Goal: Task Accomplishment & Management: Use online tool/utility

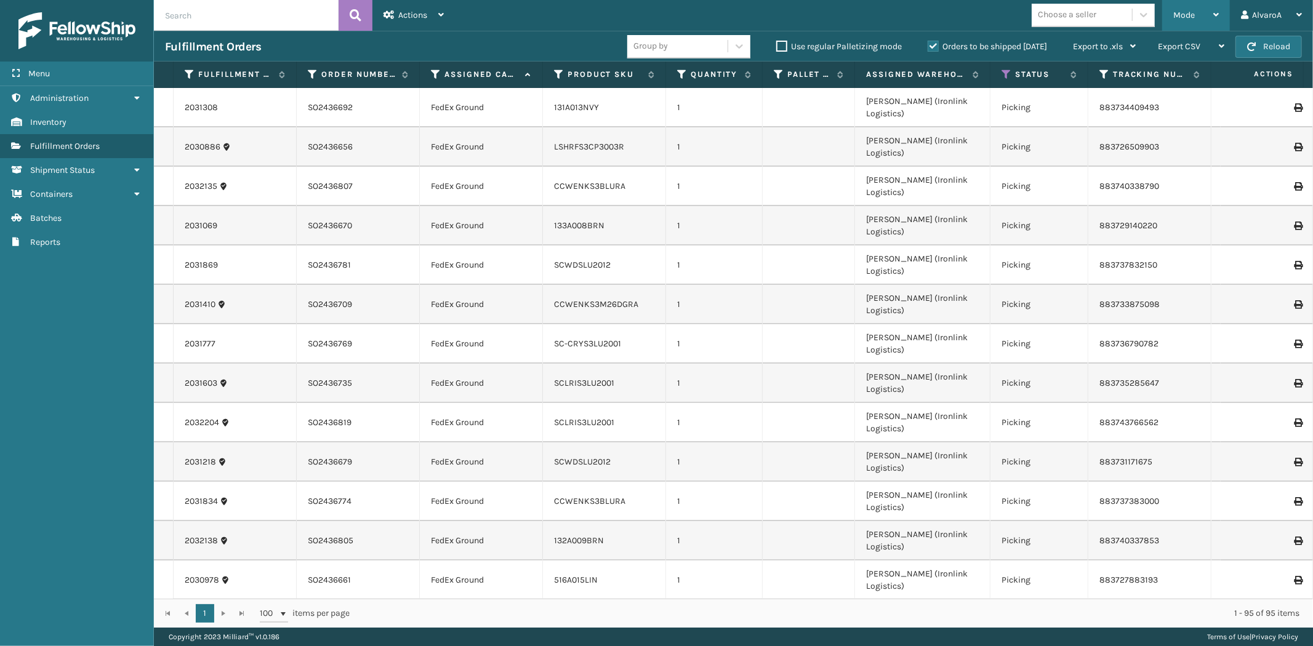
click at [1181, 11] on span "Mode" at bounding box center [1184, 15] width 22 height 10
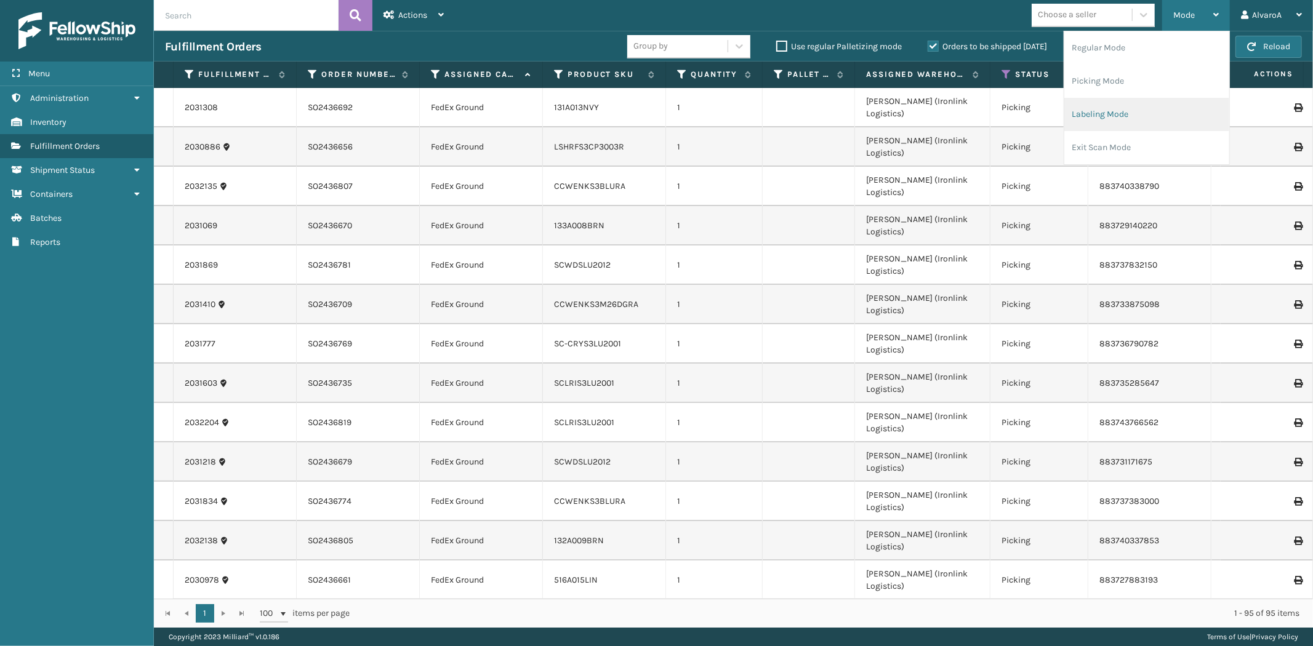
click at [1084, 118] on li "Labeling Mode" at bounding box center [1146, 114] width 165 height 33
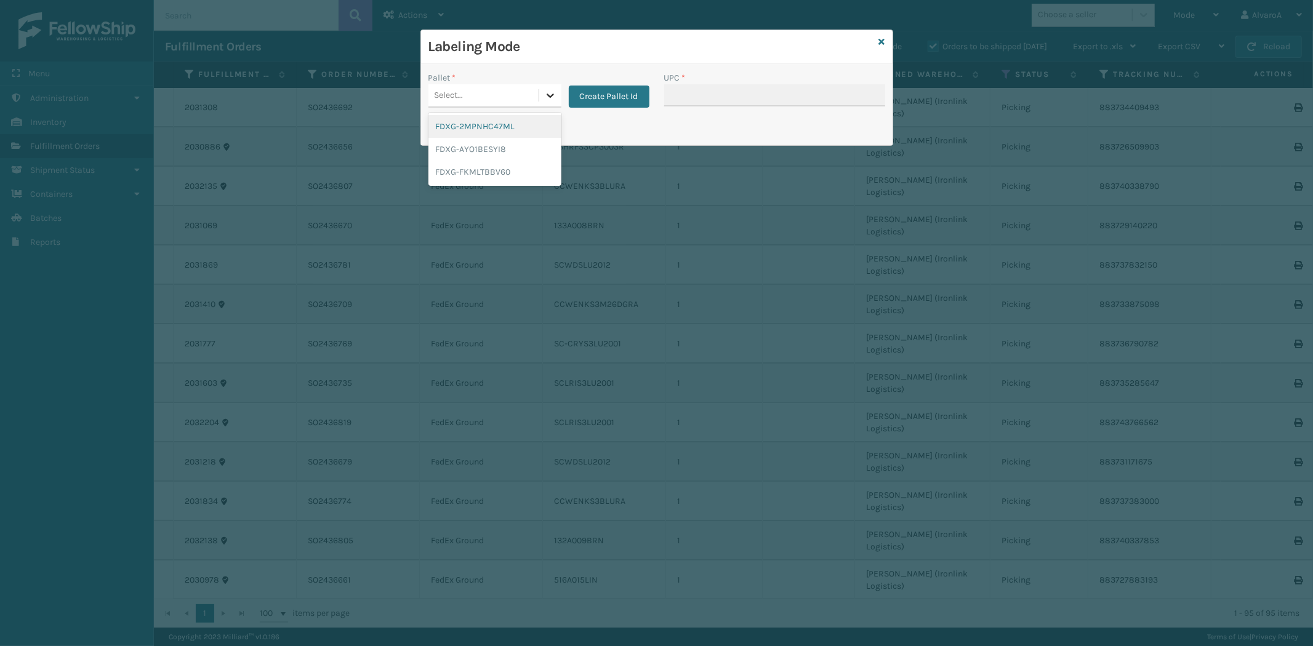
click at [553, 93] on icon at bounding box center [550, 95] width 12 height 12
click at [605, 89] on button "Create Pallet Id" at bounding box center [609, 97] width 81 height 22
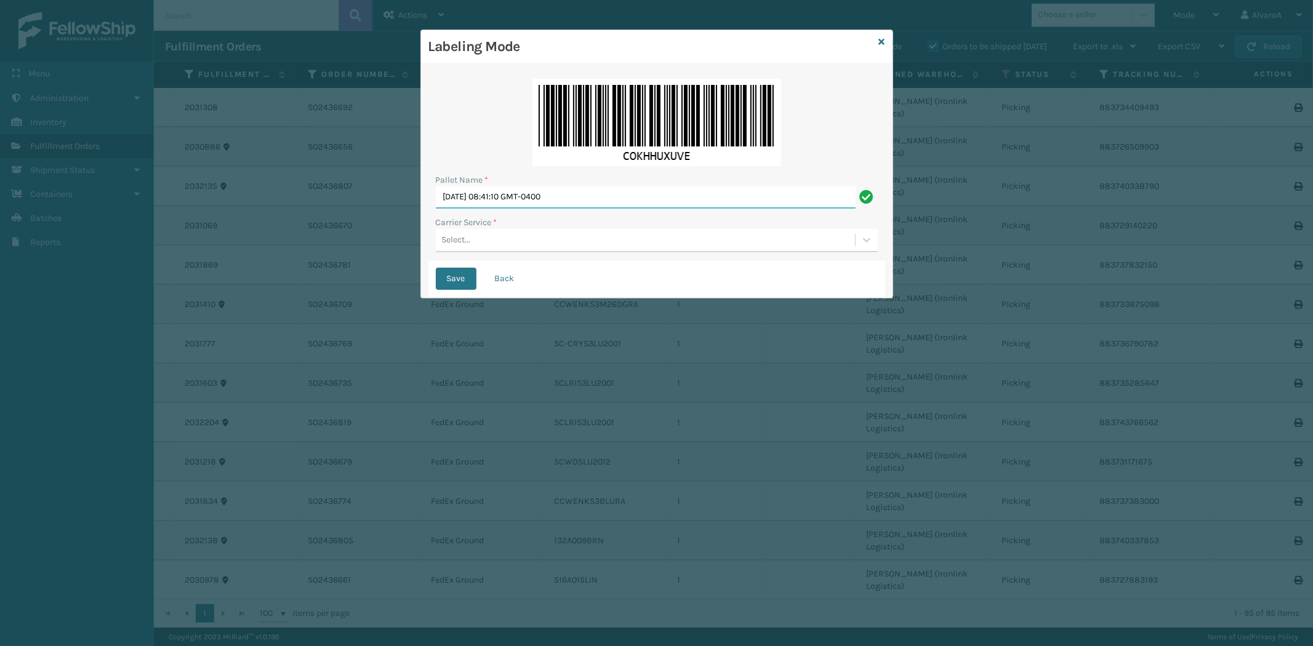
drag, startPoint x: 596, startPoint y: 198, endPoint x: 257, endPoint y: 248, distance: 342.9
click at [259, 247] on div "Labeling Mode Pallet Name * [DATE] 08:41:10 GMT-0400 Carrier Service * Select..…" at bounding box center [656, 323] width 1313 height 646
type input "LPN 502271 #1"
click at [465, 242] on div "Select..." at bounding box center [456, 240] width 29 height 13
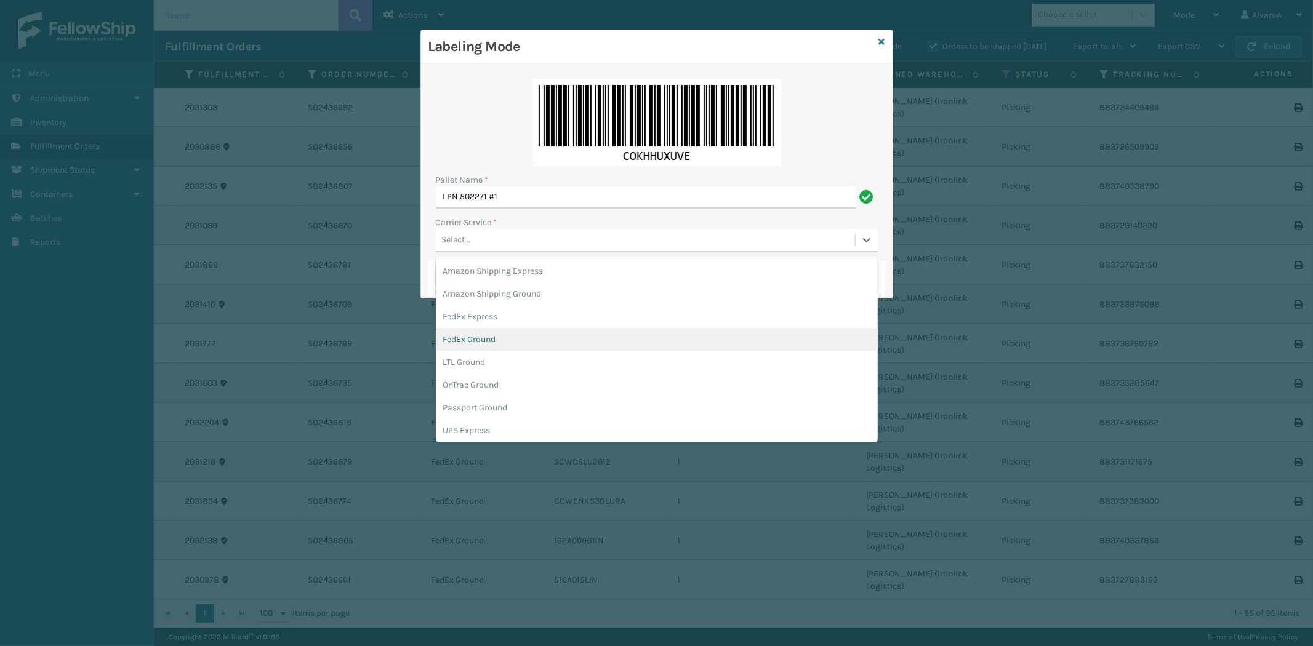
click at [468, 342] on div "FedEx Ground" at bounding box center [657, 339] width 442 height 23
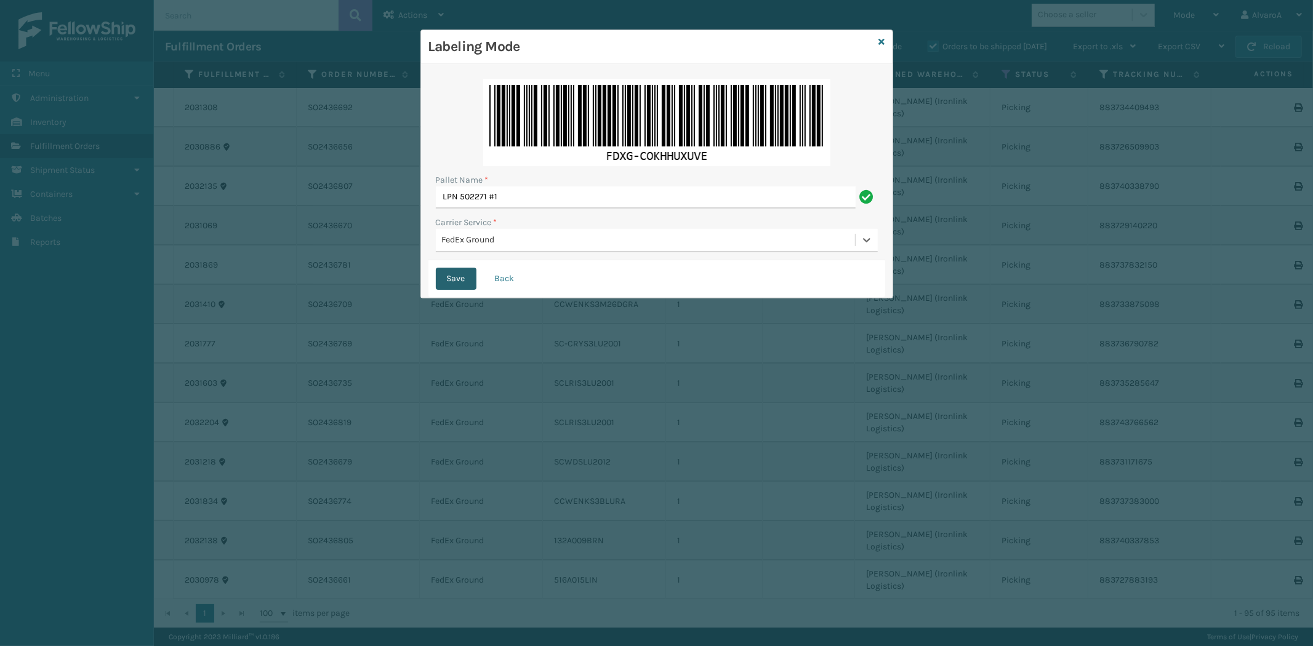
click at [460, 277] on button "Save" at bounding box center [456, 279] width 41 height 22
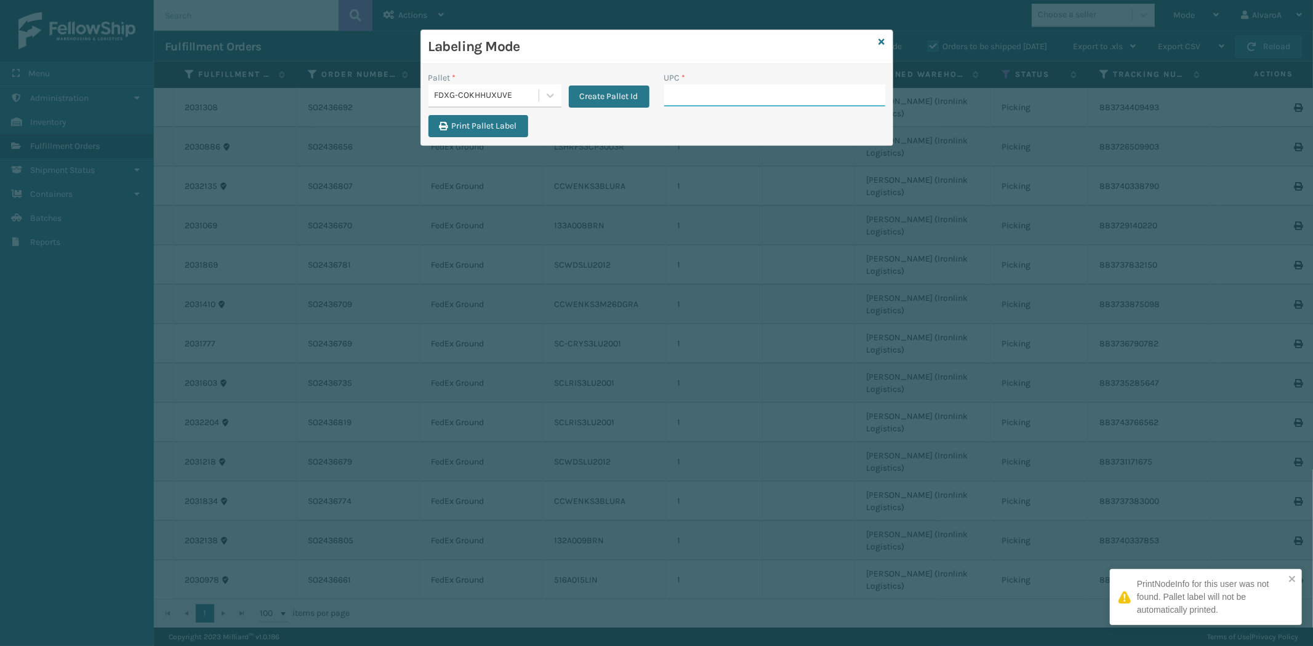
paste input "LSHRFS3CP3003R"
type input "LSHRFS3CP3003R"
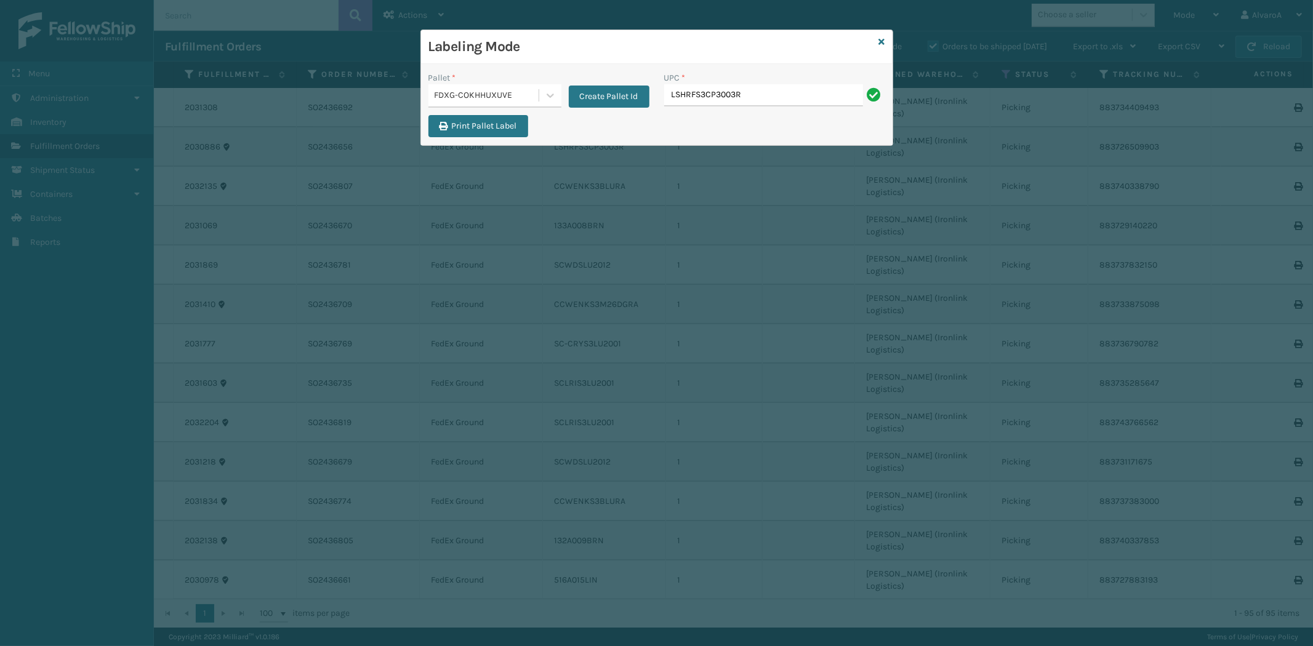
type input "LSHRFS3CP3003R"
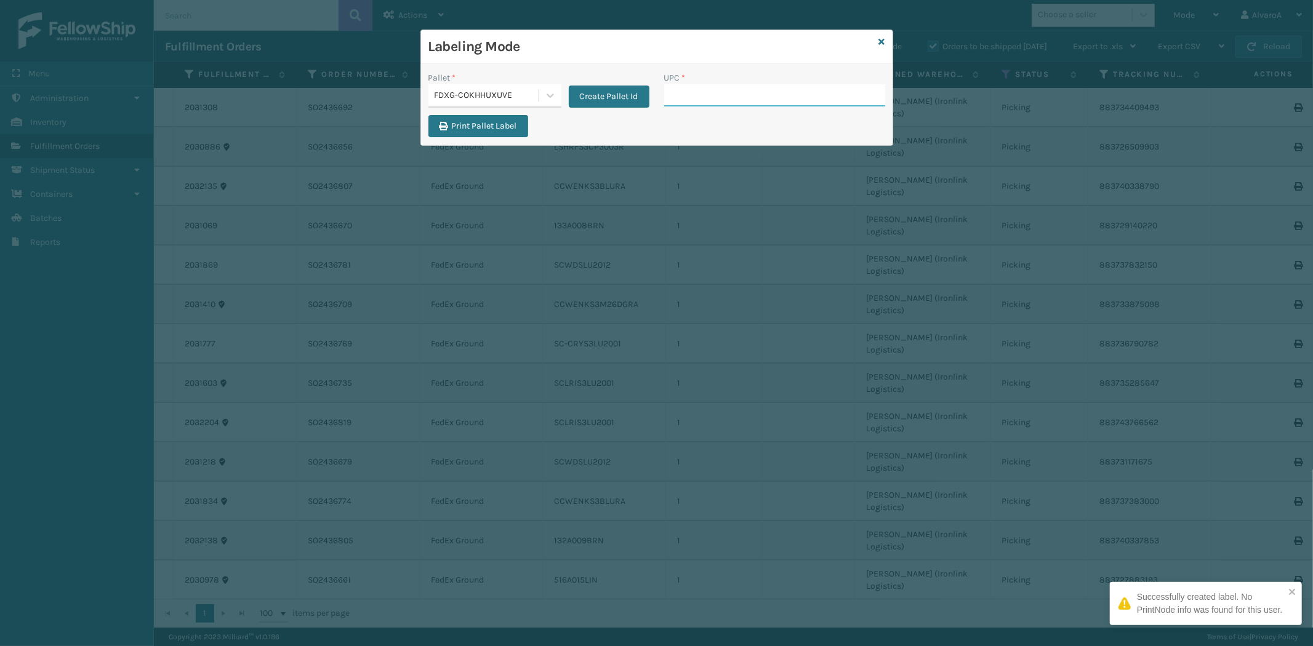
paste input "CCWENKS3M26DGRA"
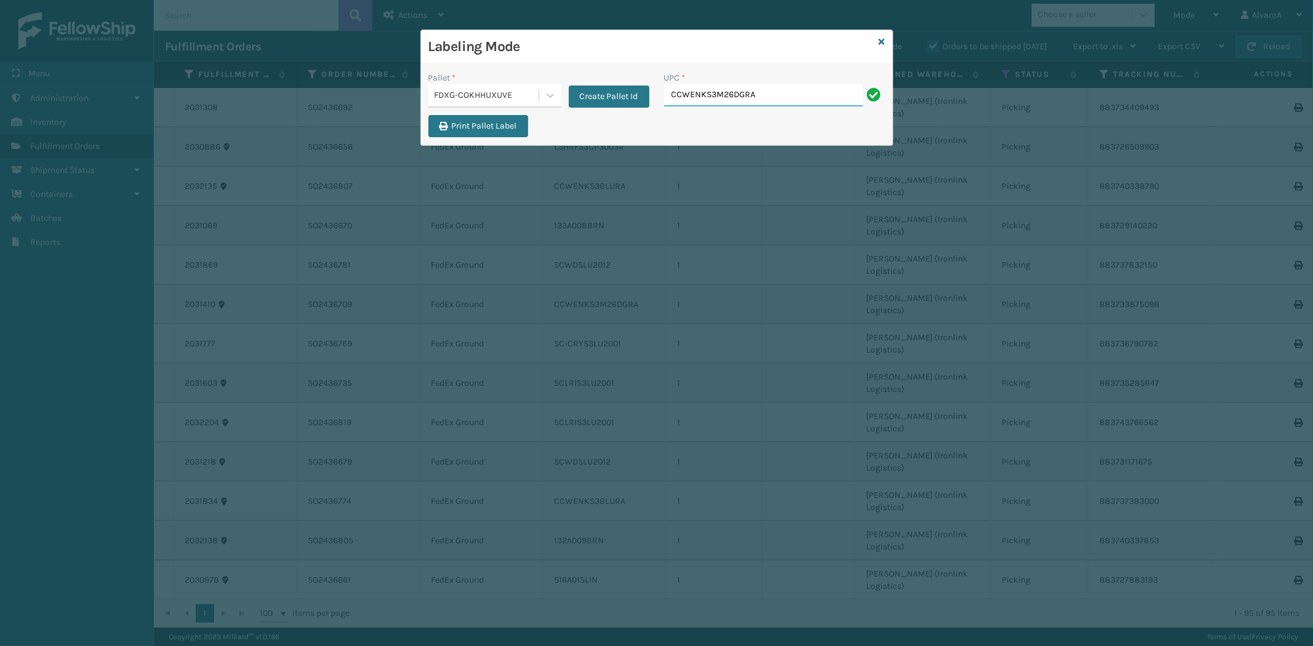
type input "CCWENKS3M26DGRA"
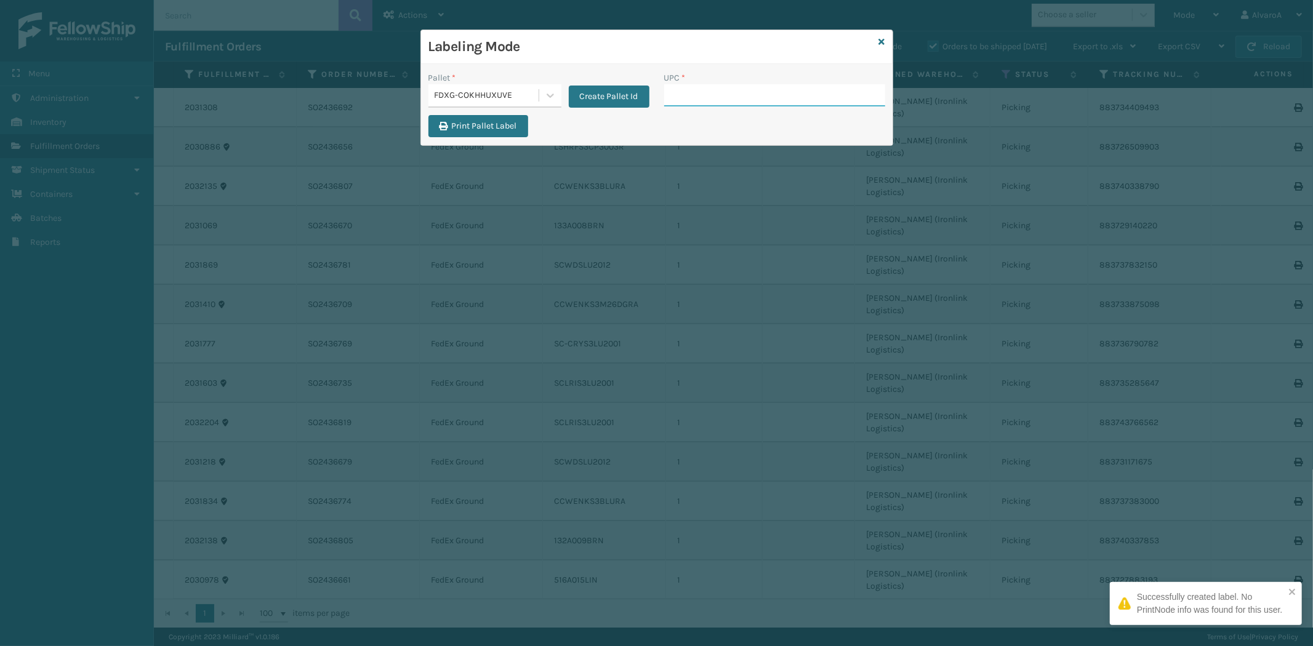
paste input "133A009BRN"
type input "133A009BRN"
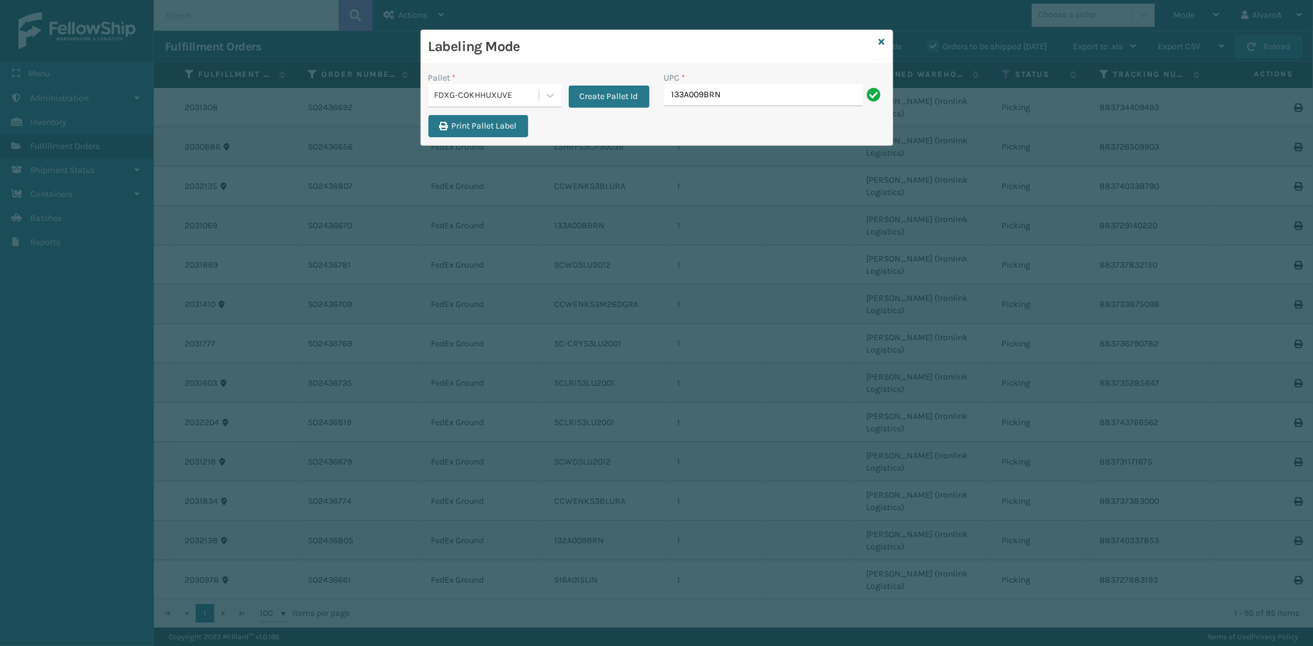
type input "133A009BRN"
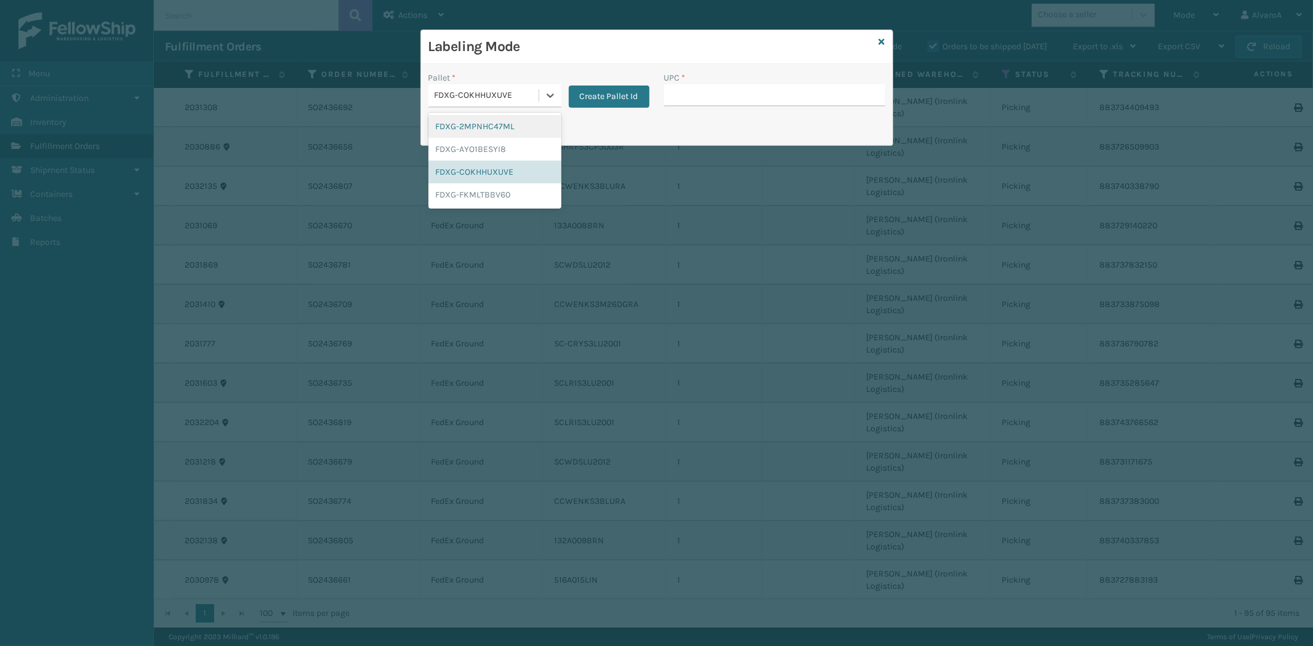
click at [537, 100] on div "FDXG-COKHHUXUVE" at bounding box center [487, 95] width 105 height 13
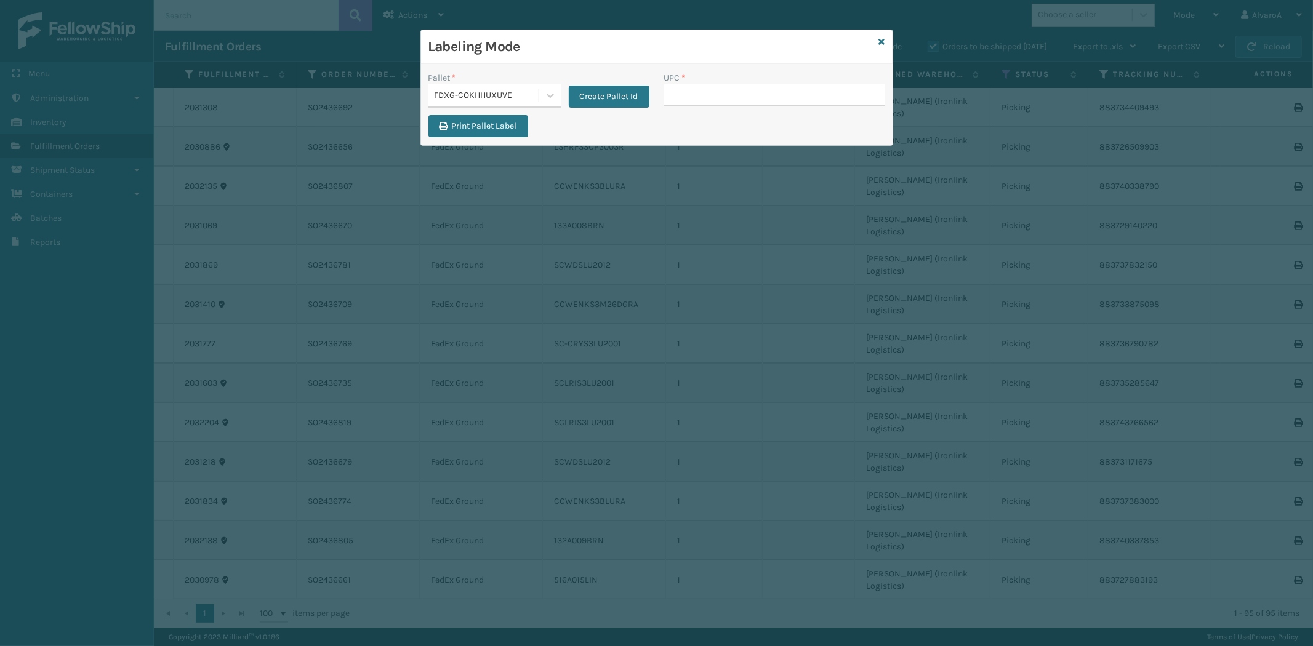
click at [714, 126] on div "Print Pallet Label" at bounding box center [657, 130] width 472 height 30
click at [878, 38] on div "Labeling Mode" at bounding box center [657, 47] width 472 height 34
click at [883, 40] on icon at bounding box center [882, 42] width 6 height 9
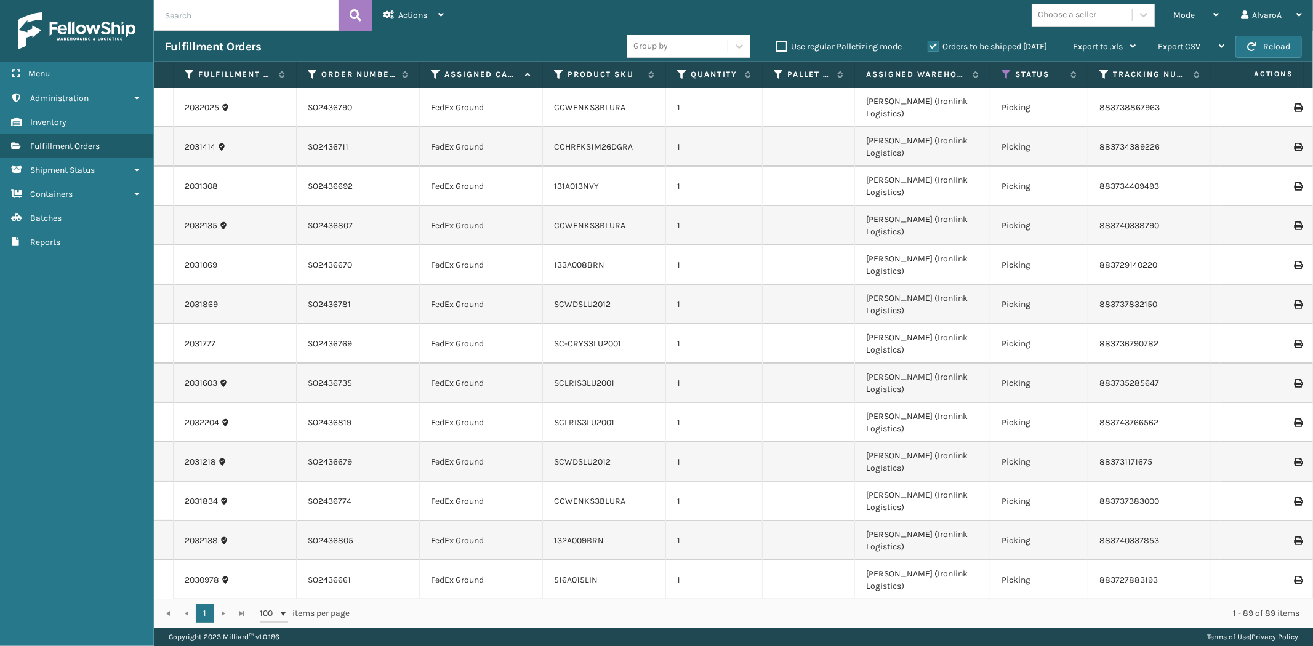
click at [930, 44] on label "Orders to be shipped [DATE]" at bounding box center [987, 46] width 119 height 10
click at [928, 44] on input "Orders to be shipped [DATE]" at bounding box center [928, 43] width 1 height 8
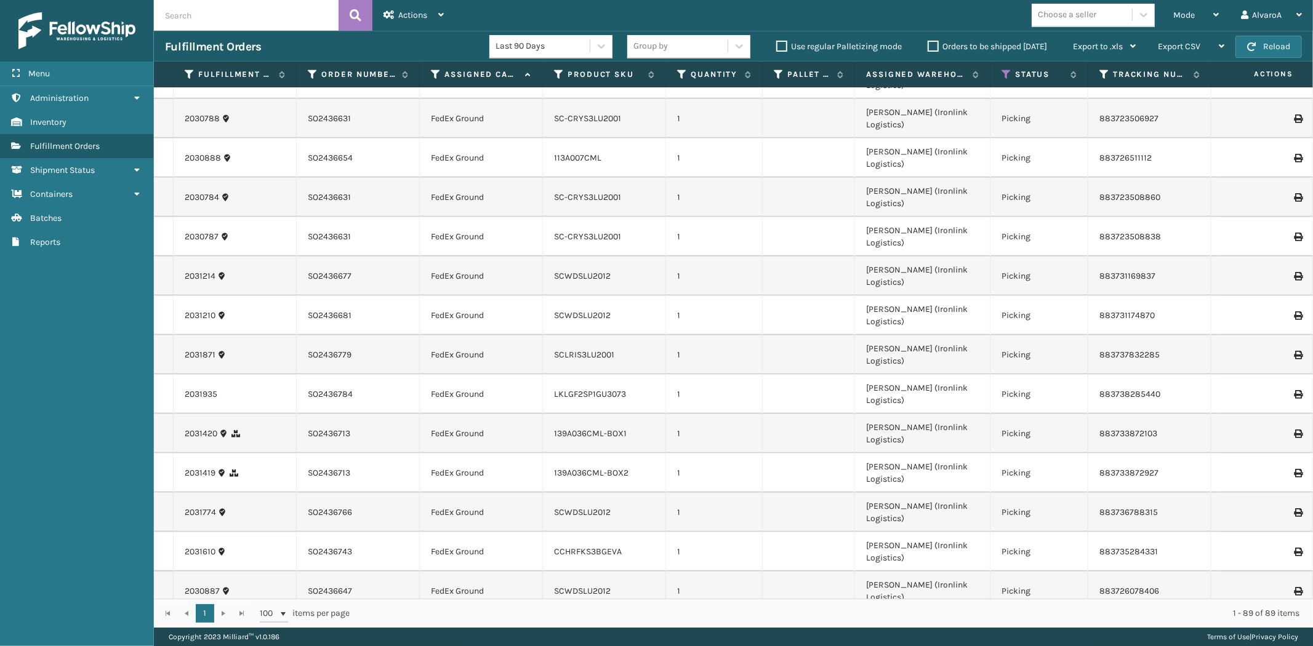
scroll to position [895, 0]
click at [188, 76] on icon at bounding box center [190, 74] width 10 height 11
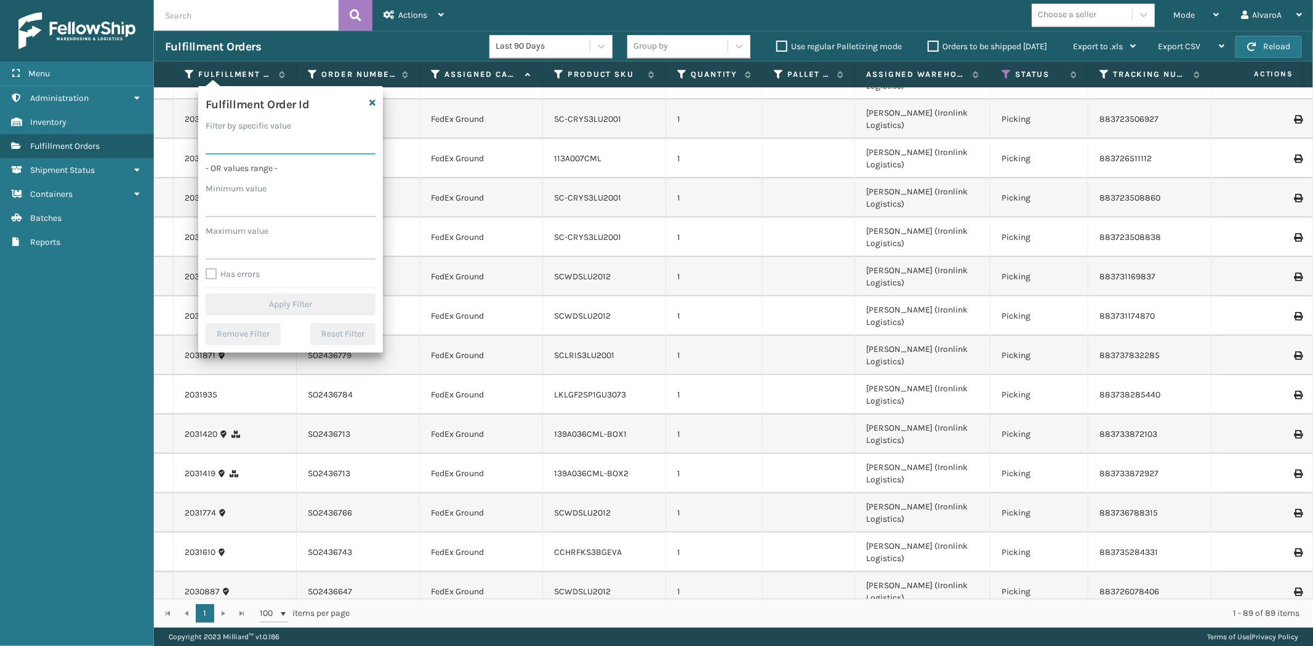
click at [239, 145] on input "Filter by specific value" at bounding box center [291, 143] width 170 height 22
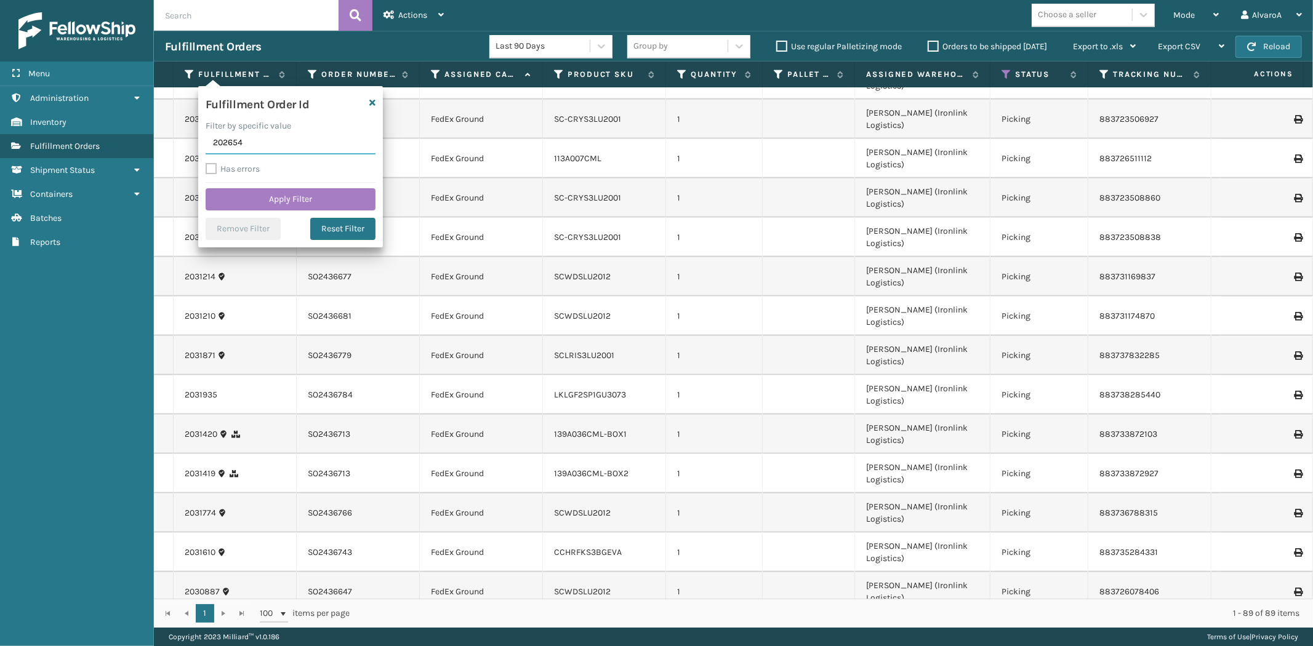
type input "2026542"
click button "Apply Filter" at bounding box center [291, 199] width 170 height 22
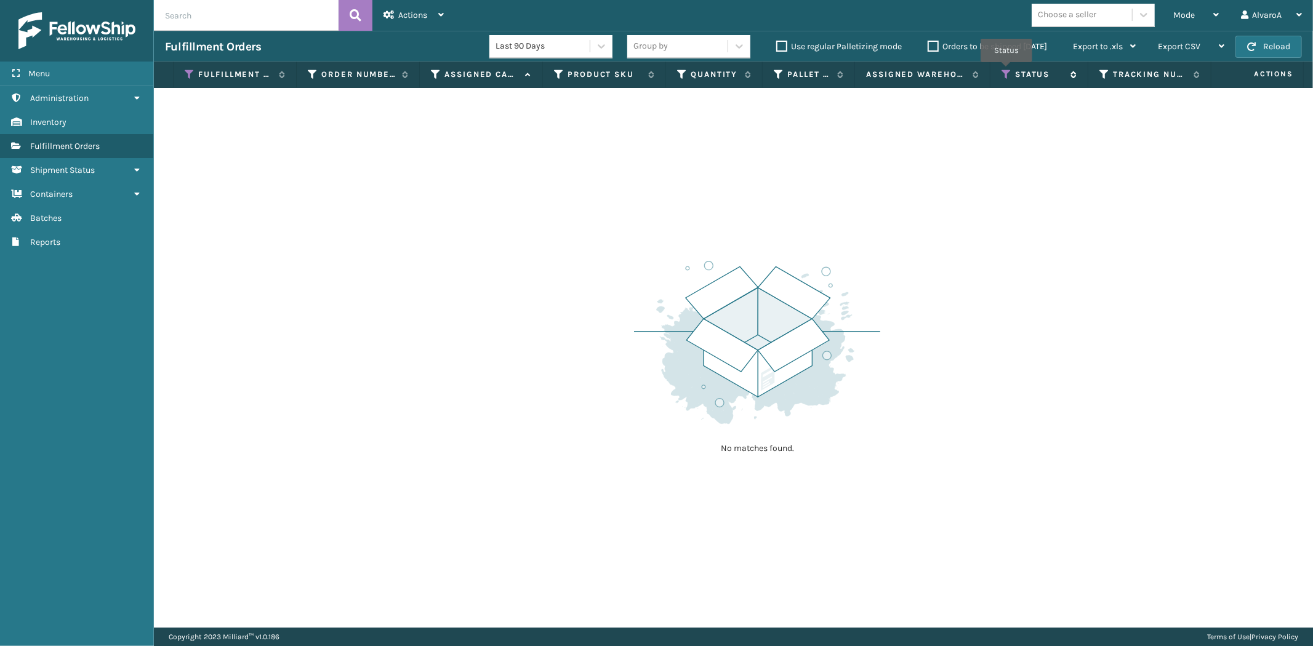
click at [1007, 71] on icon at bounding box center [1007, 74] width 10 height 11
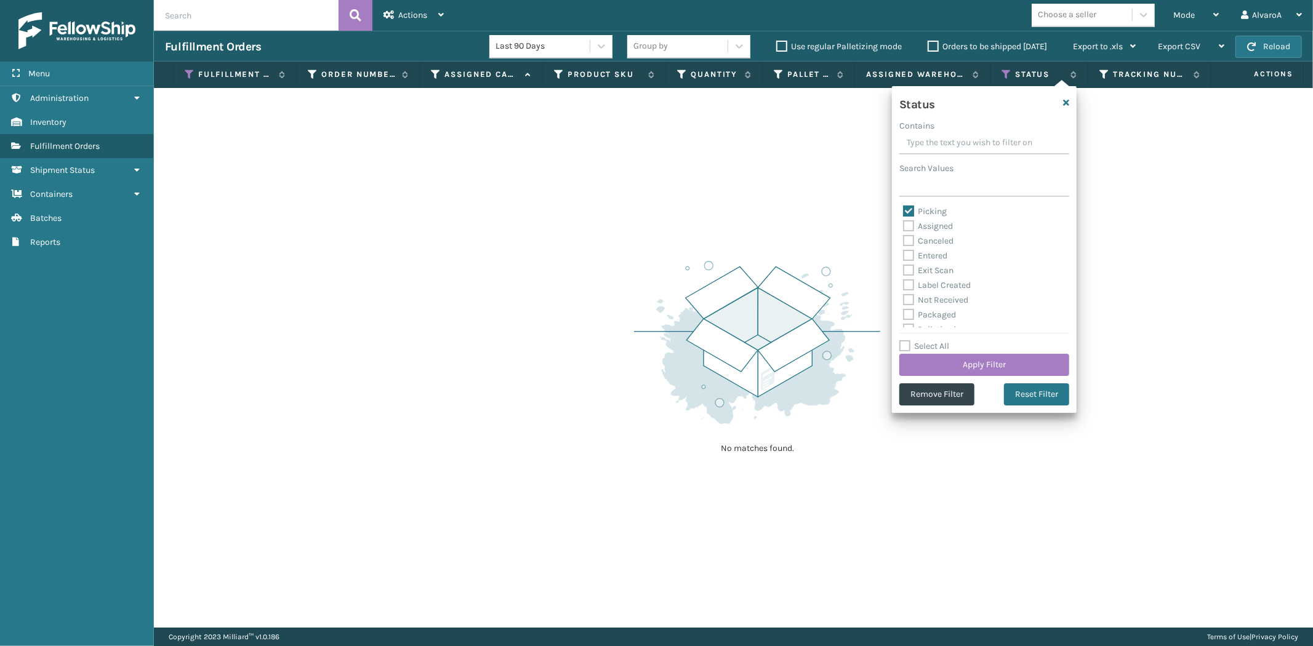
click at [914, 348] on label "Select All" at bounding box center [924, 346] width 50 height 10
click at [914, 340] on input "Select All" at bounding box center [991, 339] width 185 height 1
checkbox input "true"
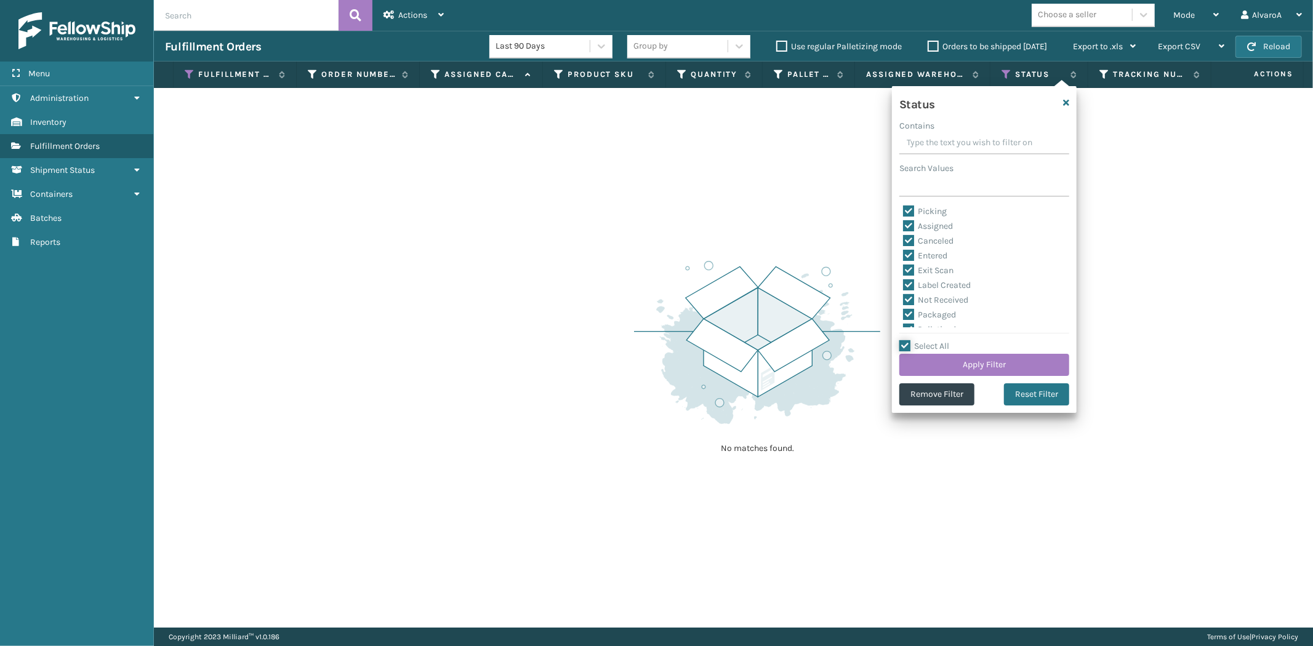
checkbox input "true"
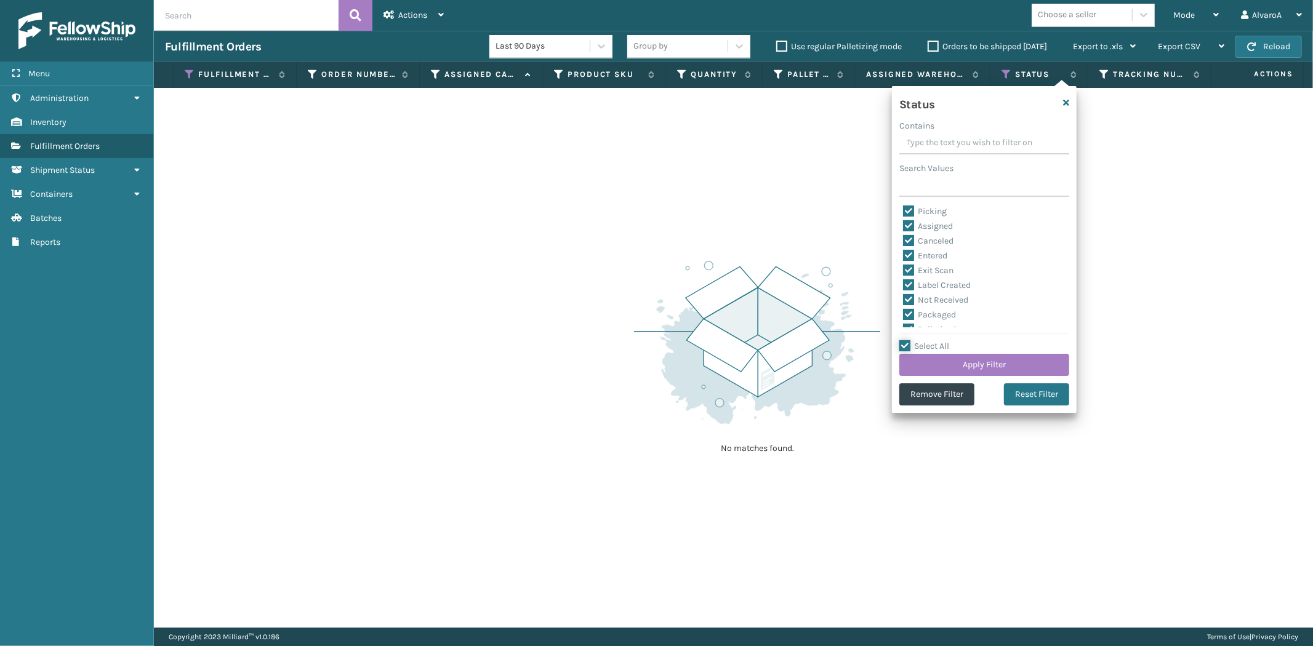
checkbox input "true"
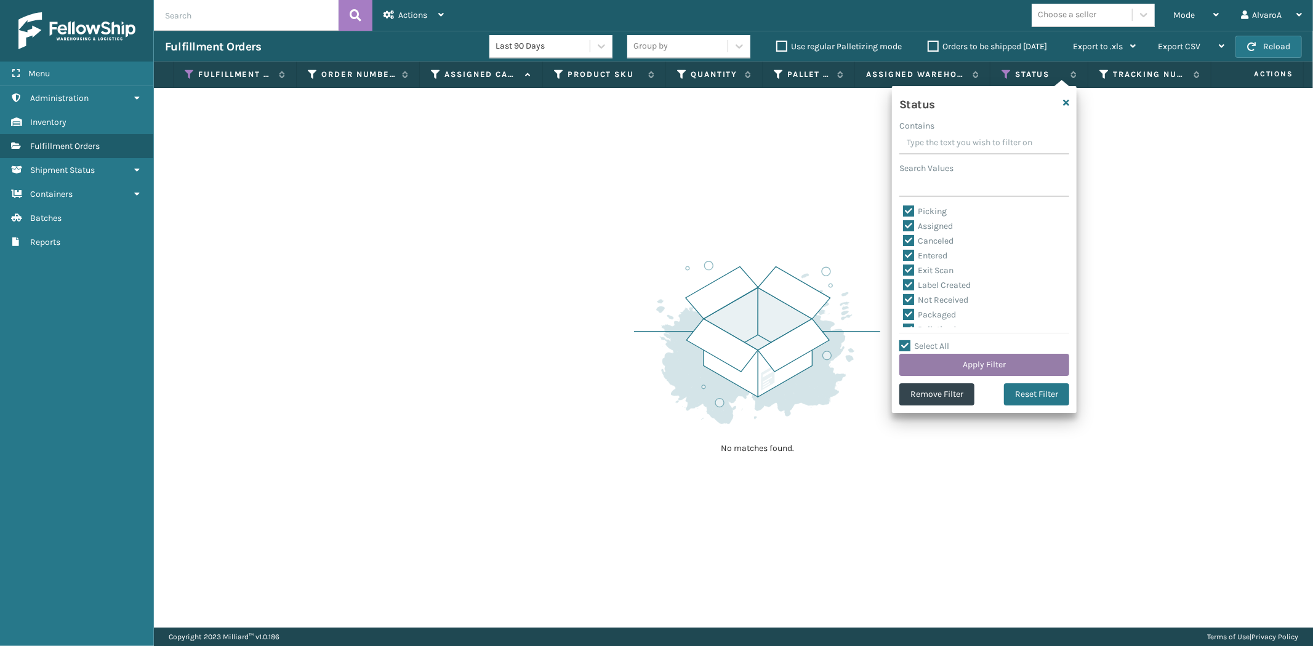
click at [917, 359] on button "Apply Filter" at bounding box center [984, 365] width 170 height 22
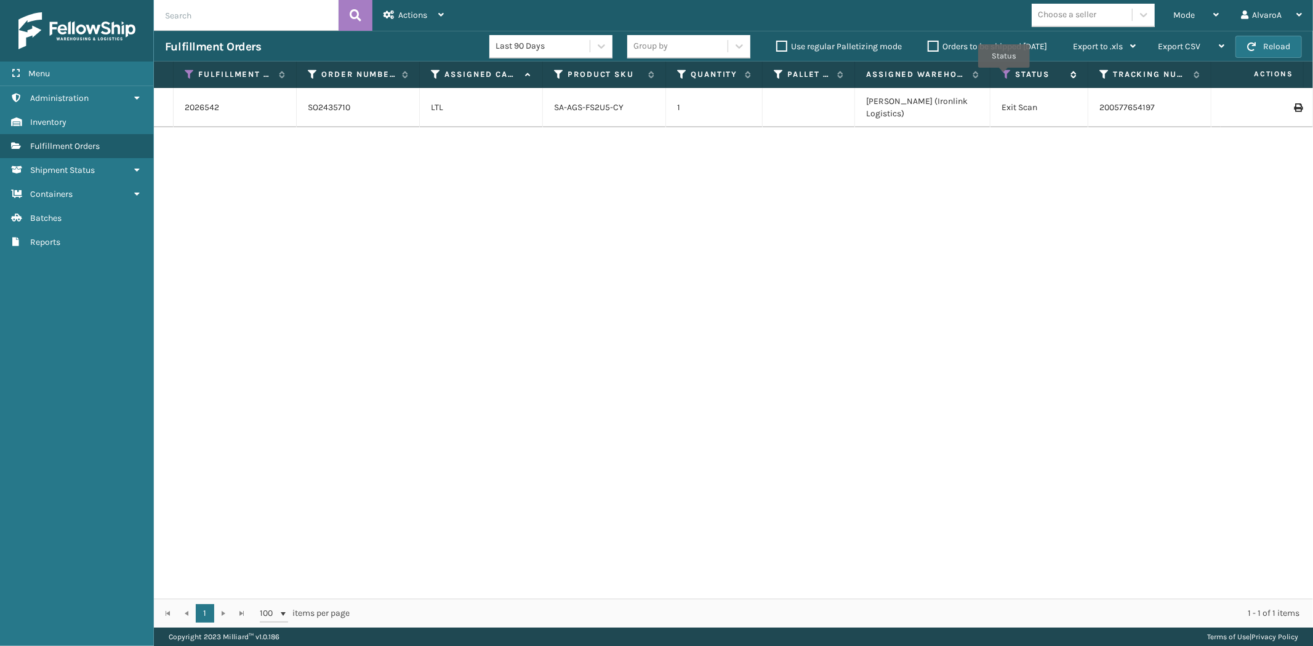
click at [1005, 76] on icon at bounding box center [1007, 74] width 10 height 11
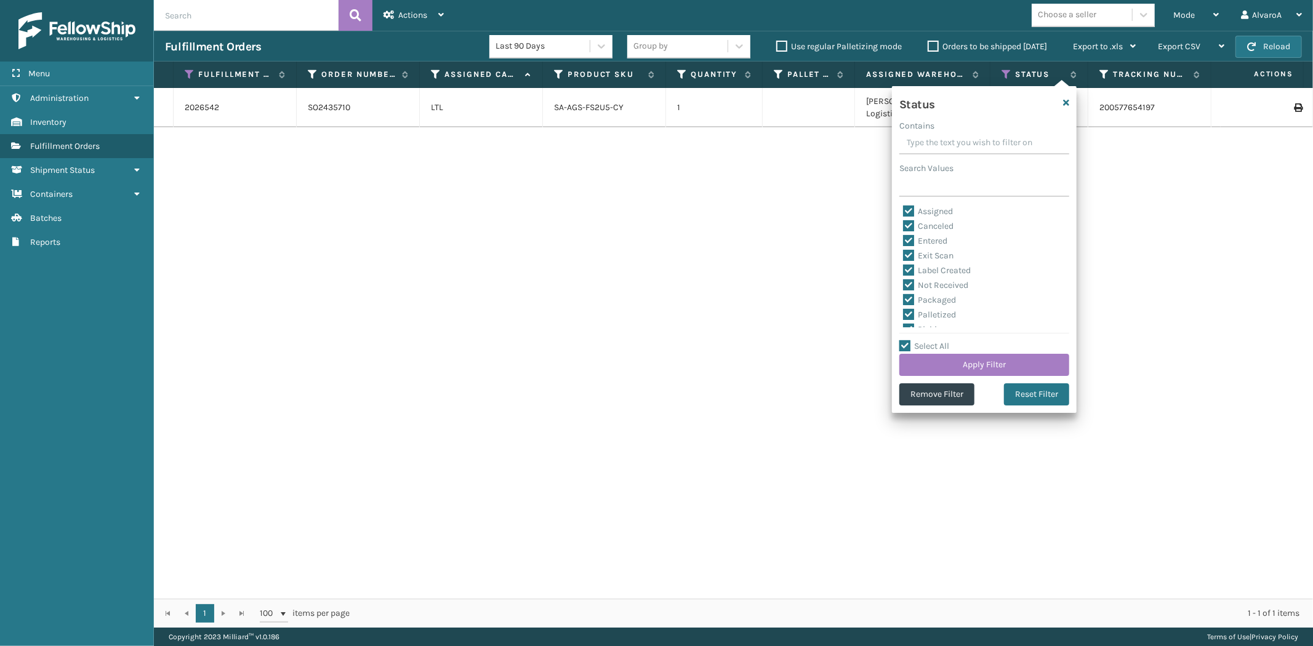
click at [912, 349] on label "Select All" at bounding box center [924, 346] width 50 height 10
click at [912, 340] on input "Select All" at bounding box center [991, 339] width 185 height 1
checkbox input "false"
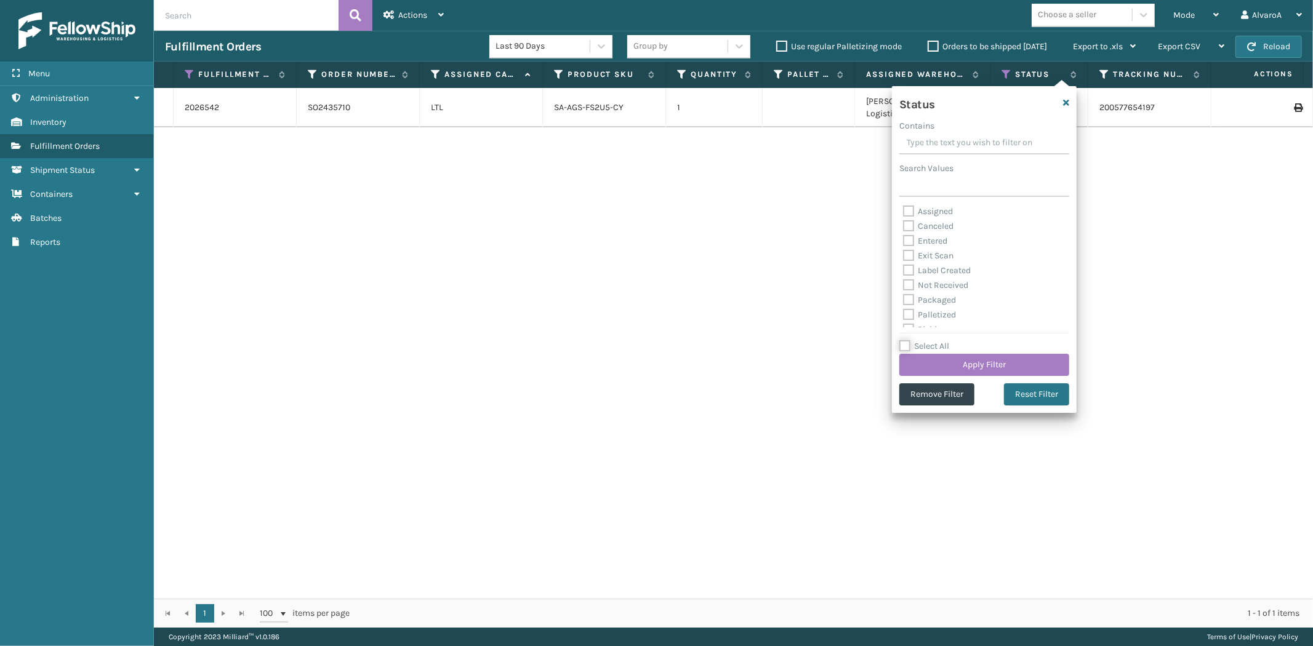
checkbox input "false"
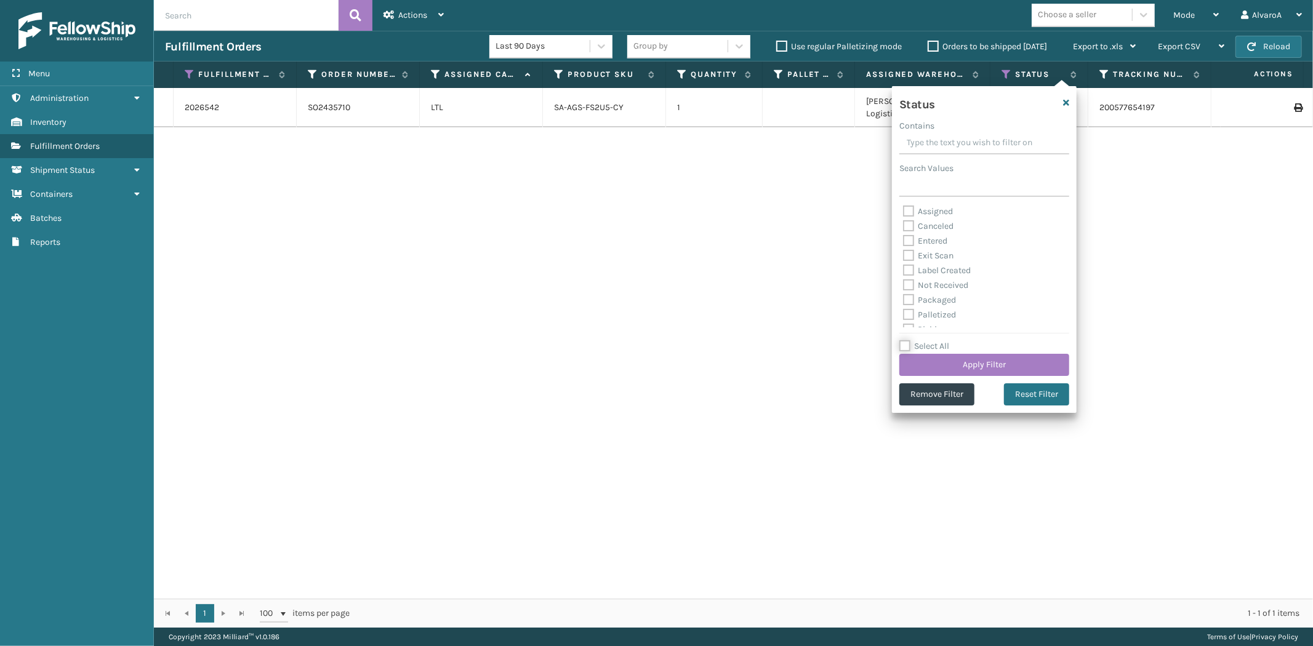
checkbox input "false"
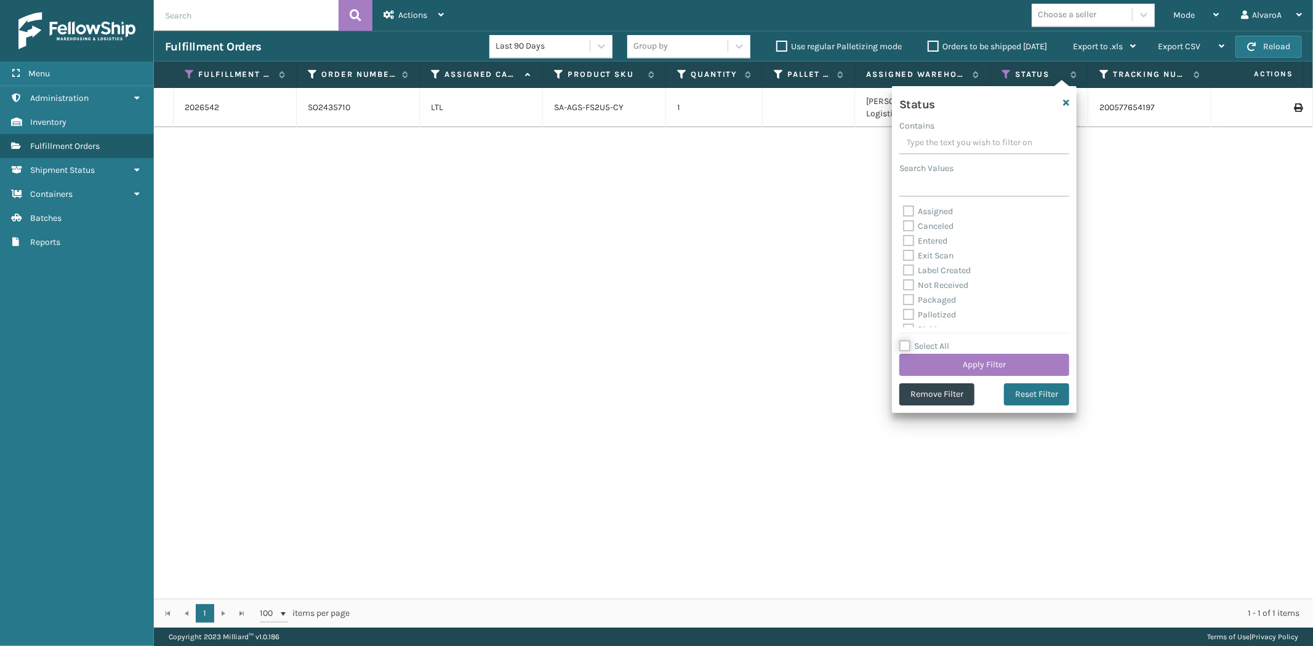
checkbox input "false"
click at [933, 214] on label "Assigned" at bounding box center [928, 211] width 50 height 10
click at [904, 212] on input "Assigned" at bounding box center [903, 208] width 1 height 8
click at [928, 210] on label "Assigned" at bounding box center [928, 211] width 50 height 10
click at [904, 210] on input "Assigned" at bounding box center [903, 208] width 1 height 8
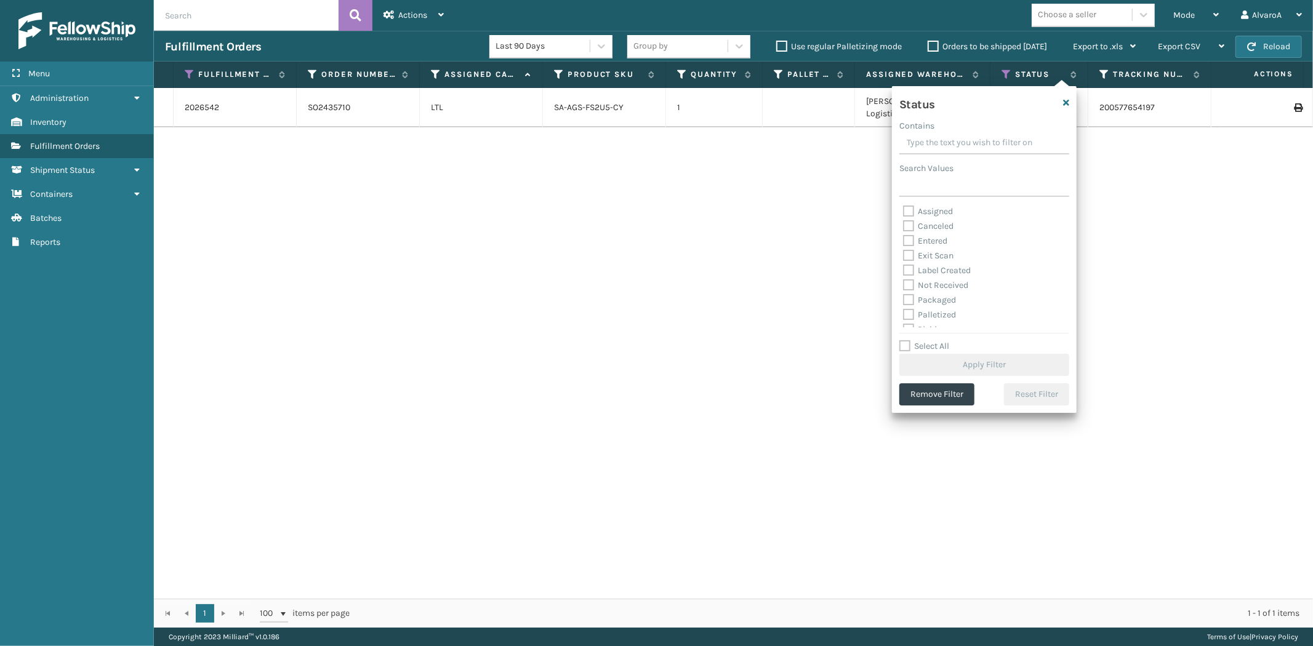
click at [939, 210] on label "Assigned" at bounding box center [928, 211] width 50 height 10
click at [904, 210] on input "Assigned" at bounding box center [903, 208] width 1 height 8
checkbox input "true"
click at [949, 362] on button "Apply Filter" at bounding box center [984, 365] width 170 height 22
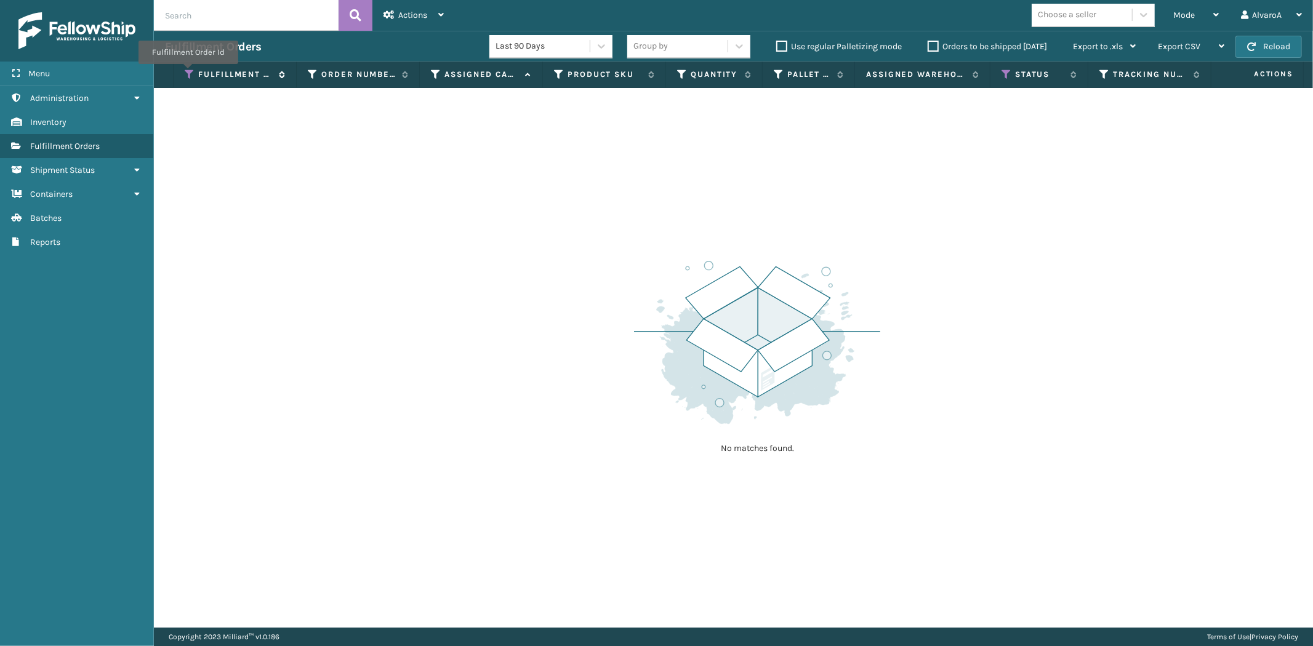
click at [188, 73] on icon at bounding box center [190, 74] width 10 height 11
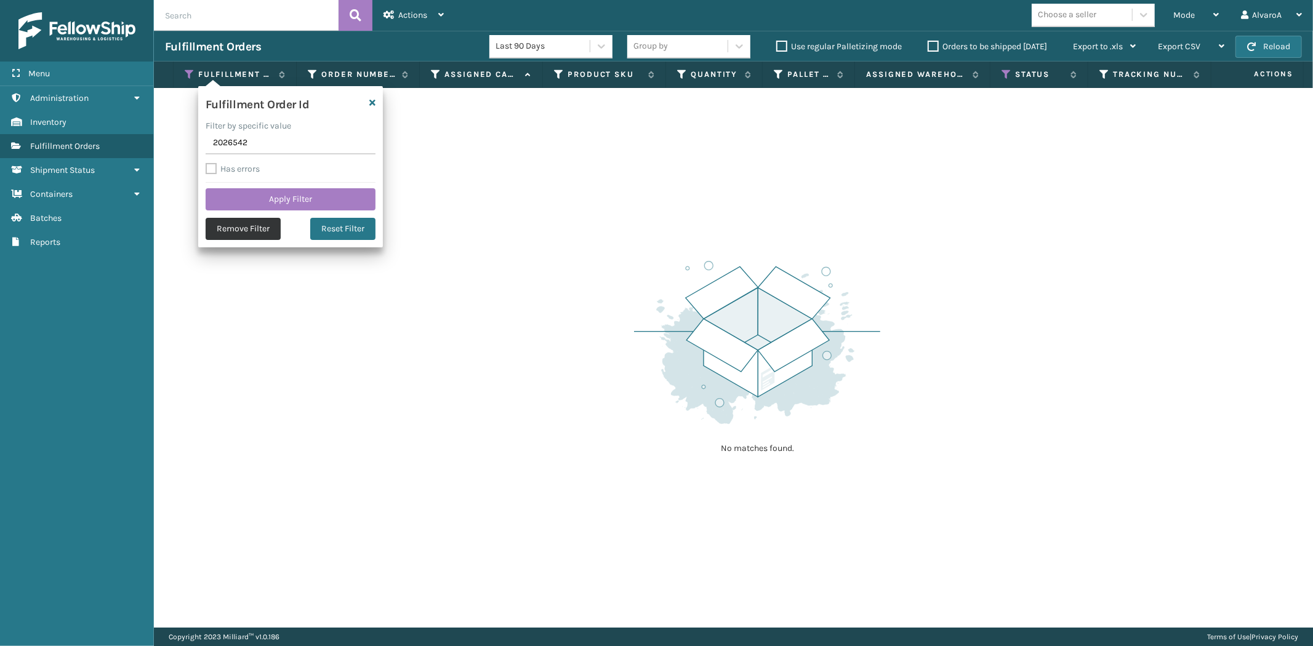
click at [230, 225] on button "Remove Filter" at bounding box center [243, 229] width 75 height 22
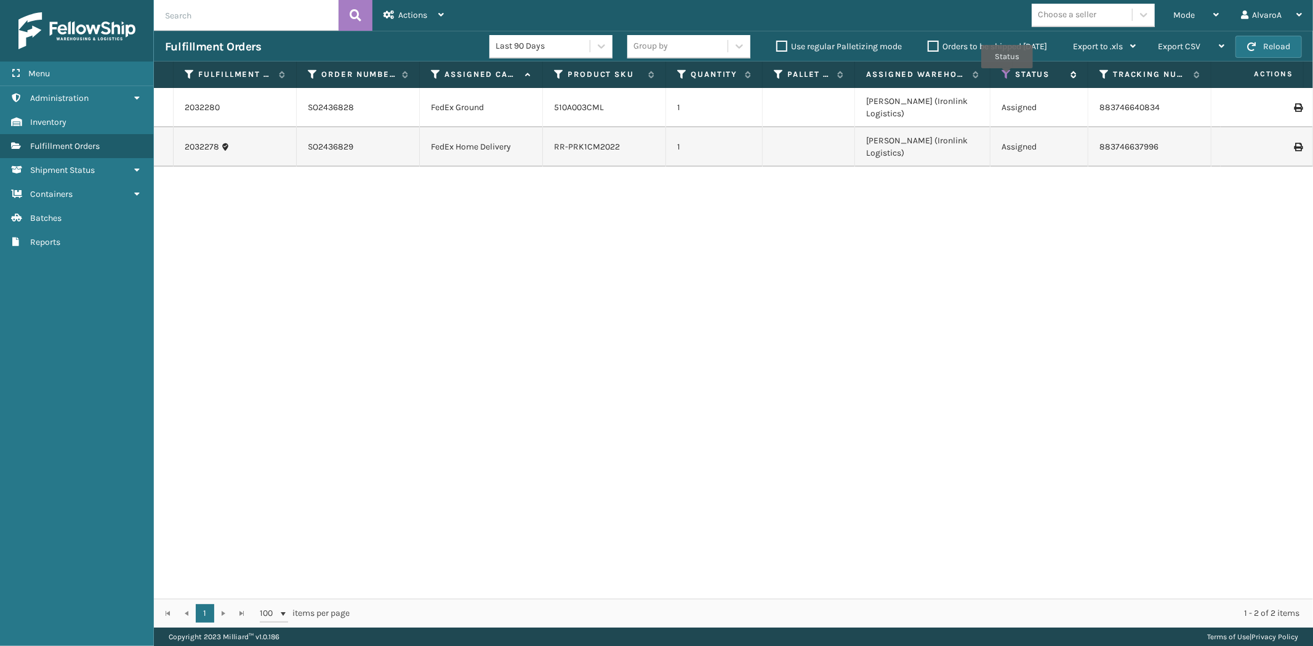
click at [1007, 77] on icon at bounding box center [1007, 74] width 10 height 11
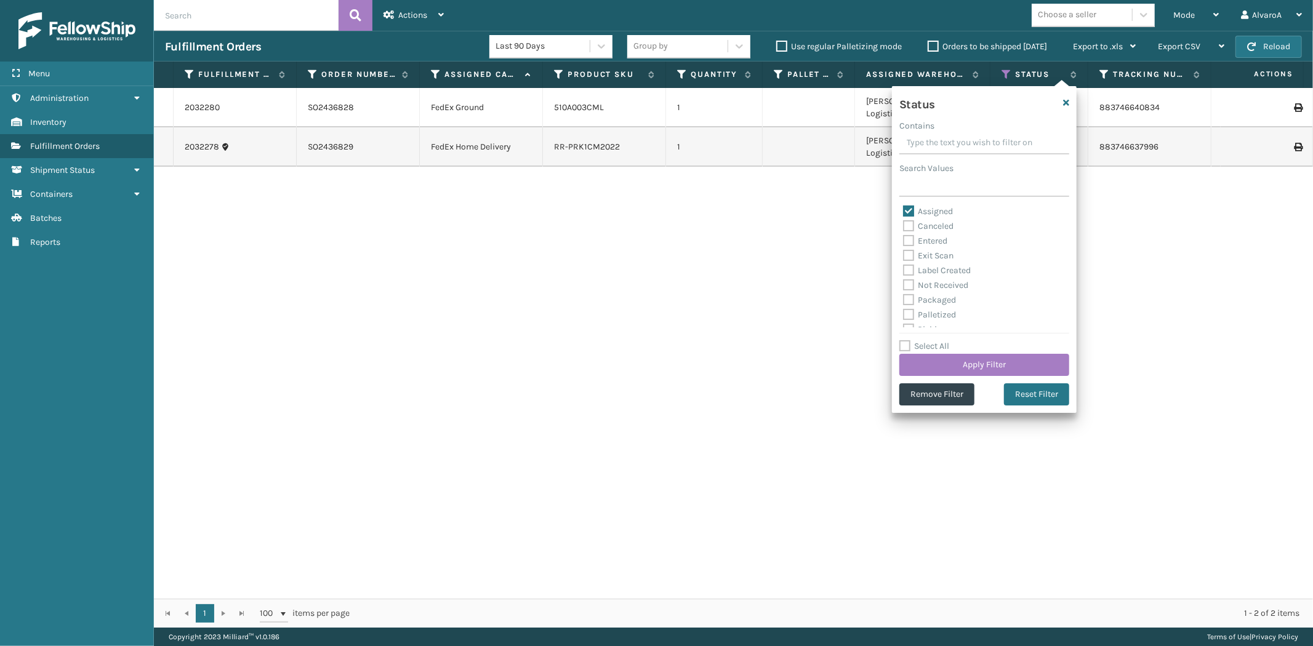
click at [928, 210] on label "Assigned" at bounding box center [928, 211] width 50 height 10
click at [904, 210] on input "Assigned" at bounding box center [903, 208] width 1 height 8
checkbox input "false"
click at [934, 259] on label "Picking" at bounding box center [925, 261] width 44 height 10
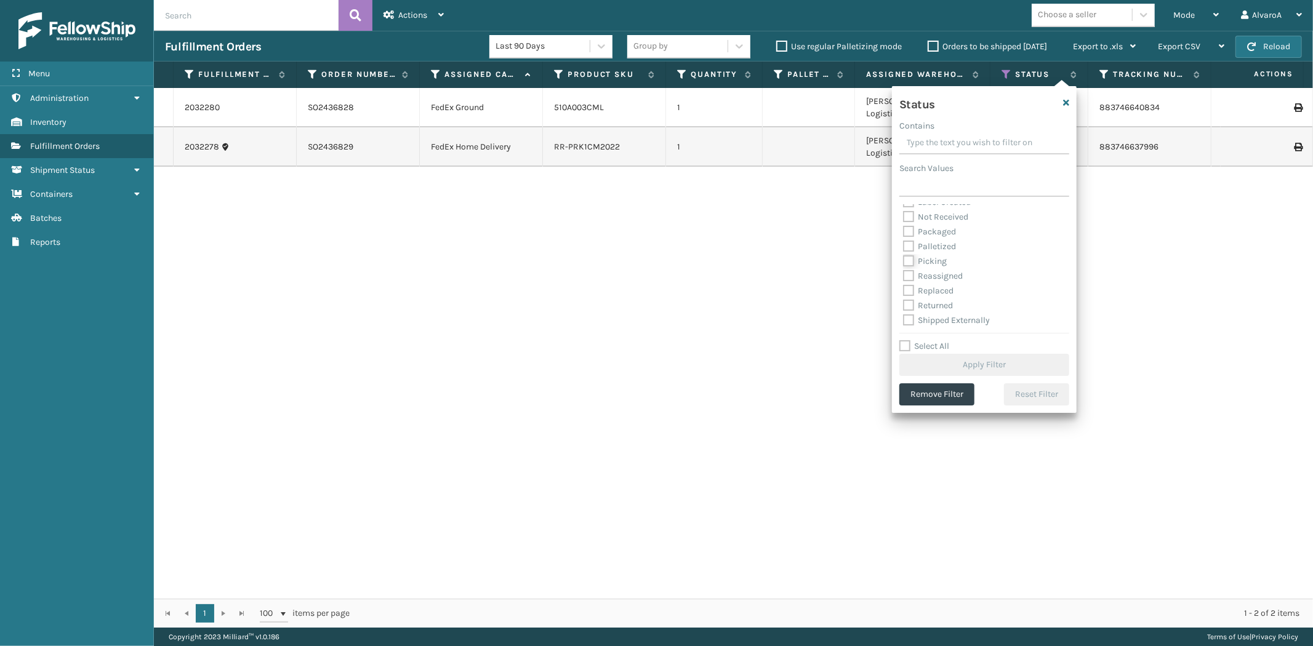
click at [904, 259] on input "Picking" at bounding box center [903, 258] width 1 height 8
checkbox input "true"
click at [925, 367] on button "Apply Filter" at bounding box center [984, 365] width 170 height 22
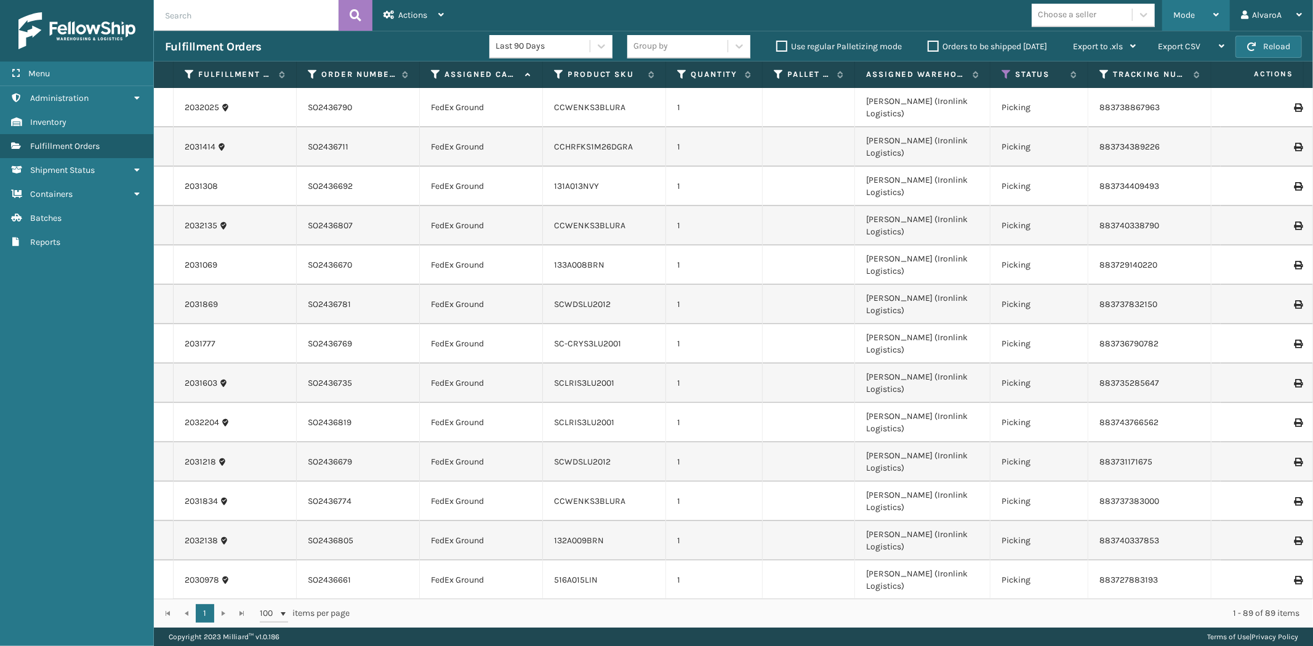
click at [1201, 17] on div "Mode" at bounding box center [1196, 15] width 46 height 31
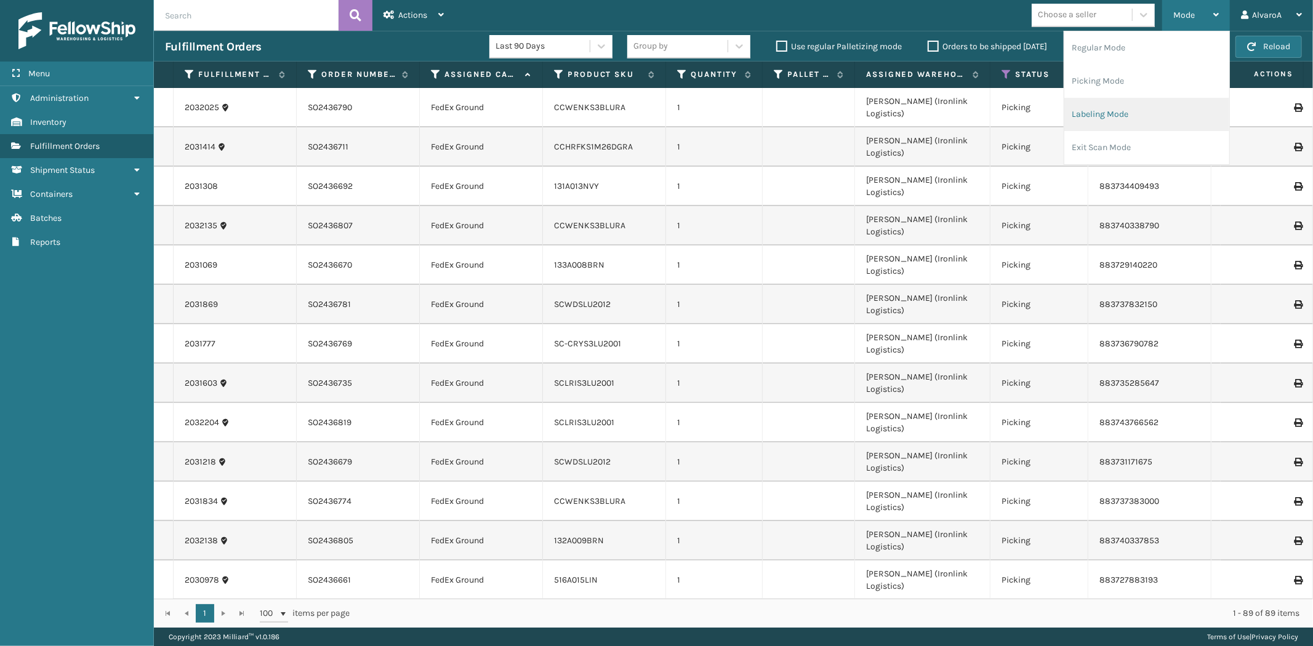
click at [1084, 116] on li "Labeling Mode" at bounding box center [1146, 114] width 165 height 33
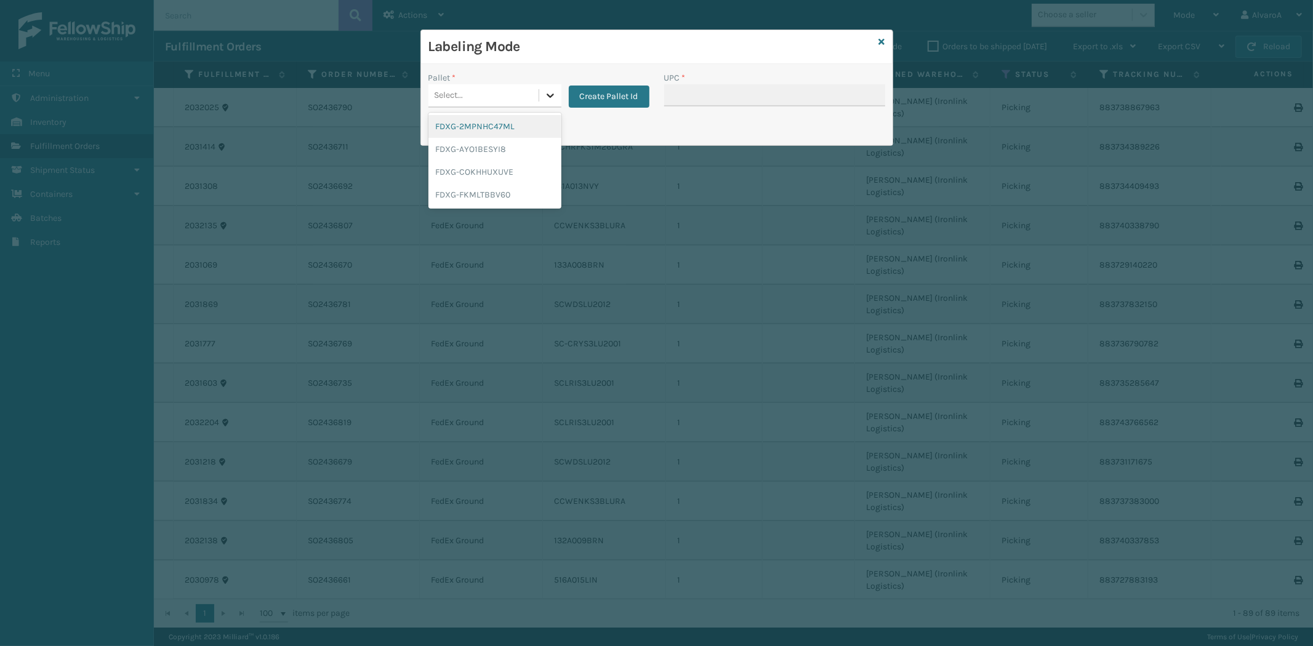
click at [555, 94] on icon at bounding box center [550, 95] width 12 height 12
click at [497, 201] on div "FDXG-FKMLTBBV60" at bounding box center [494, 194] width 133 height 23
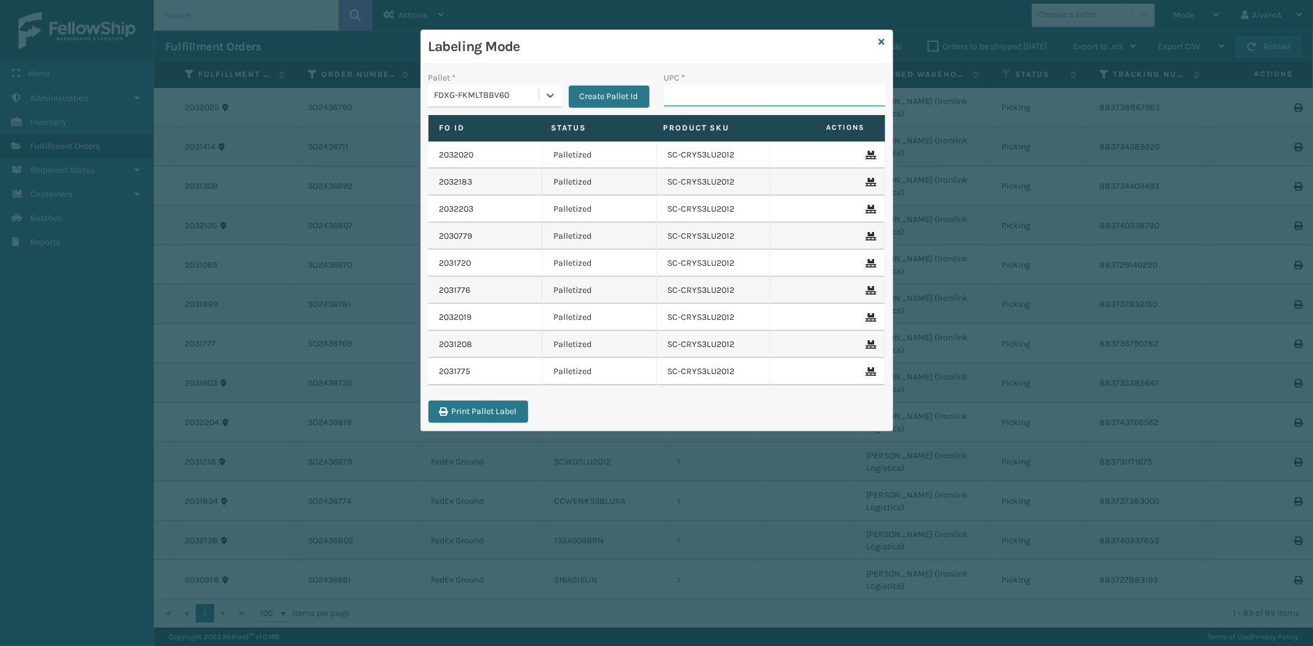
click at [725, 94] on input "UPC *" at bounding box center [774, 95] width 221 height 22
type input "C"
type input "SCLRIS3LU2001"
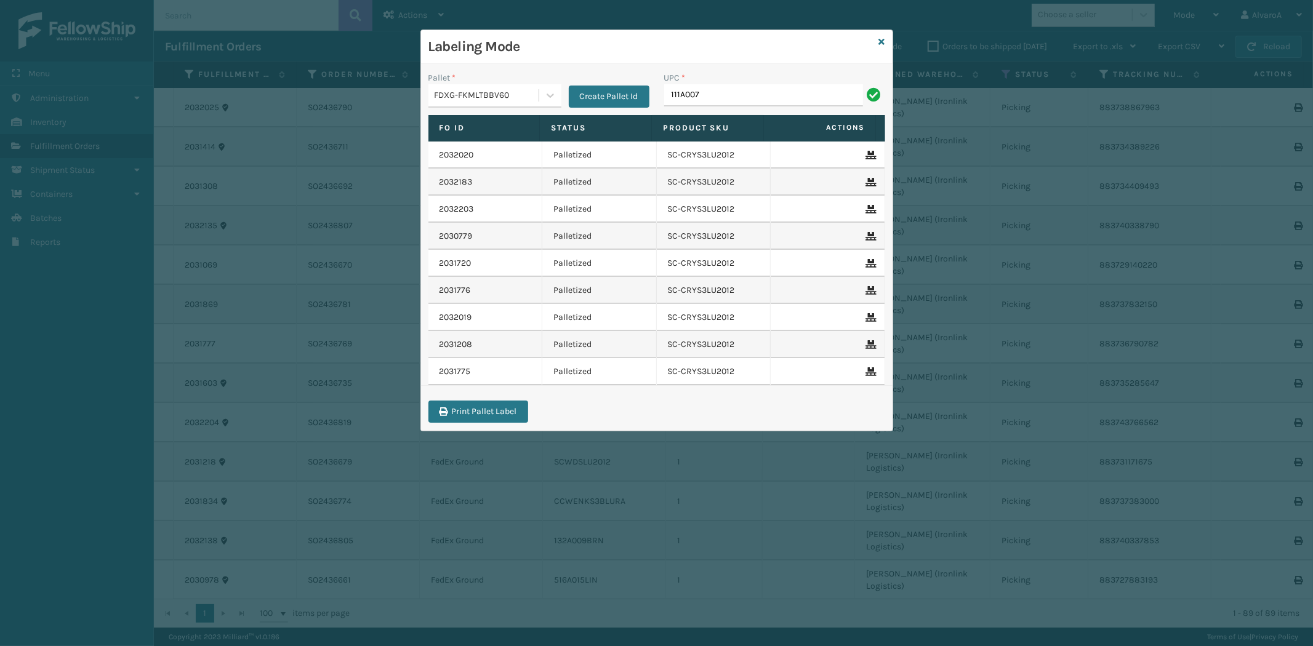
type input "111A007IVO"
type input "CCHRFKS2M26BRRA"
type input "CCHRFKS1M26BKVA"
click at [879, 39] on icon at bounding box center [882, 42] width 6 height 9
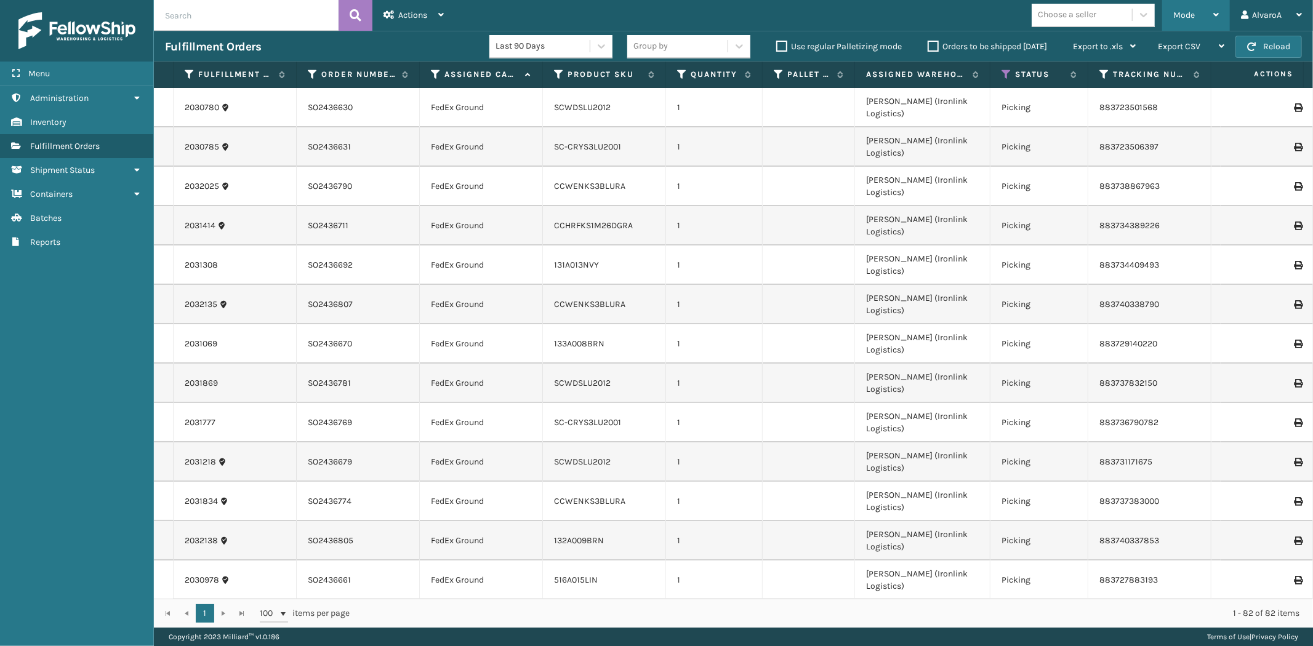
click at [1177, 14] on span "Mode" at bounding box center [1184, 15] width 22 height 10
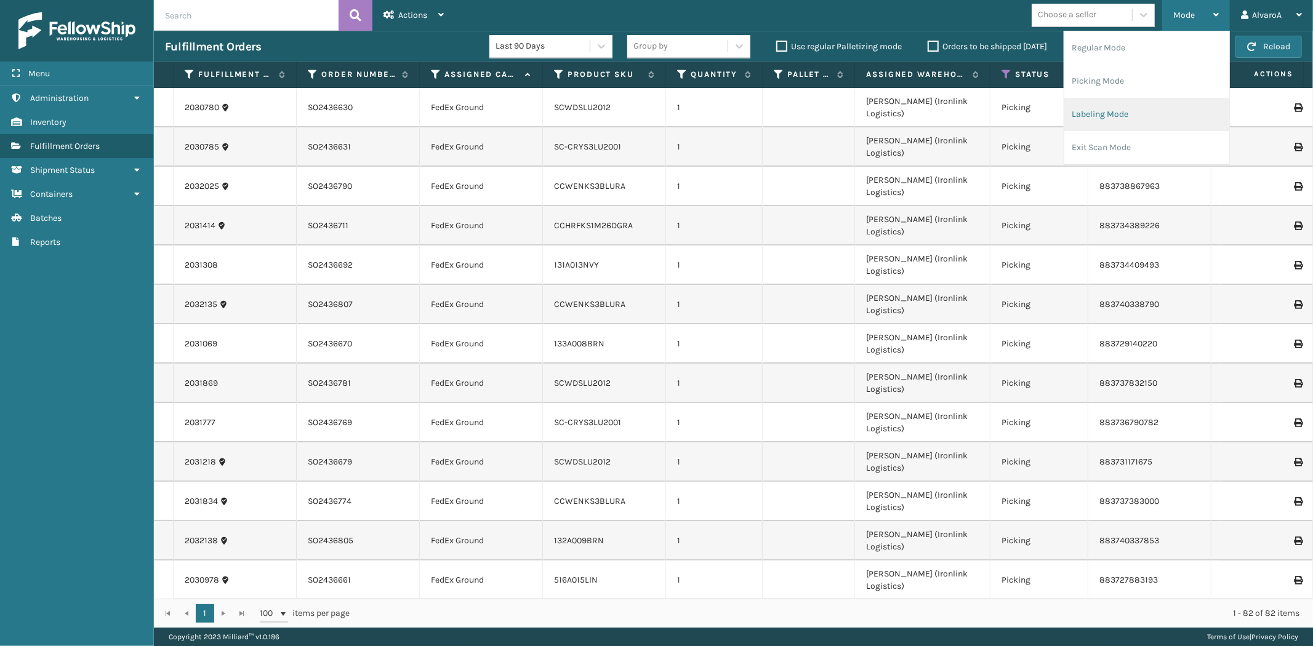
click at [1096, 119] on li "Labeling Mode" at bounding box center [1146, 114] width 165 height 33
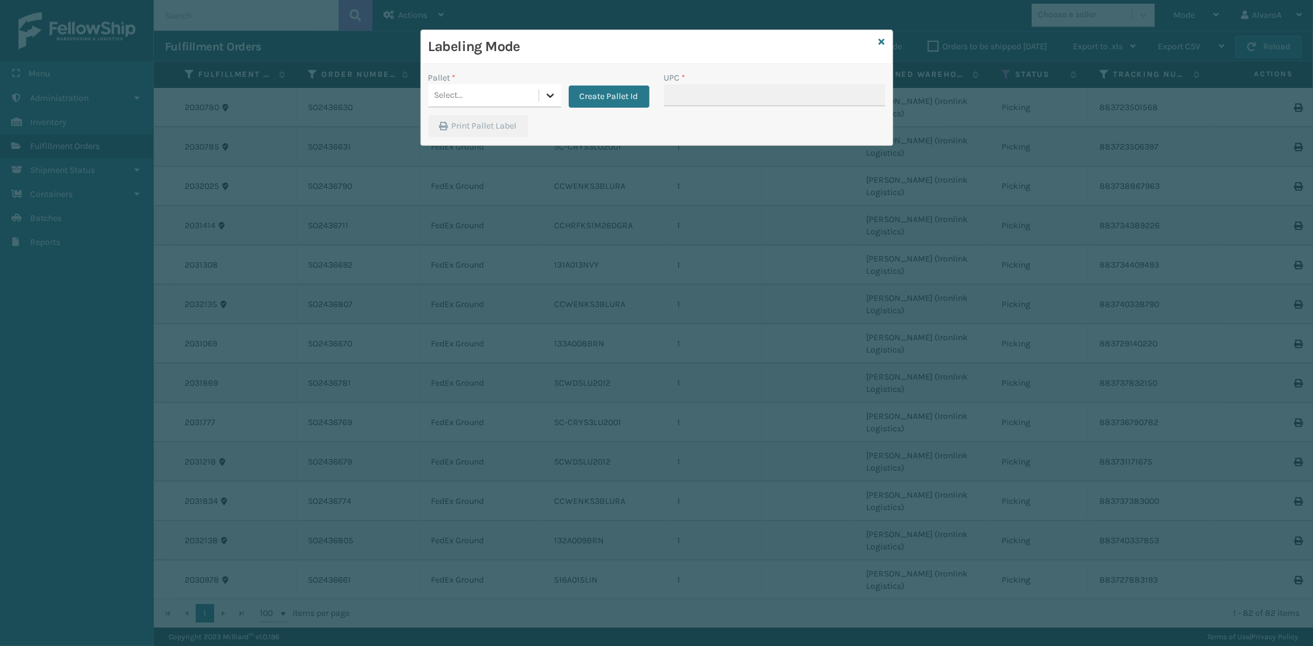
click at [545, 87] on div at bounding box center [550, 95] width 22 height 22
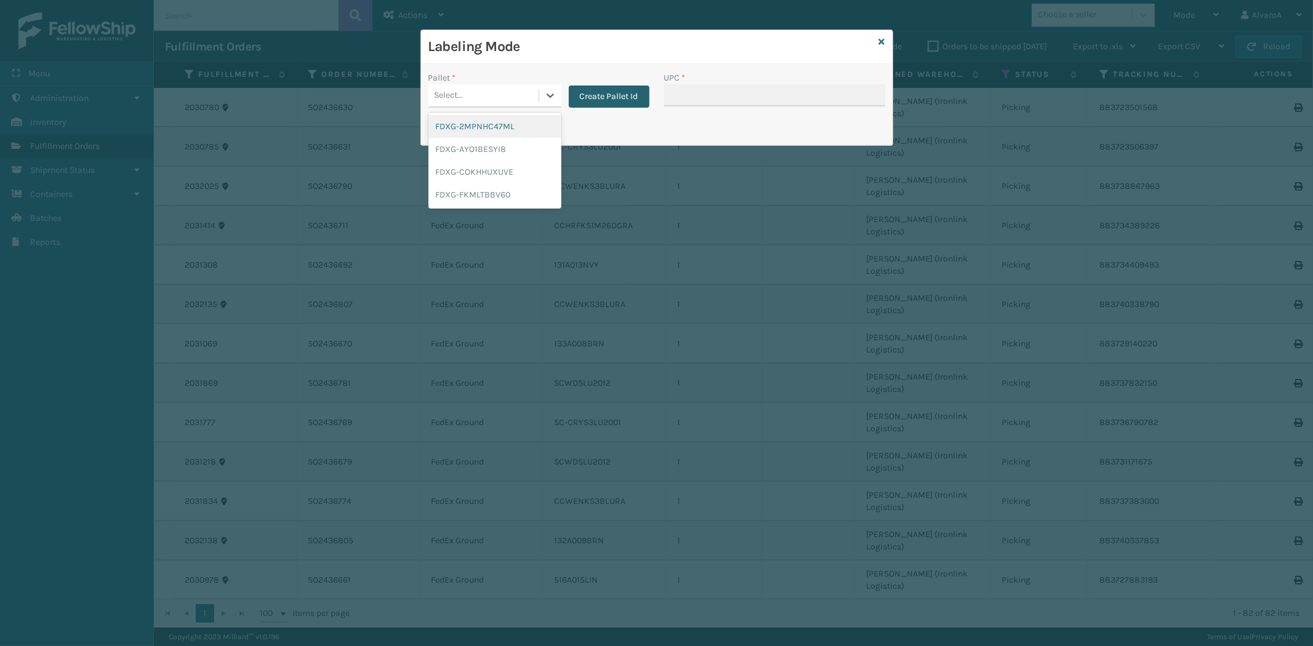
click at [601, 102] on button "Create Pallet Id" at bounding box center [609, 97] width 81 height 22
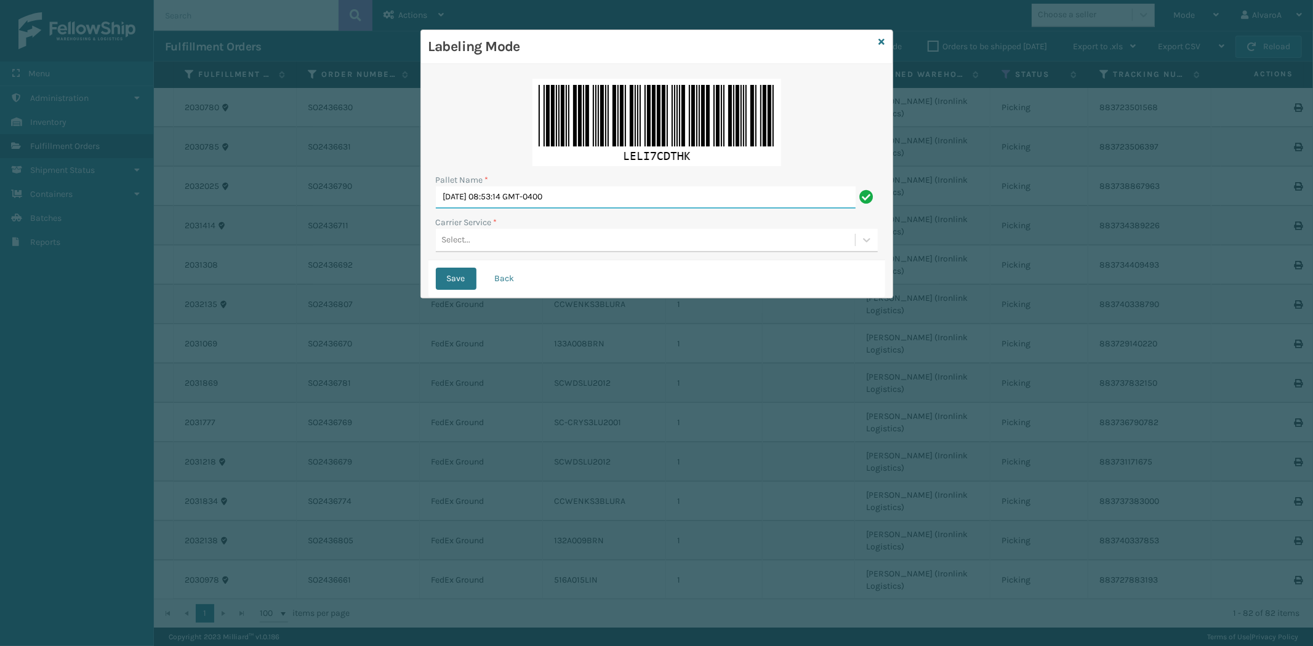
drag, startPoint x: 622, startPoint y: 204, endPoint x: 278, endPoint y: 273, distance: 351.0
click at [278, 273] on div "Labeling Mode Pallet Name * [DATE] 08:53:14 GMT-0400 Carrier Service * Select..…" at bounding box center [656, 323] width 1313 height 646
type input "LPN 502268 #1"
click at [464, 242] on div "Select..." at bounding box center [456, 240] width 29 height 13
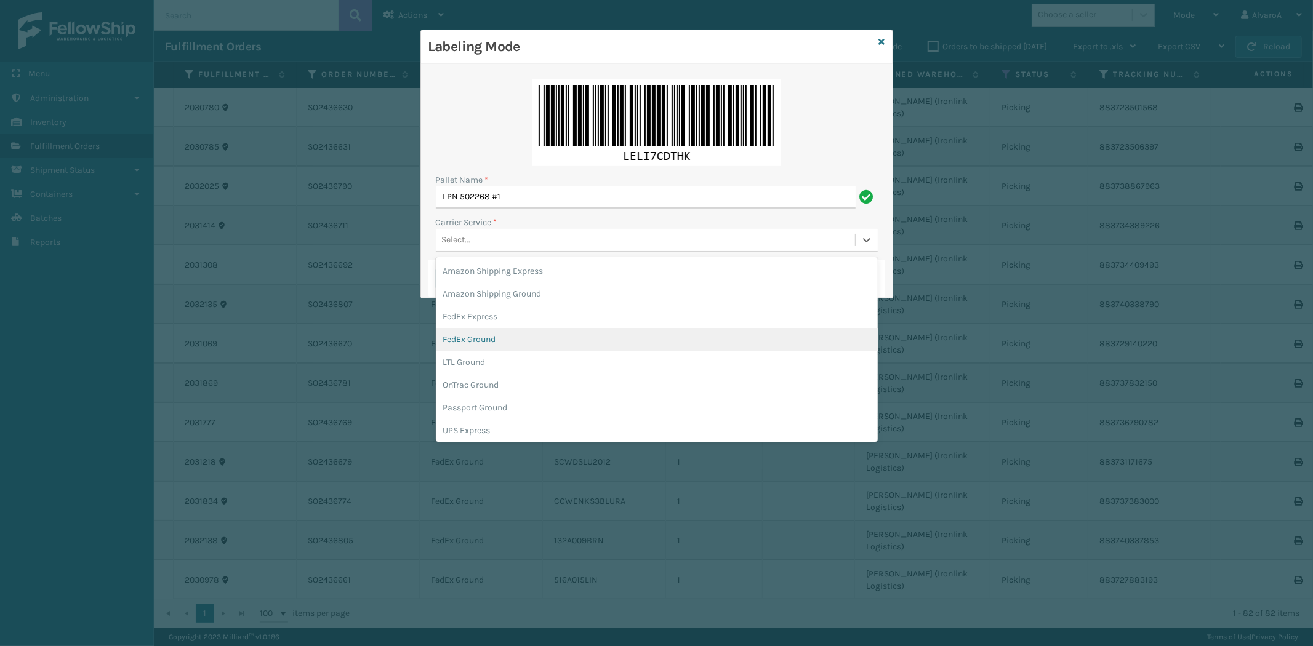
click at [489, 336] on div "FedEx Ground" at bounding box center [657, 339] width 442 height 23
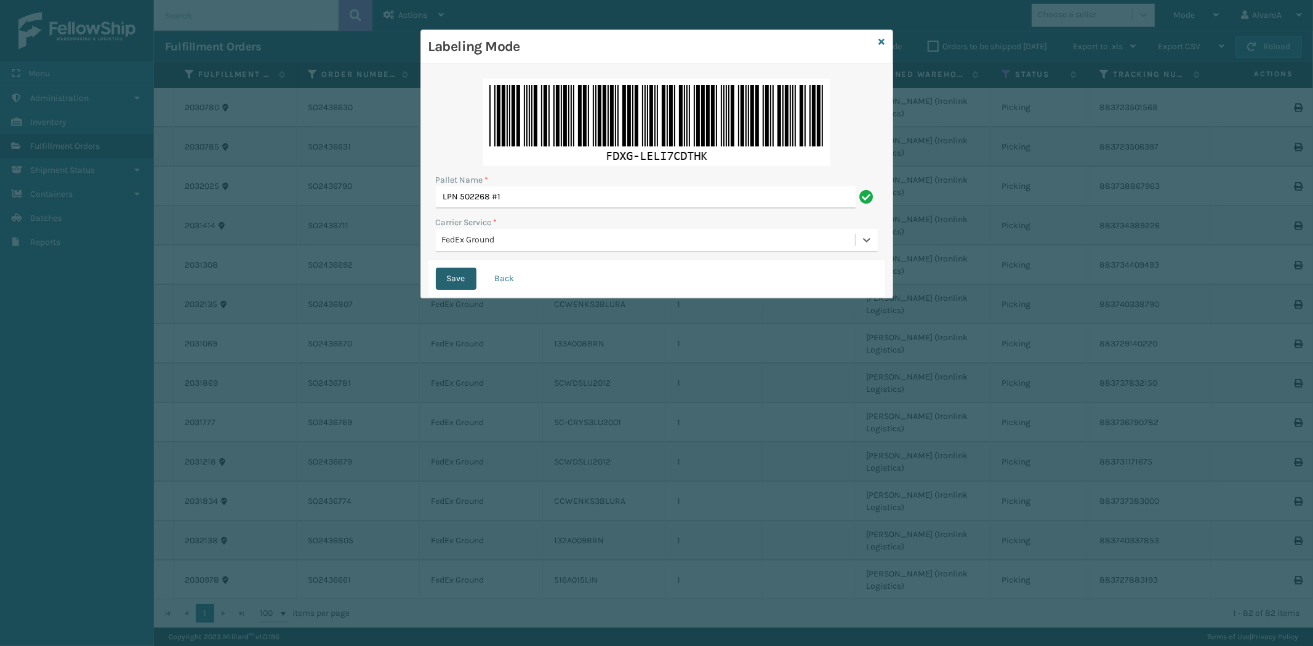
click at [454, 284] on button "Save" at bounding box center [456, 279] width 41 height 22
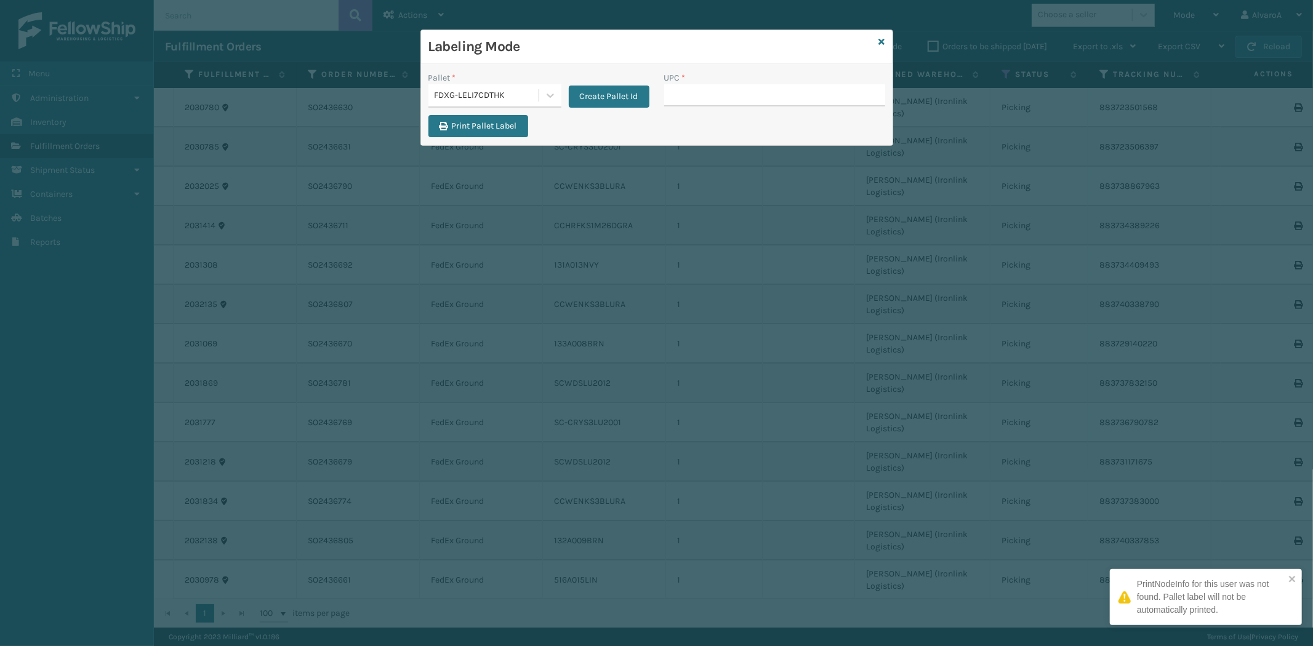
click at [679, 99] on input "UPC *" at bounding box center [774, 95] width 221 height 22
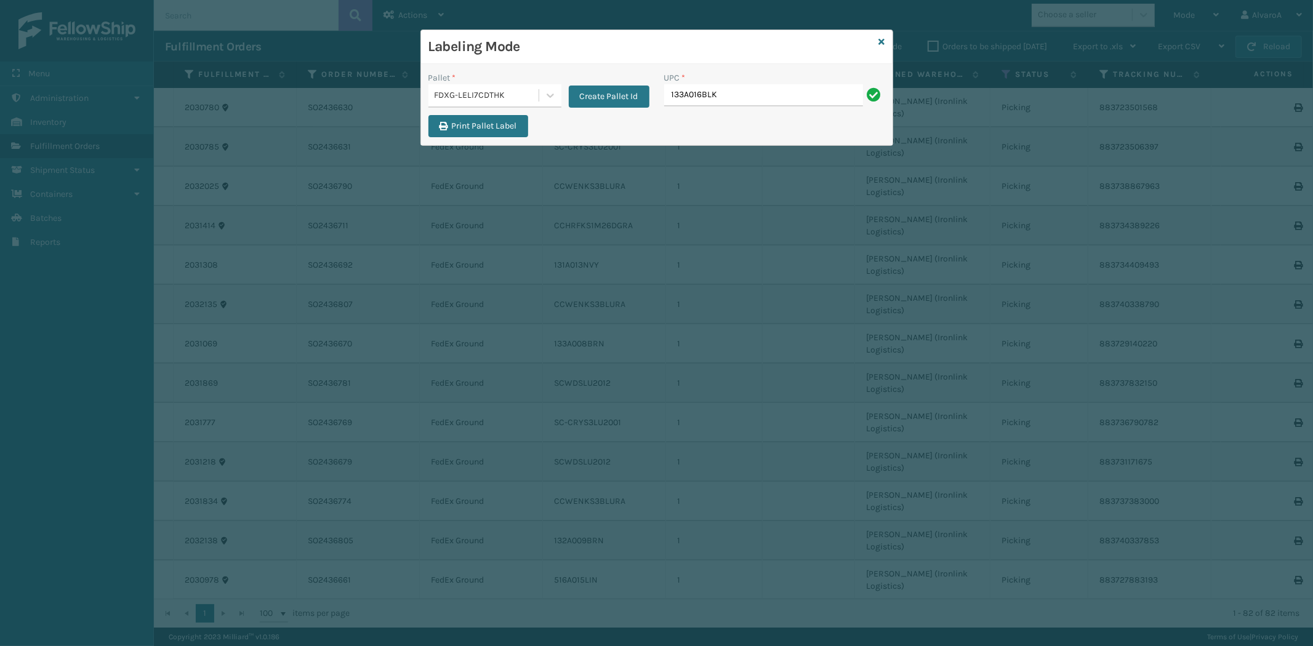
type input "133A016BLK"
type input "CCHRFKS3BGEVA"
type input "RC-DBYM2616"
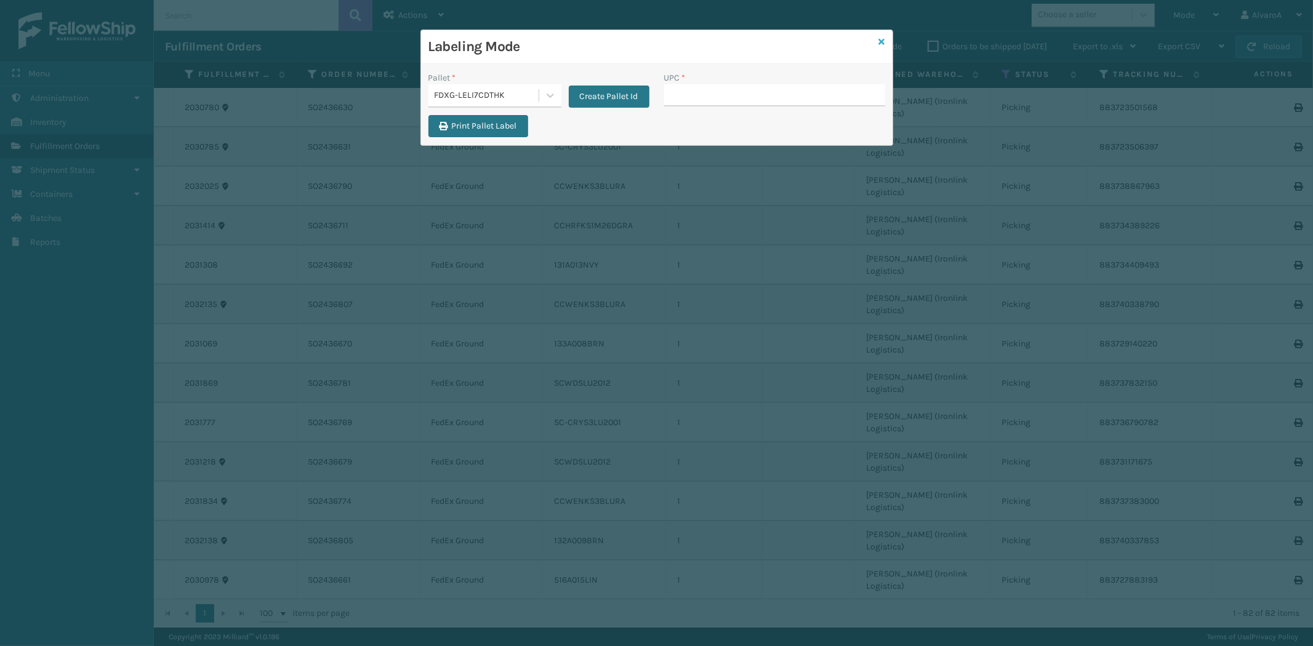
click at [884, 43] on icon at bounding box center [882, 42] width 6 height 9
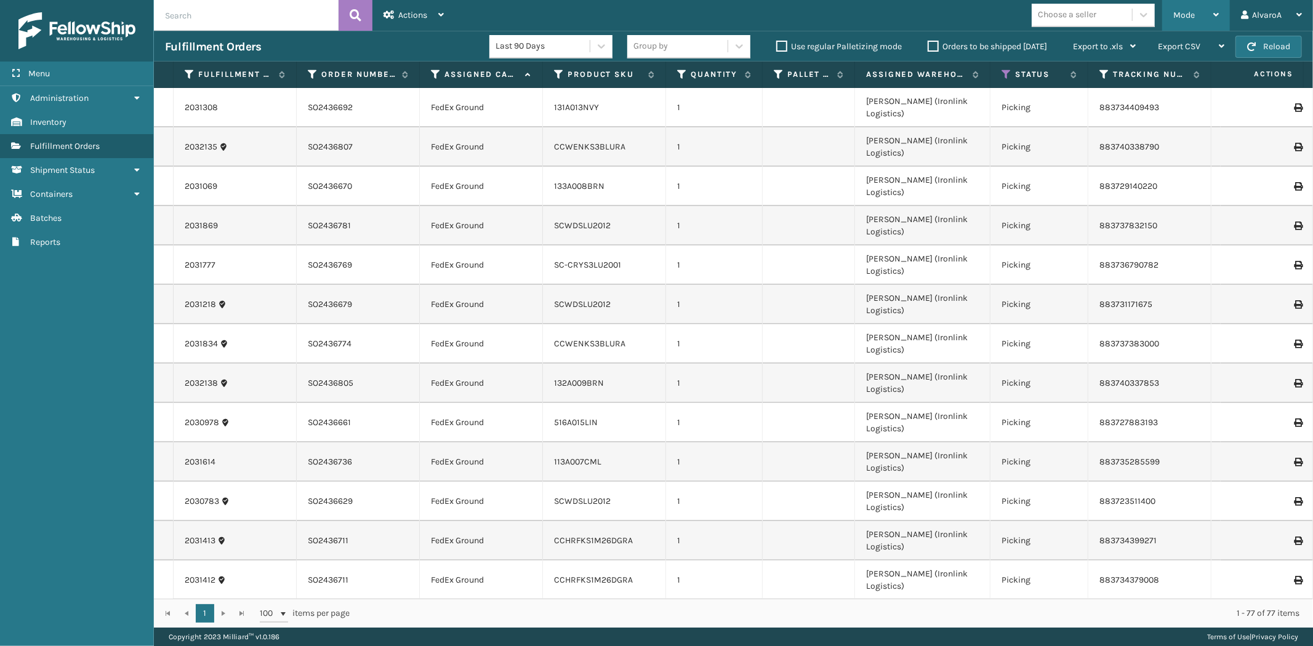
click at [1219, 9] on div "Mode" at bounding box center [1196, 15] width 46 height 31
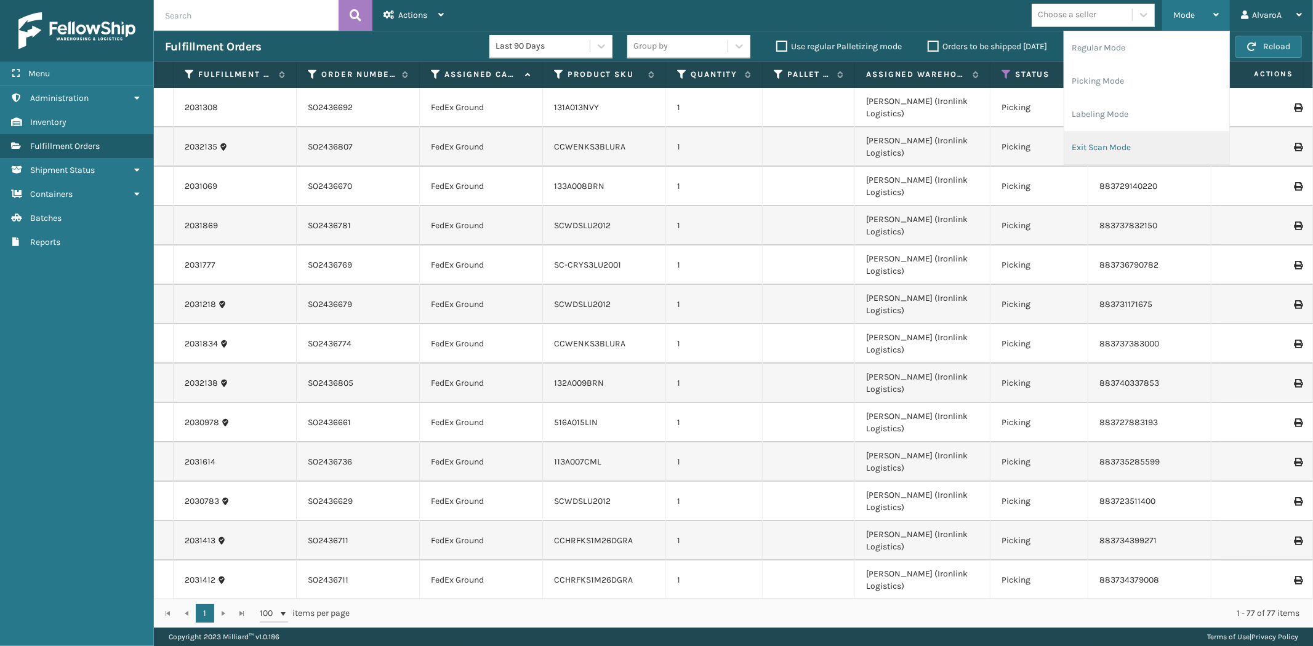
click at [1122, 145] on li "Exit Scan Mode" at bounding box center [1146, 147] width 165 height 33
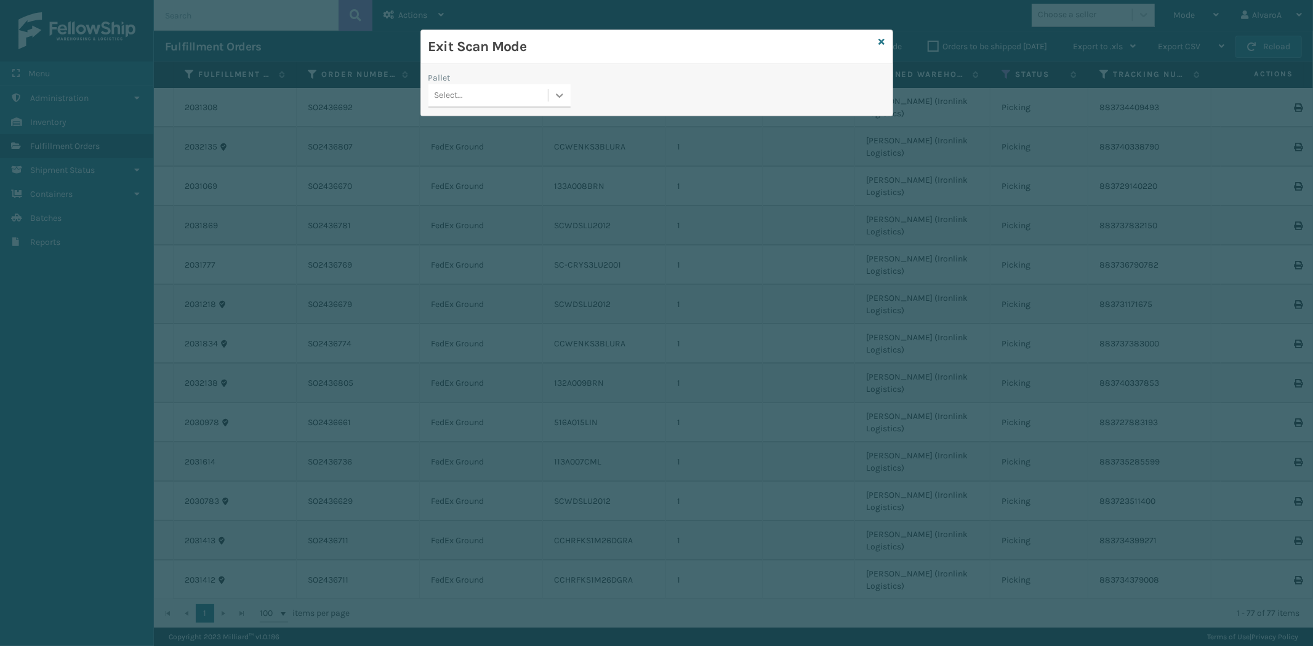
click at [562, 103] on div at bounding box center [560, 95] width 22 height 22
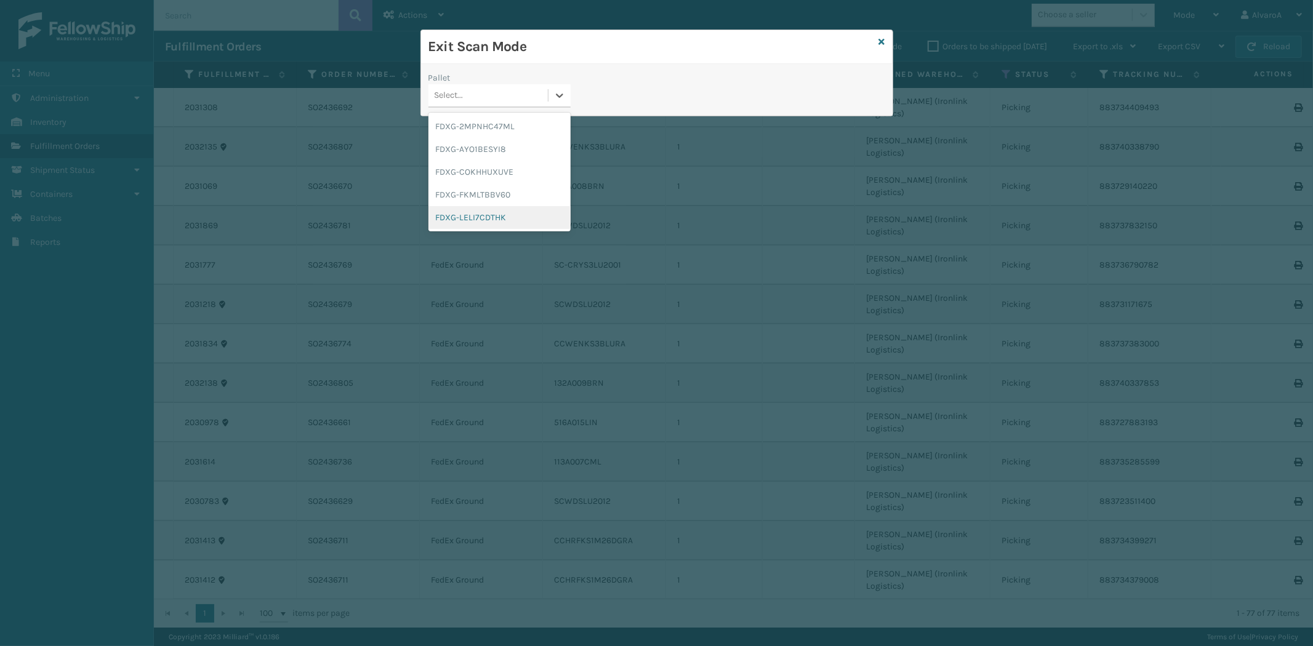
click at [484, 214] on div "FDXG-LELI7CDTHK" at bounding box center [499, 217] width 142 height 23
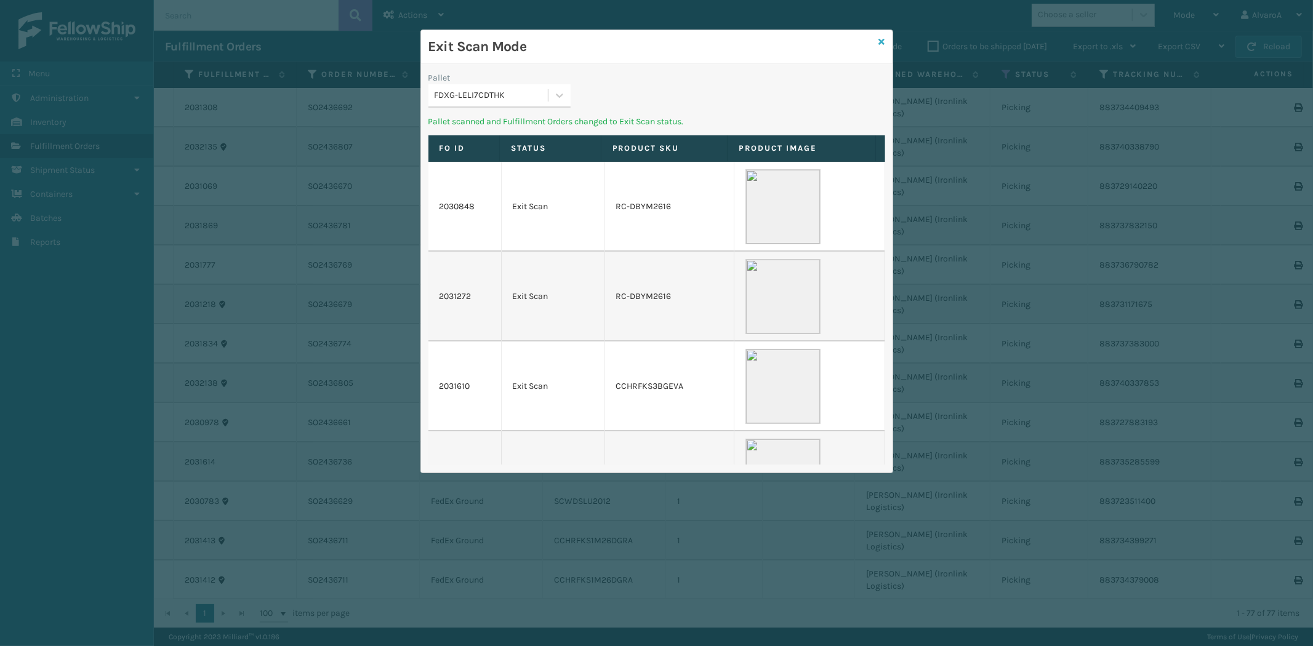
click at [880, 46] on link at bounding box center [882, 42] width 6 height 13
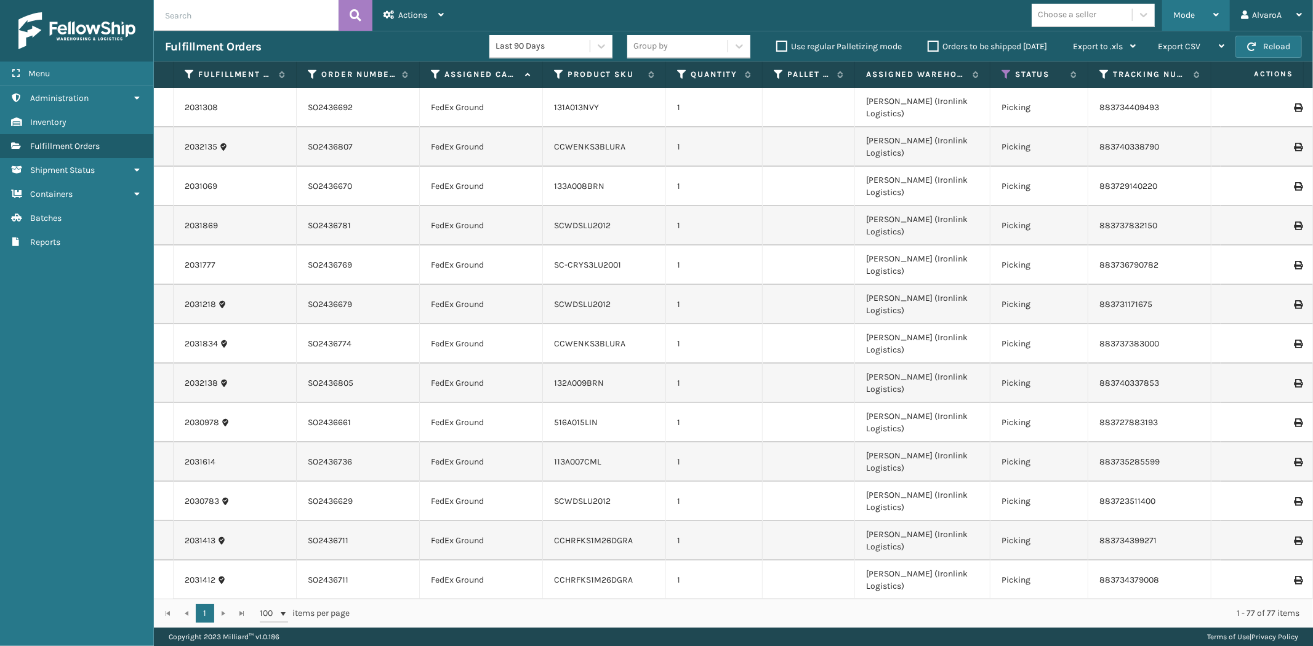
click at [1178, 25] on div "Mode" at bounding box center [1196, 15] width 46 height 31
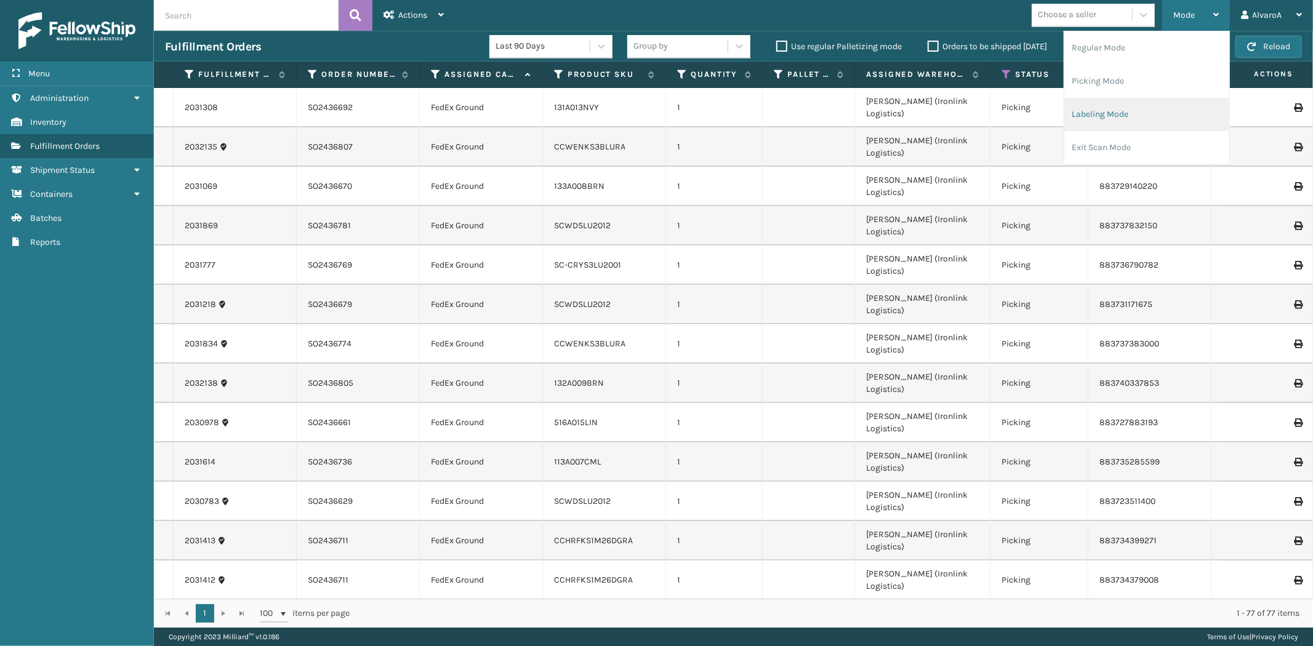
click at [1110, 113] on li "Labeling Mode" at bounding box center [1146, 114] width 165 height 33
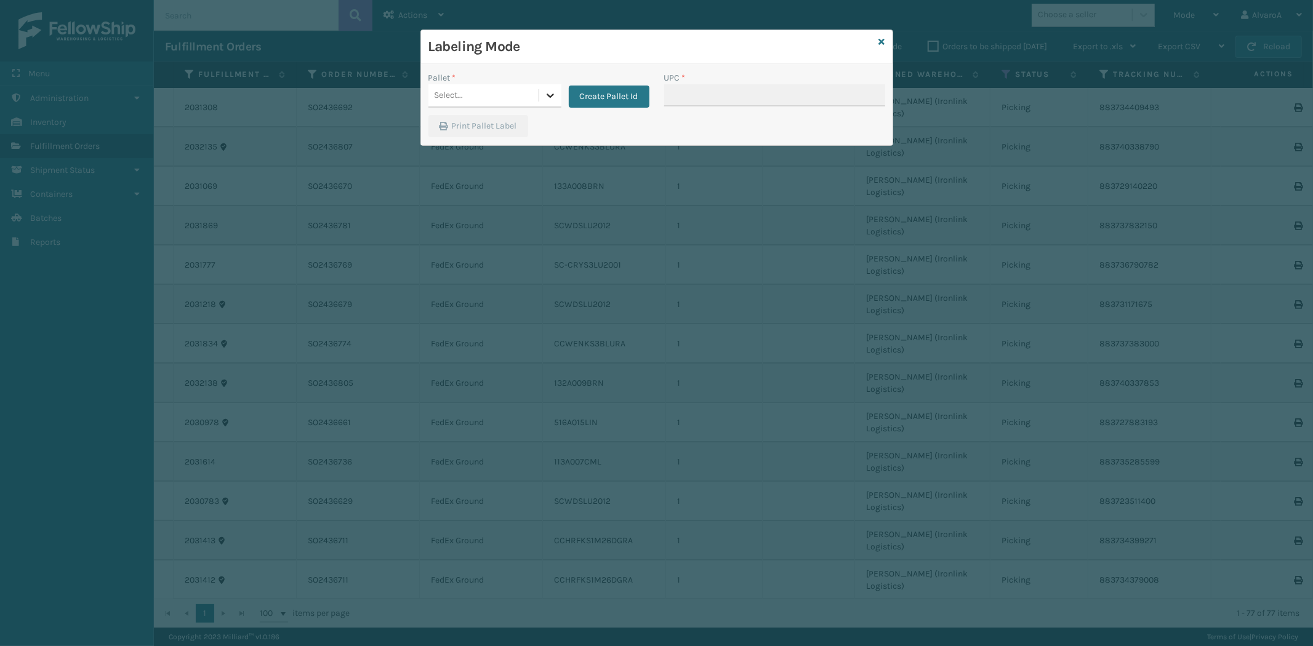
click at [550, 101] on icon at bounding box center [550, 95] width 12 height 12
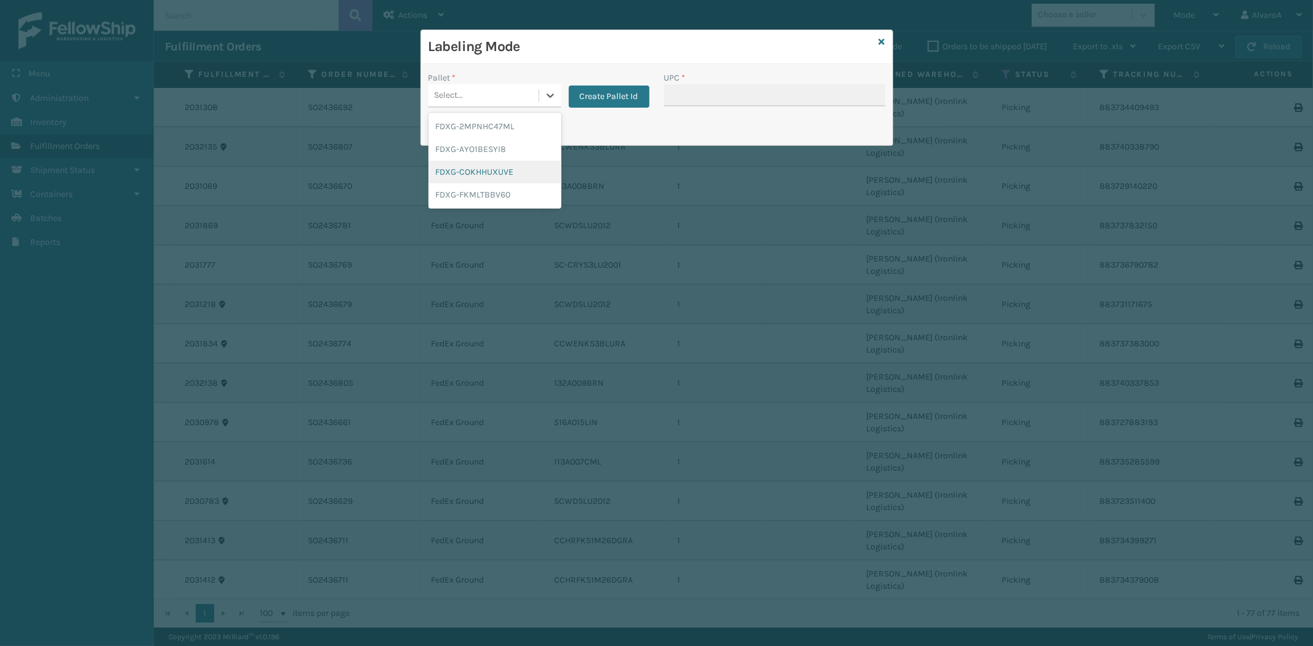
click at [475, 170] on div "FDXG-COKHHUXUVE" at bounding box center [494, 172] width 133 height 23
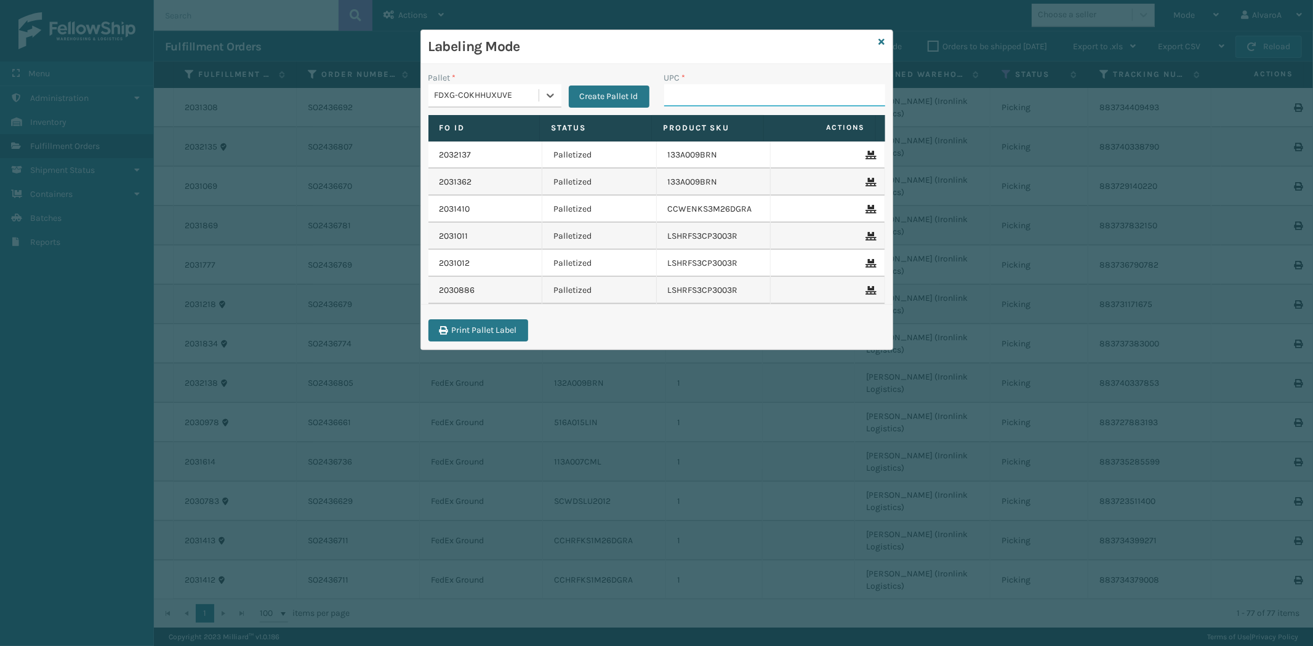
click at [720, 90] on input "UPC *" at bounding box center [774, 95] width 221 height 22
paste input "133A016IVO"
type input "133A016IVO"
paste input "133A008OYS"
type input "133A008OYS"
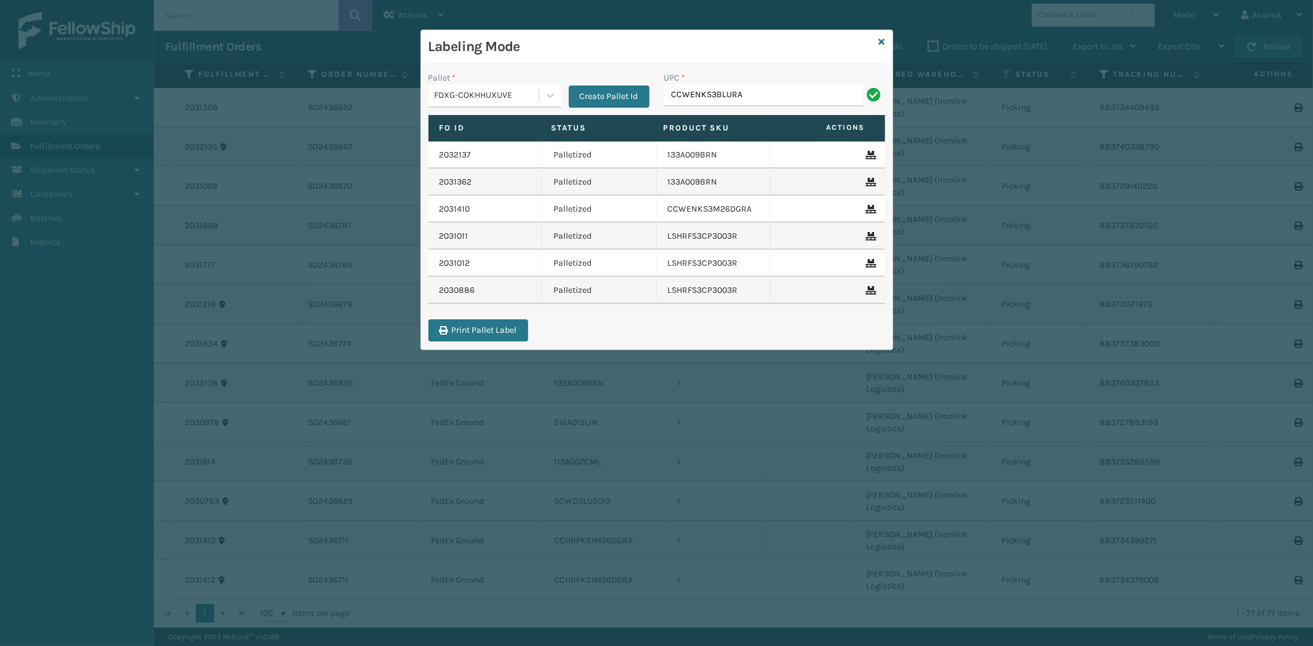
type input "CCWENKS3BLURA"
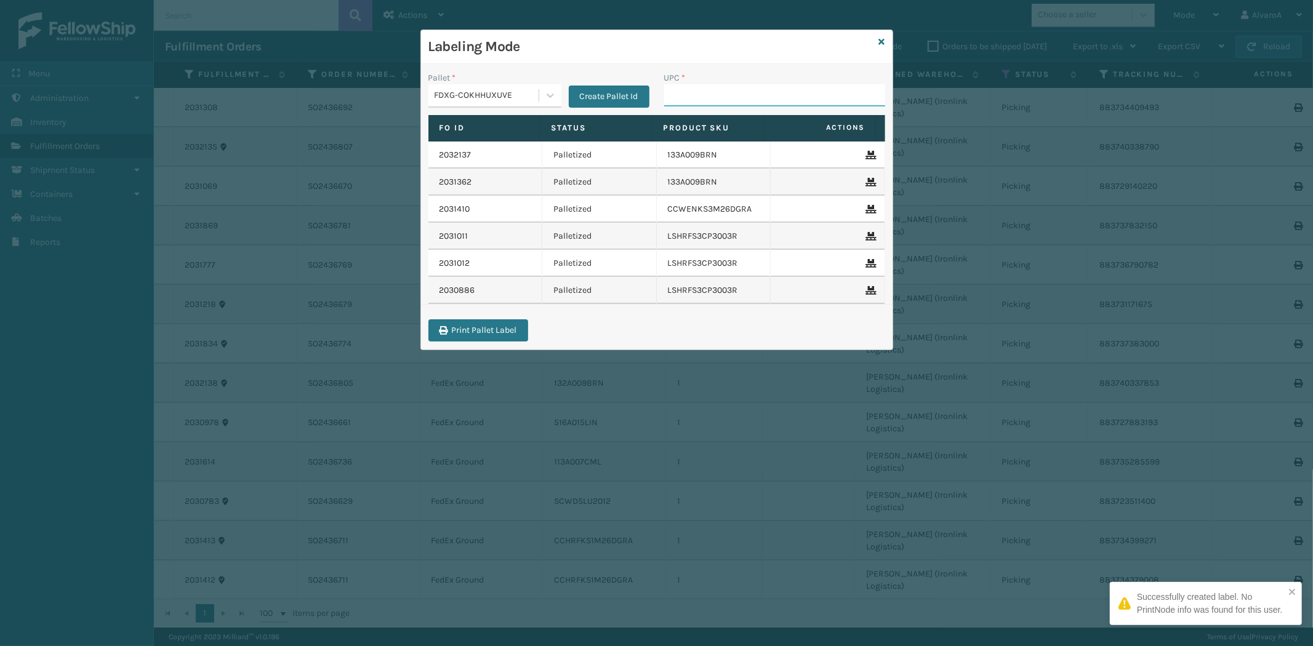
paste input "133A008BRN"
type input "133A008BRN"
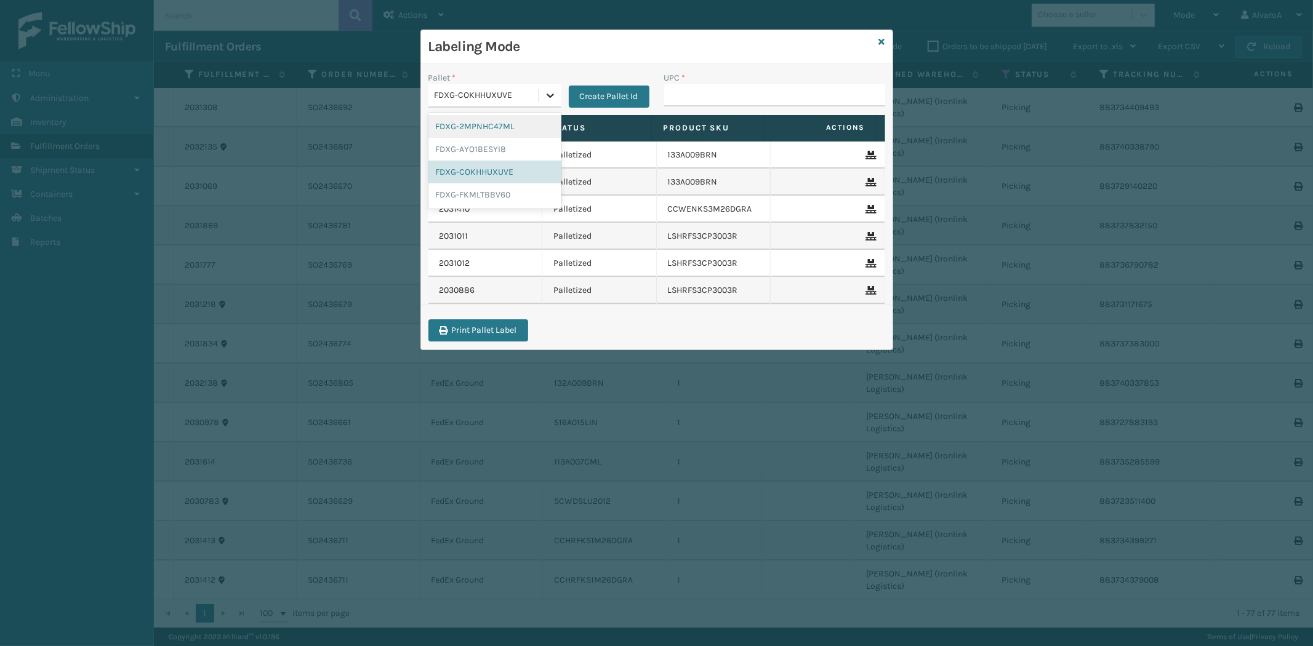
click at [555, 88] on div at bounding box center [550, 95] width 22 height 22
click at [478, 186] on div "FDXG-FKMLTBBV60" at bounding box center [494, 194] width 133 height 23
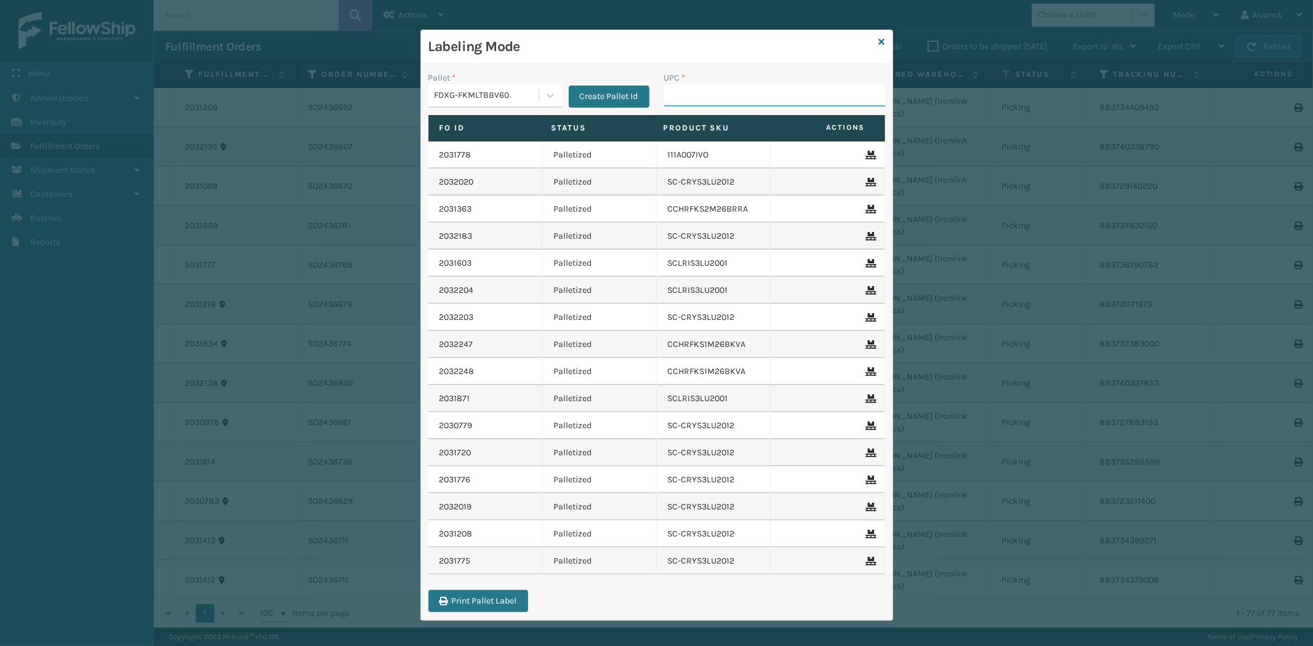
drag, startPoint x: 668, startPoint y: 97, endPoint x: 655, endPoint y: 87, distance: 15.9
click at [668, 97] on input "UPC *" at bounding box center [774, 95] width 221 height 22
paste input "CCHRFKS1M26BKVA"
drag, startPoint x: 796, startPoint y: 91, endPoint x: 600, endPoint y: 128, distance: 199.8
click at [600, 128] on div "Pallet * FDXG-FKMLTBBV60 Create Pallet Id UPC * CCHRFKS1M26BKVA Fo Id Status Pr…" at bounding box center [657, 342] width 472 height 557
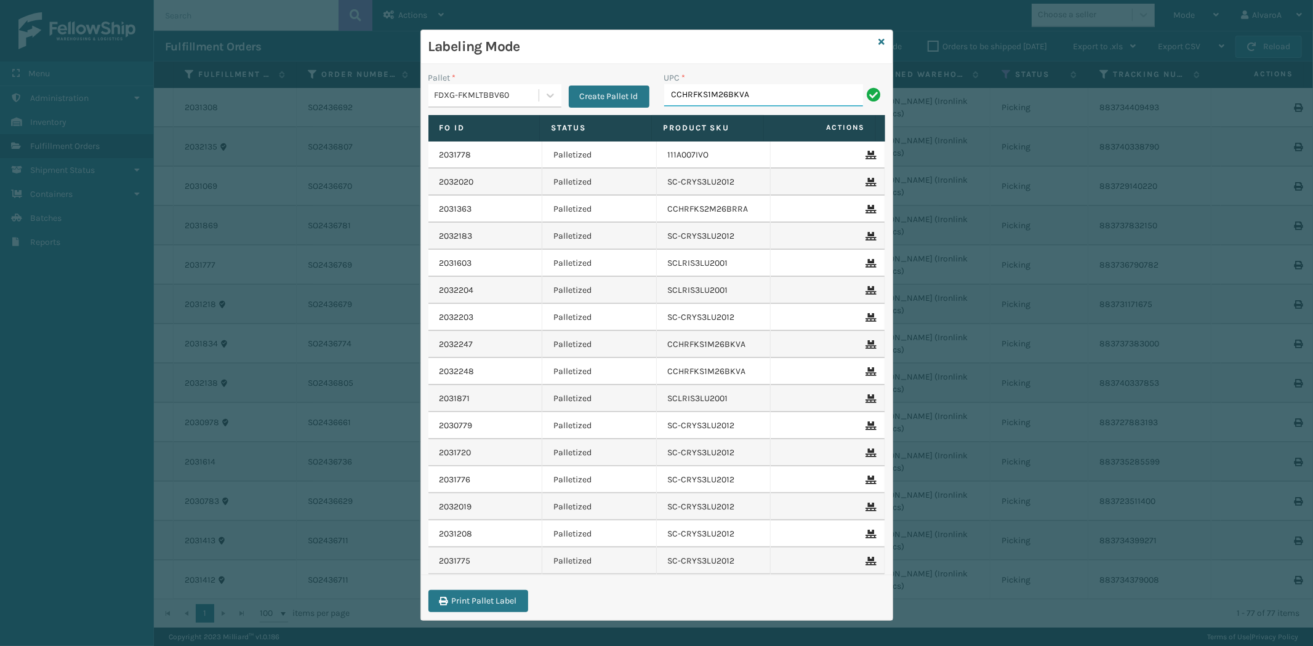
paste input "SCWDSLU2012"
type input "SCWDSLU2012"
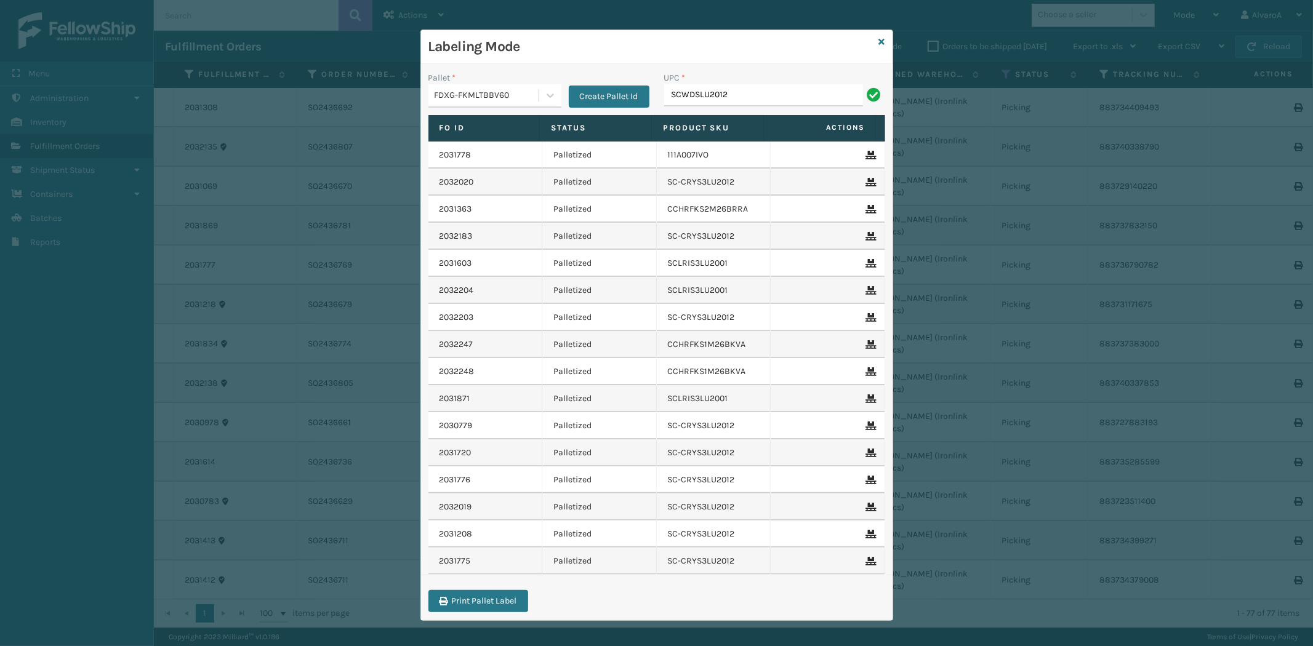
type input "SCWDSLU2012"
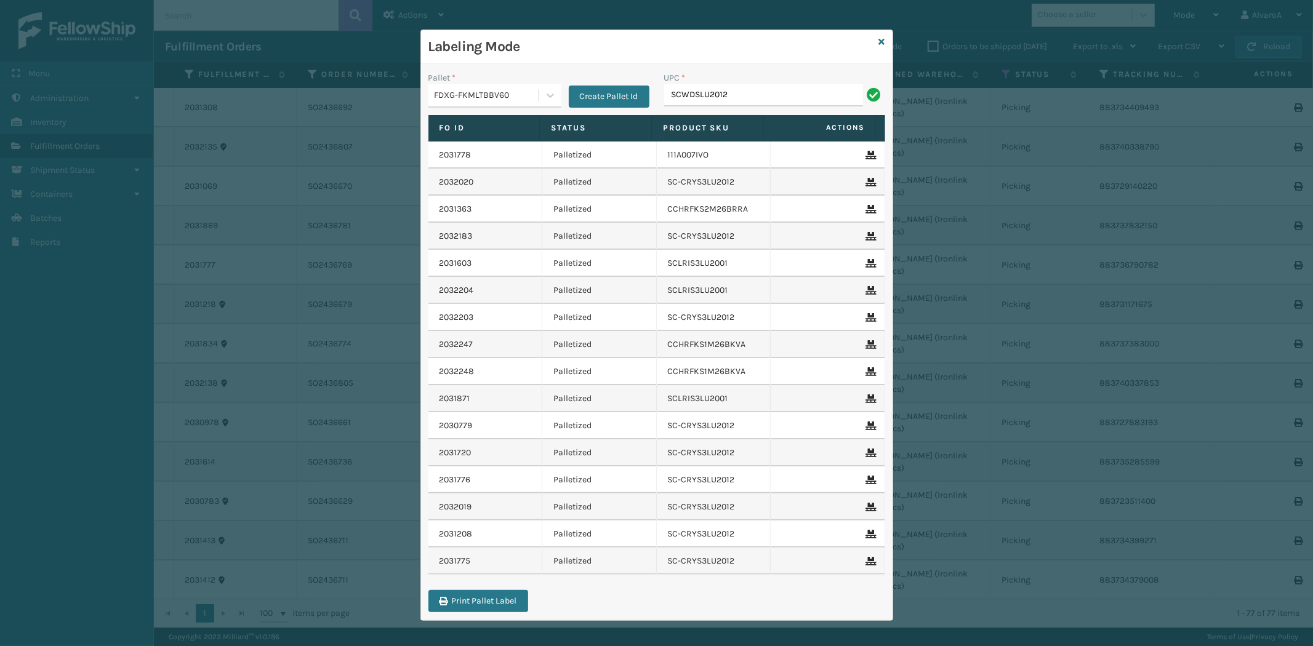
type input "SCWDSLU2012"
paste input "171A002GRY"
type input "171A002GRY"
type input "S"
type input "SC-CRYS3LU2051"
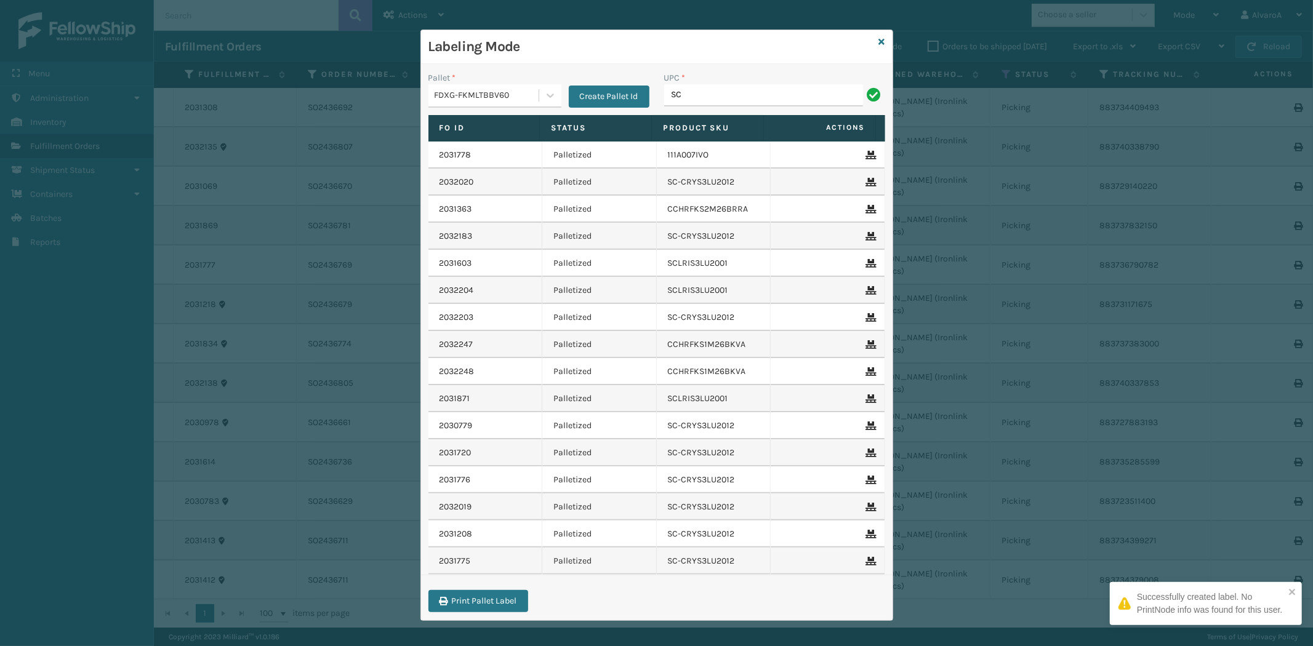
type input "SC-CRYS3LU2051"
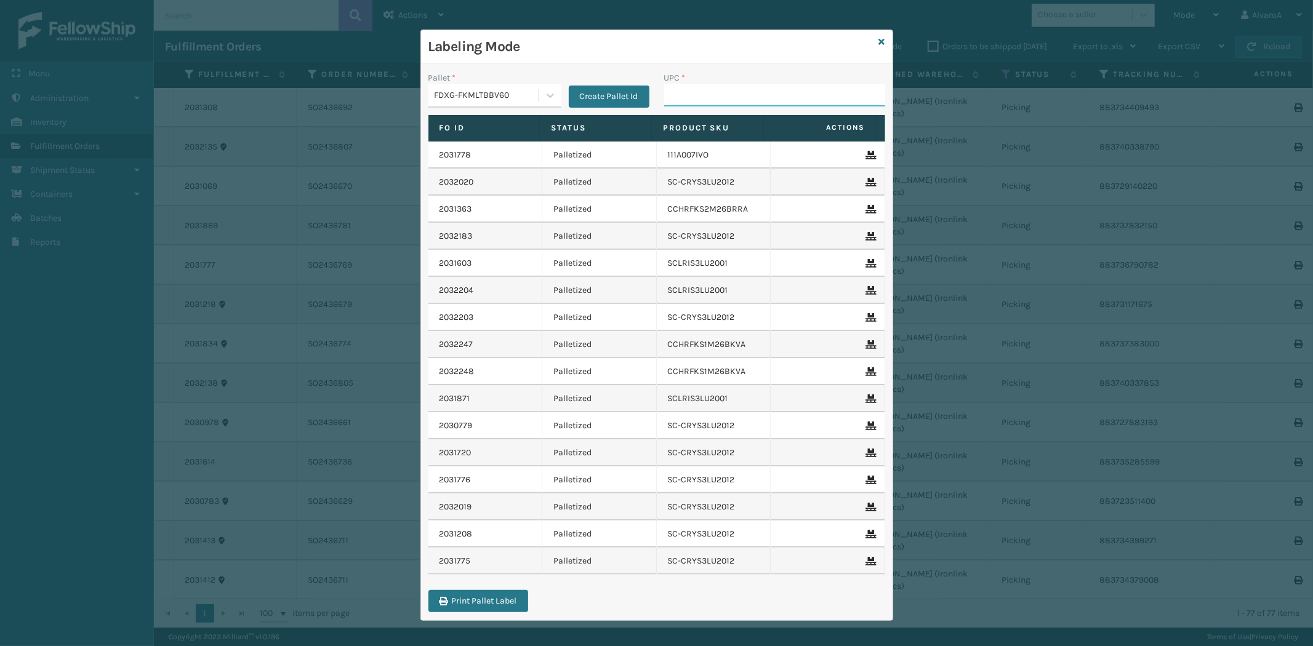
click at [710, 94] on input "UPC *" at bounding box center [774, 95] width 221 height 22
paste input "113A007CML"
type input "113A007CML"
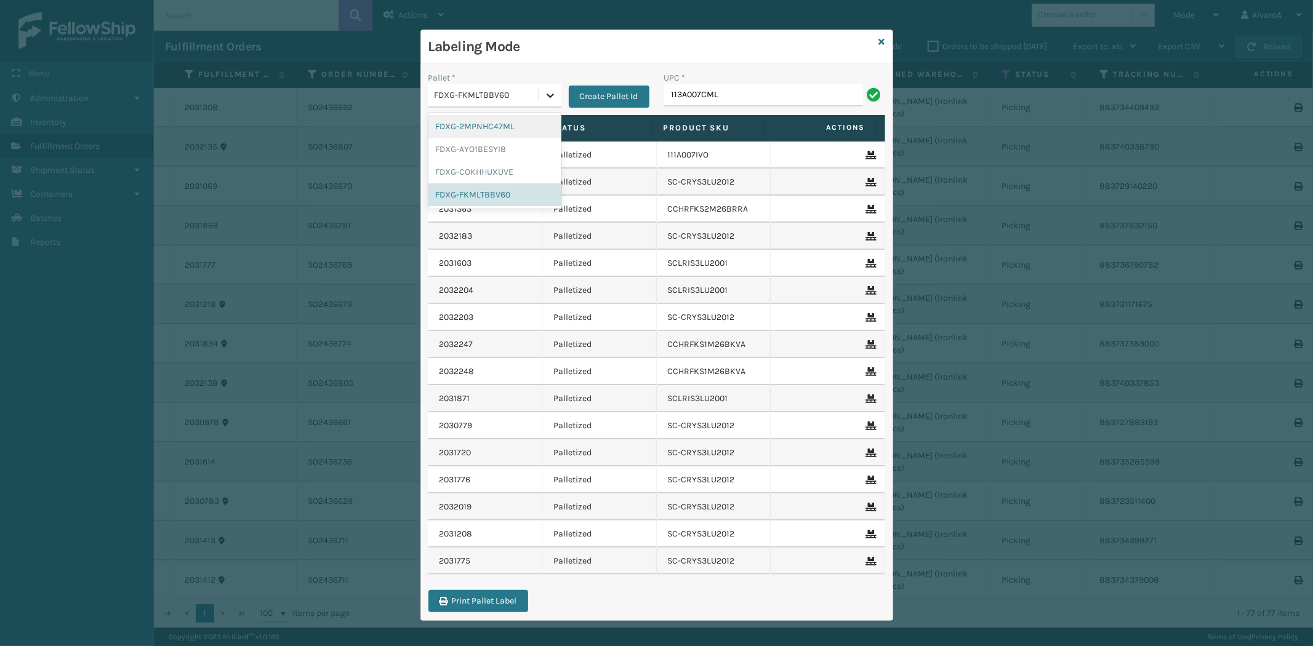
click at [539, 91] on div at bounding box center [550, 95] width 22 height 22
drag, startPoint x: 482, startPoint y: 171, endPoint x: 598, endPoint y: 139, distance: 120.7
click at [483, 171] on div "FDXG-COKHHUXUVE" at bounding box center [494, 172] width 133 height 23
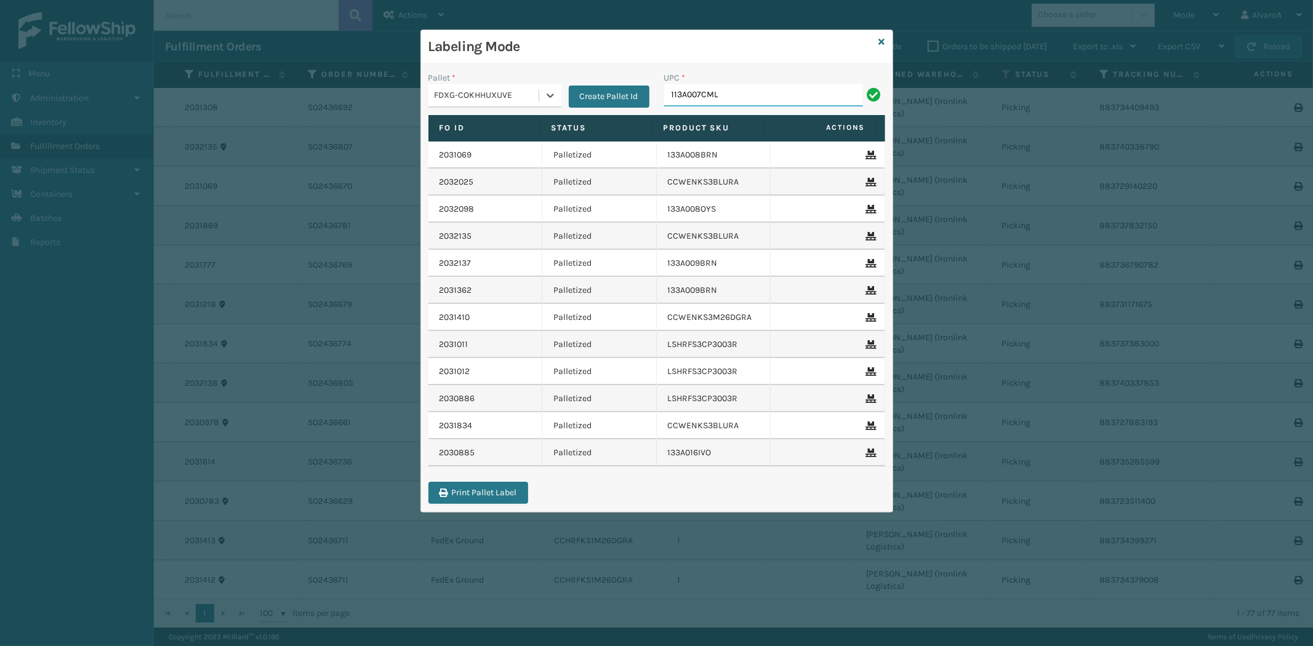
click at [772, 94] on input "113A007CML" at bounding box center [763, 95] width 199 height 22
click at [672, 94] on input "UPC *" at bounding box center [774, 95] width 221 height 22
paste input "113A007CML"
type input "113A007CML"
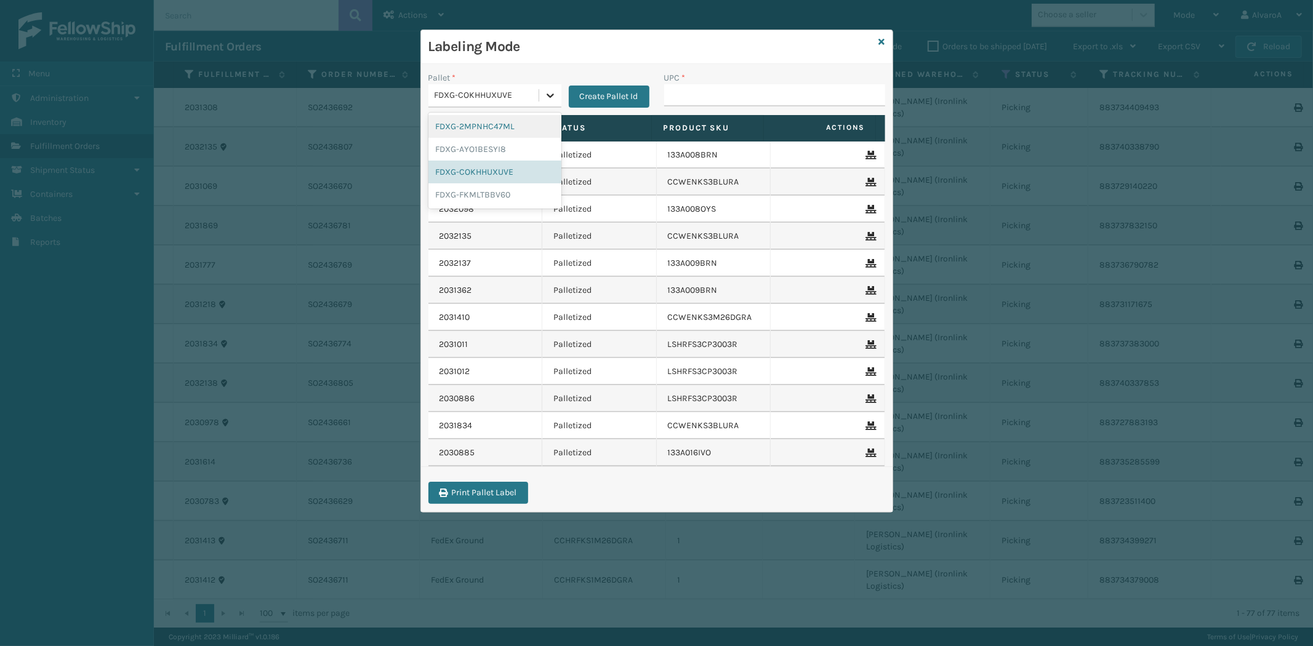
click at [545, 92] on icon at bounding box center [550, 95] width 12 height 12
click at [507, 166] on div "FDXG-COKHHUXUVE" at bounding box center [494, 172] width 133 height 23
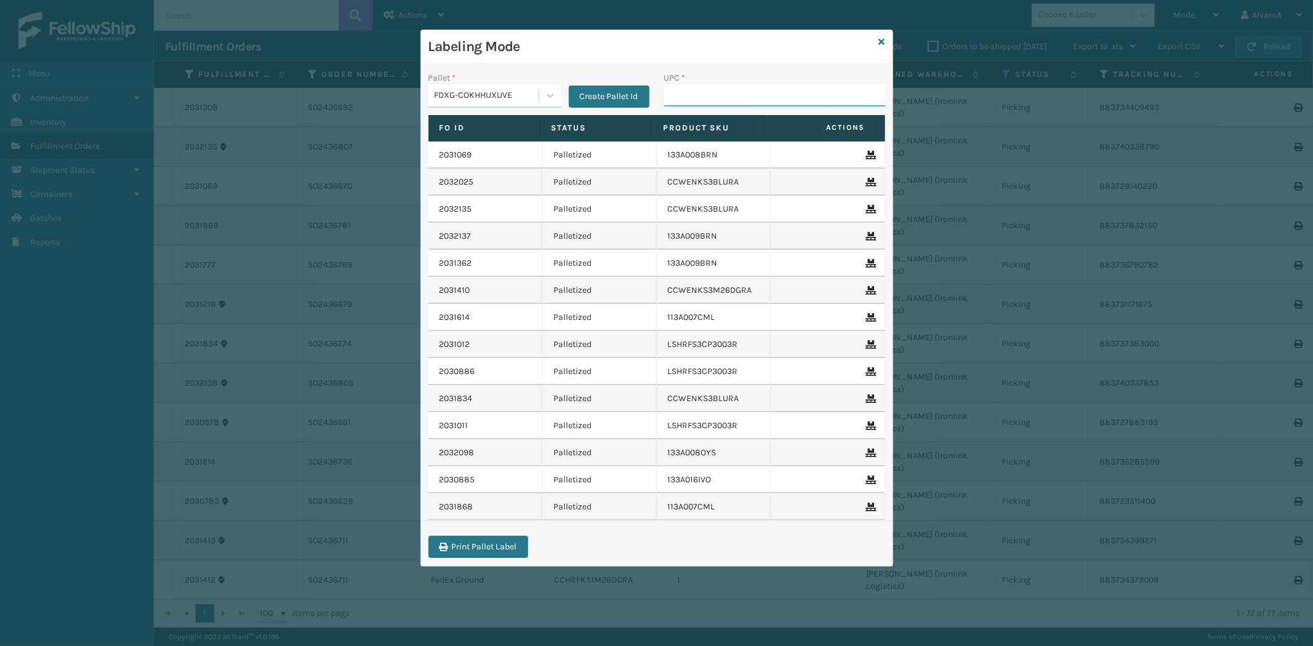
click at [702, 88] on input "UPC *" at bounding box center [774, 95] width 221 height 22
paste input "113A007CML"
type input "113A007CML"
click at [704, 91] on input "UPC *" at bounding box center [774, 95] width 221 height 22
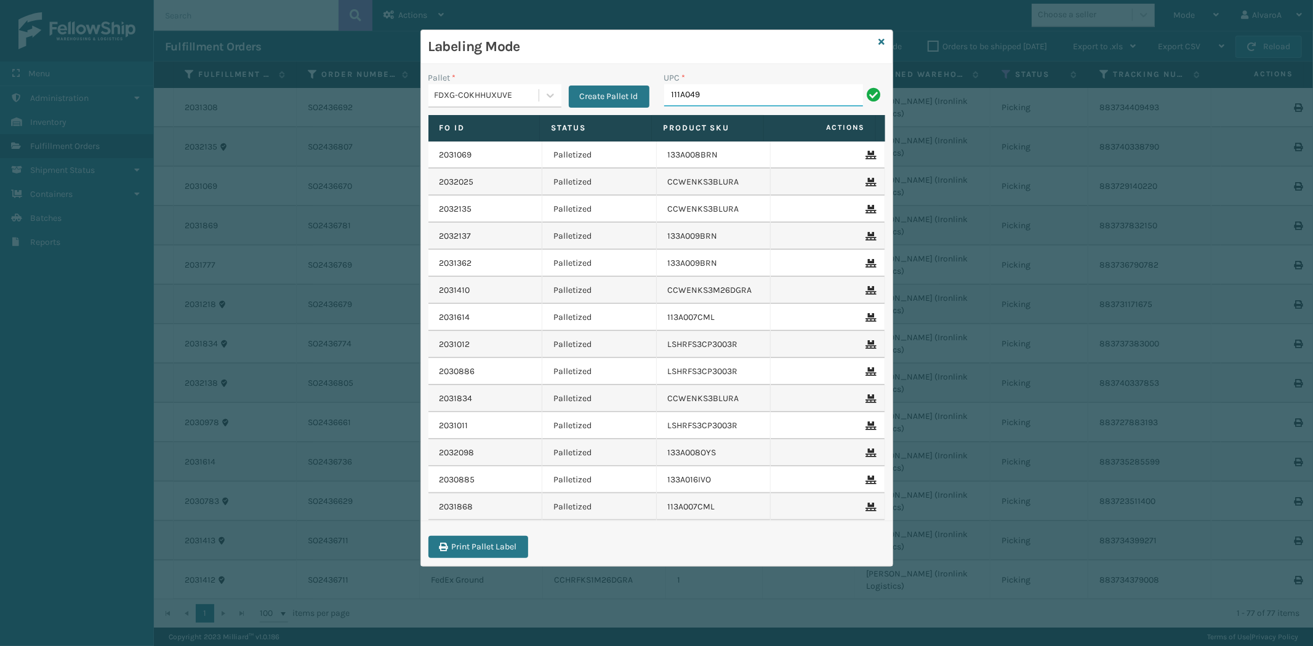
type input "111A049BLU"
type input "113A007CML"
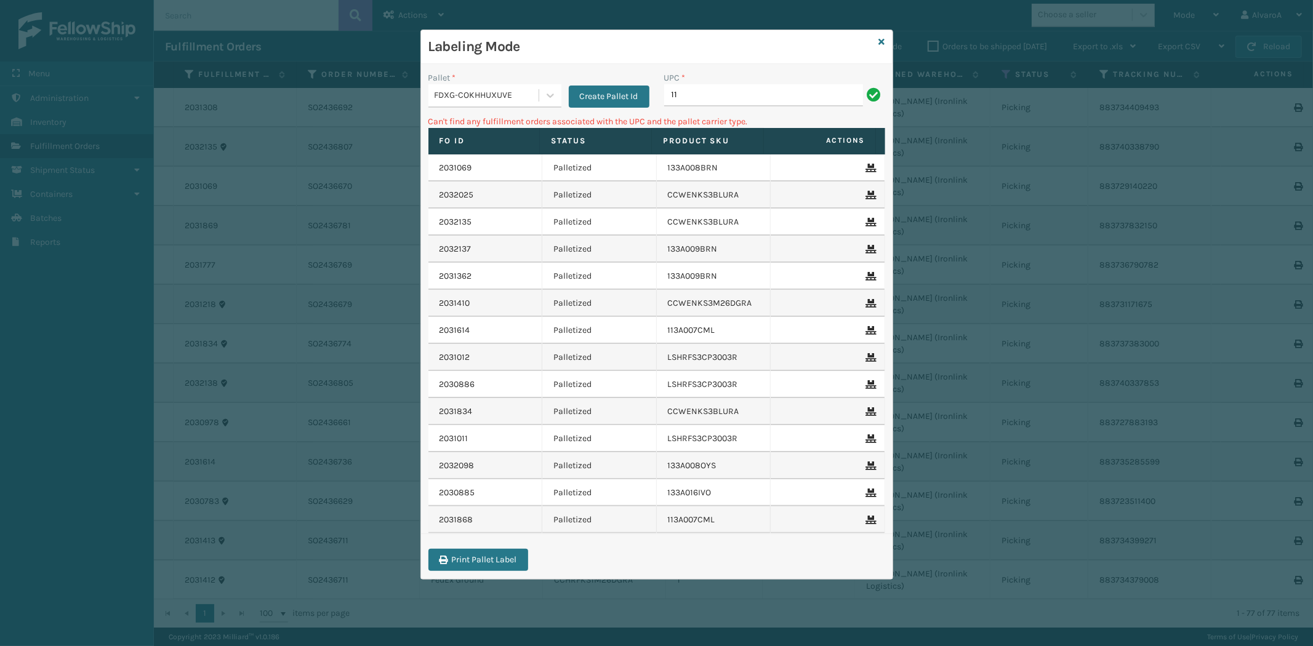
type input "1"
type input "111A049BLU"
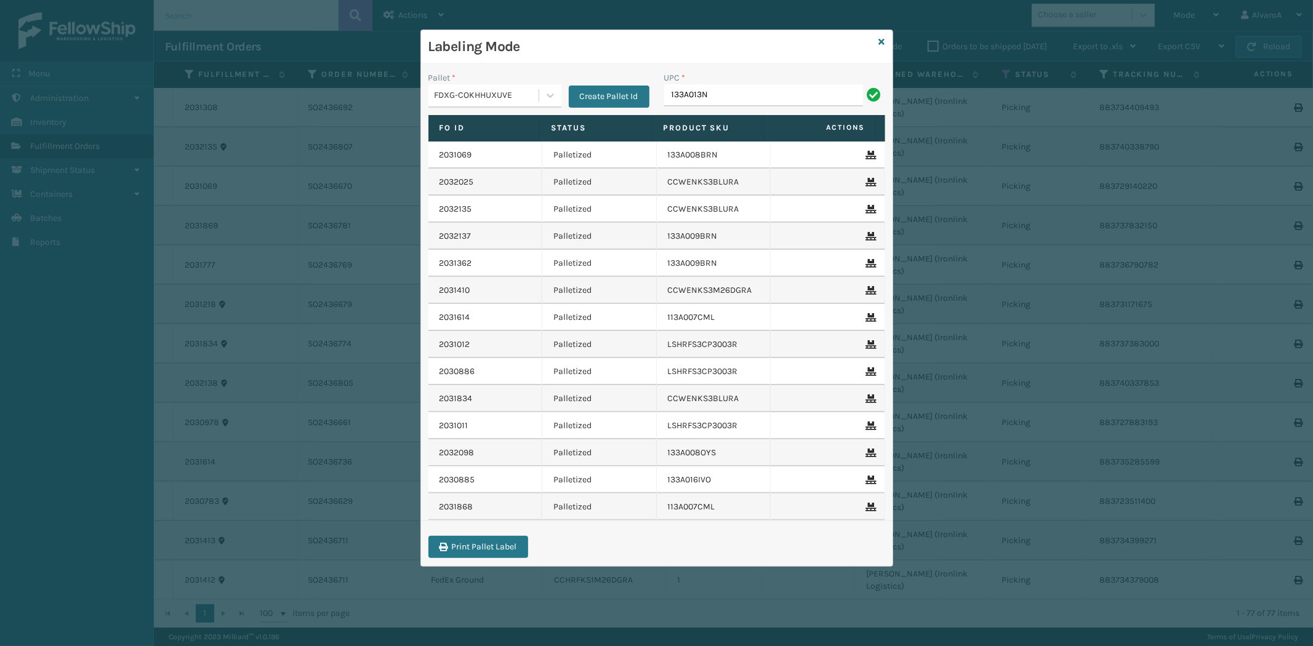
type input "133A013NVY"
click at [561, 88] on div "Create Pallet Id" at bounding box center [605, 89] width 88 height 36
click at [553, 93] on icon at bounding box center [550, 95] width 12 height 12
click at [477, 169] on div "FDXG-COKHHUXUVE" at bounding box center [494, 172] width 133 height 23
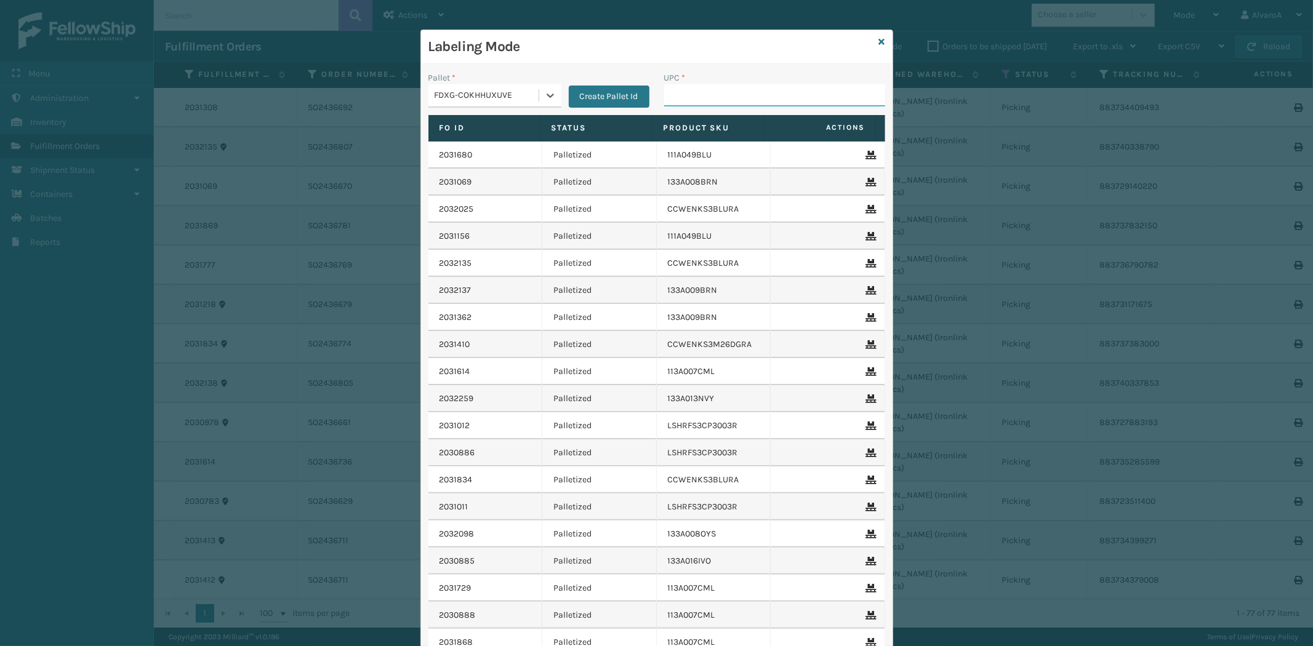
click at [686, 93] on input "UPC *" at bounding box center [774, 95] width 221 height 22
click at [700, 100] on input "UPC *" at bounding box center [774, 95] width 221 height 22
type input "LKLGF2SP3CAR"
click at [879, 42] on icon at bounding box center [882, 42] width 6 height 9
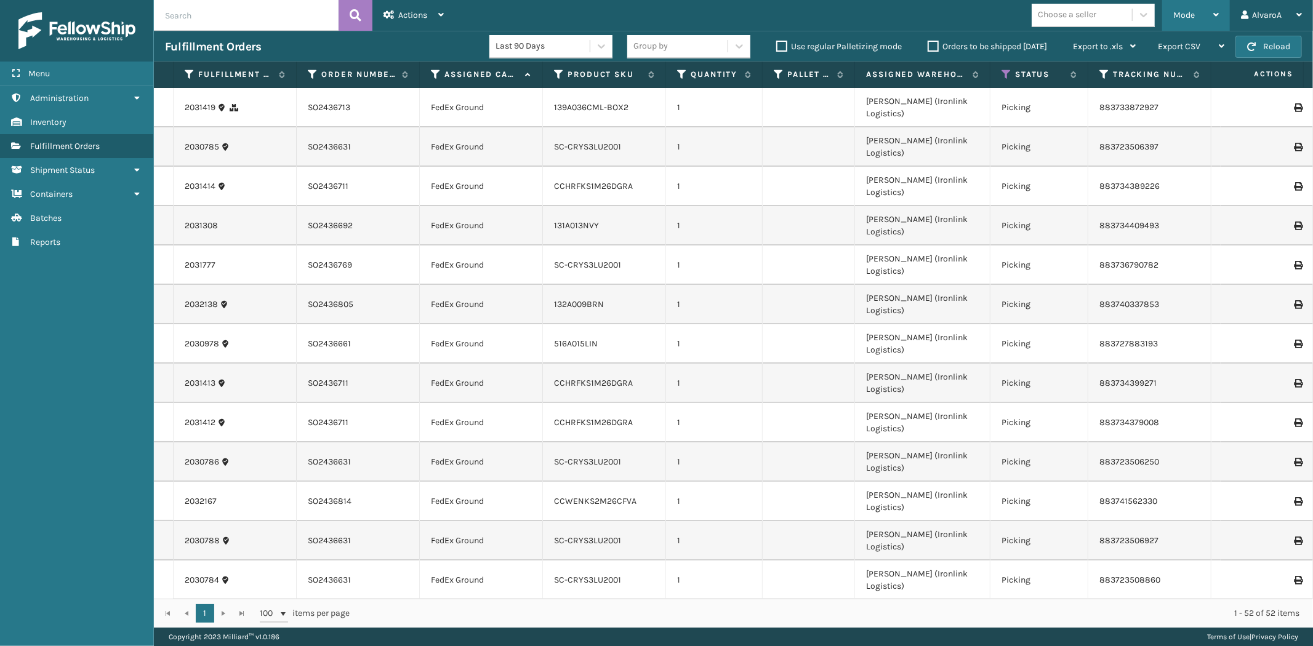
click at [1199, 23] on div "Mode" at bounding box center [1196, 15] width 46 height 31
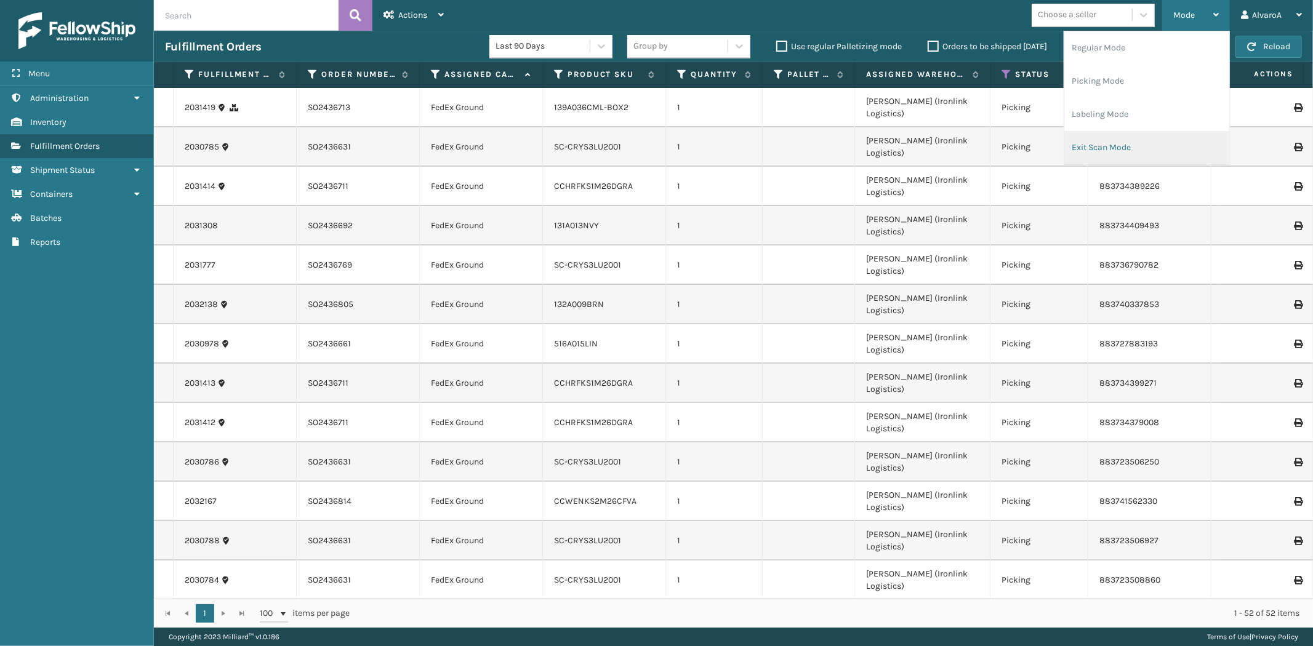
click at [1078, 150] on li "Exit Scan Mode" at bounding box center [1146, 147] width 165 height 33
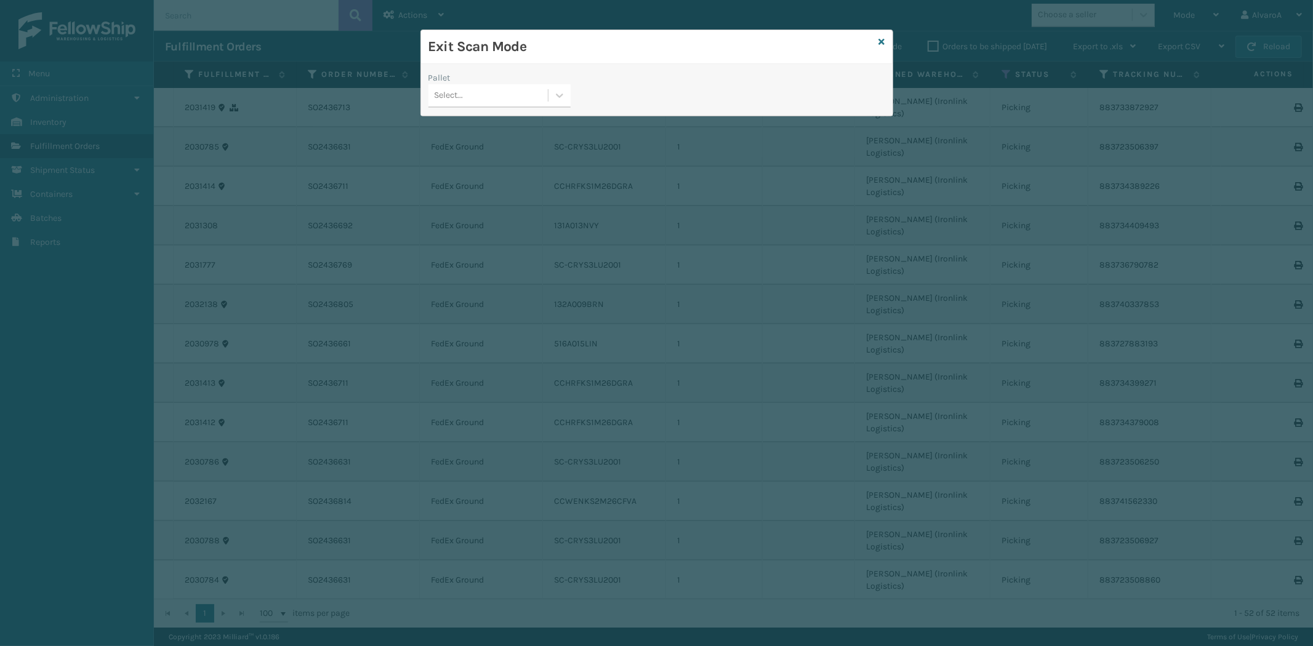
click at [546, 97] on div "Select..." at bounding box center [487, 96] width 119 height 20
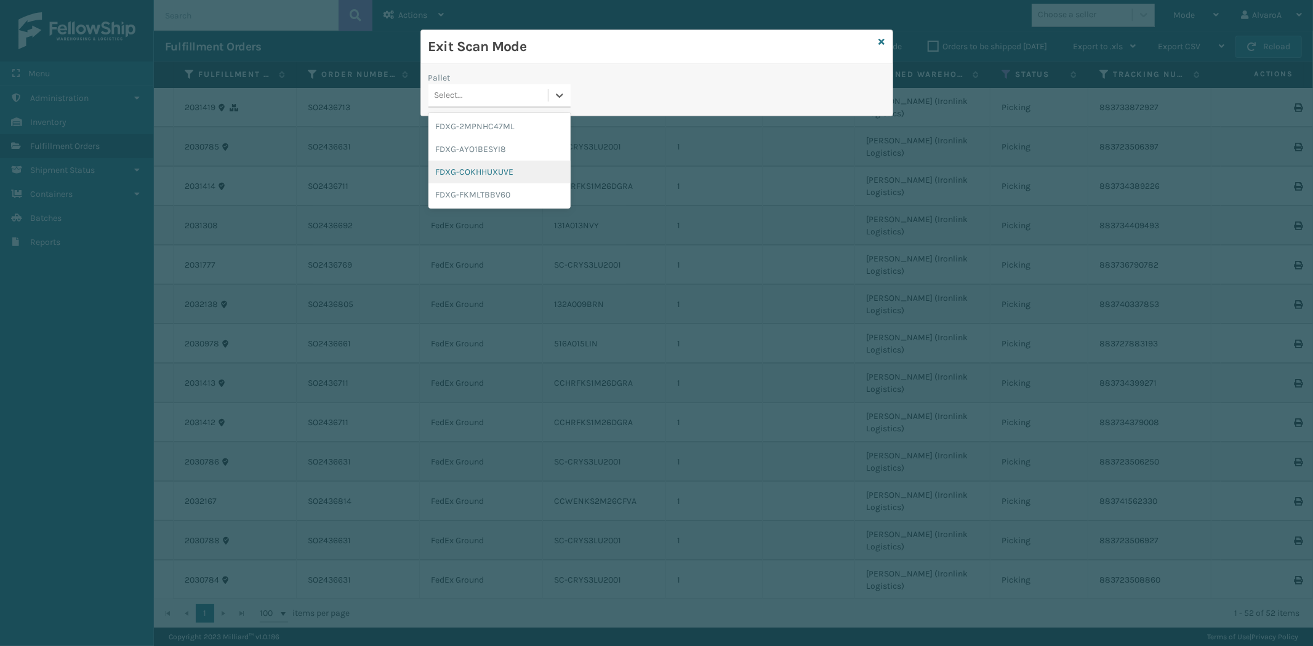
click at [472, 171] on div "FDXG-COKHHUXUVE" at bounding box center [499, 172] width 142 height 23
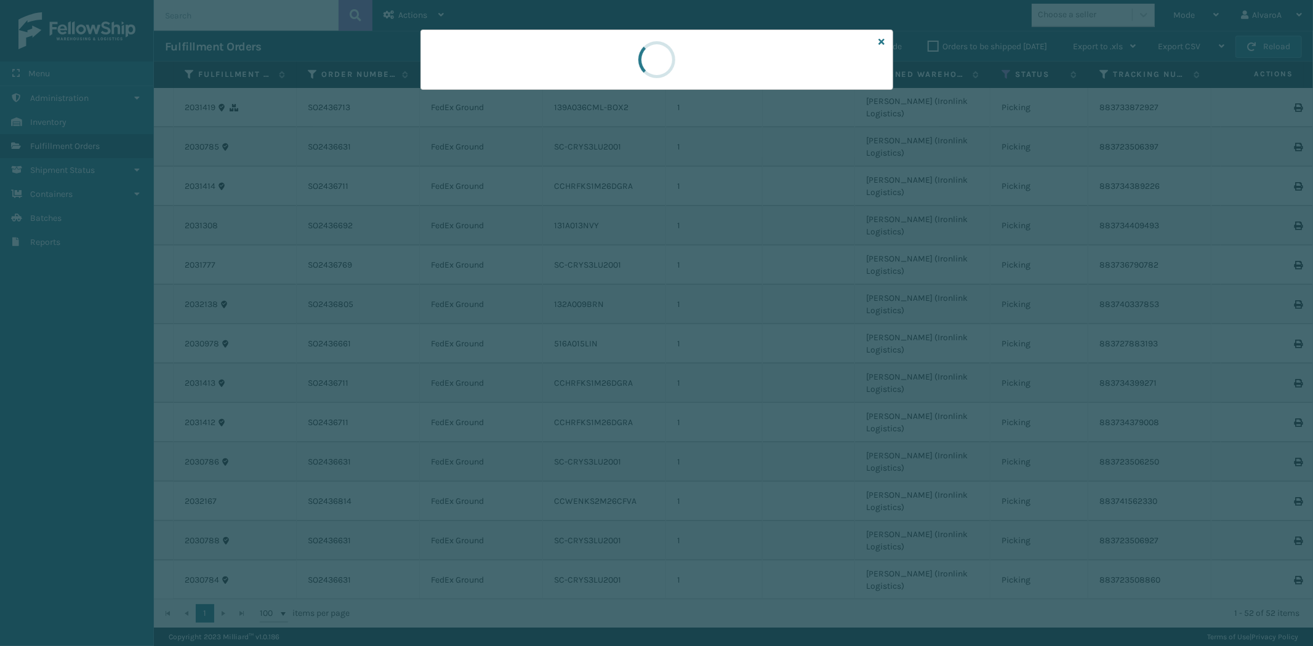
click at [563, 95] on div at bounding box center [656, 323] width 1313 height 646
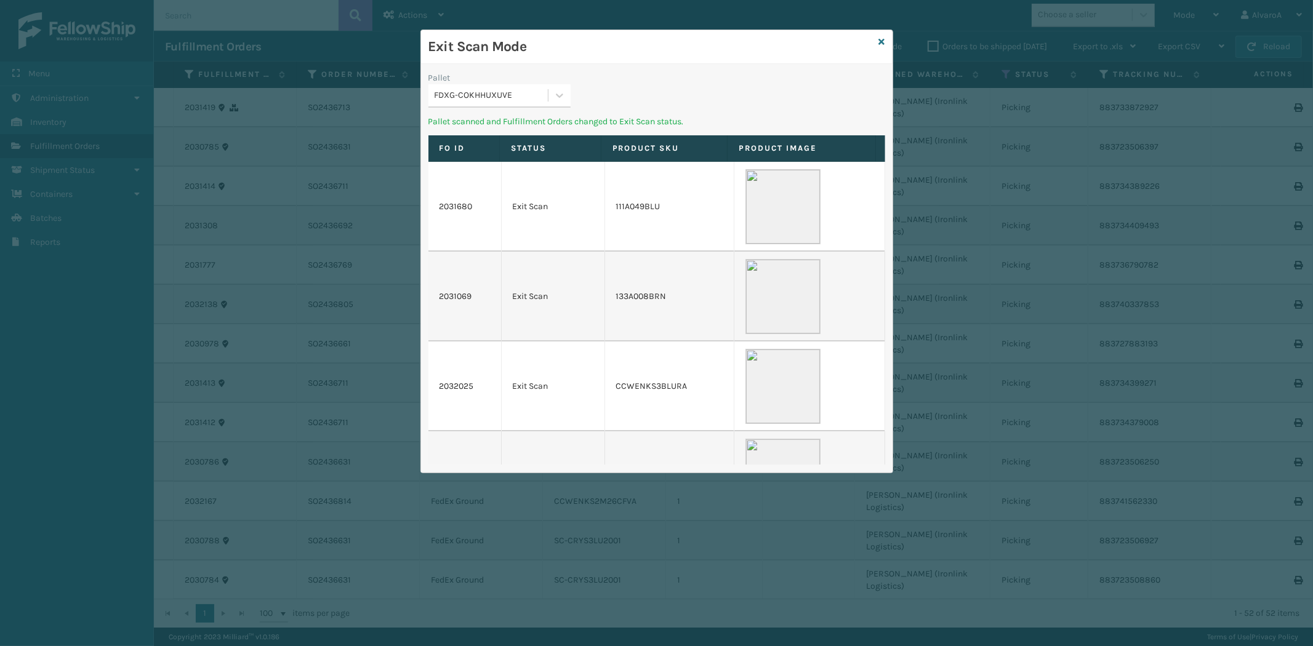
click at [563, 95] on icon at bounding box center [559, 96] width 7 height 4
click at [478, 173] on div "FDXG-FKMLTBBV60" at bounding box center [499, 172] width 142 height 23
click at [879, 39] on icon at bounding box center [882, 42] width 6 height 9
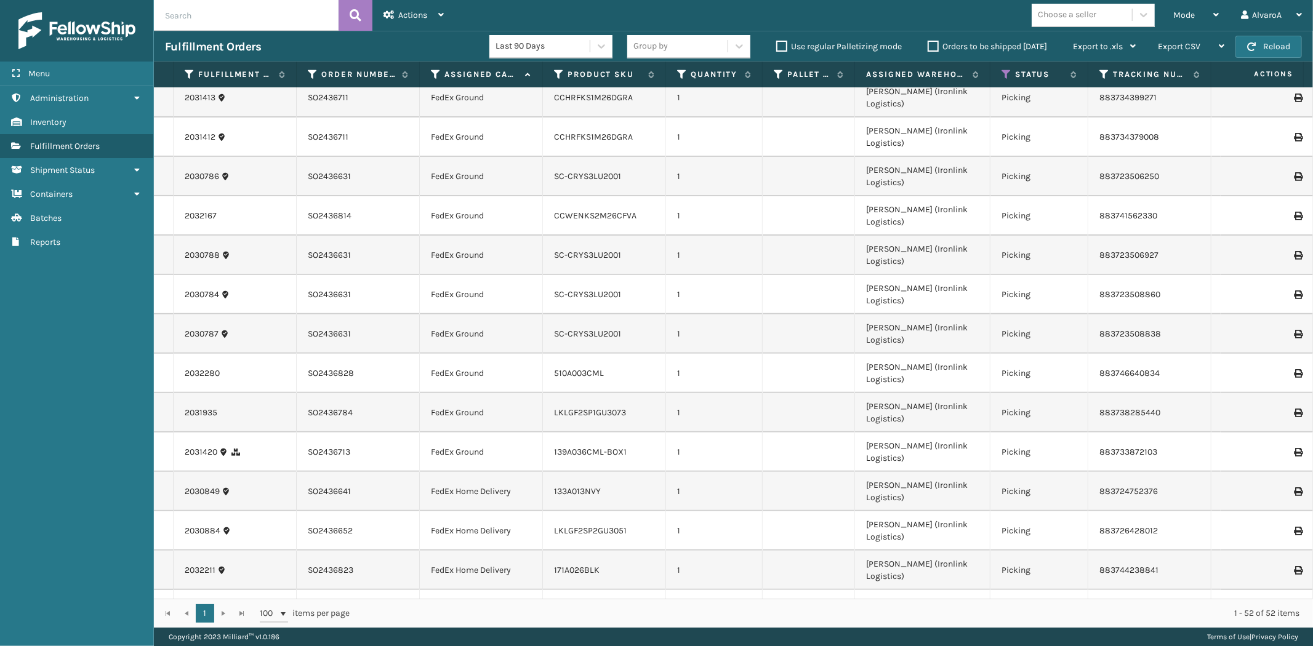
scroll to position [235, 0]
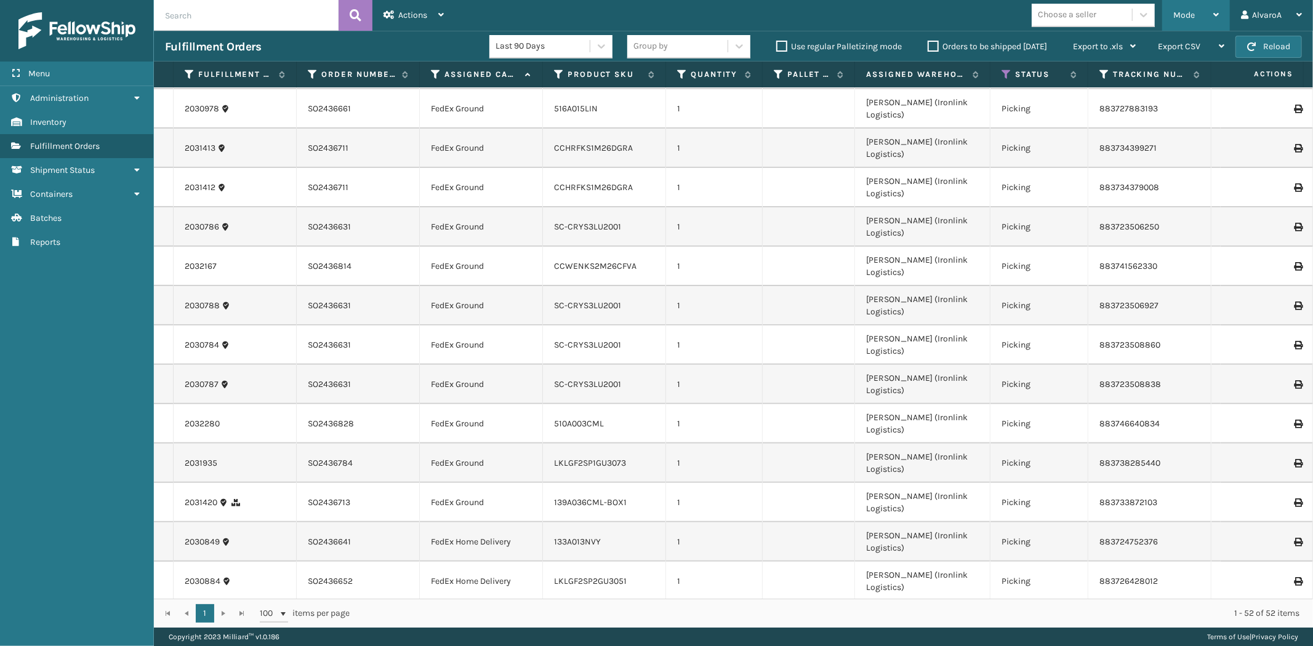
click at [1173, 14] on div "Mode Regular Mode Picking Mode Labeling Mode Exit Scan Mode" at bounding box center [1196, 15] width 68 height 31
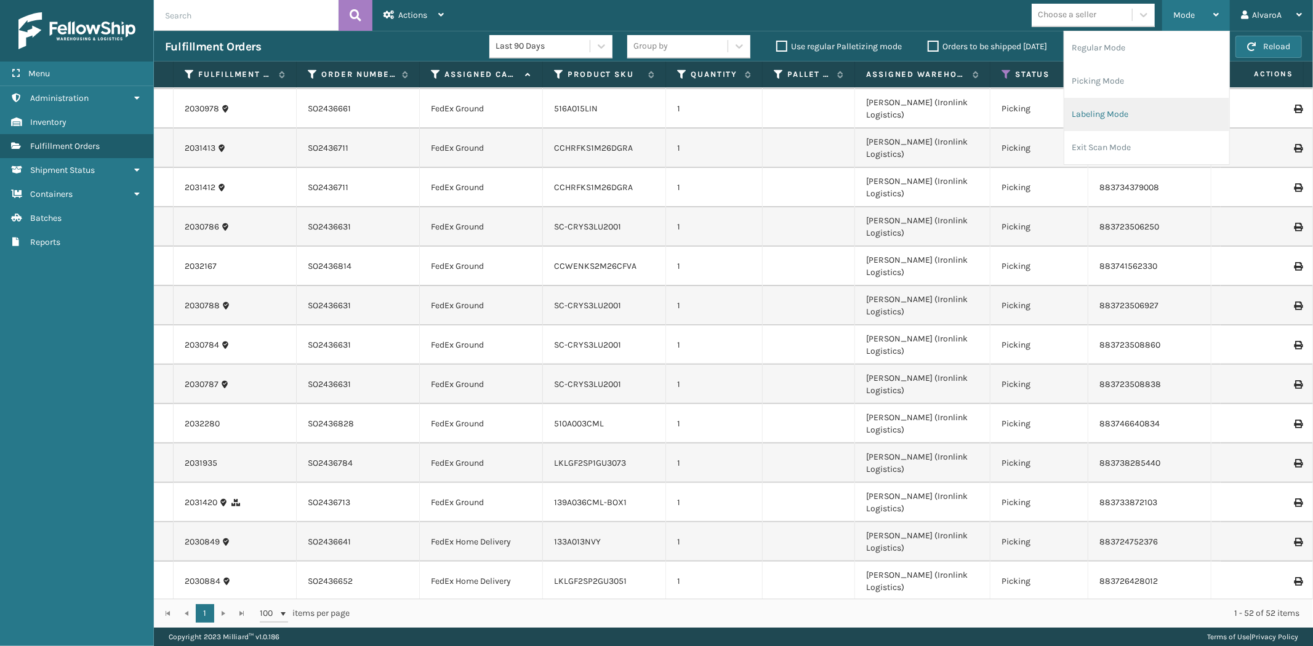
click at [1110, 122] on li "Labeling Mode" at bounding box center [1146, 114] width 165 height 33
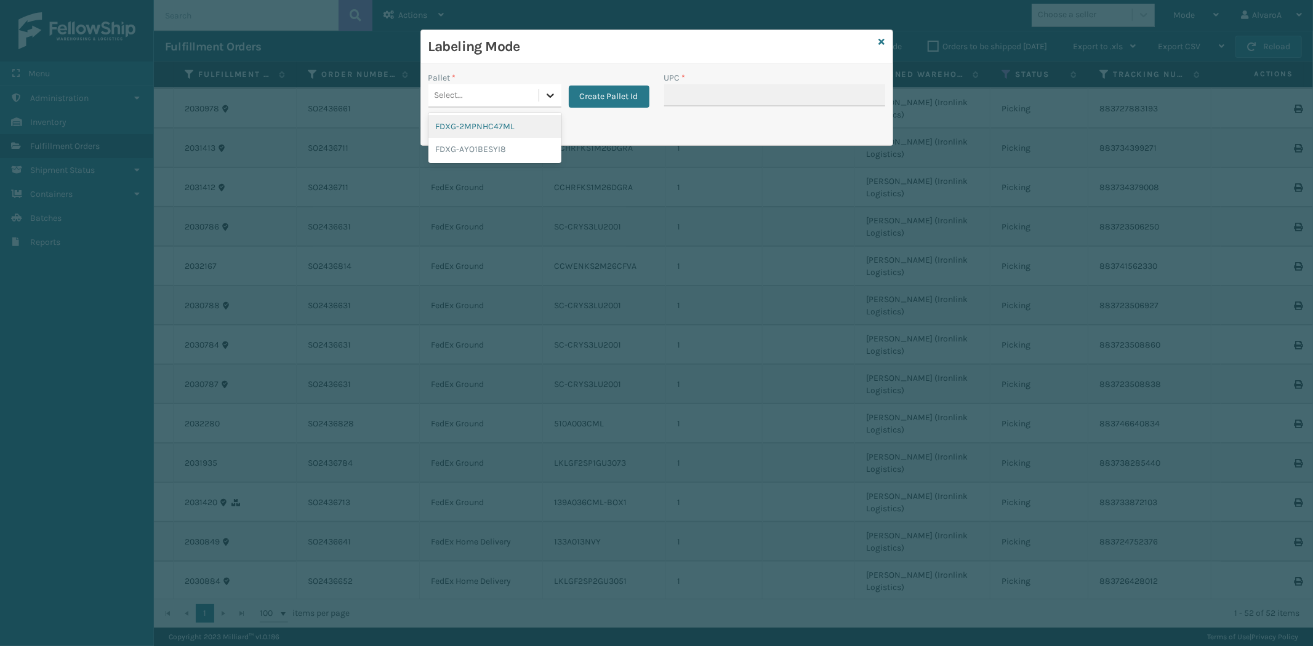
click at [544, 90] on icon at bounding box center [550, 95] width 12 height 12
click at [605, 97] on button "Create Pallet Id" at bounding box center [609, 97] width 81 height 22
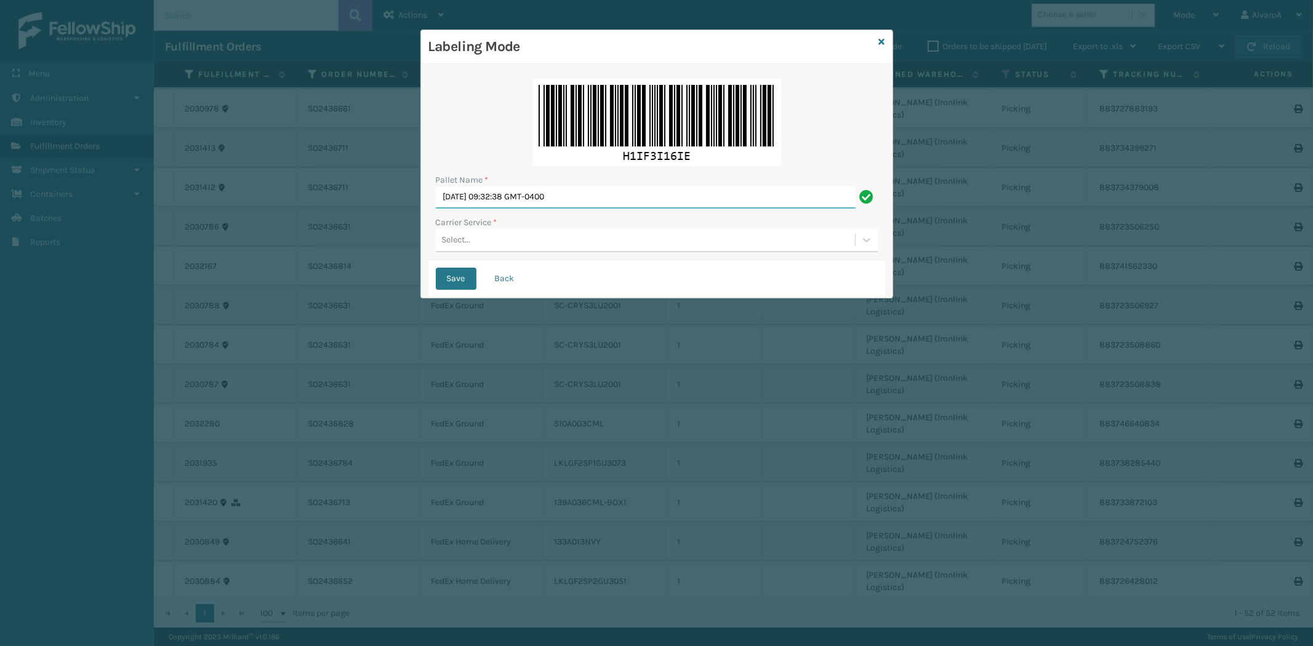
drag, startPoint x: 617, startPoint y: 201, endPoint x: 342, endPoint y: 300, distance: 291.7
click at [343, 300] on div "Labeling Mode Pallet Name * [DATE] 09:32:38 GMT-0400 Carrier Service * Select..…" at bounding box center [656, 323] width 1313 height 646
type input "LPN 502269 #1"
click at [486, 228] on label "Carrier Service *" at bounding box center [467, 222] width 62 height 13
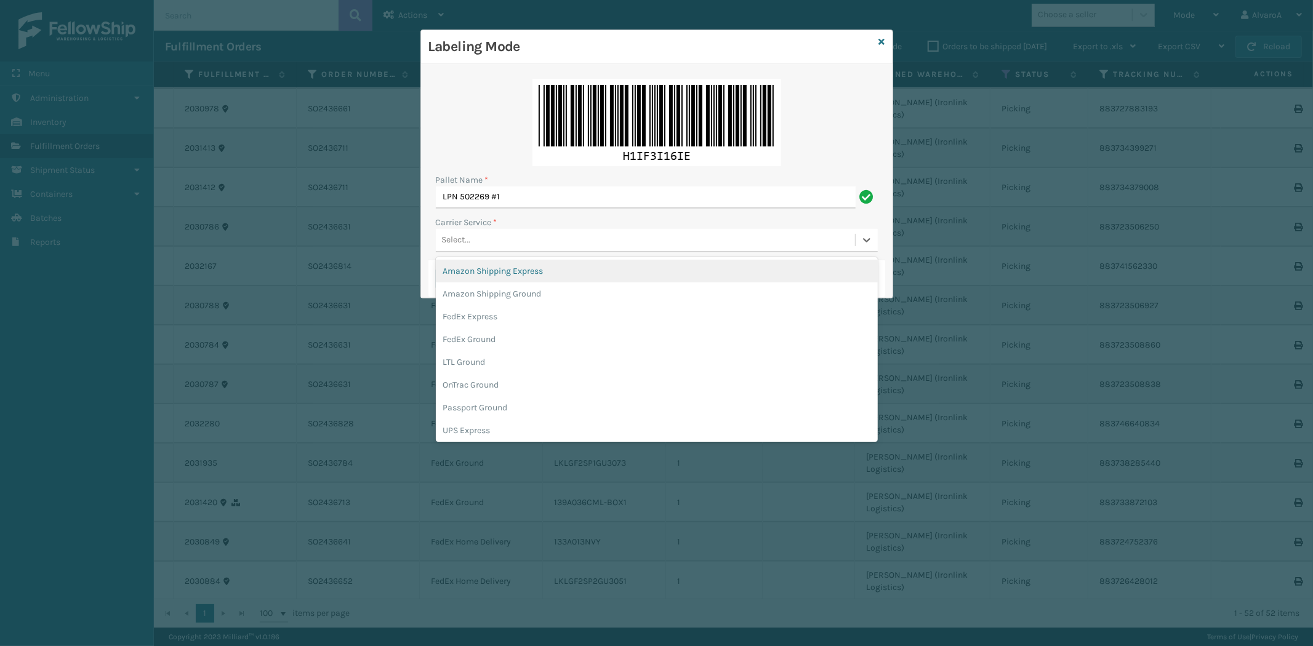
click at [486, 238] on div "Select..." at bounding box center [645, 240] width 419 height 20
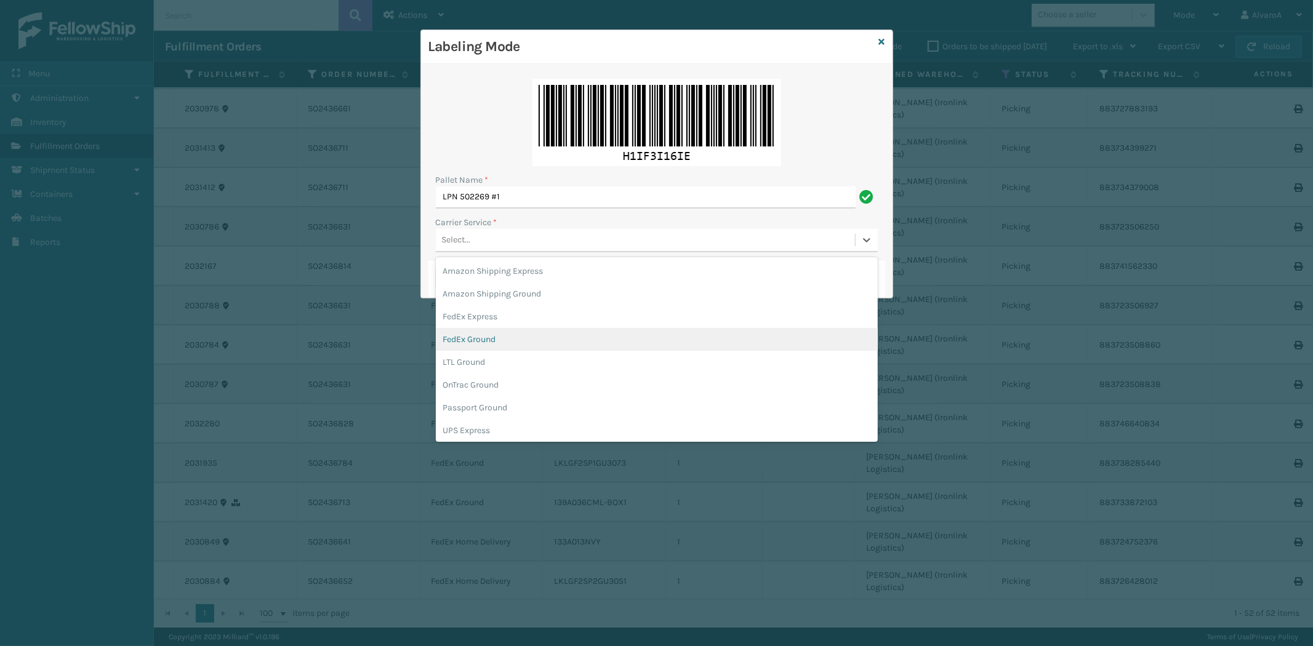
click at [476, 336] on div "FedEx Ground" at bounding box center [657, 339] width 442 height 23
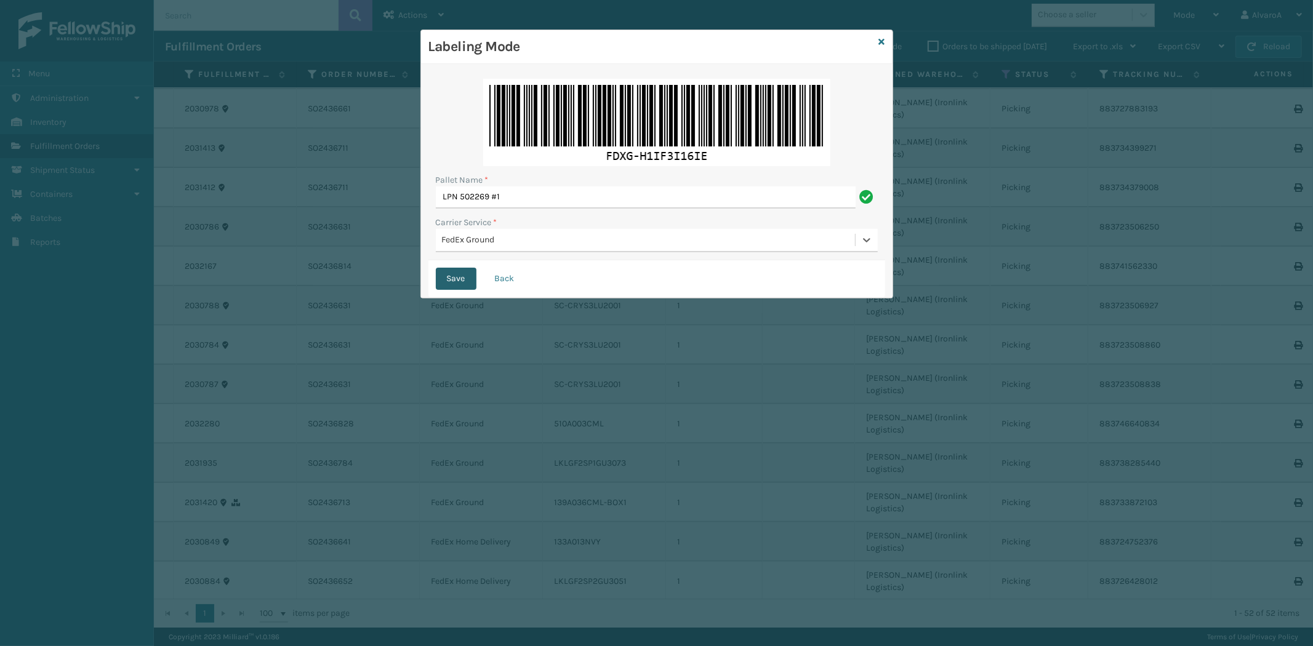
click at [440, 275] on button "Save" at bounding box center [456, 279] width 41 height 22
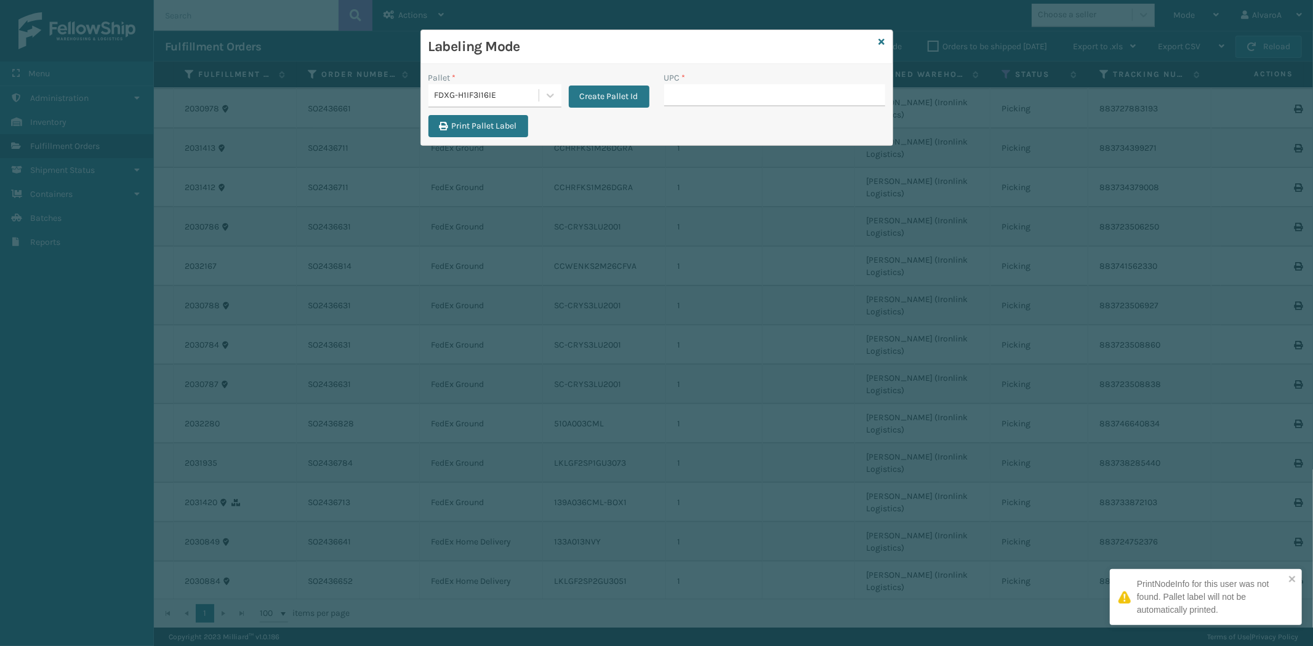
click at [681, 96] on input "UPC *" at bounding box center [774, 95] width 221 height 22
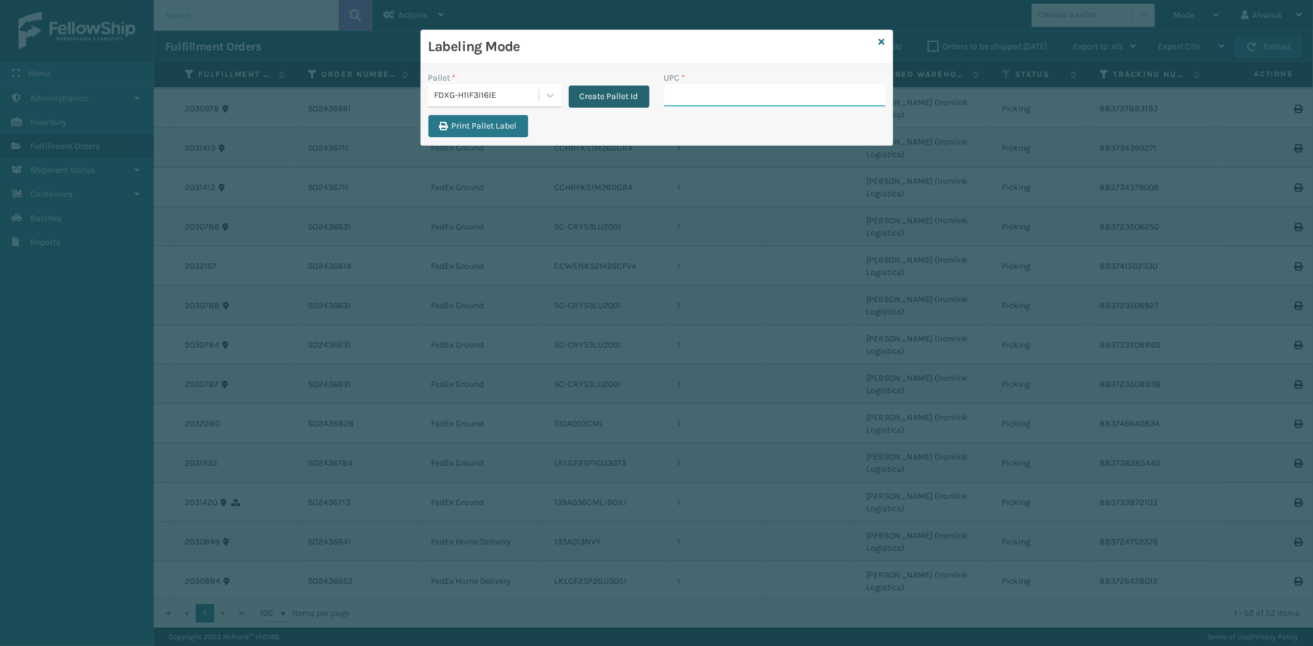
paste input "CCHRFKS2BLUVA"
type input "CCHRFKS2BLUVA"
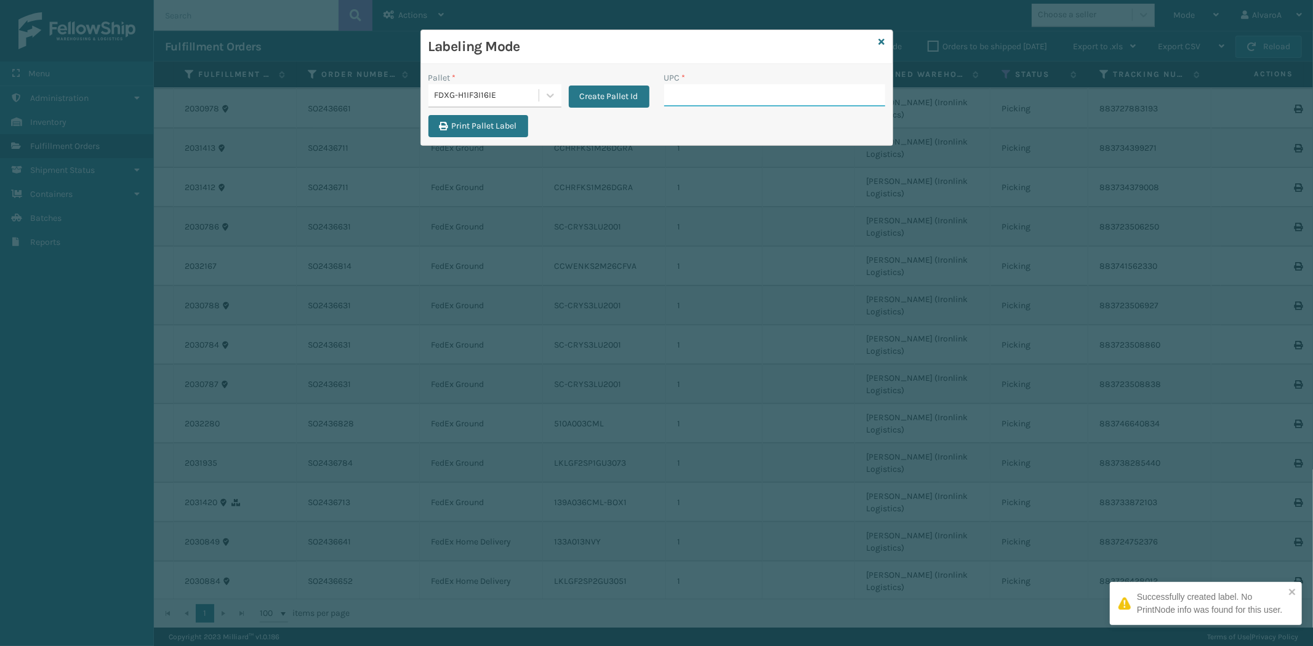
paste input "LKLGF2SP2GU3051"
type input "LKLGF2SP2GU3051"
paste input "131A013NVY"
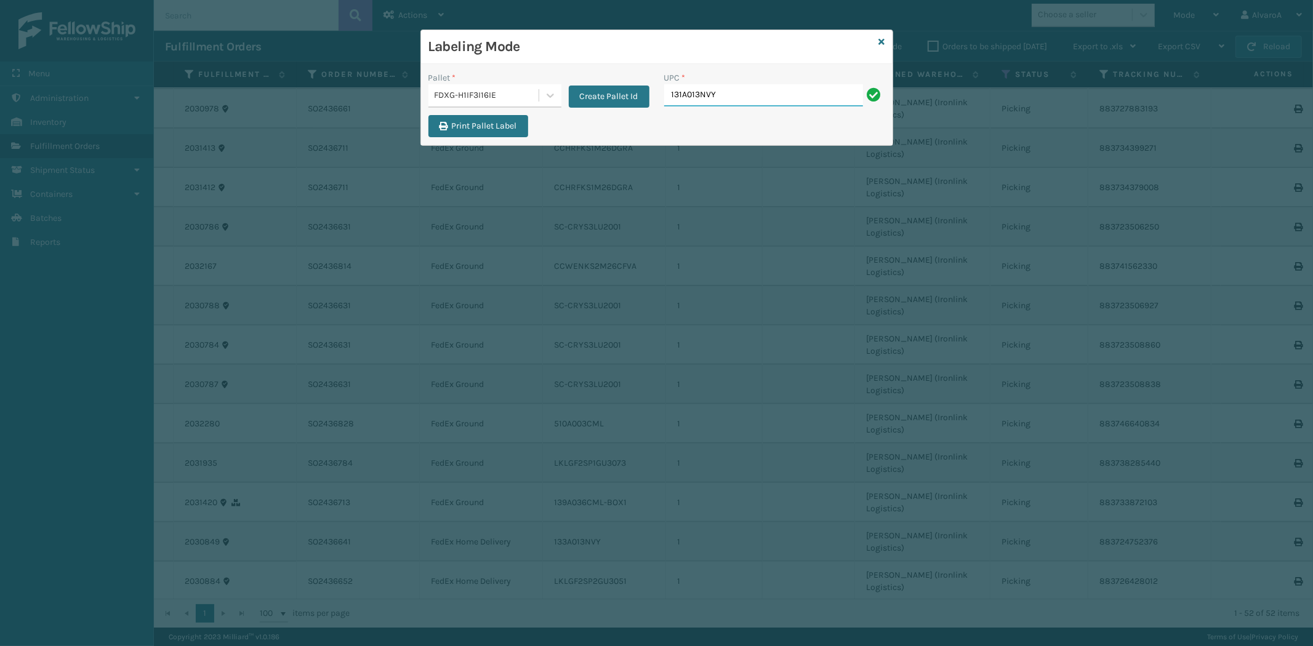
type input "131A013NVY"
paste input "139A036CML-BOX2"
type input "139A036CML-BOX2"
paste input "139A036CML-BOX1"
type input "139A036CML-BOX1"
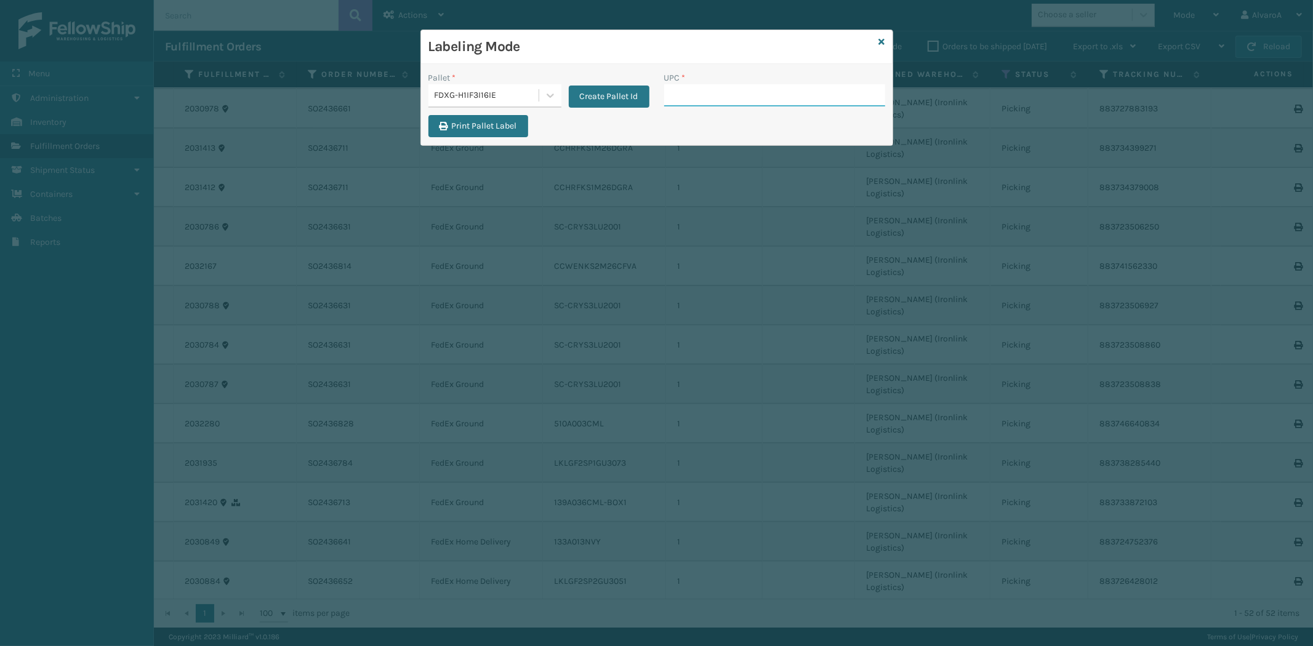
paste input "171A026BLK"
type input "171A026BLK"
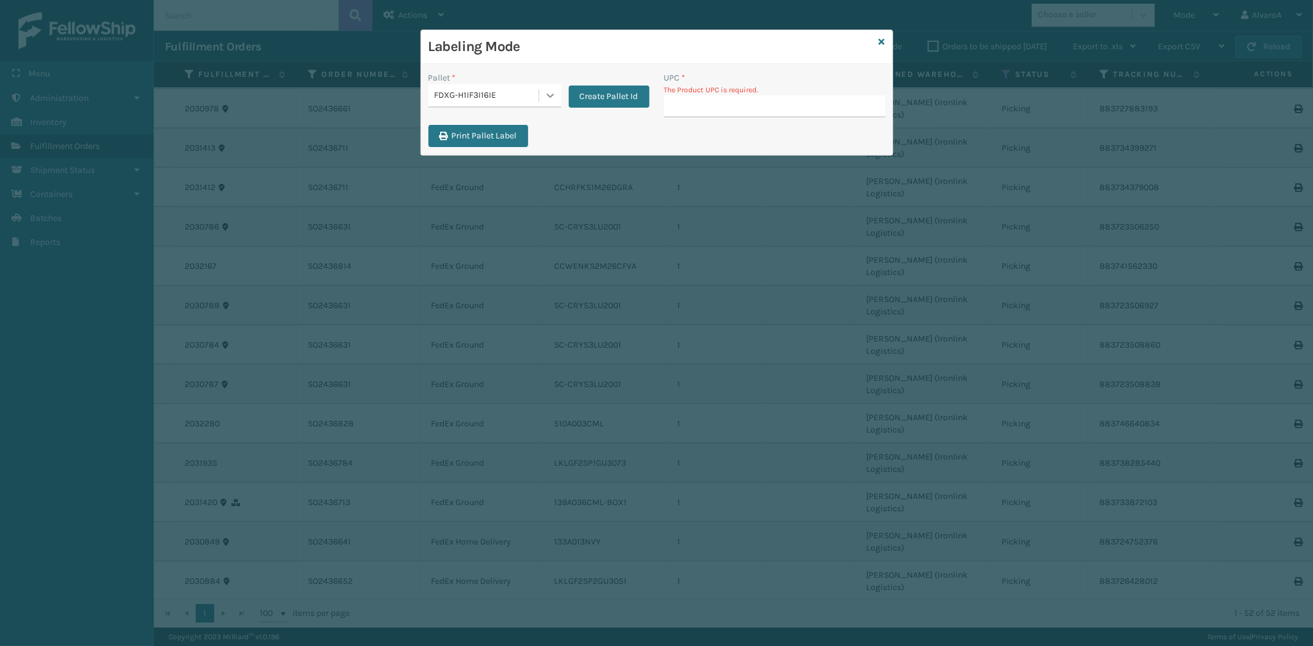
click at [550, 92] on icon at bounding box center [550, 95] width 12 height 12
click at [467, 169] on div "FDXG-H1IF3I16IE" at bounding box center [494, 172] width 133 height 23
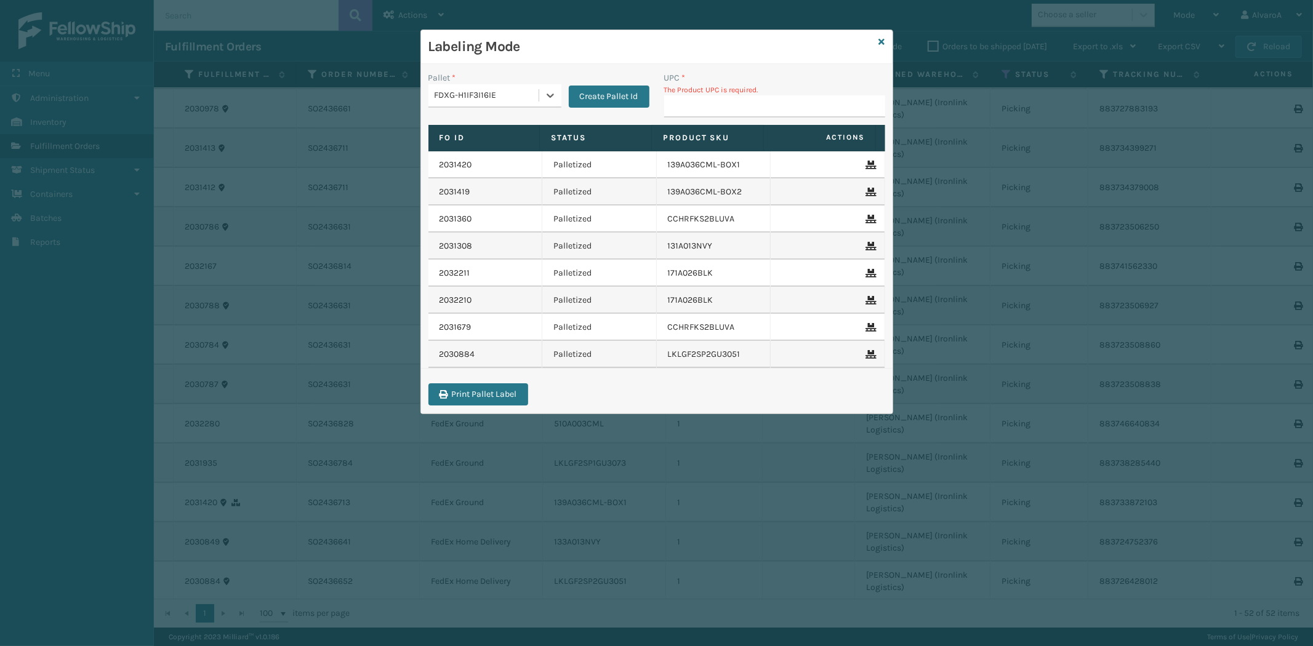
paste input "CCHRFKS2M26BKVA"
type input "C"
click at [714, 105] on input "UPC *" at bounding box center [774, 106] width 221 height 22
paste input "CCHRFKS2M26BKVA"
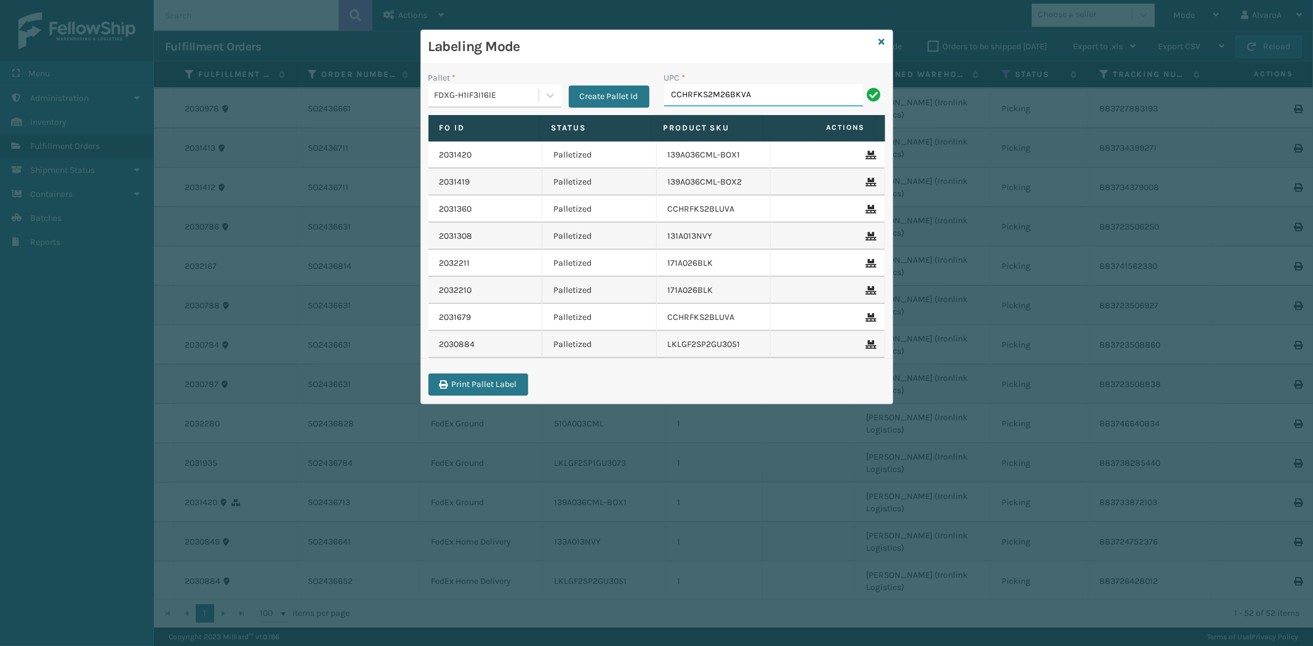
type input "CCHRFKS2M26BKVA"
paste input "CCWENKS2M26CFVA"
type input "CCWENKS2M26CFVA"
paste input "RCPSDM2616"
type input "RCPSDM2616"
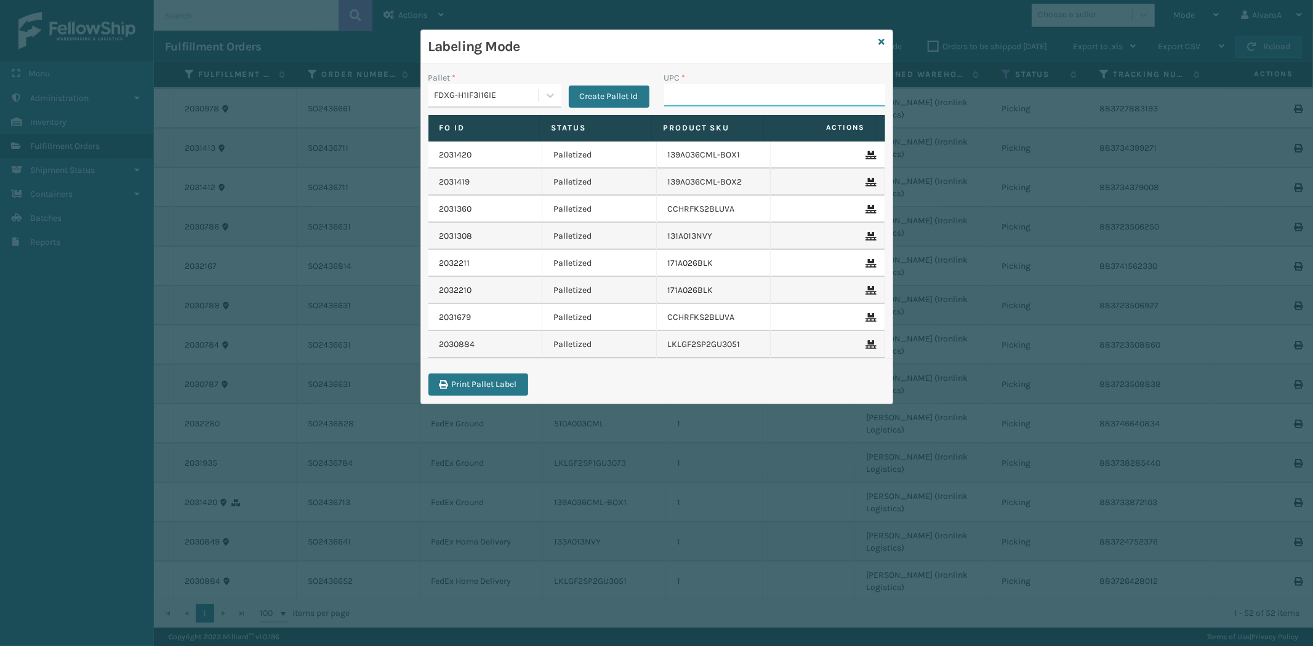
paste input "171A011RST"
type input "171A011RST"
paste input "CCHRFKS2M26DGRA"
type input "CCHRFKS2M26DGRA"
paste input "CCHRFKS1M26DGRA"
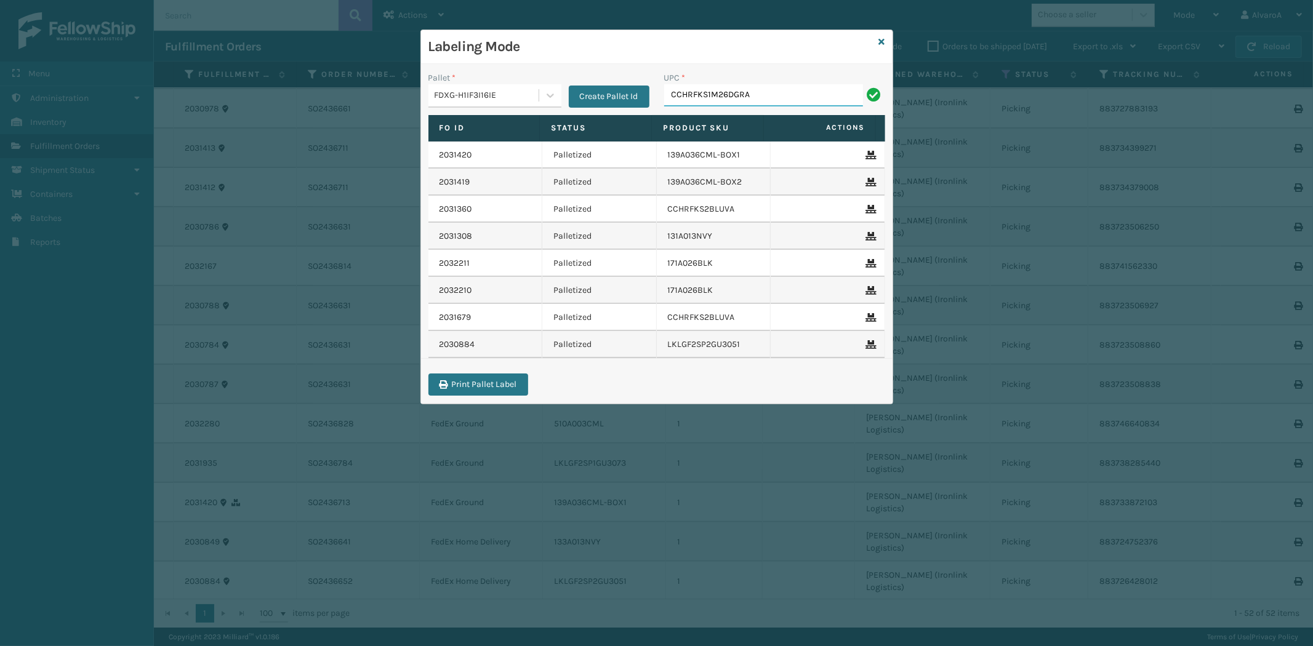
type input "CCHRFKS1M26DGRA"
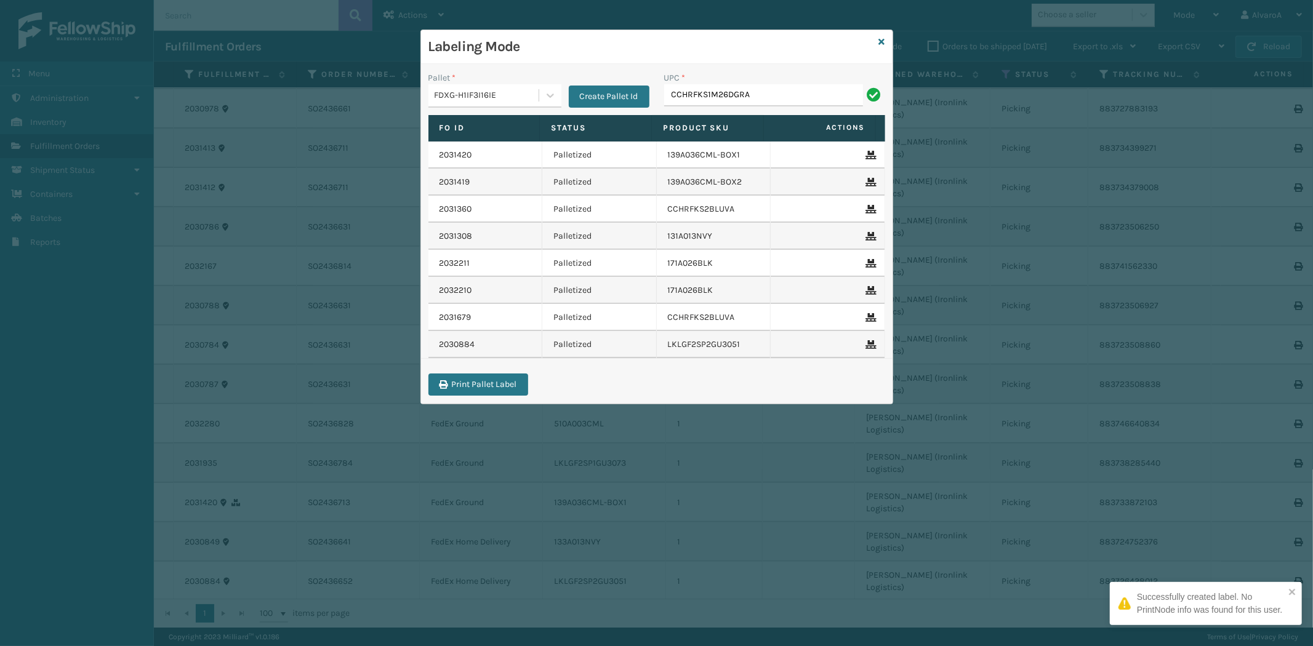
type input "CCHRFKS1M26DGRA"
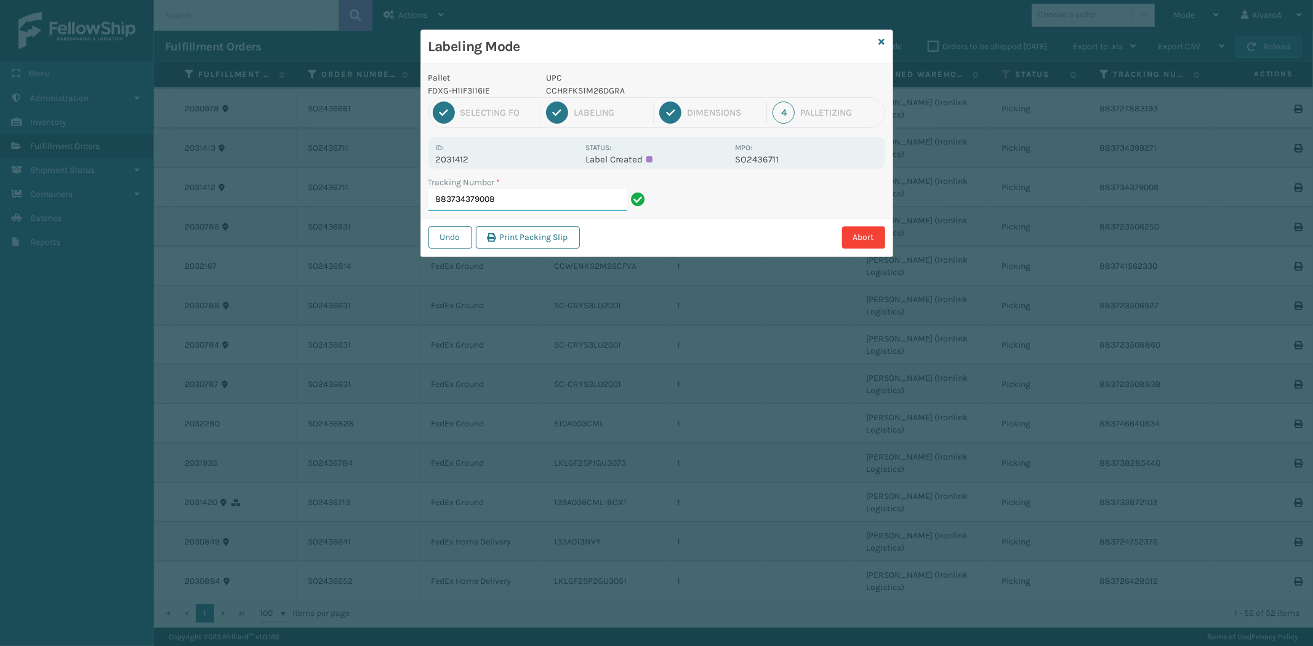
paste input "LKLGF2SP1GU3073"
type input "883734379008LKLGF2SP1GU3073"
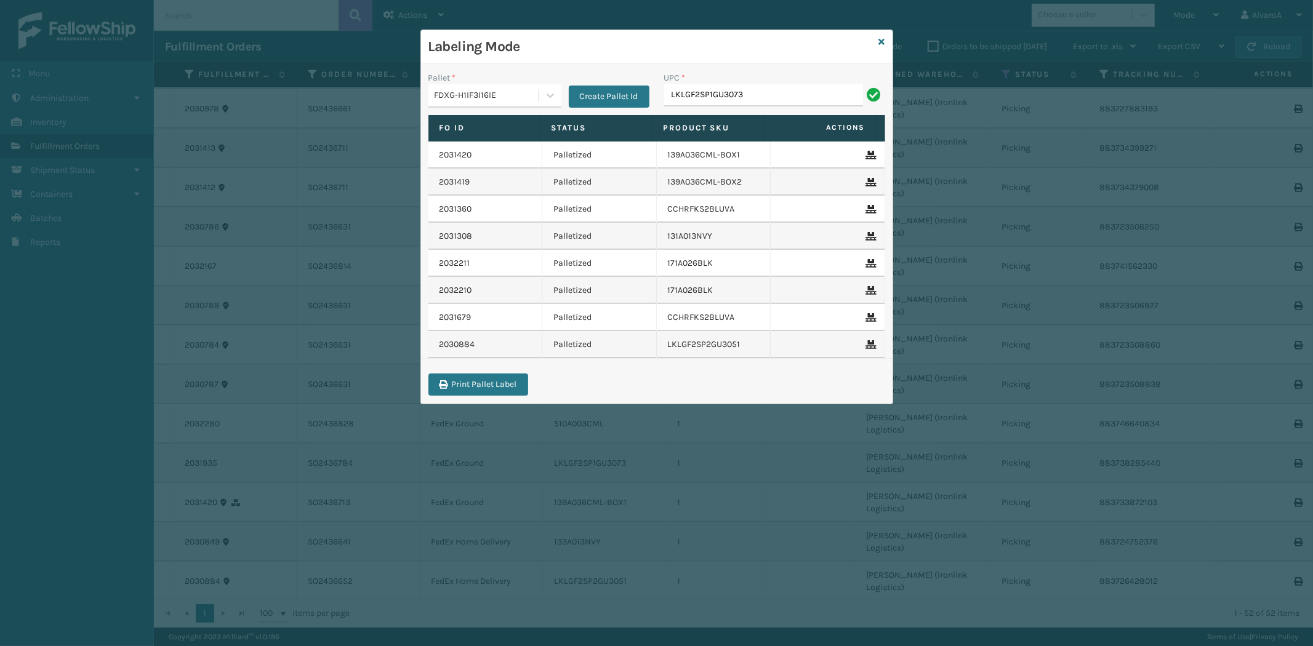
type input "LKLGF2SP1GU3073"
click at [883, 39] on icon at bounding box center [882, 42] width 6 height 9
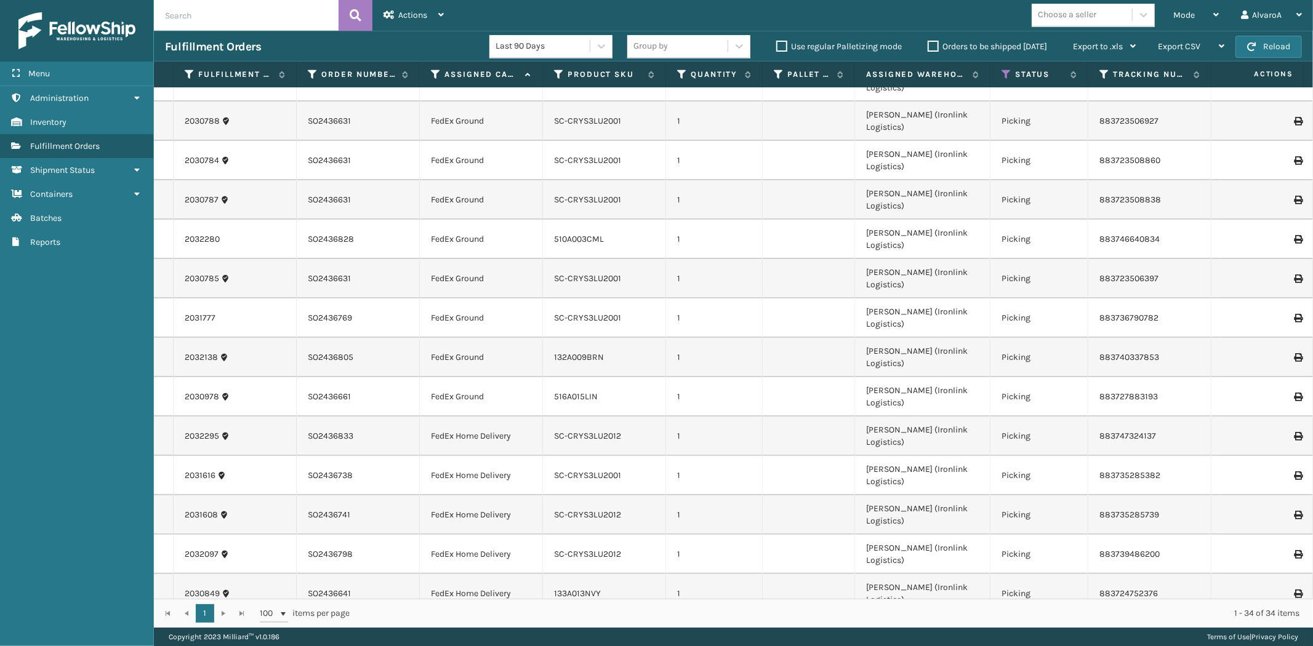
scroll to position [0, 0]
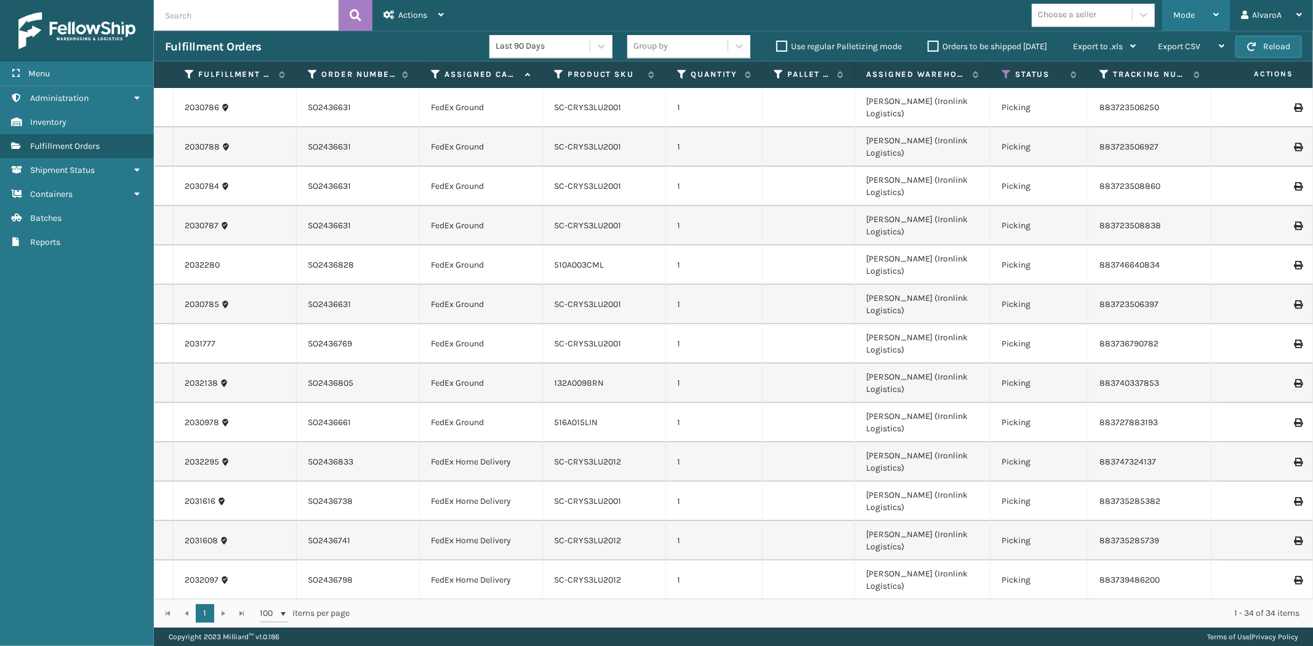
click at [1185, 15] on span "Mode" at bounding box center [1184, 15] width 22 height 10
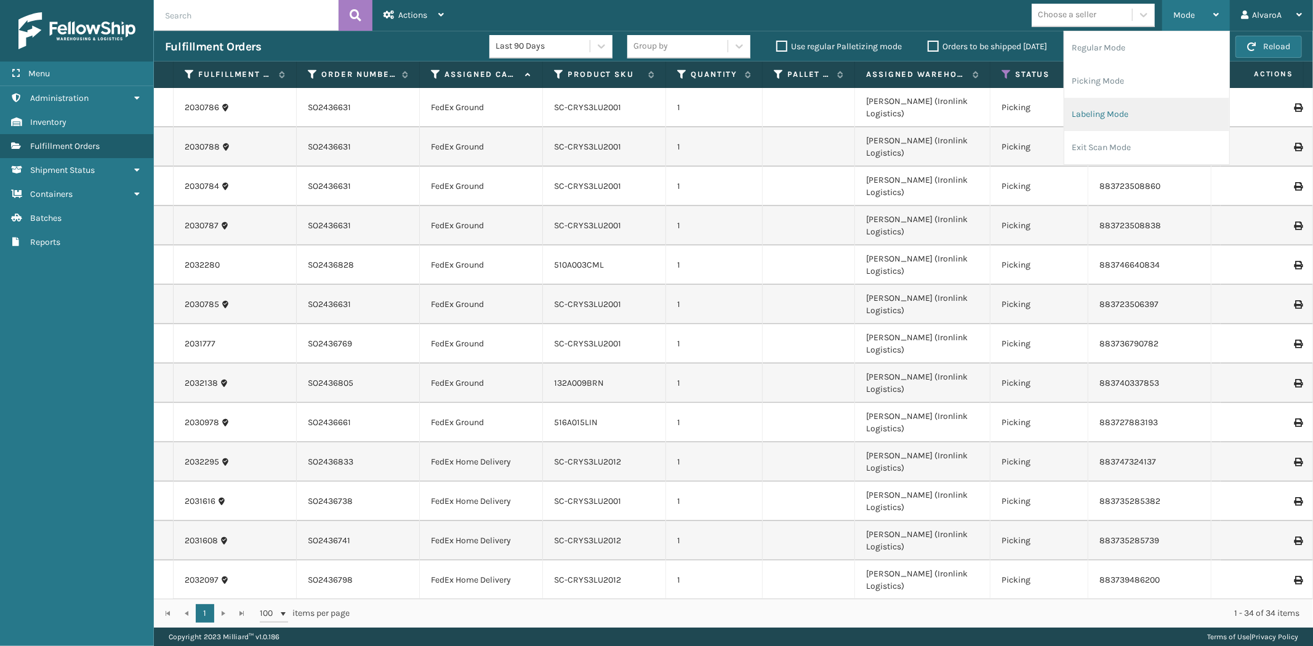
click at [1117, 120] on li "Labeling Mode" at bounding box center [1146, 114] width 165 height 33
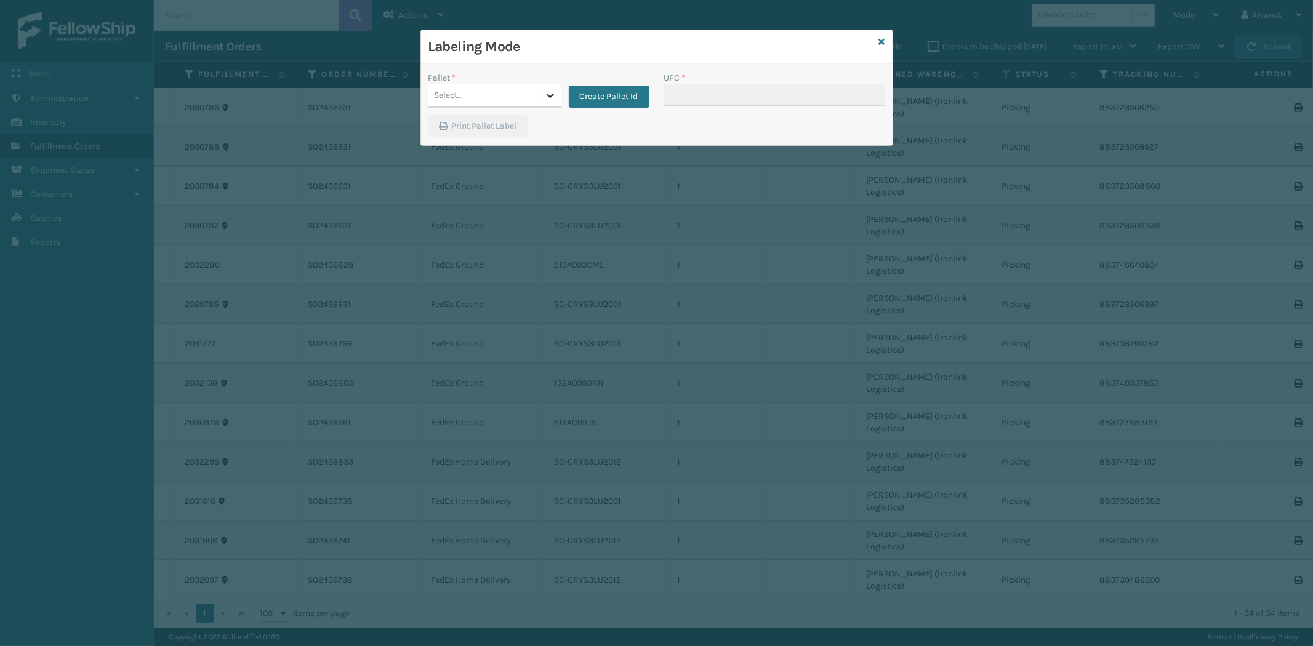
click at [555, 95] on icon at bounding box center [550, 95] width 12 height 12
click at [466, 166] on div "FDXG-H1IF3I16IE" at bounding box center [494, 172] width 133 height 23
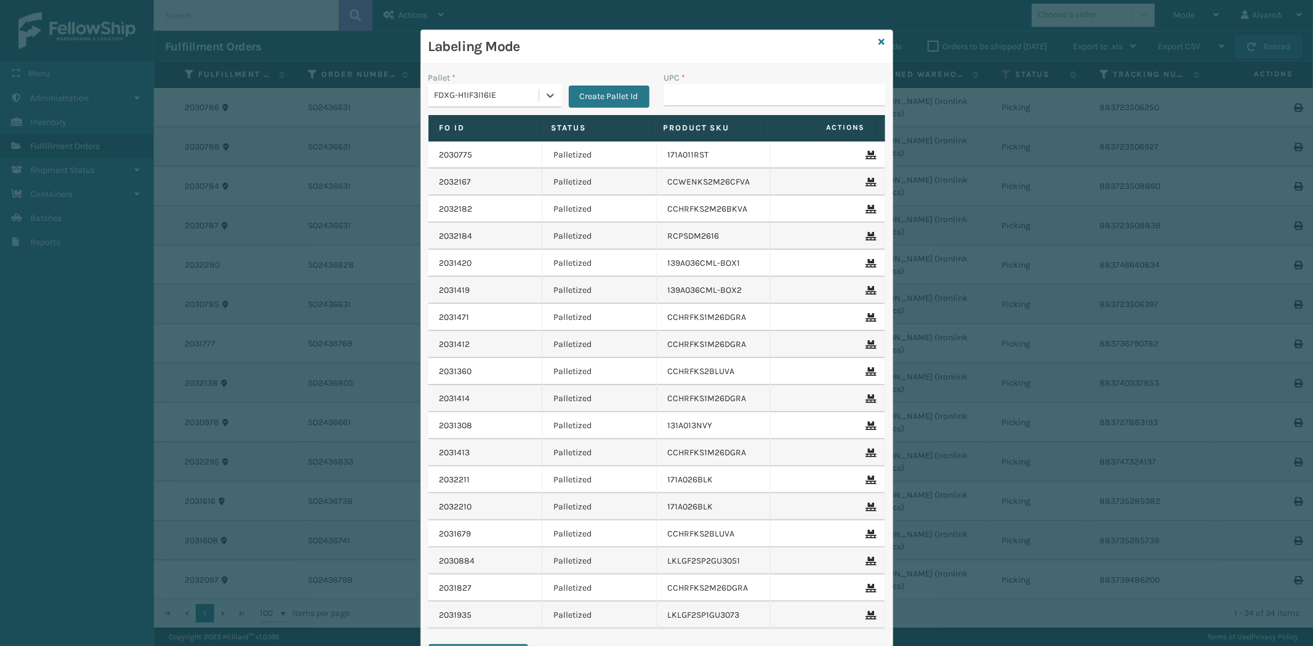
click at [685, 83] on div "UPC *" at bounding box center [774, 77] width 221 height 13
click at [685, 86] on input "UPC *" at bounding box center [774, 95] width 221 height 22
paste input "516A015LIN"
type input "516A015LIN"
paste input "132A009BRN"
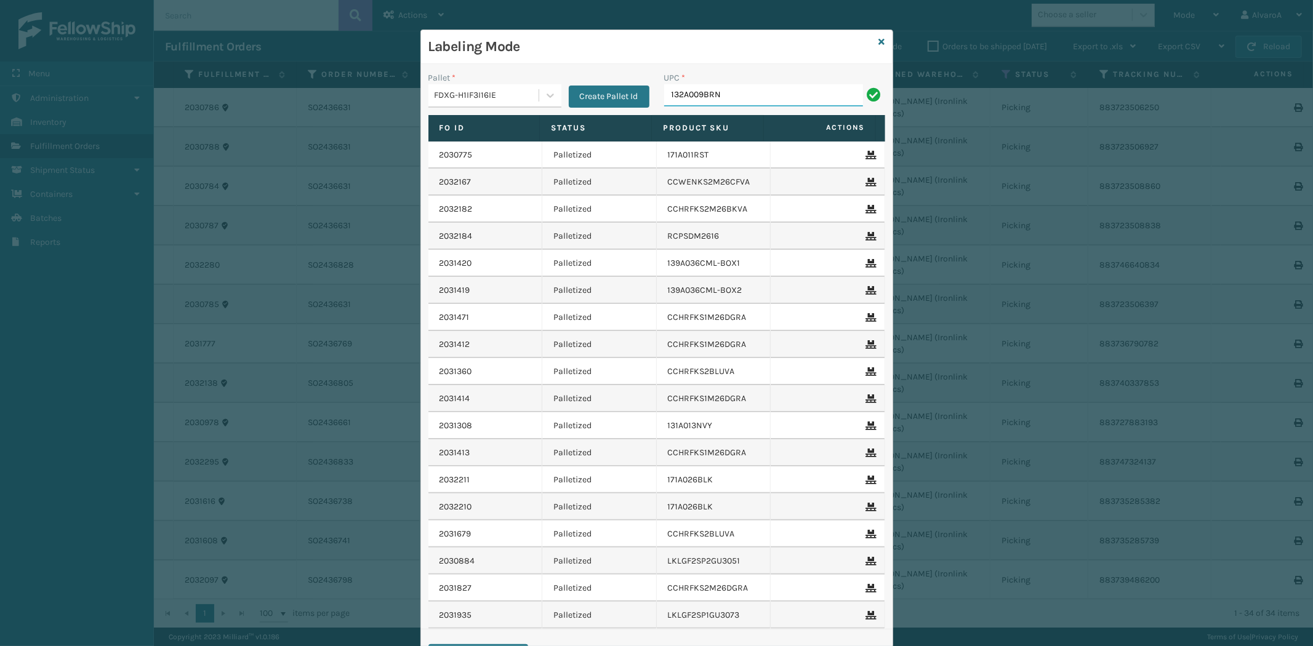
type input "132A009BRN"
paste input "SC-CRYS3LU2012"
type input "SC-CRYS3LU2012"
paste input "SC-CRYS3LU2001"
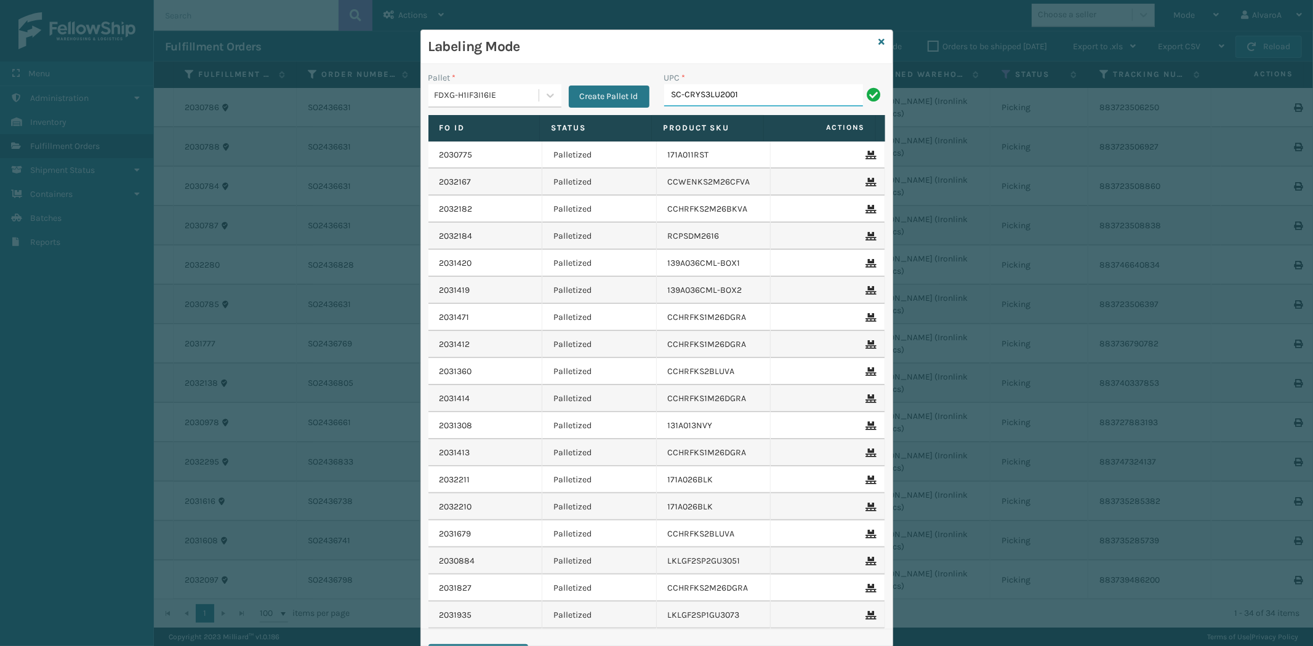
type input "SC-CRYS3LU2001"
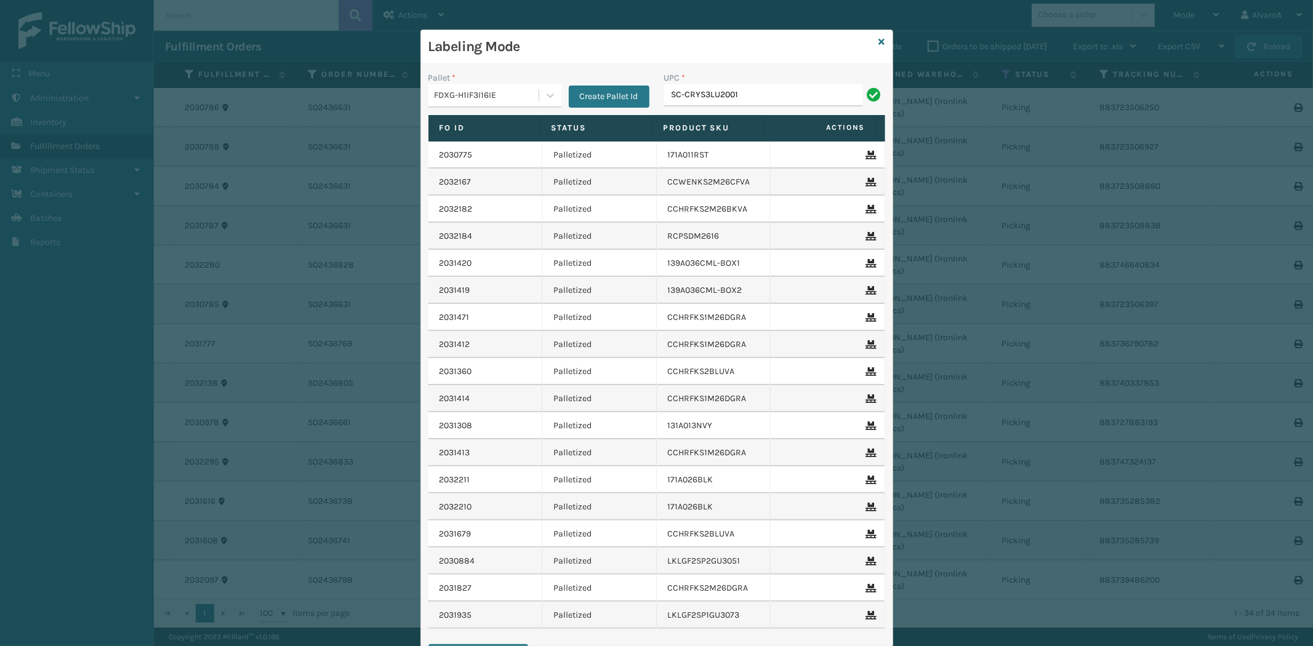
type input "SC-CRYS3LU2001"
click at [879, 42] on icon at bounding box center [882, 42] width 6 height 9
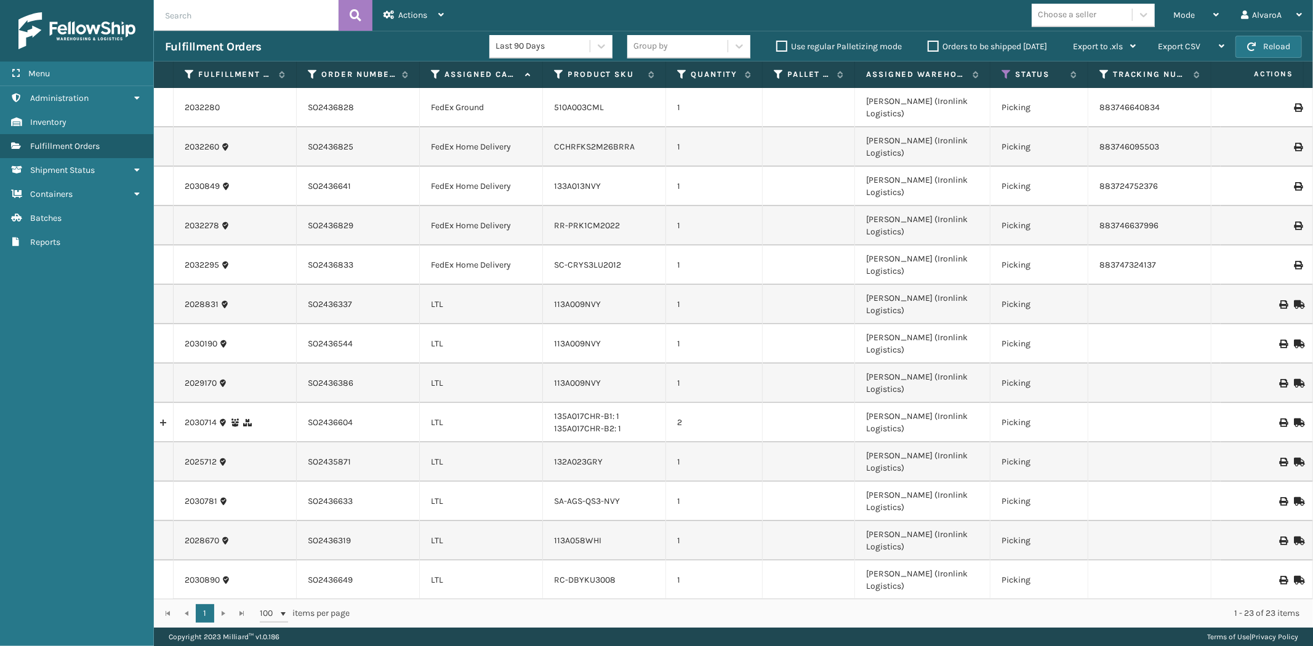
click at [935, 47] on label "Orders to be shipped [DATE]" at bounding box center [987, 46] width 119 height 10
click at [928, 47] on input "Orders to be shipped [DATE]" at bounding box center [928, 43] width 1 height 8
click at [935, 47] on label "Orders to be shipped [DATE]" at bounding box center [987, 46] width 119 height 10
click at [928, 47] on input "Orders to be shipped [DATE]" at bounding box center [928, 43] width 1 height 8
click at [1207, 7] on div "Mode" at bounding box center [1196, 15] width 46 height 31
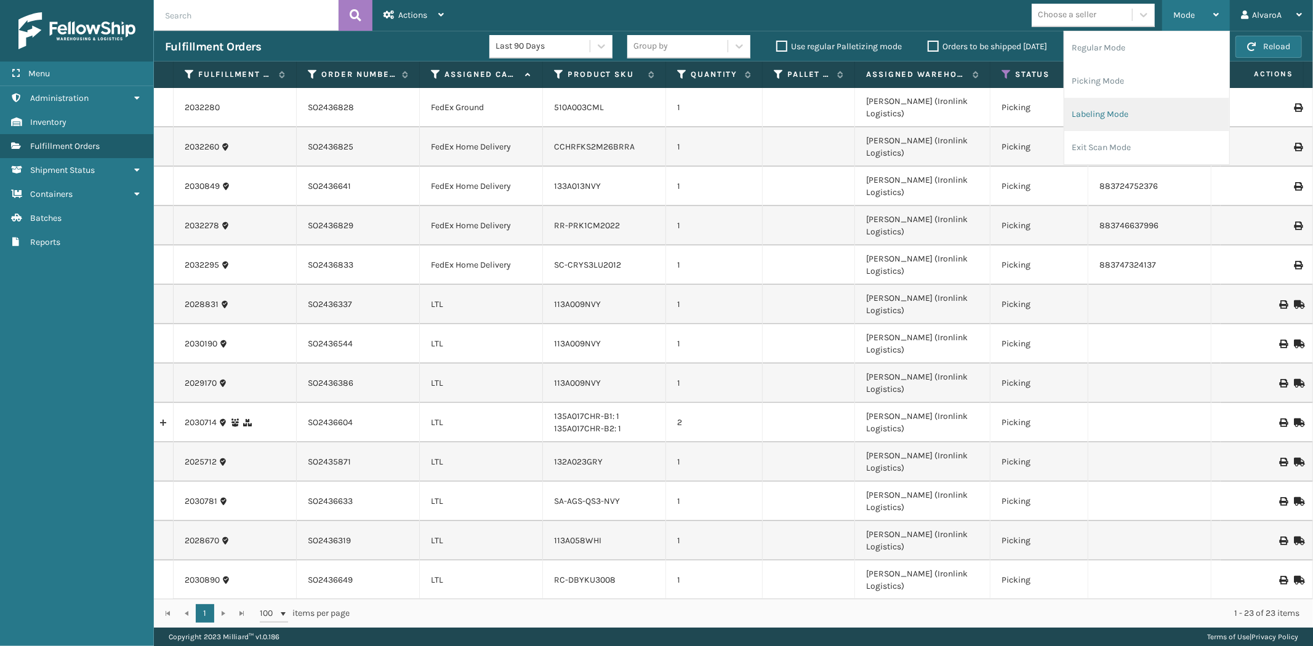
click at [1133, 113] on li "Labeling Mode" at bounding box center [1146, 114] width 165 height 33
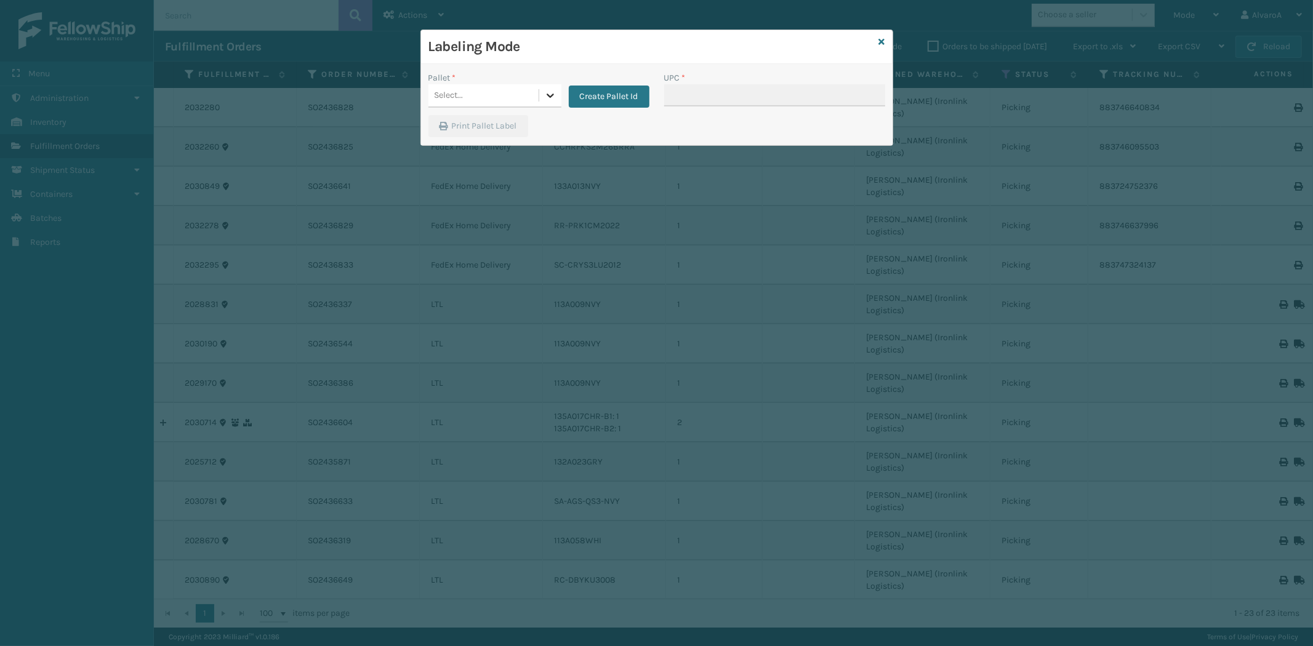
click at [547, 95] on icon at bounding box center [550, 96] width 7 height 4
click at [883, 43] on icon at bounding box center [882, 42] width 6 height 9
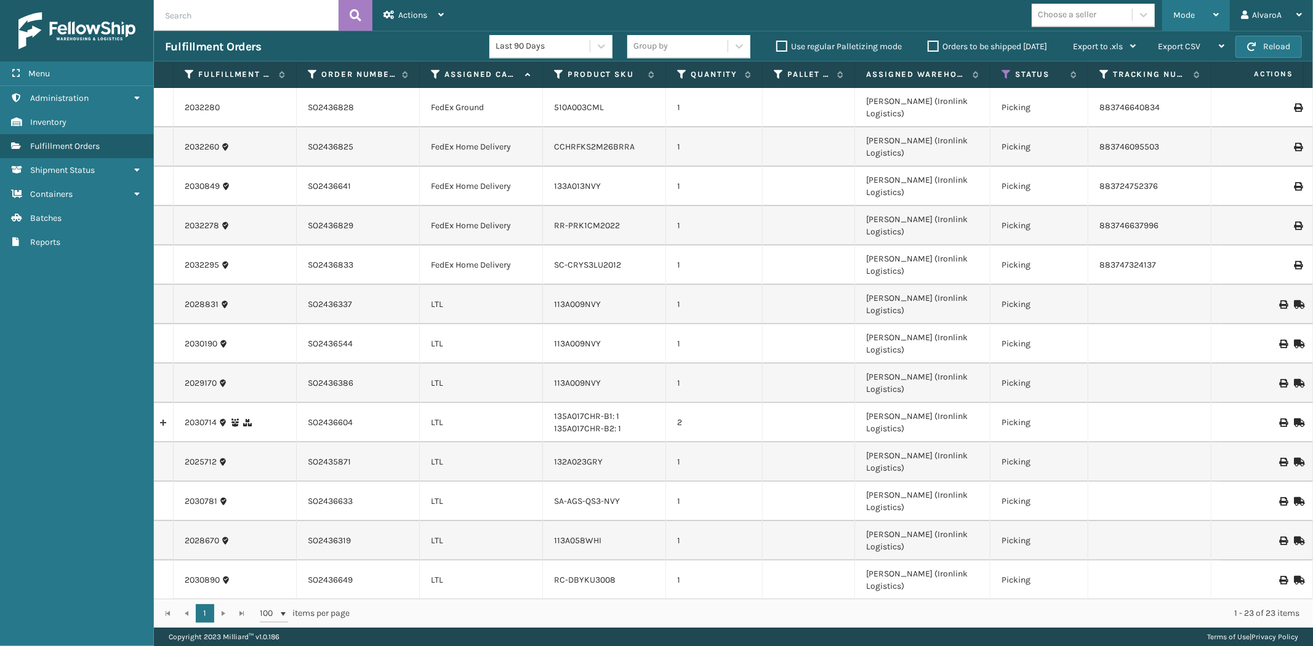
click at [1196, 21] on div "Mode" at bounding box center [1196, 15] width 46 height 31
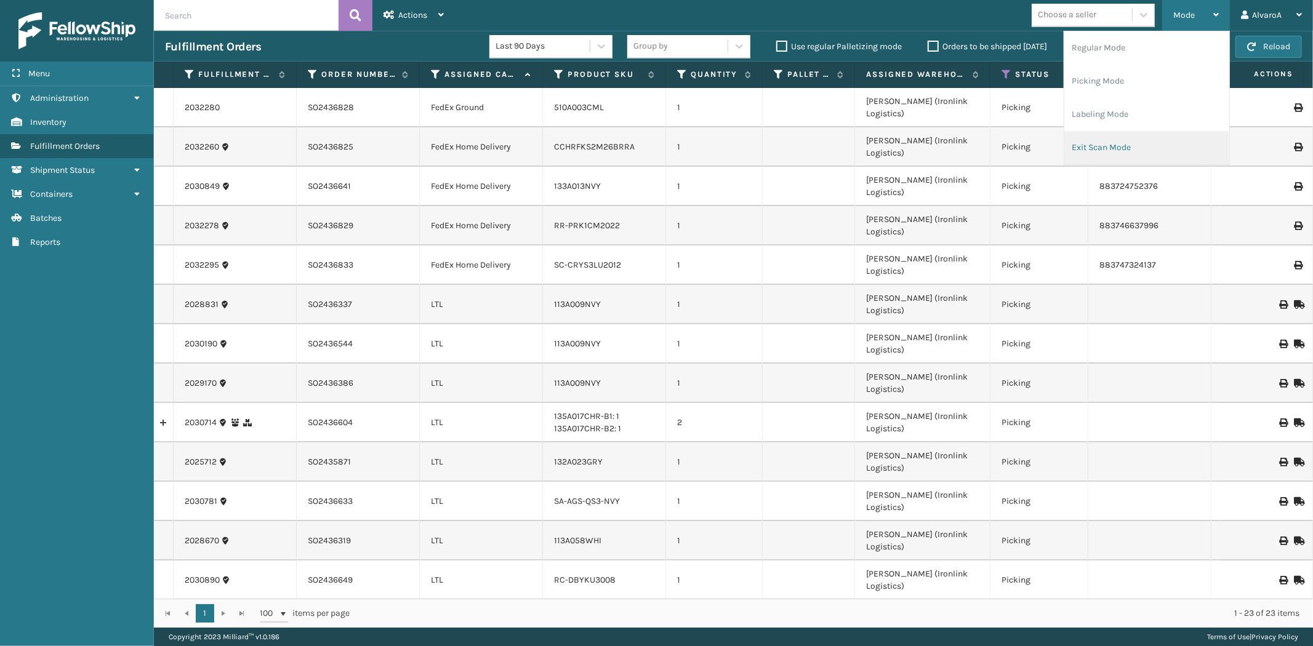
click at [1114, 143] on li "Exit Scan Mode" at bounding box center [1146, 147] width 165 height 33
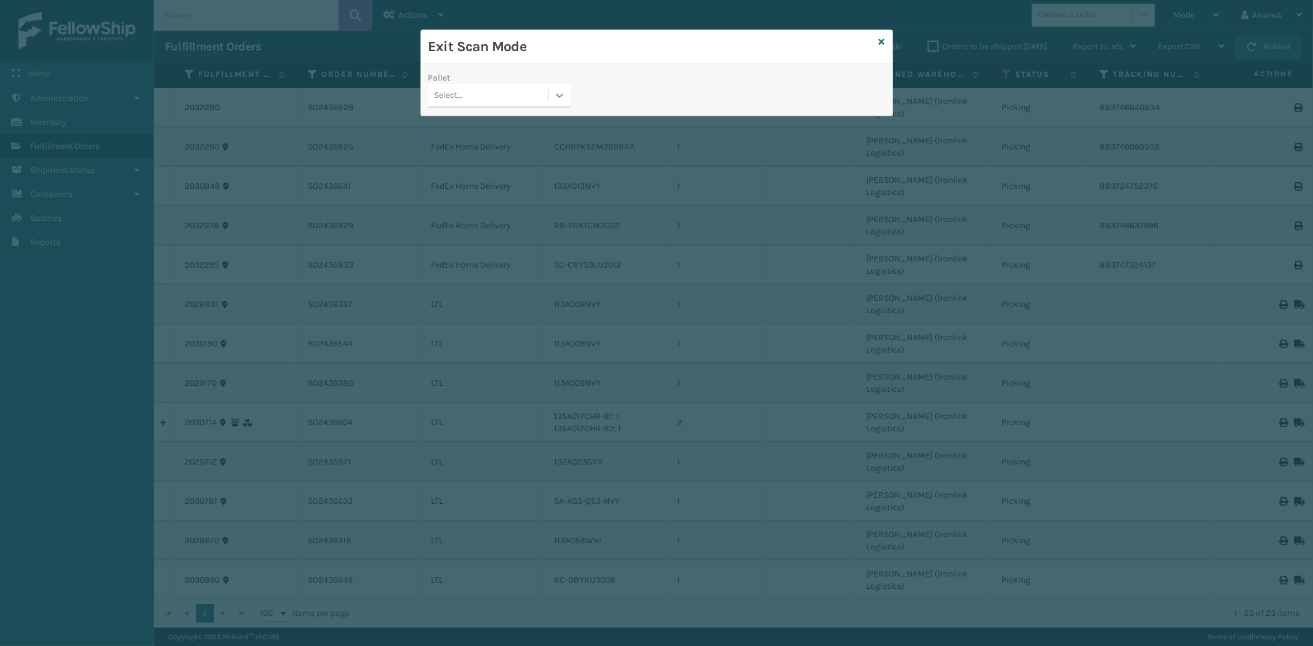
click at [557, 95] on icon at bounding box center [559, 96] width 7 height 4
click at [464, 176] on div "FDXG-H1IF3I16IE" at bounding box center [499, 172] width 142 height 23
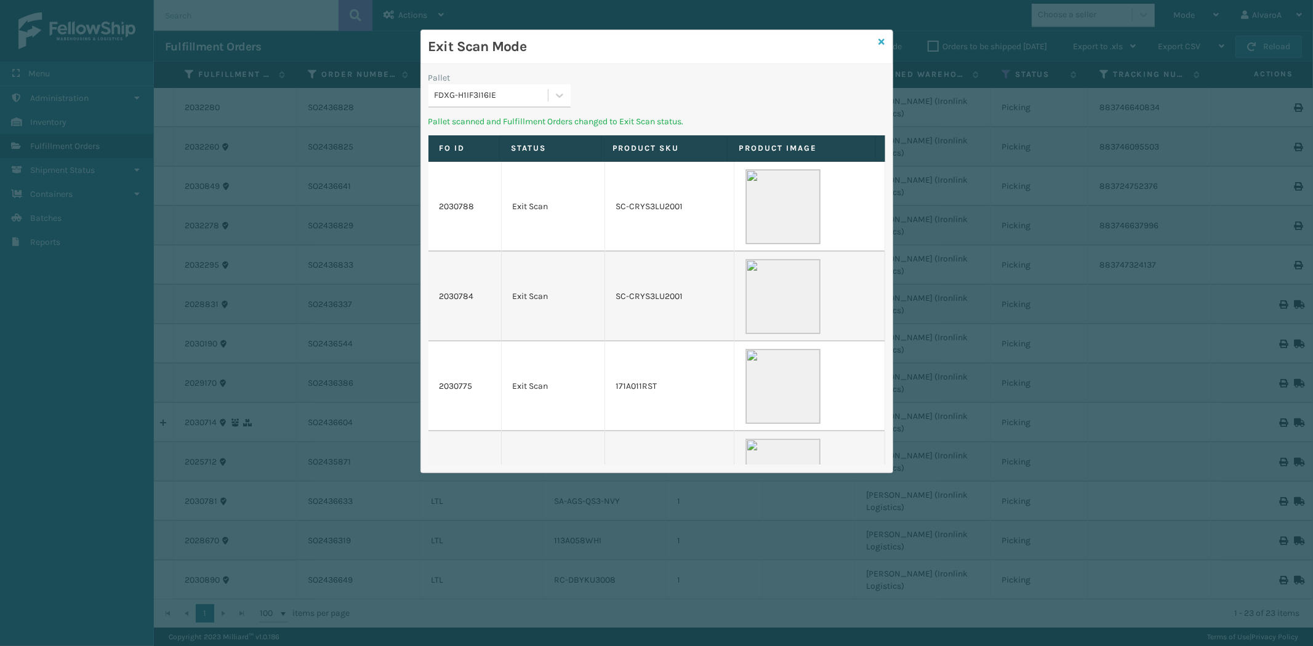
click at [883, 41] on icon at bounding box center [882, 42] width 6 height 9
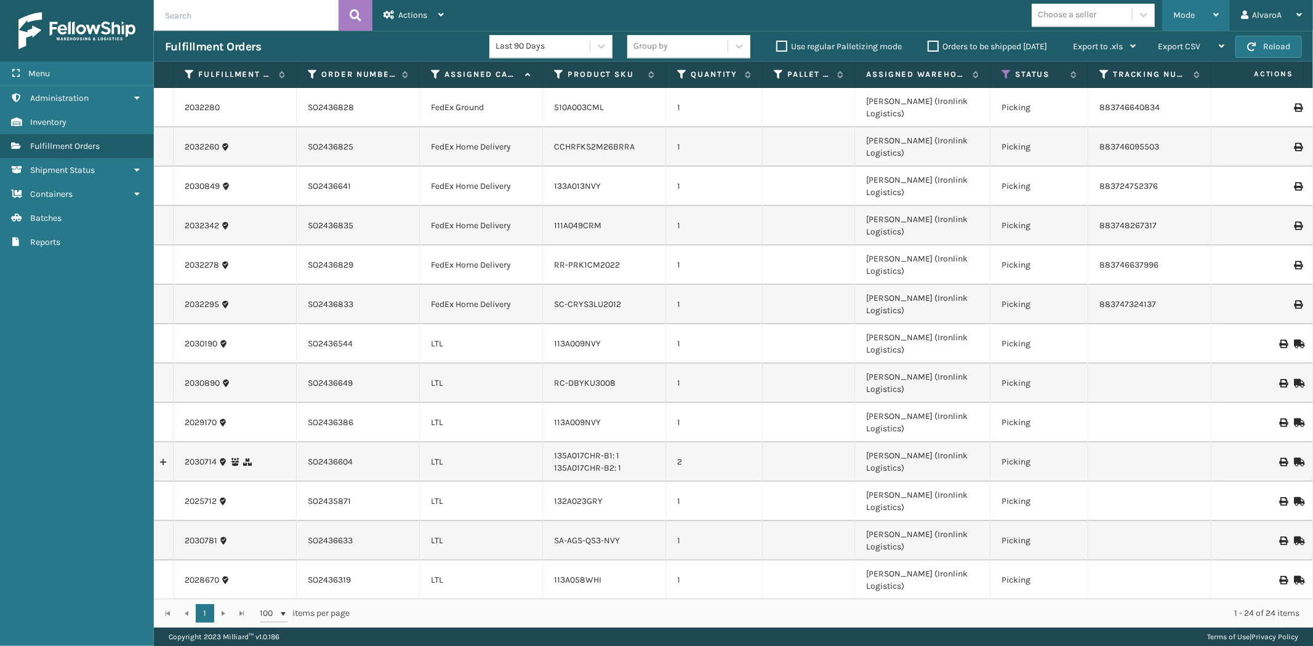
click at [1208, 28] on div "Mode" at bounding box center [1196, 15] width 46 height 31
click at [945, 52] on div "Orders to be shipped [DATE]" at bounding box center [989, 46] width 145 height 15
click at [941, 47] on label "Orders to be shipped [DATE]" at bounding box center [987, 46] width 119 height 10
click at [928, 47] on input "Orders to be shipped [DATE]" at bounding box center [928, 43] width 1 height 8
click at [941, 47] on label "Orders to be shipped [DATE]" at bounding box center [987, 46] width 119 height 10
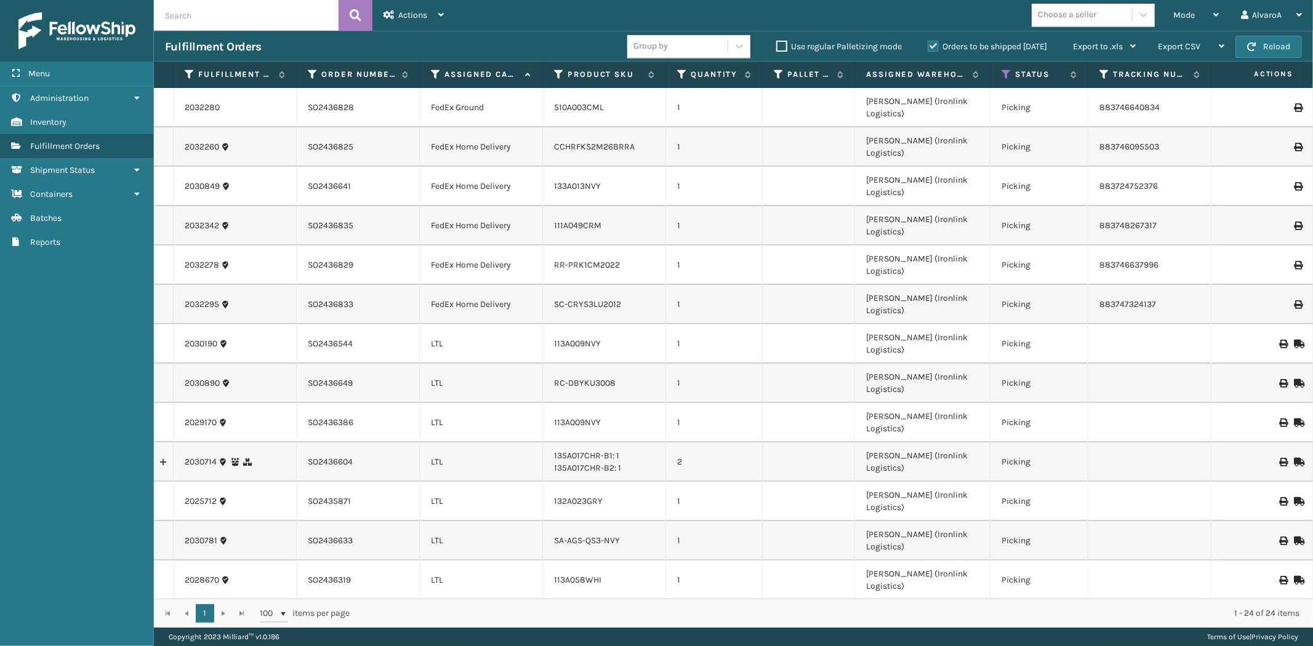
click at [928, 47] on input "Orders to be shipped [DATE]" at bounding box center [928, 43] width 1 height 8
click at [1170, 22] on div "Mode Regular Mode Picking Mode Labeling Mode Exit Scan Mode" at bounding box center [1196, 15] width 68 height 31
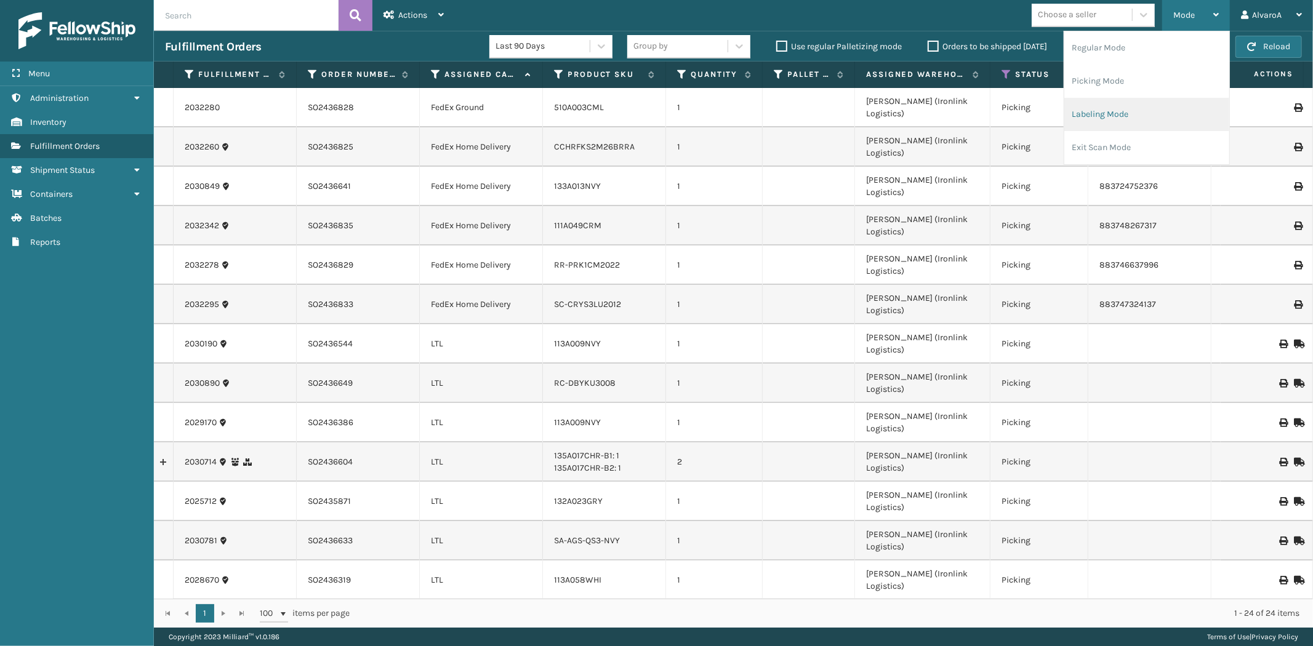
click at [1100, 108] on li "Labeling Mode" at bounding box center [1146, 114] width 165 height 33
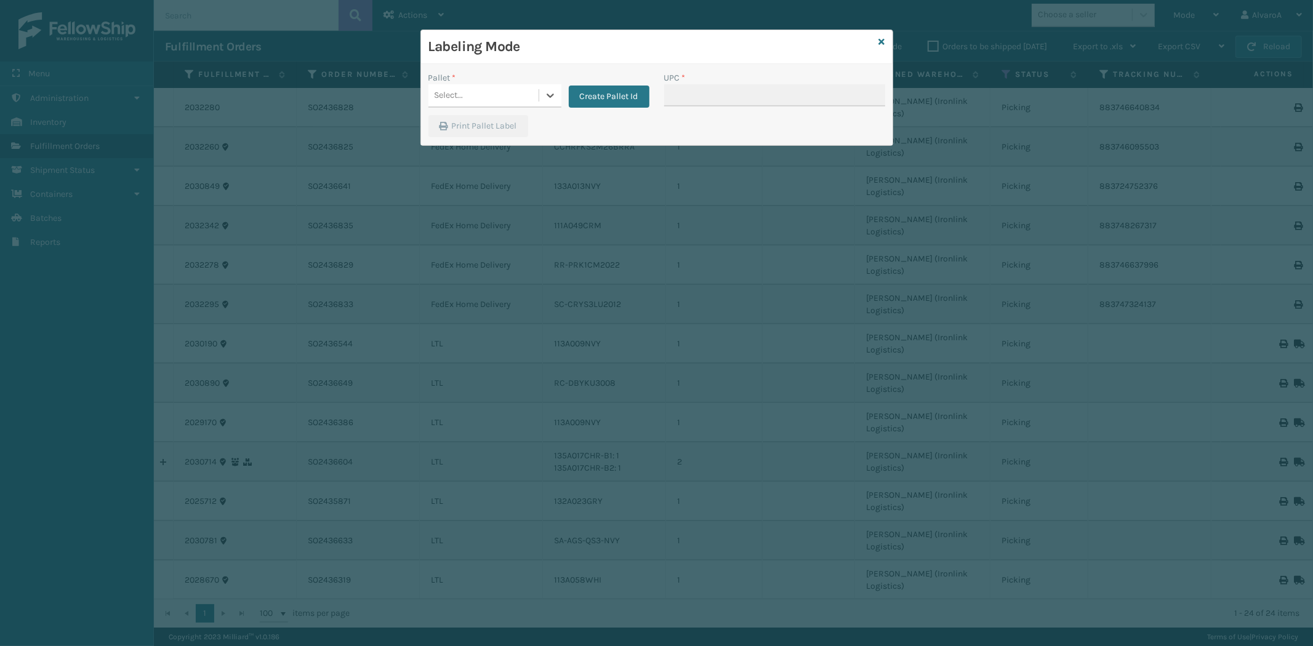
click at [485, 188] on div "Labeling Mode Pallet * 0 results available. Select is focused ,type to refine l…" at bounding box center [656, 323] width 1313 height 646
click at [546, 95] on icon at bounding box center [550, 95] width 12 height 12
click at [637, 100] on button "Create Pallet Id" at bounding box center [609, 97] width 81 height 22
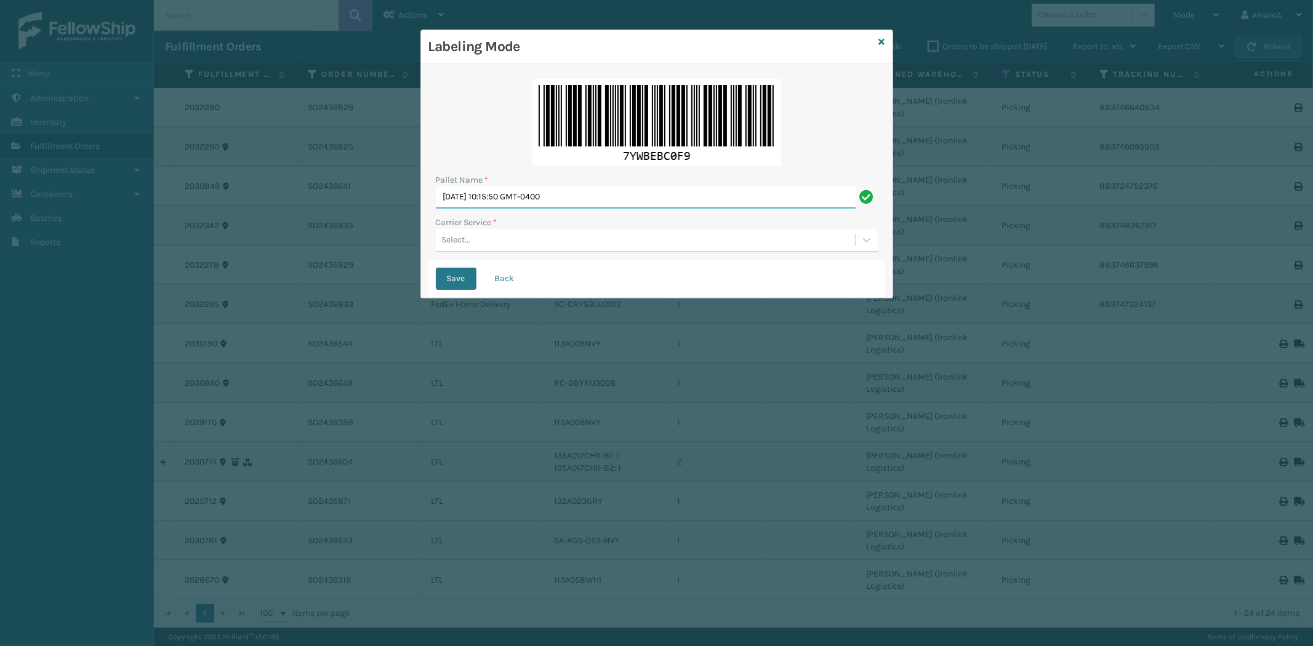
drag, startPoint x: 616, startPoint y: 195, endPoint x: 302, endPoint y: 244, distance: 317.8
click at [302, 244] on div "Labeling Mode Pallet Name * [DATE] 10:15:50 GMT-0400 Carrier Service * Select..…" at bounding box center [656, 323] width 1313 height 646
type input "l"
type input "LPN 502263#1"
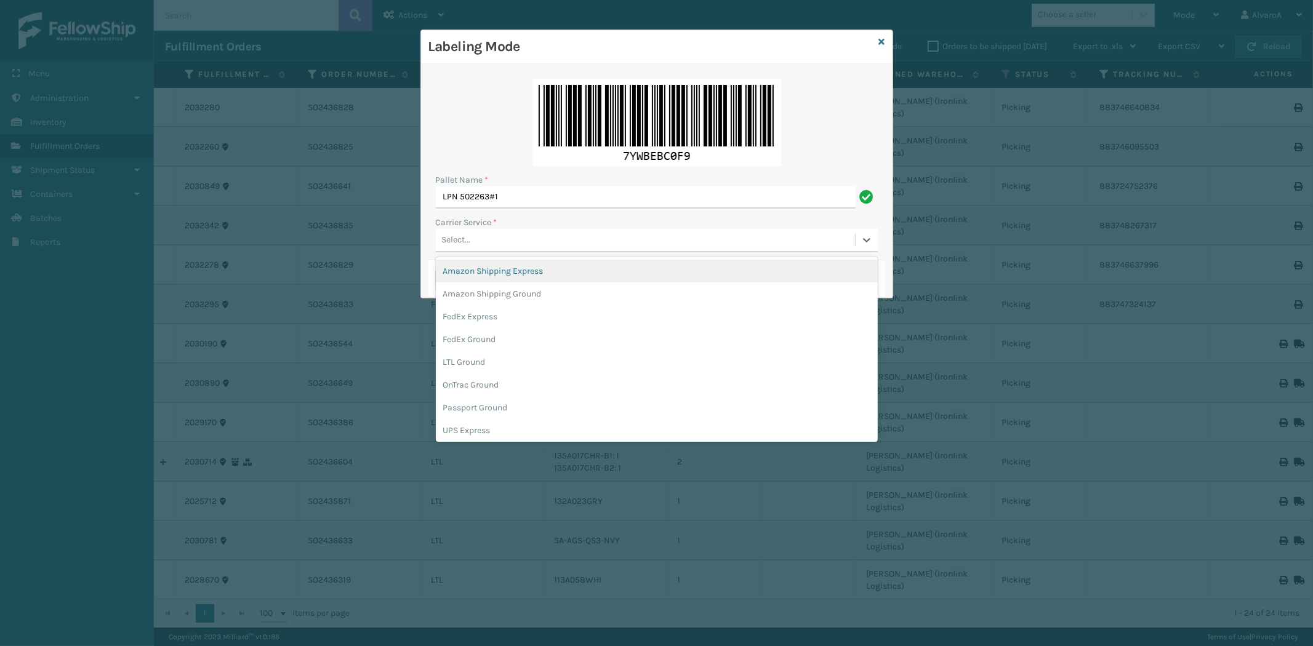
click at [488, 244] on div "Select..." at bounding box center [645, 240] width 419 height 20
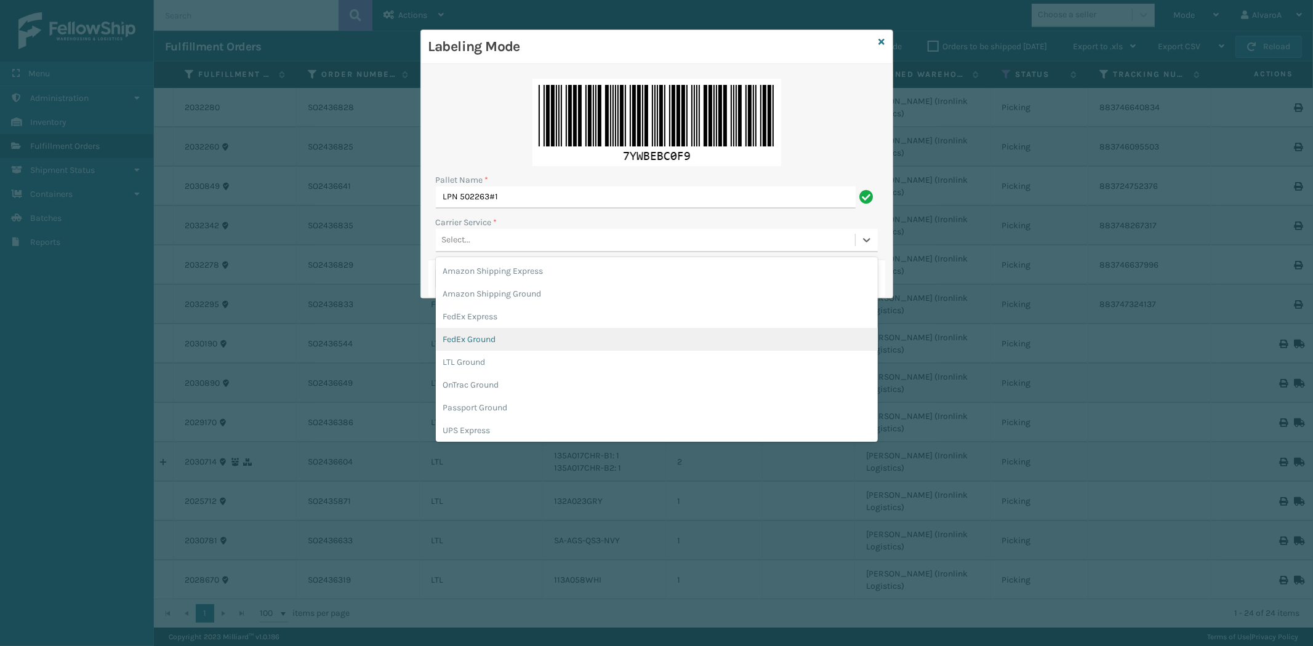
click at [476, 339] on div "FedEx Ground" at bounding box center [657, 339] width 442 height 23
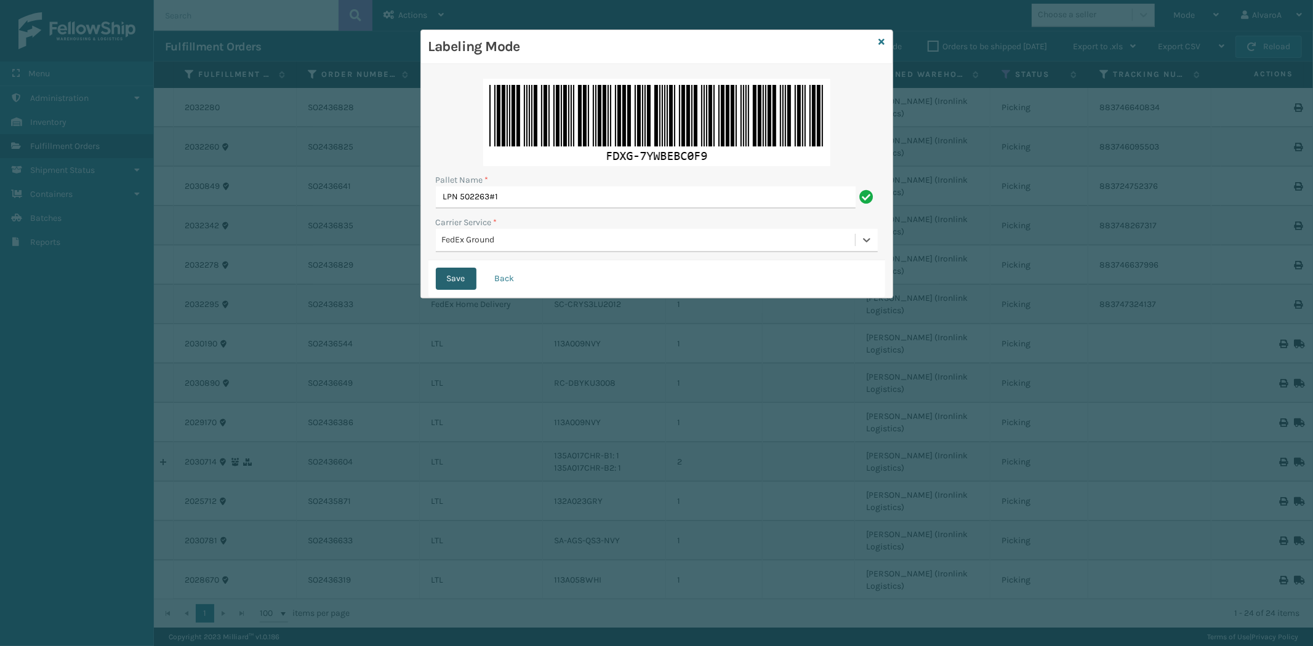
click at [465, 273] on button "Save" at bounding box center [456, 279] width 41 height 22
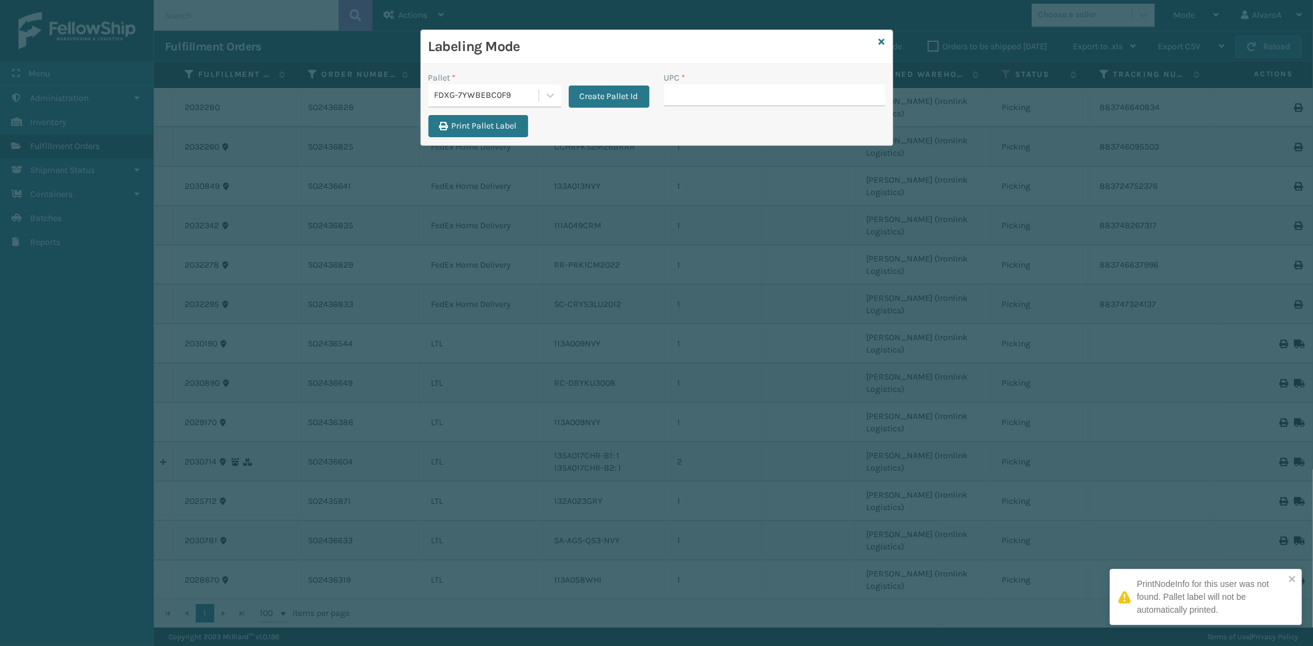
click at [686, 100] on input "UPC *" at bounding box center [774, 95] width 221 height 22
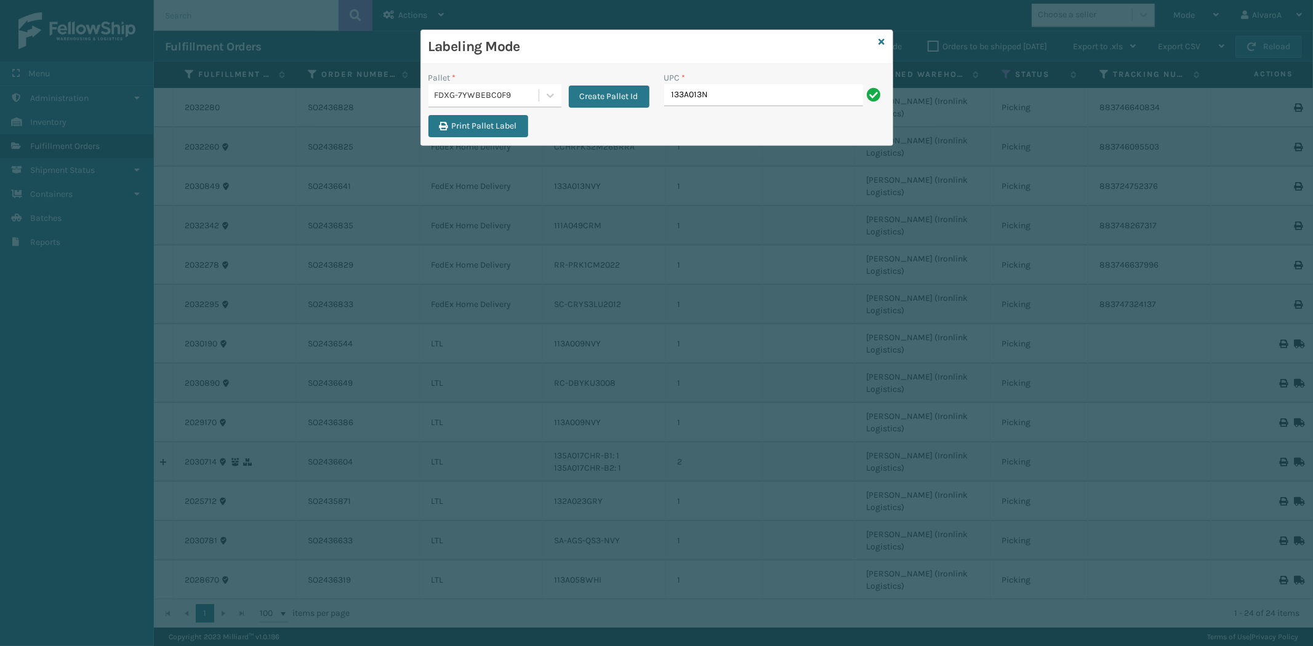
type input "133A013NVY"
type input "510A003CML"
type input "CCHRFKS2M26BRRA"
type input "RR-PRK1CM2022"
type input "SC-CRYS3LU2012"
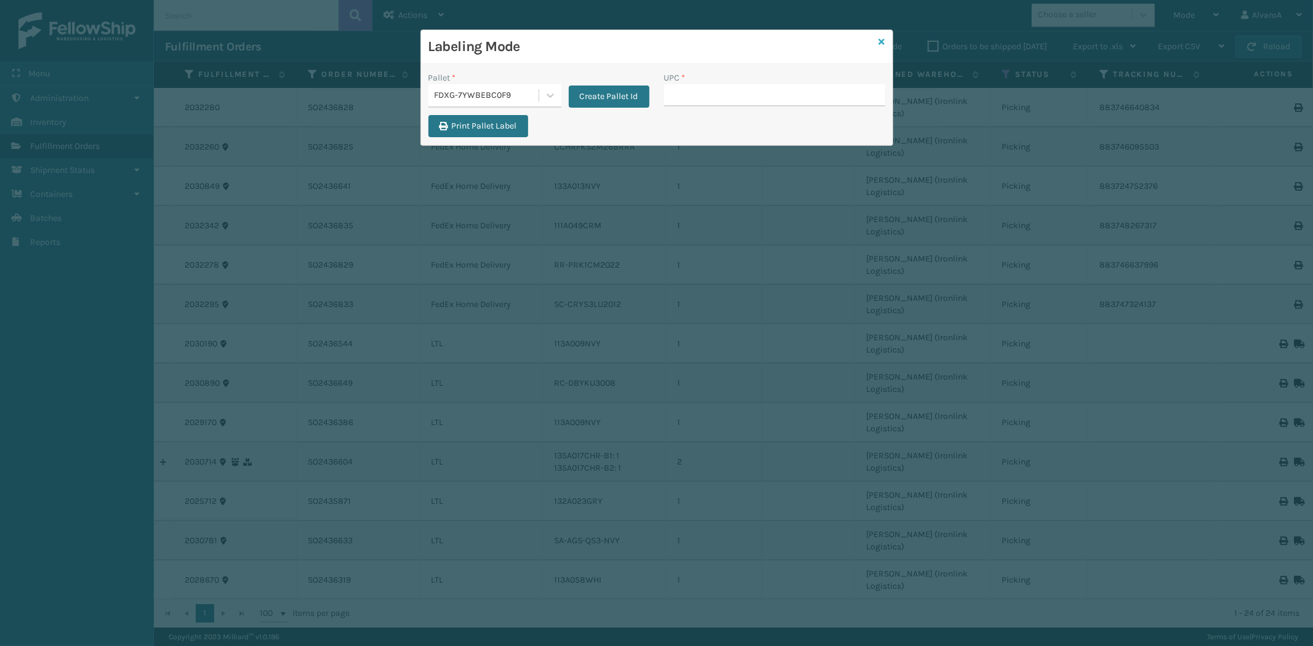
click at [879, 39] on icon at bounding box center [882, 42] width 6 height 9
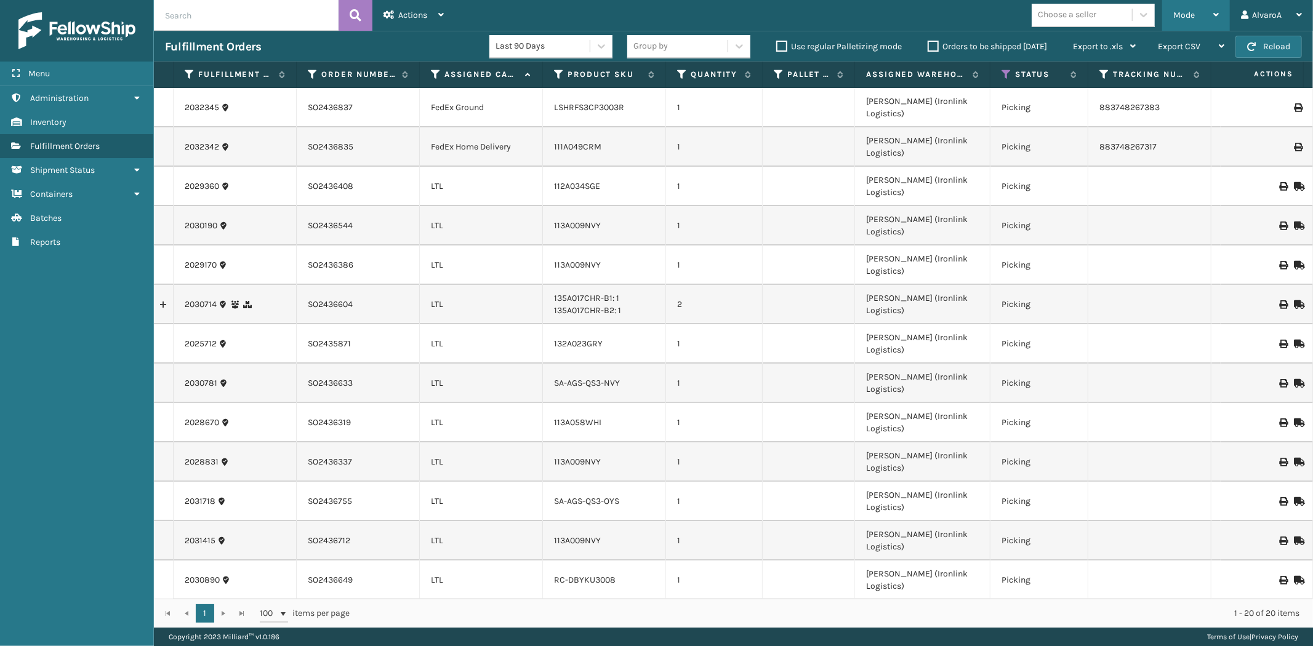
click at [1189, 13] on span "Mode" at bounding box center [1184, 15] width 22 height 10
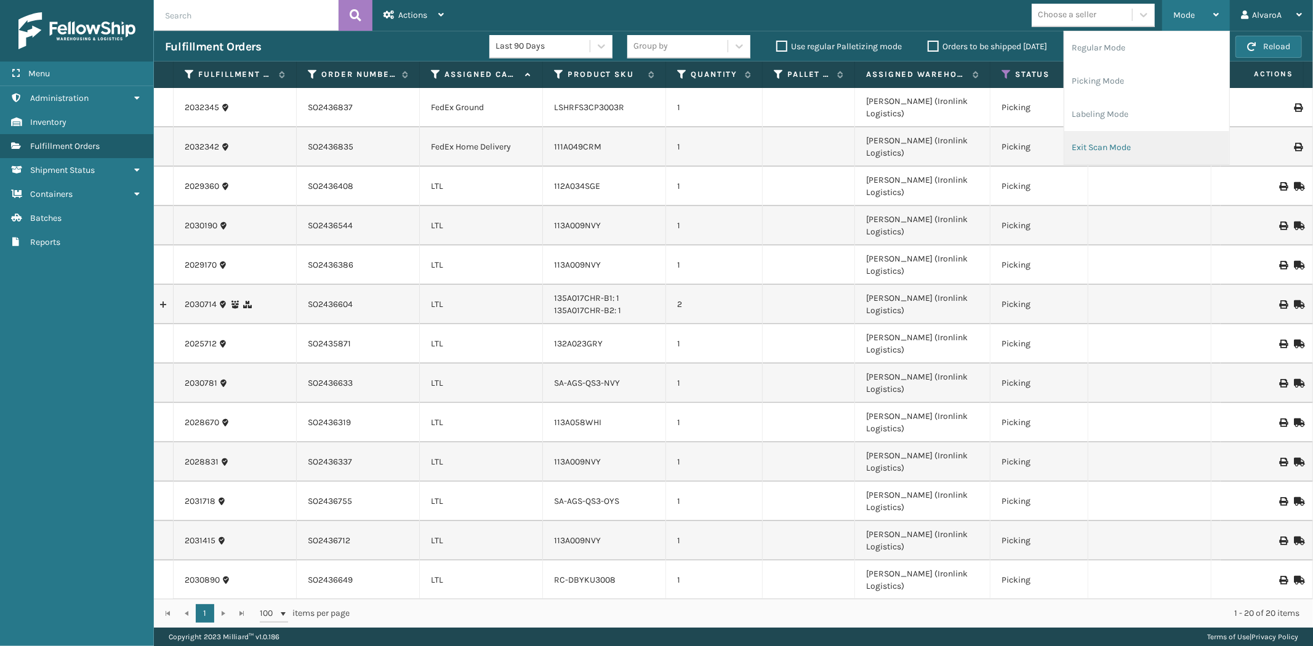
click at [1103, 155] on li "Exit Scan Mode" at bounding box center [1146, 147] width 165 height 33
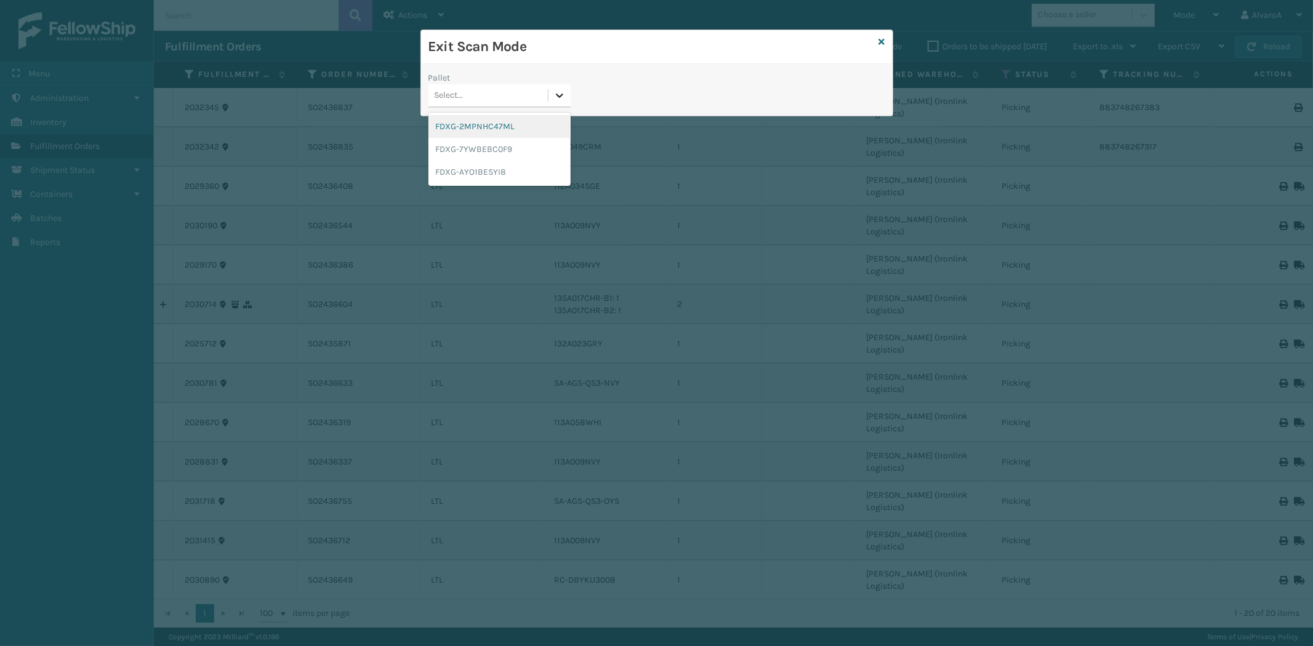
click at [558, 97] on icon at bounding box center [559, 95] width 12 height 12
click at [462, 175] on div "FDXG-AYO1BESYI8" at bounding box center [499, 172] width 142 height 23
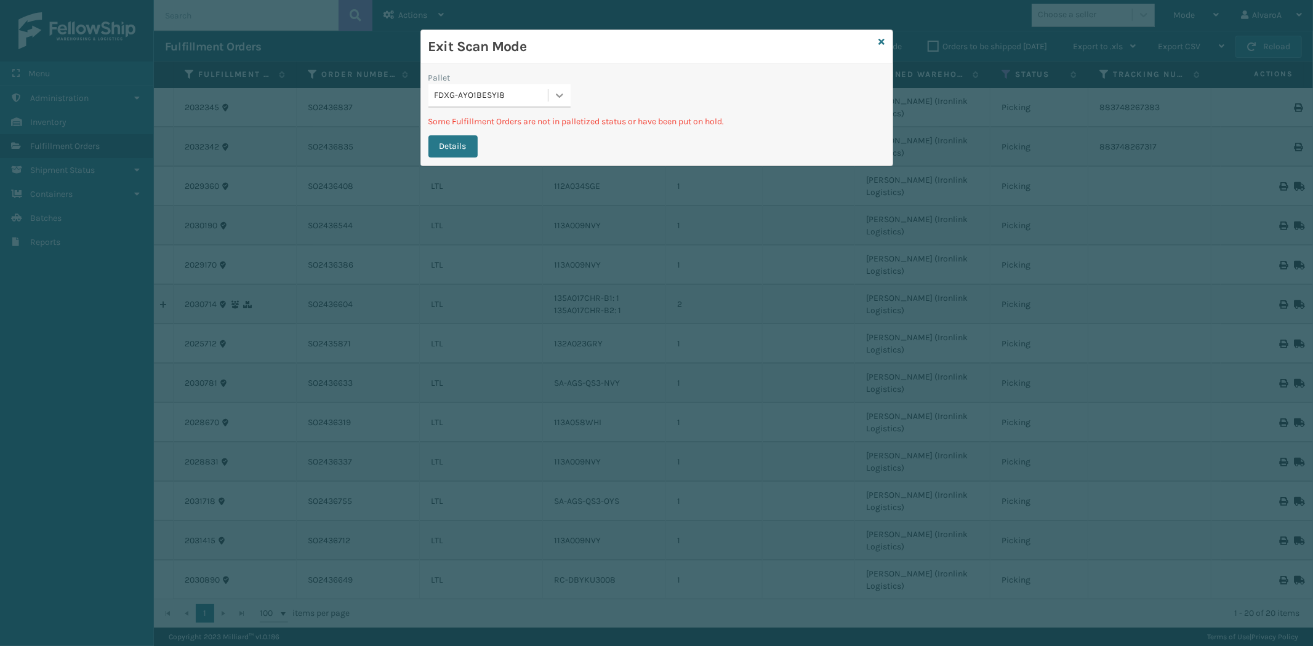
click at [562, 90] on icon at bounding box center [559, 95] width 12 height 12
click at [483, 139] on div "FDXG-7YWBEBC0F9" at bounding box center [499, 149] width 142 height 23
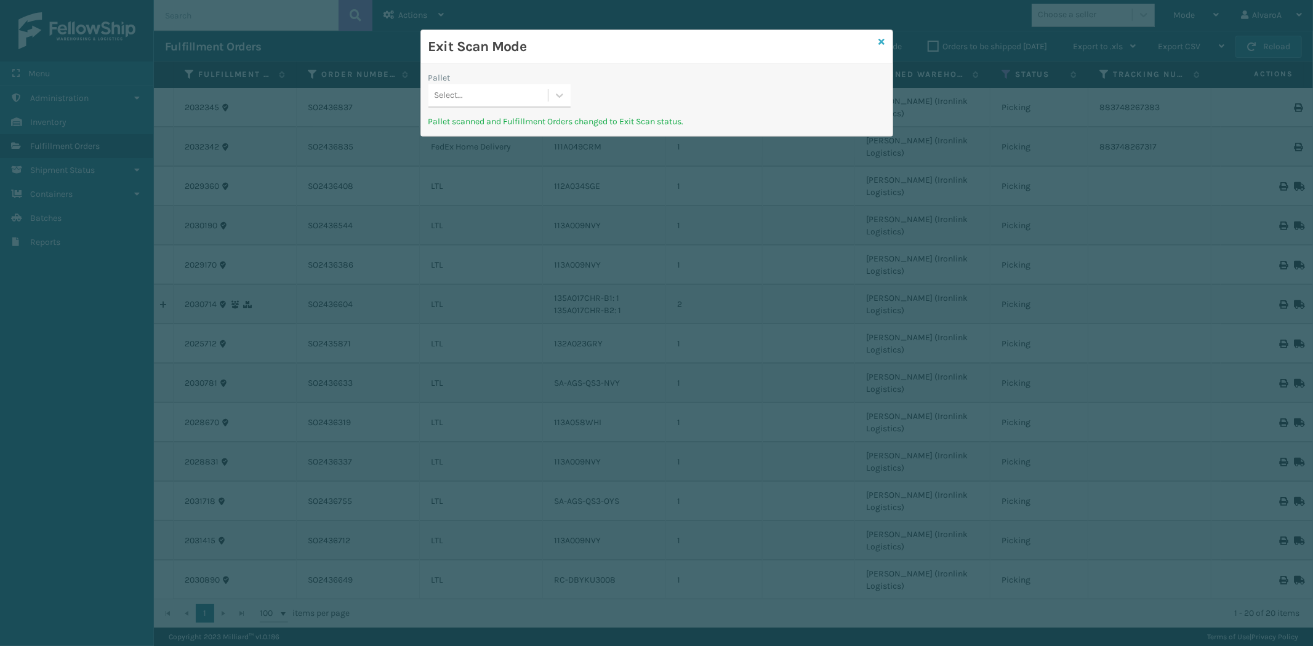
click at [883, 39] on icon at bounding box center [882, 42] width 6 height 9
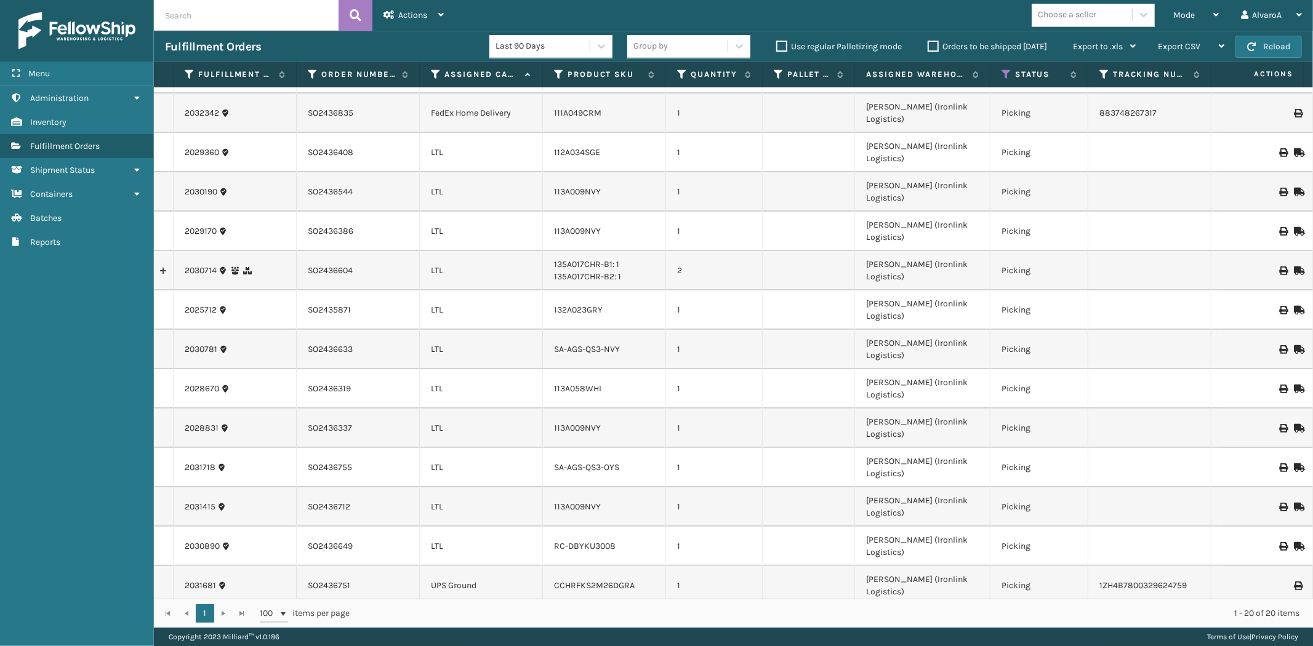
scroll to position [52, 0]
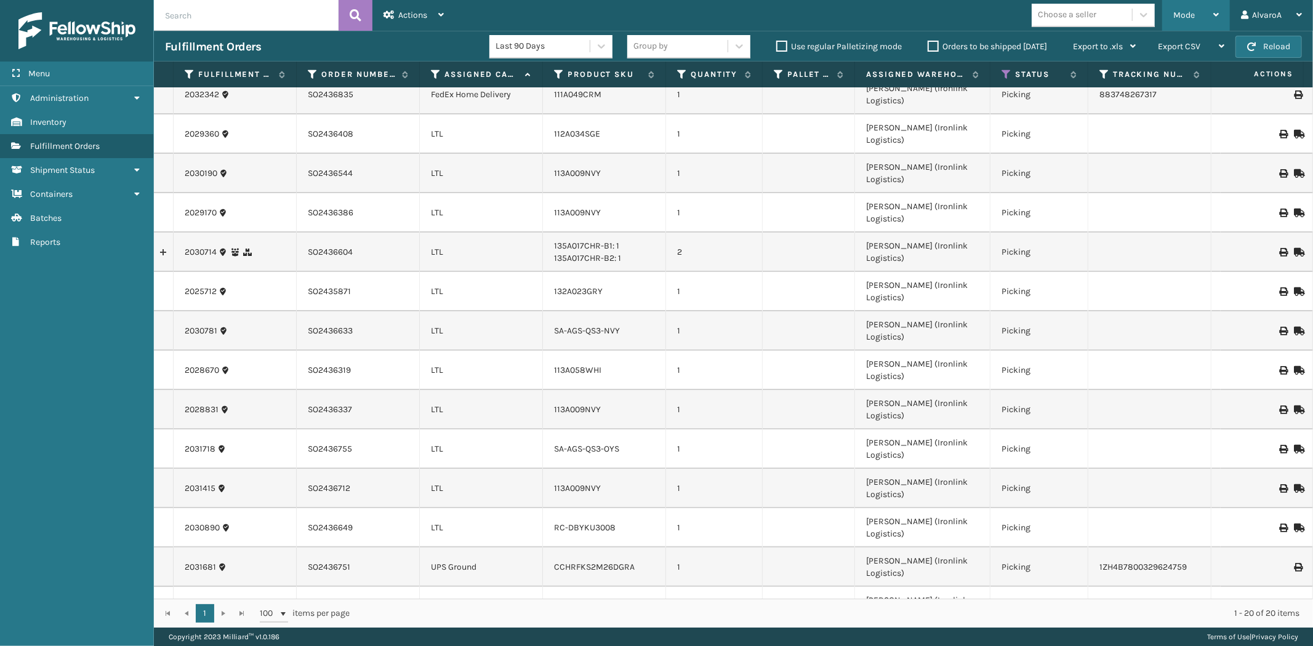
click at [1205, 17] on div "Mode" at bounding box center [1196, 15] width 46 height 31
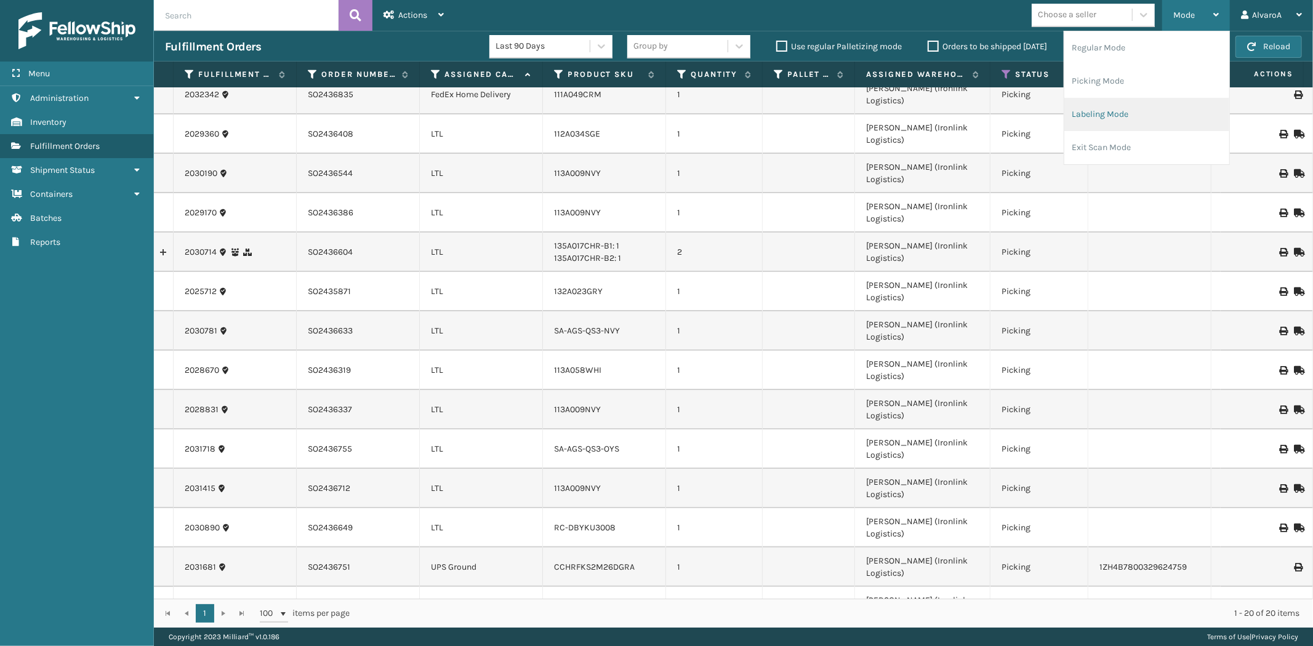
click at [1092, 107] on li "Labeling Mode" at bounding box center [1146, 114] width 165 height 33
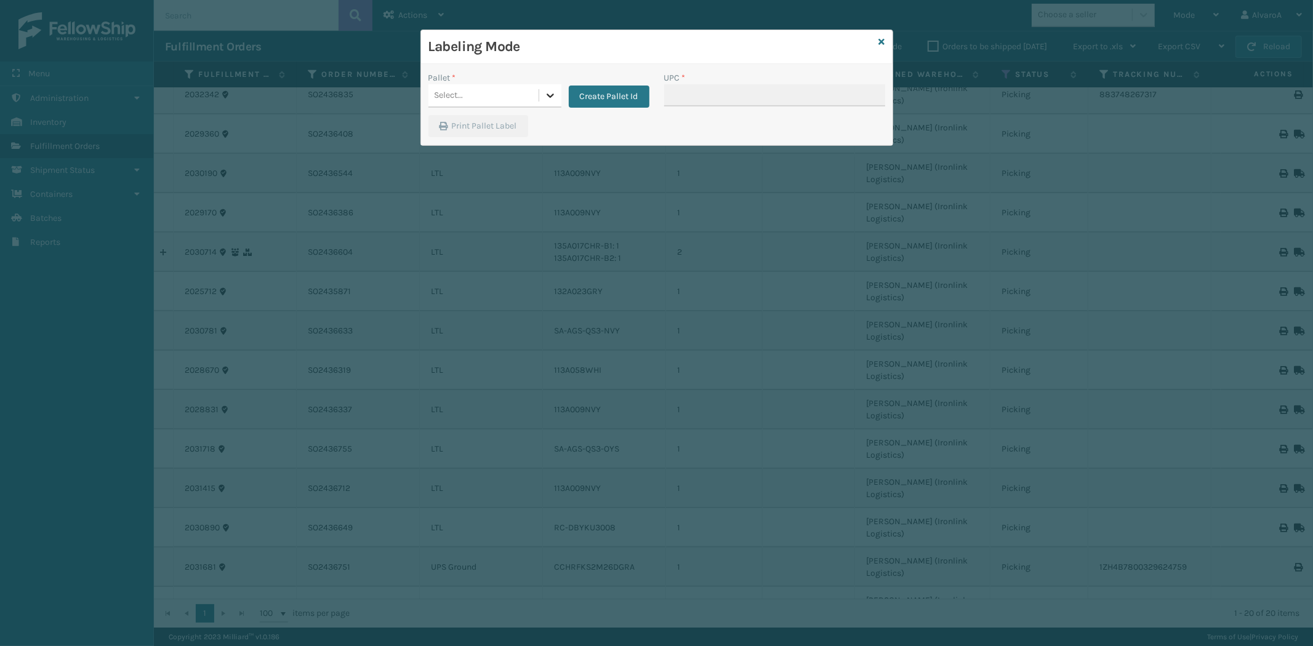
click at [556, 89] on div at bounding box center [550, 95] width 22 height 22
click at [588, 87] on button "Create Pallet Id" at bounding box center [609, 97] width 81 height 22
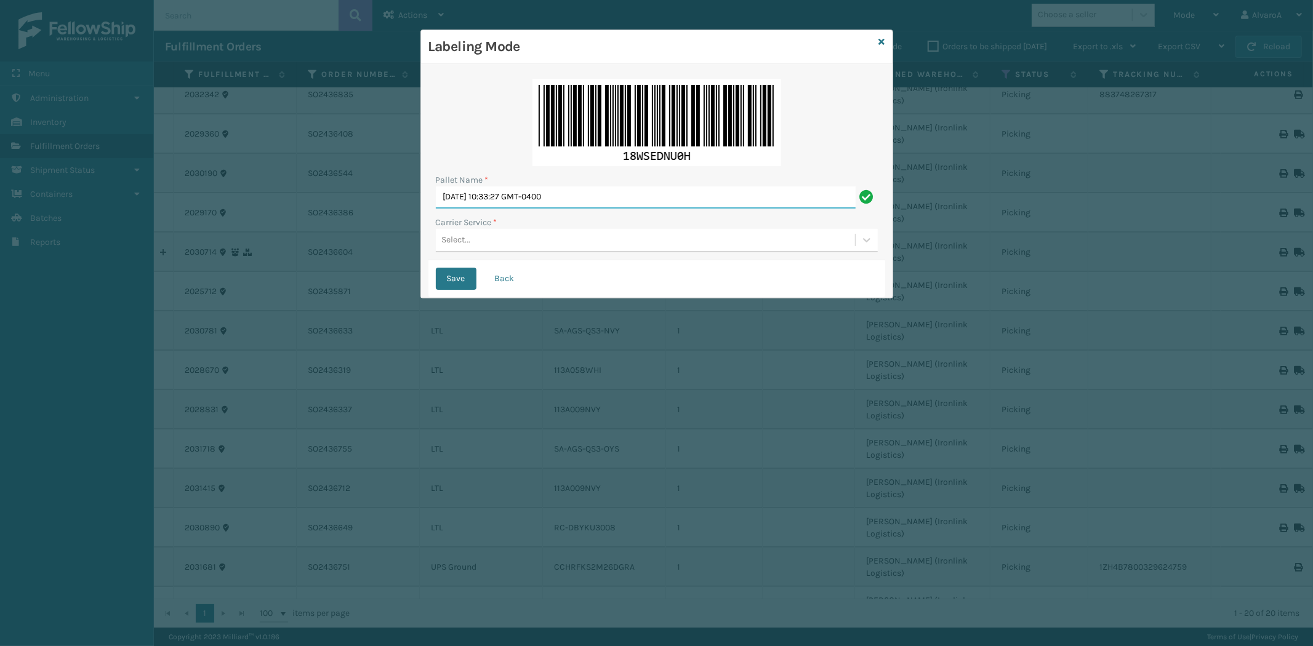
drag, startPoint x: 619, startPoint y: 188, endPoint x: 437, endPoint y: 235, distance: 187.5
click at [437, 235] on div "Pallet Name * [DATE] 10:33:27 GMT-0400 Carrier Service * Select..." at bounding box center [656, 165] width 457 height 189
type input "LPN 502261 #1"
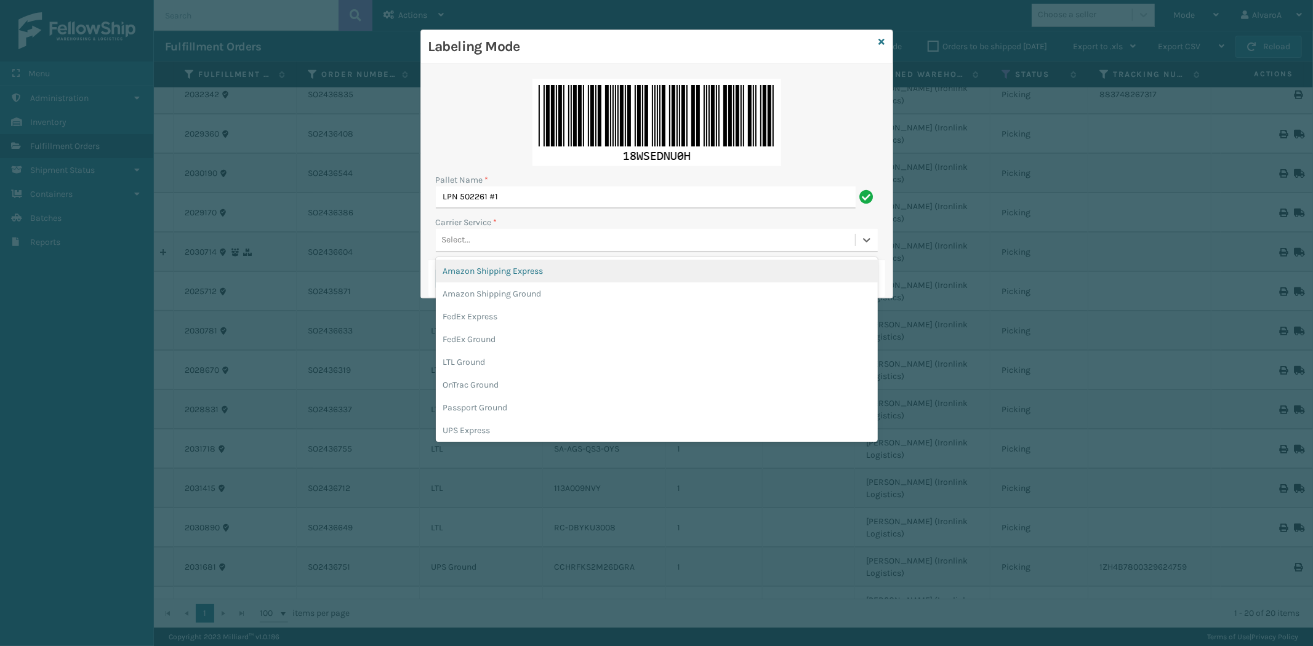
click at [504, 242] on div "Select..." at bounding box center [645, 240] width 419 height 20
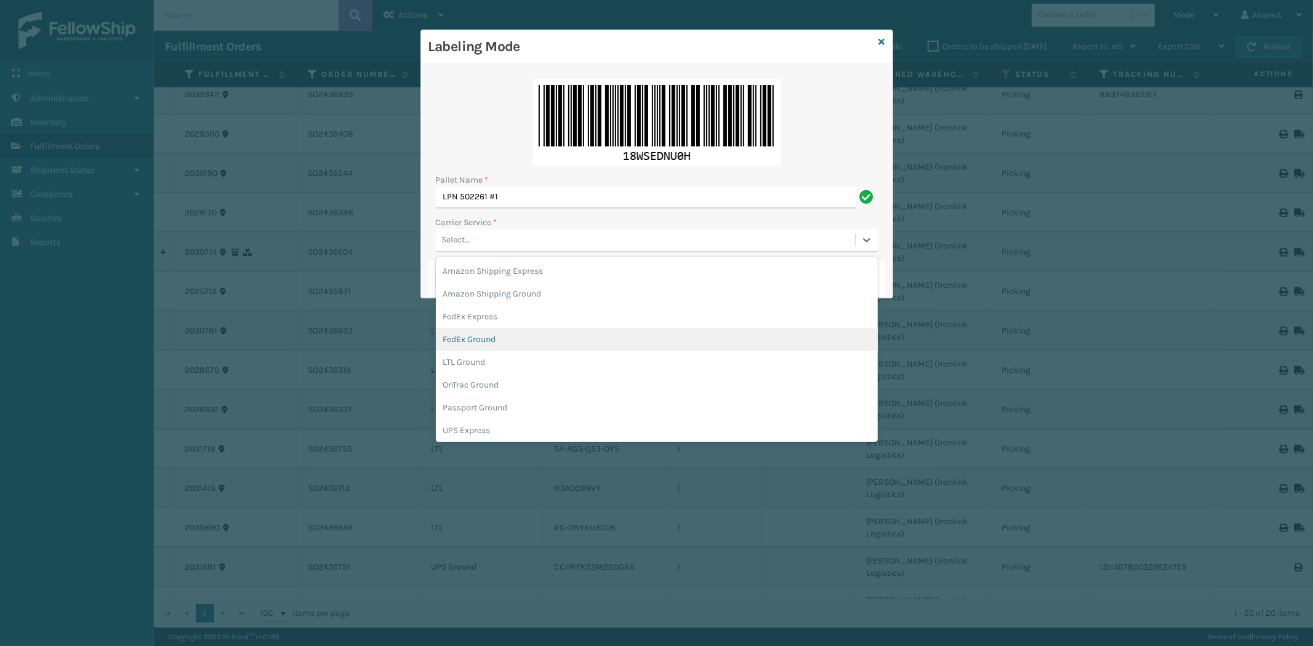
drag, startPoint x: 473, startPoint y: 342, endPoint x: 467, endPoint y: 294, distance: 47.8
click at [473, 341] on div "FedEx Ground" at bounding box center [657, 339] width 442 height 23
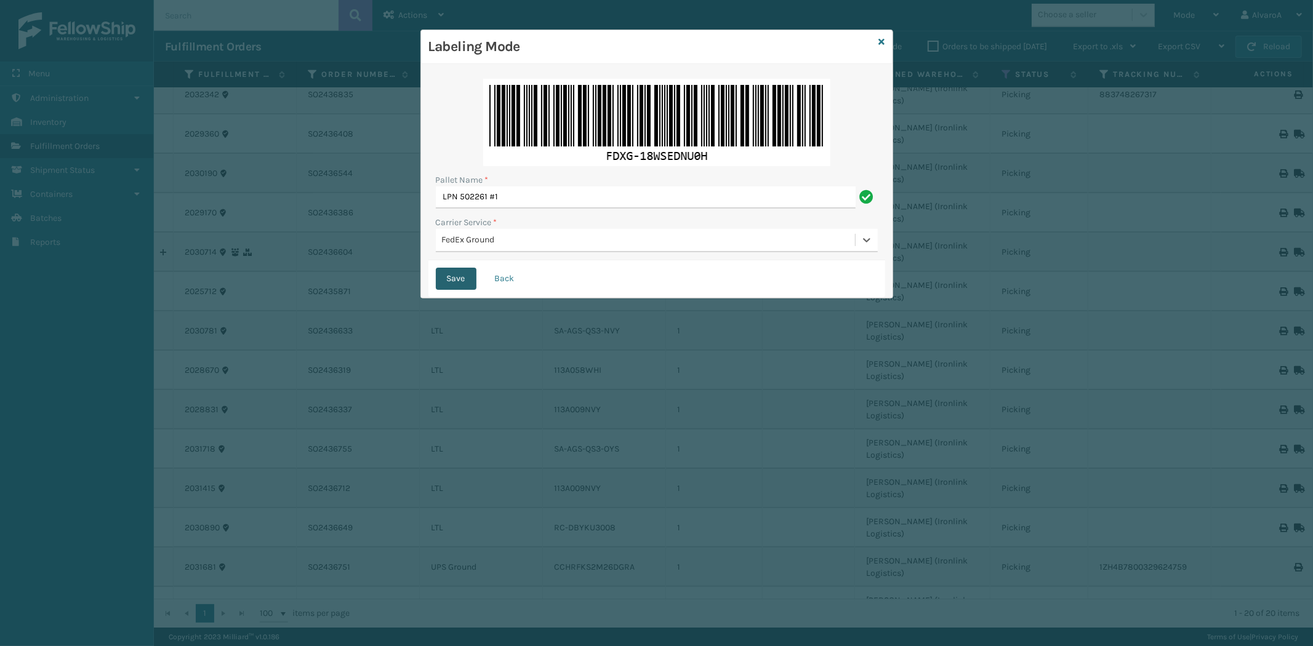
click at [456, 274] on button "Save" at bounding box center [456, 279] width 41 height 22
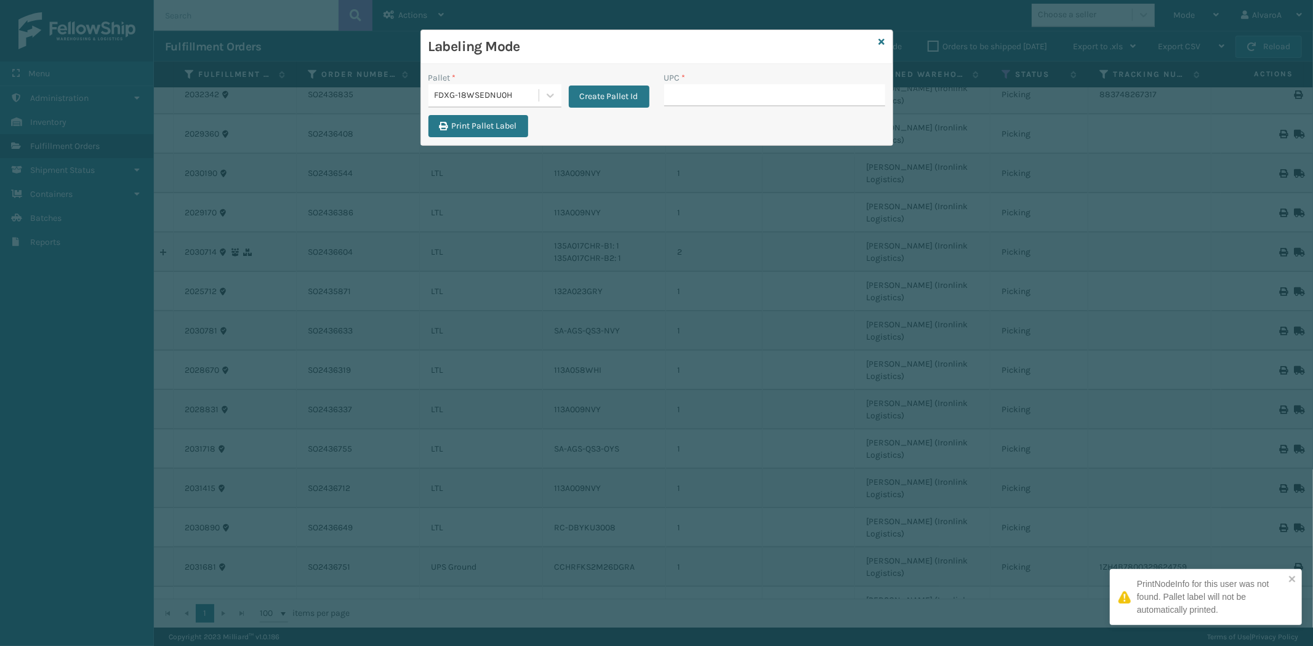
click at [711, 100] on input "UPC *" at bounding box center [774, 95] width 221 height 22
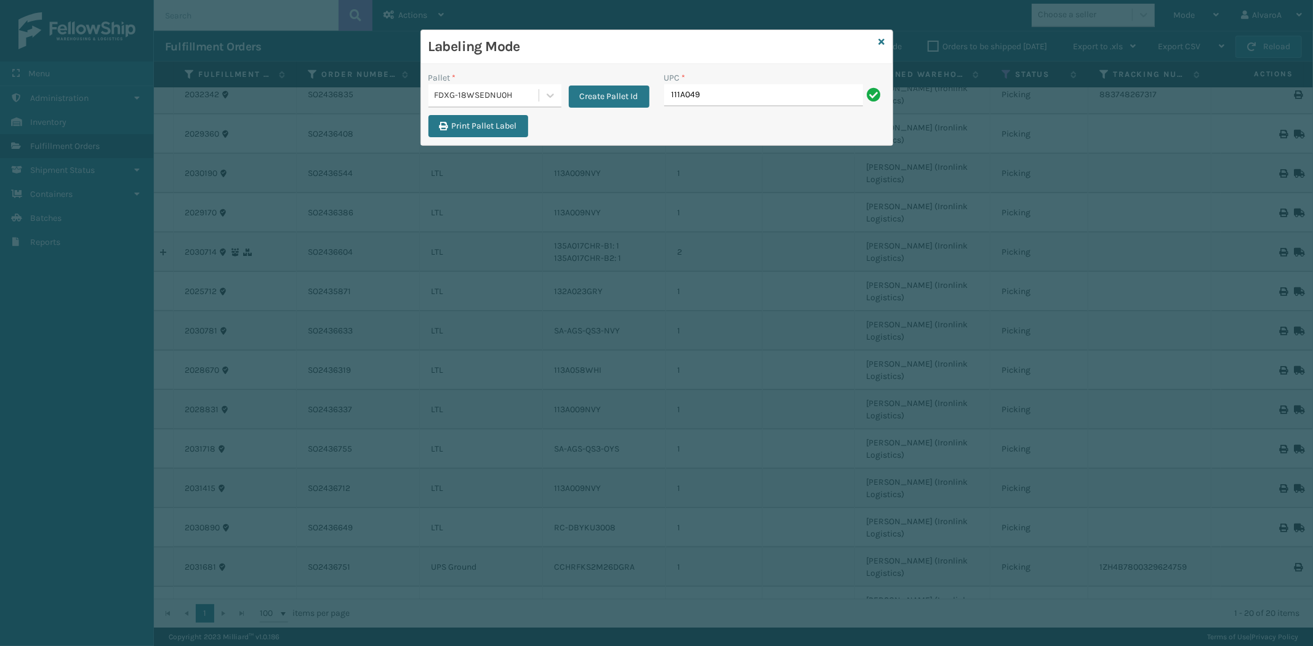
type input "111A049CRM"
type input "LSHRFS3CP3003R"
click at [882, 44] on icon at bounding box center [882, 42] width 6 height 9
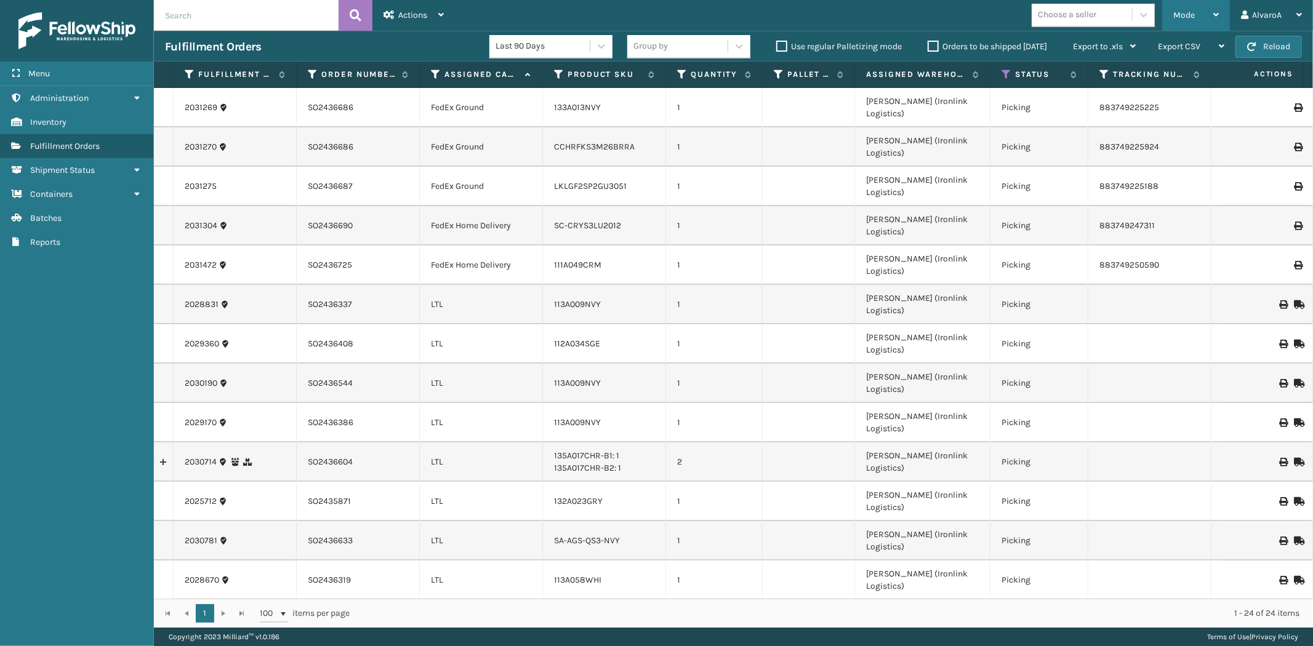
click at [1172, 15] on div "Mode Regular Mode Picking Mode Labeling Mode Exit Scan Mode" at bounding box center [1196, 15] width 68 height 31
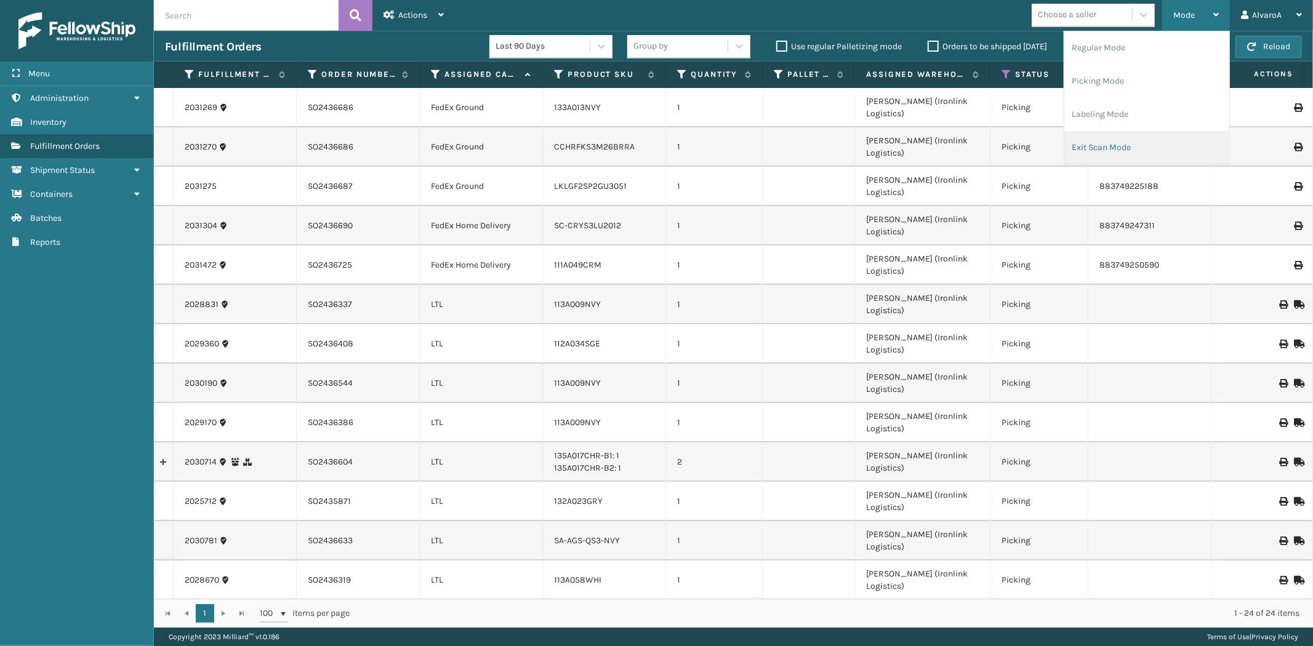
click at [1125, 142] on li "Exit Scan Mode" at bounding box center [1146, 147] width 165 height 33
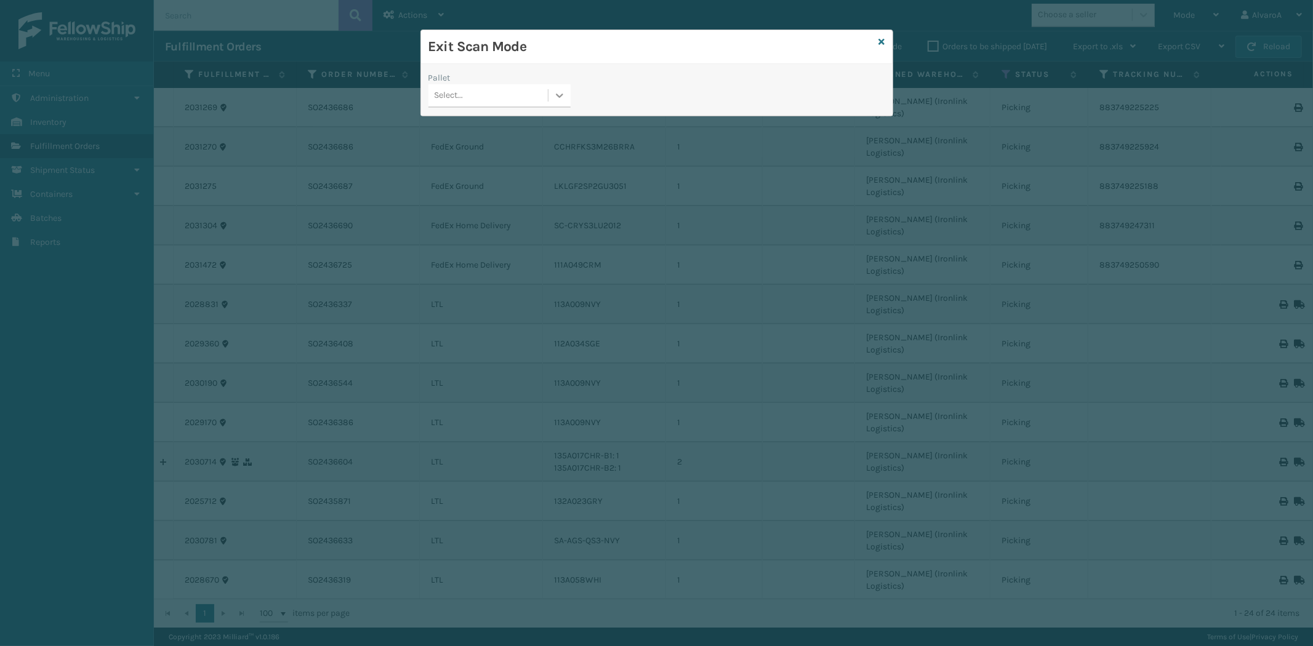
click at [557, 103] on div at bounding box center [560, 95] width 22 height 22
click at [493, 132] on div "FDXG-18WSEDNU0H" at bounding box center [499, 126] width 142 height 23
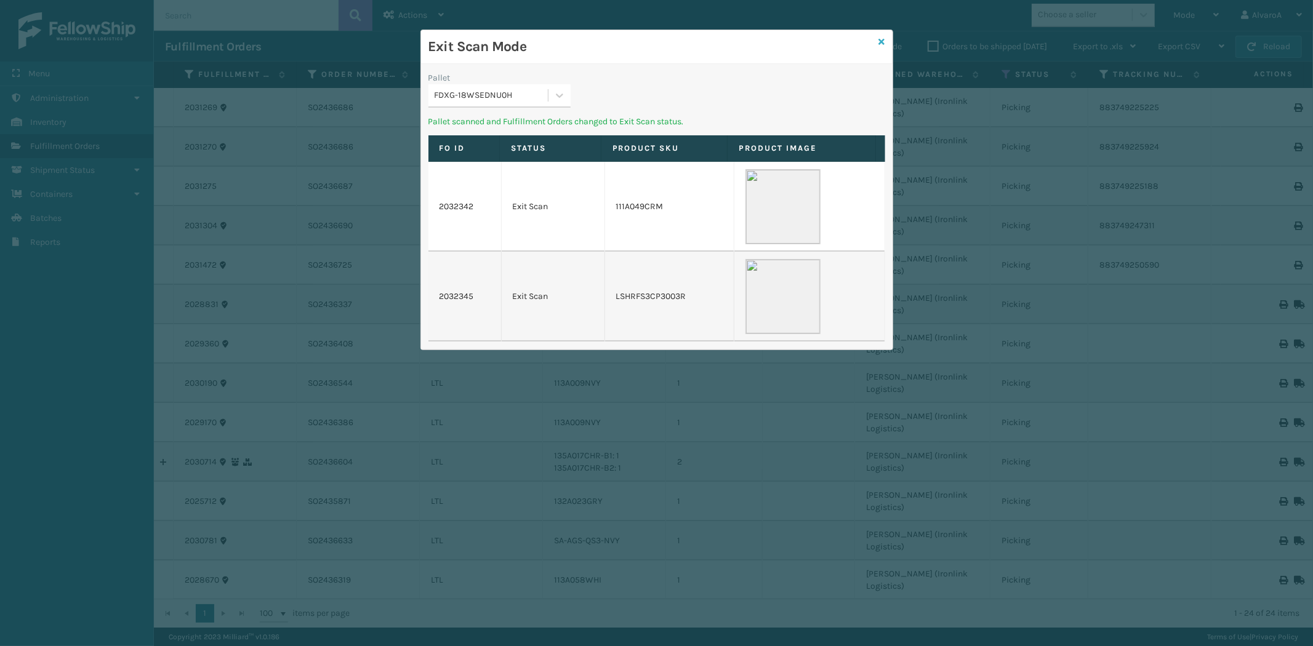
click at [879, 42] on icon at bounding box center [882, 42] width 6 height 9
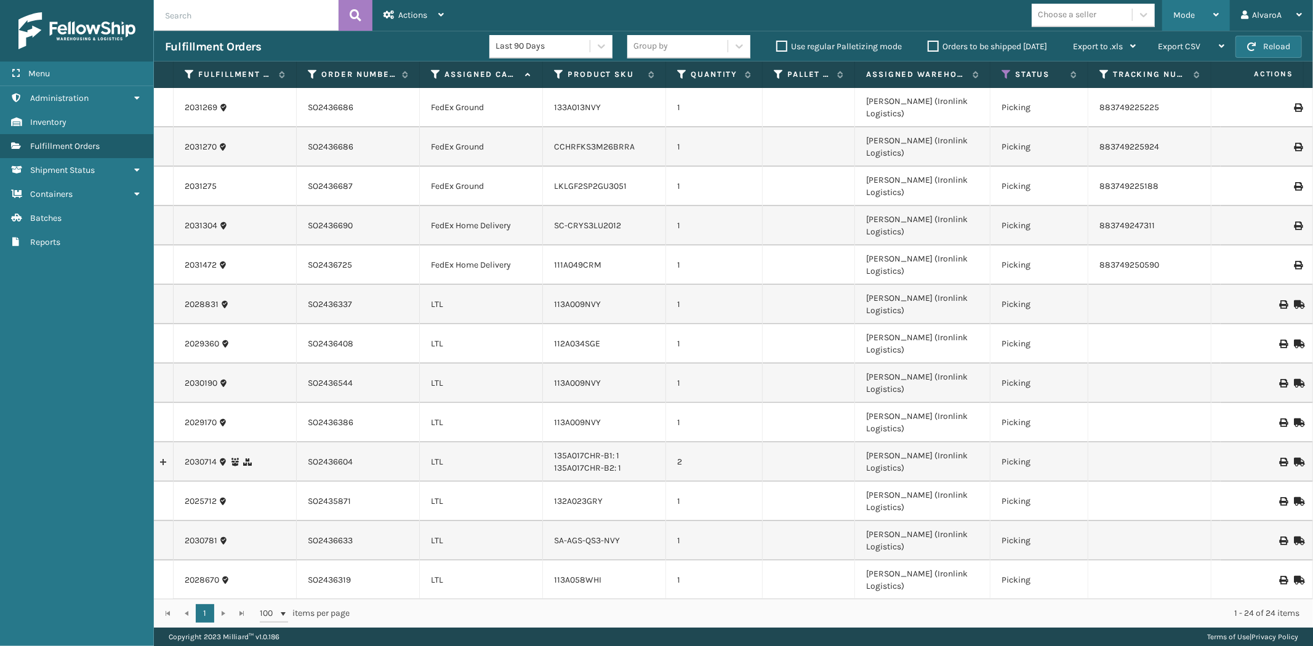
click at [1192, 11] on span "Mode" at bounding box center [1184, 15] width 22 height 10
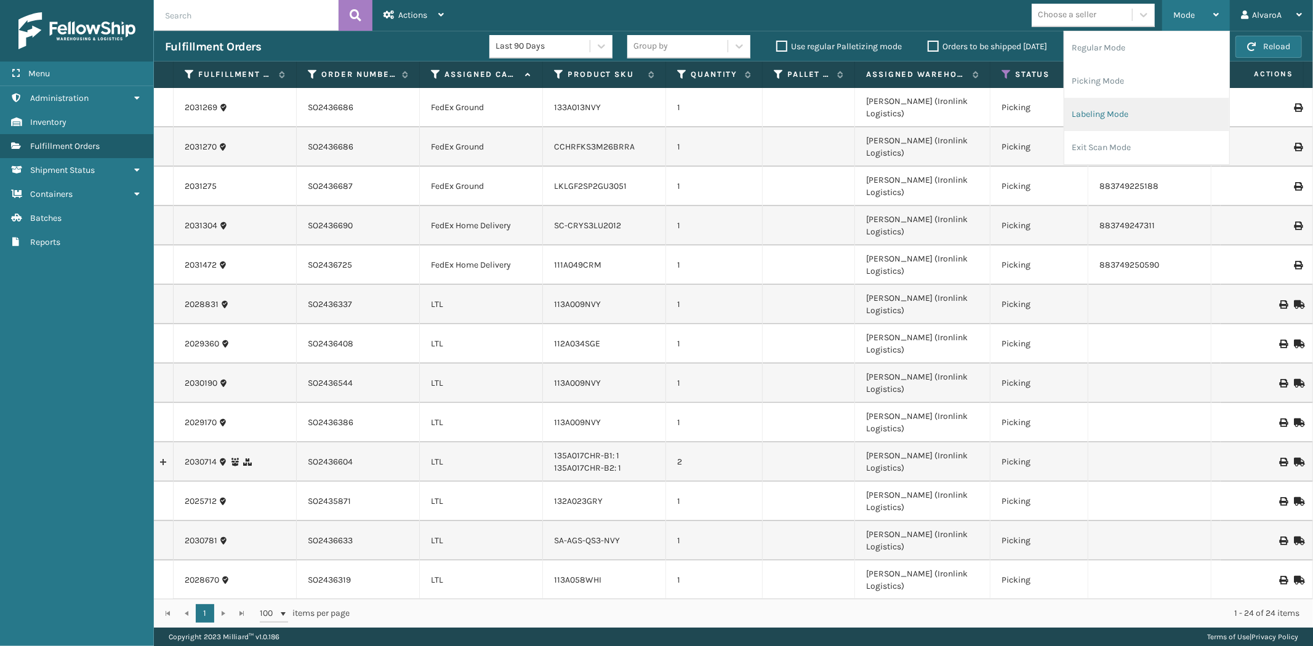
click at [1135, 114] on li "Labeling Mode" at bounding box center [1146, 114] width 165 height 33
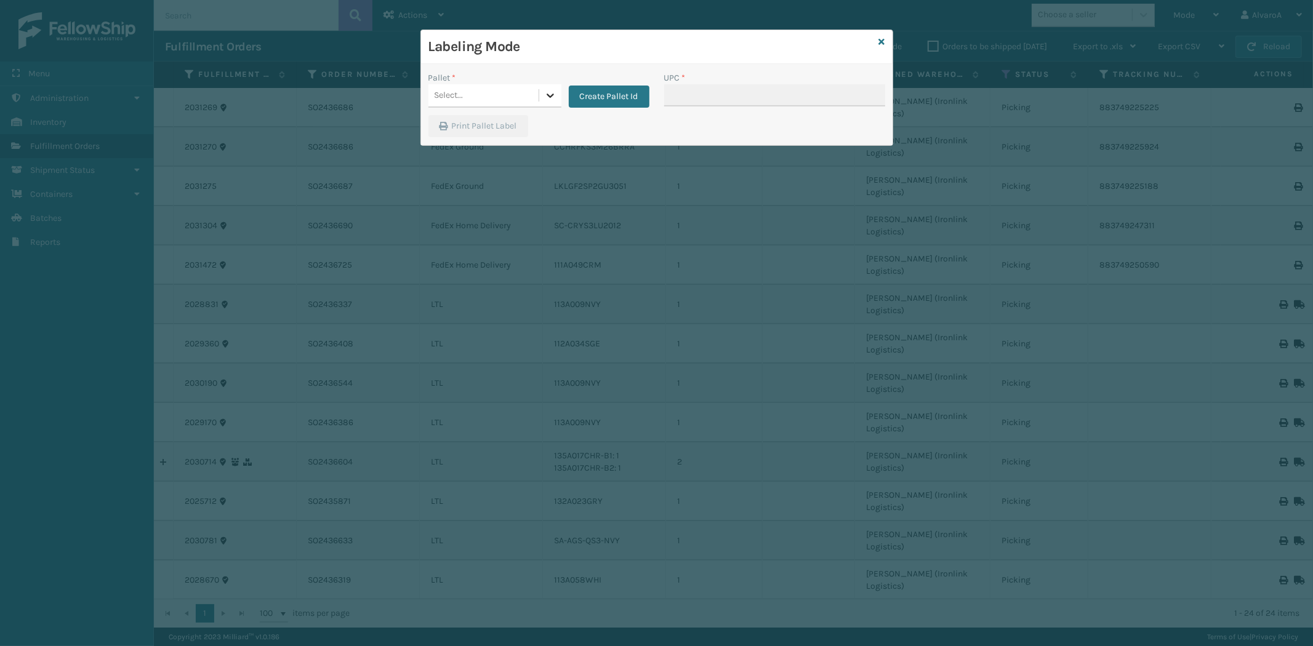
click at [555, 97] on icon at bounding box center [550, 95] width 12 height 12
click at [608, 87] on button "Create Pallet Id" at bounding box center [609, 97] width 81 height 22
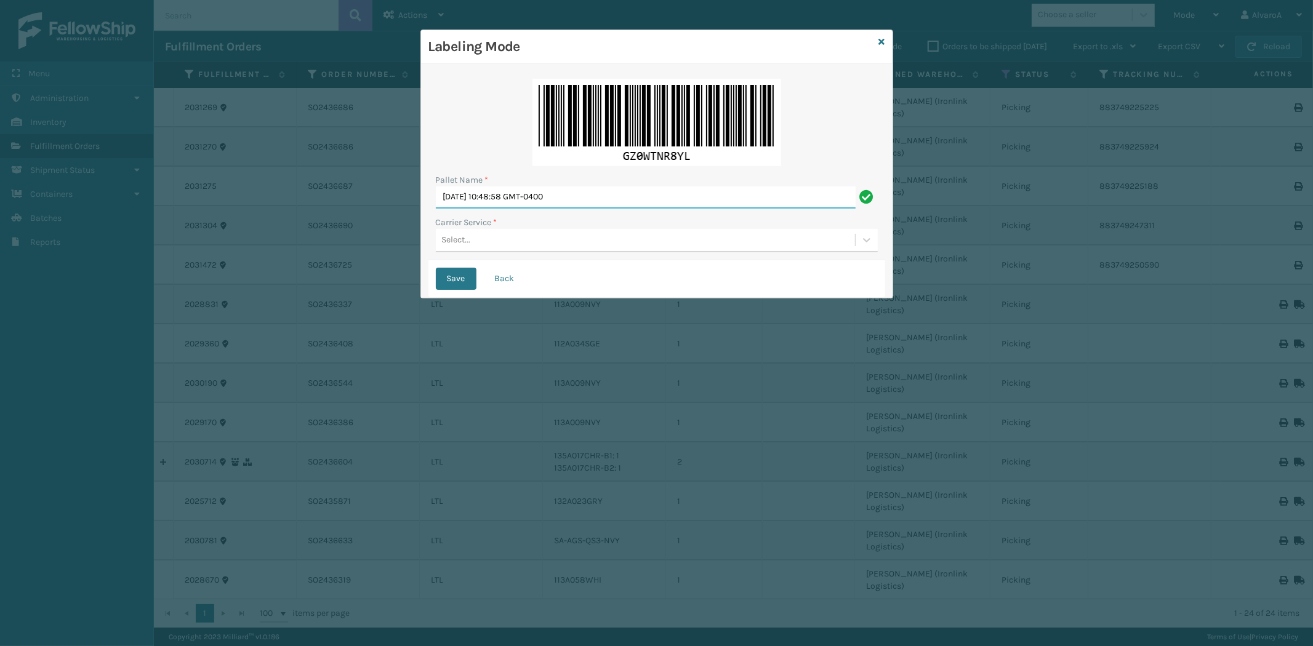
drag, startPoint x: 622, startPoint y: 204, endPoint x: 226, endPoint y: 291, distance: 405.9
click at [226, 291] on div "Labeling Mode Pallet Name * [DATE] 10:48:58 GMT-0400 Carrier Service * Select..…" at bounding box center [656, 323] width 1313 height 646
type input "LPN 502260 #1"
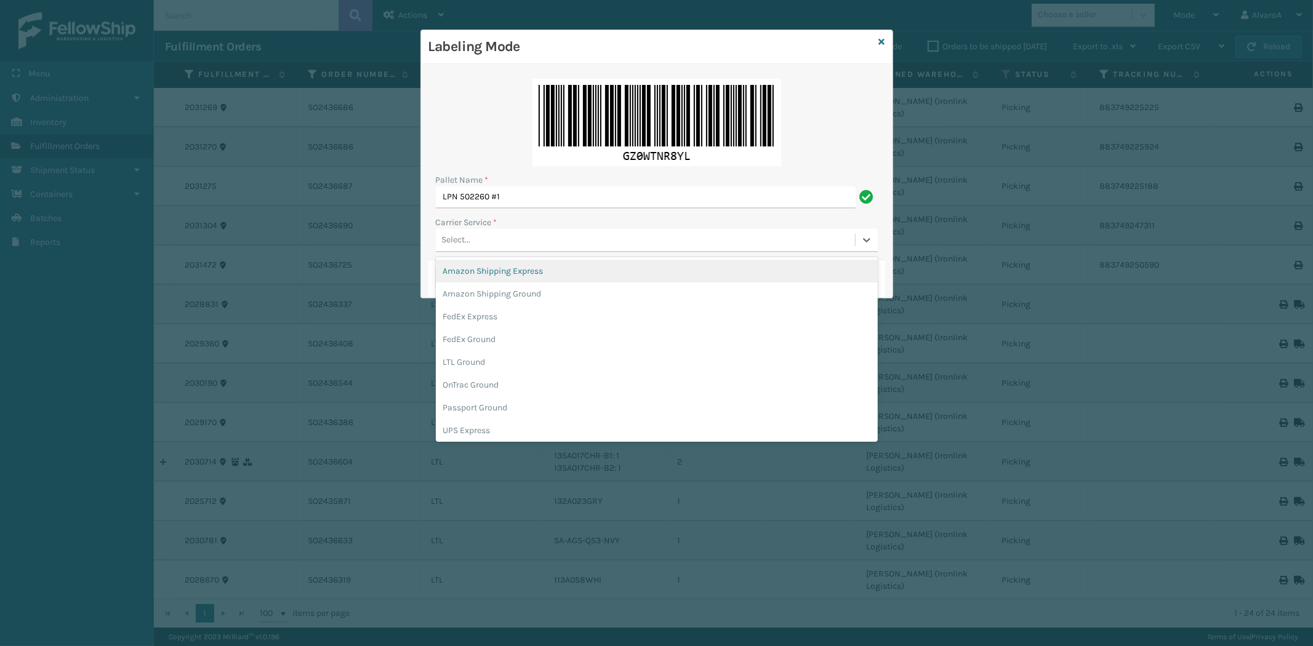
click at [522, 243] on div "Select..." at bounding box center [645, 240] width 419 height 20
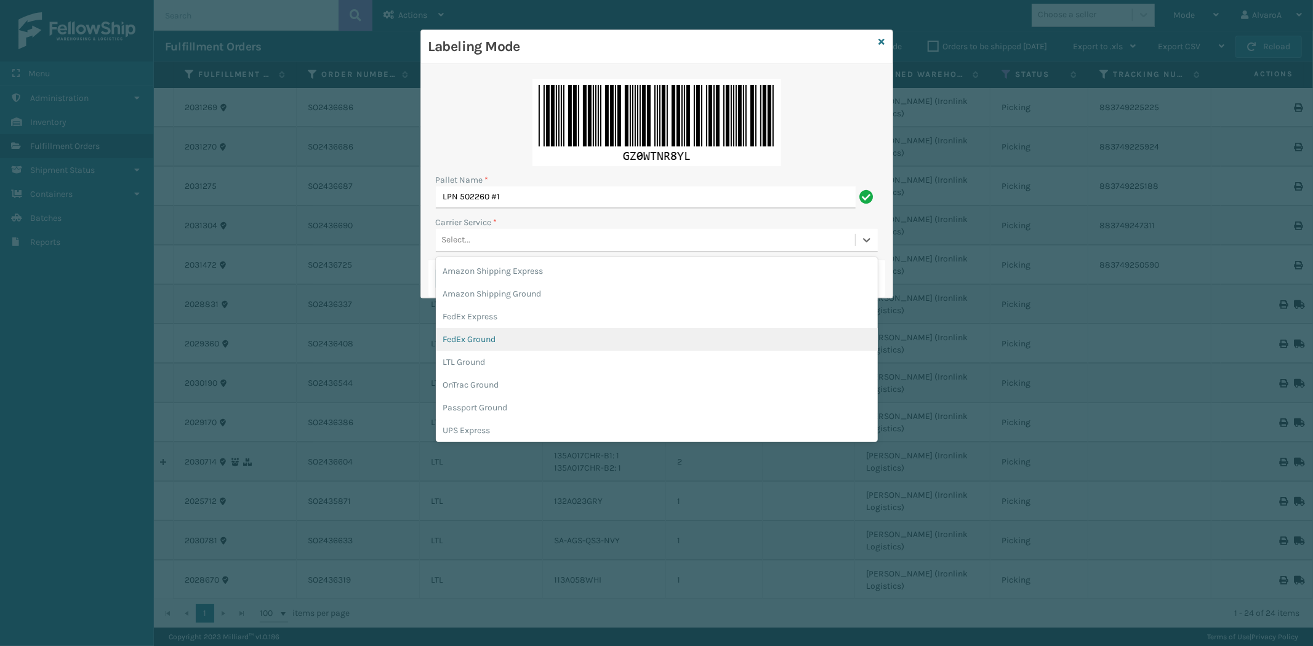
click at [481, 342] on div "FedEx Ground" at bounding box center [657, 339] width 442 height 23
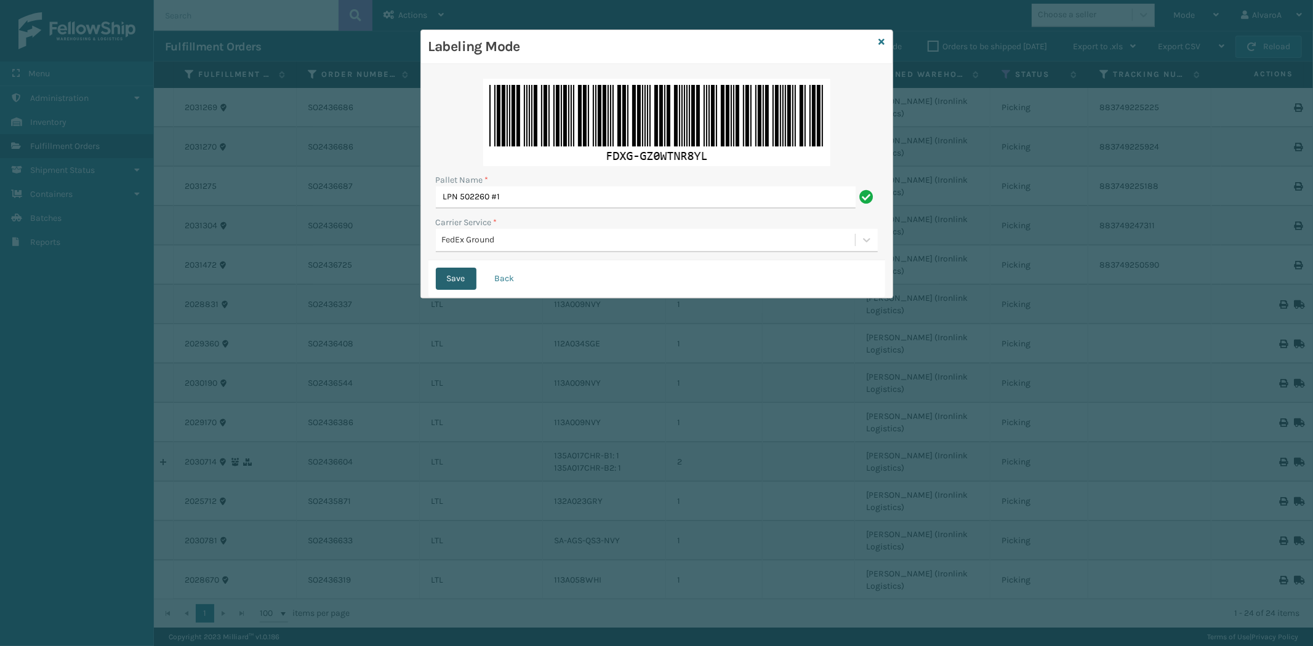
click at [459, 285] on button "Save" at bounding box center [456, 279] width 41 height 22
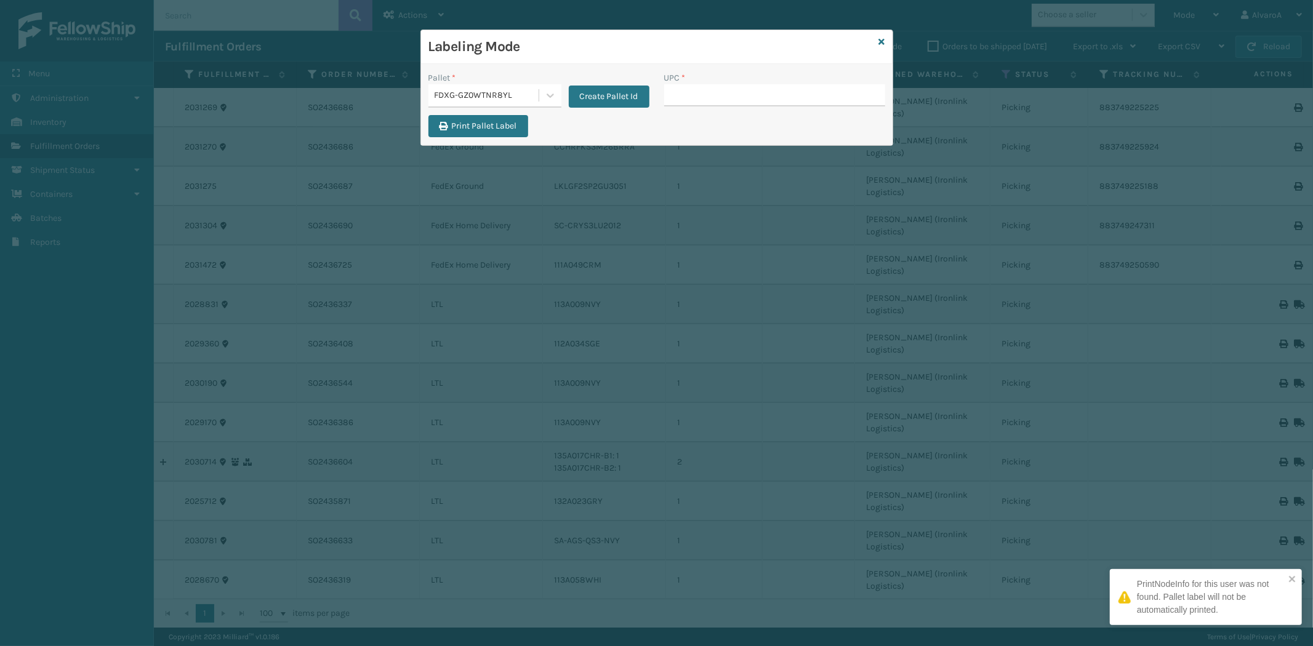
click at [719, 91] on input "UPC *" at bounding box center [774, 95] width 221 height 22
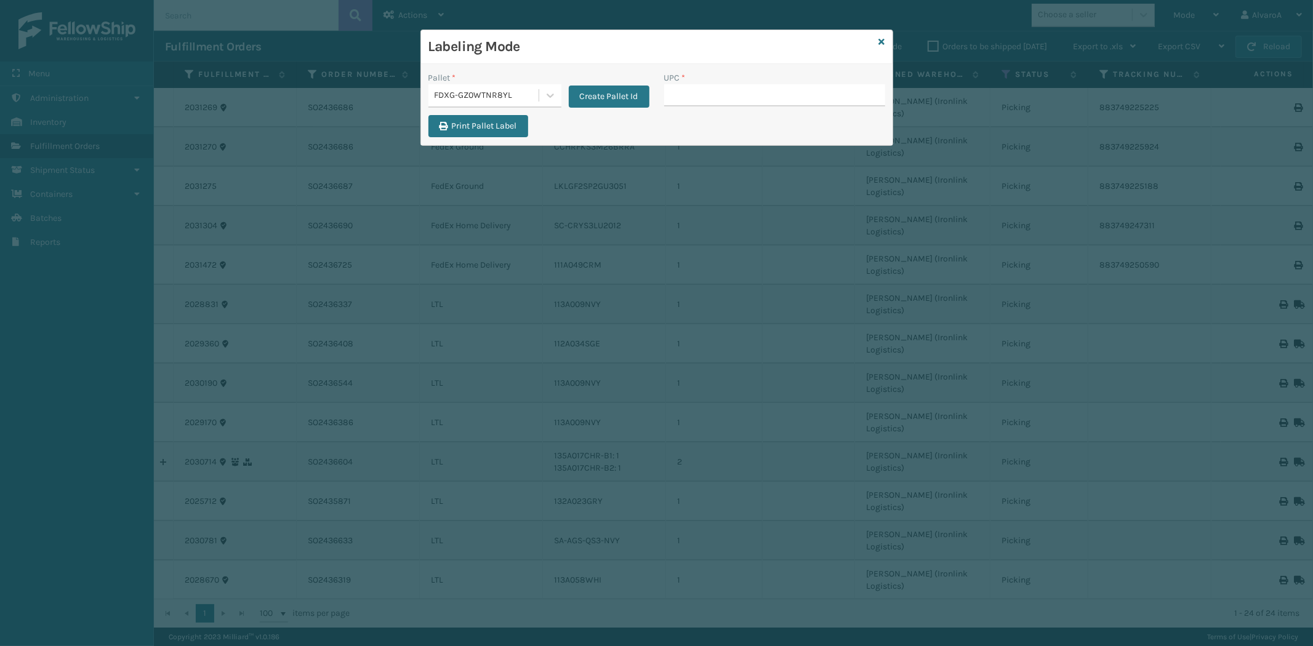
click at [722, 94] on input "UPC *" at bounding box center [774, 95] width 221 height 22
type input "111A049CRM"
type input "133A013NVY"
type input "CCHRFKS3M26BRRA"
type input "LKLGF2SP2GU3051"
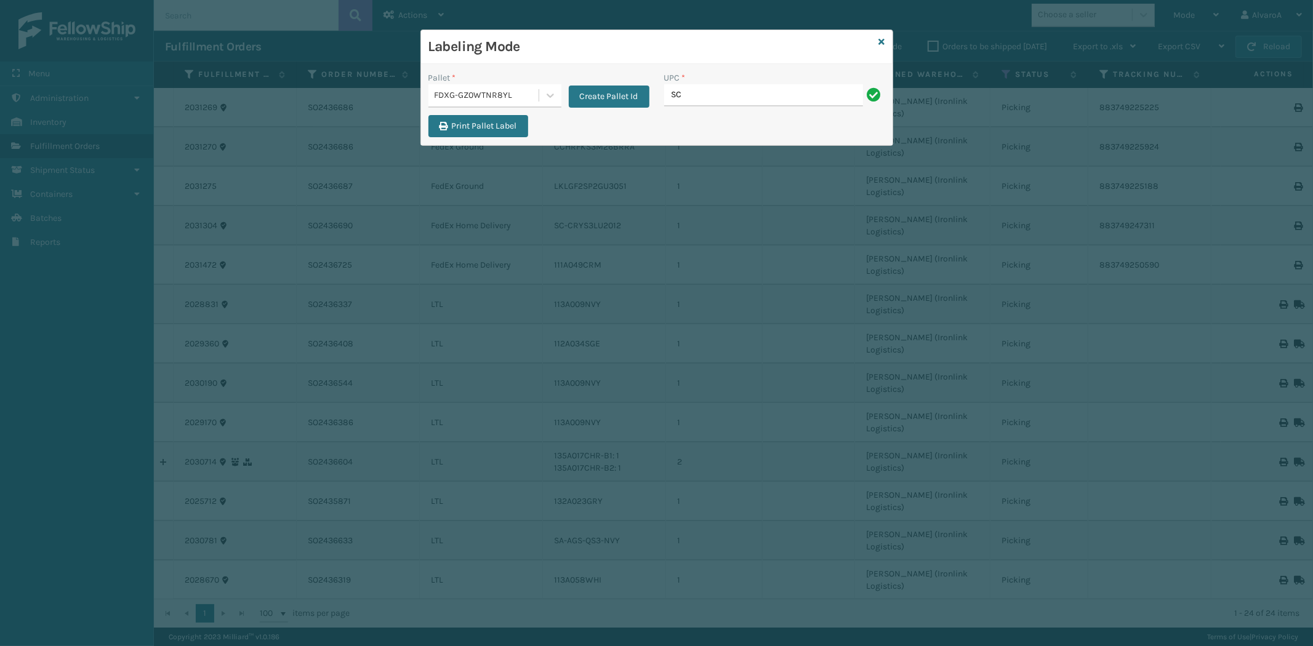
type input "SC-CRYS3LU2012"
click at [882, 40] on icon at bounding box center [882, 42] width 6 height 9
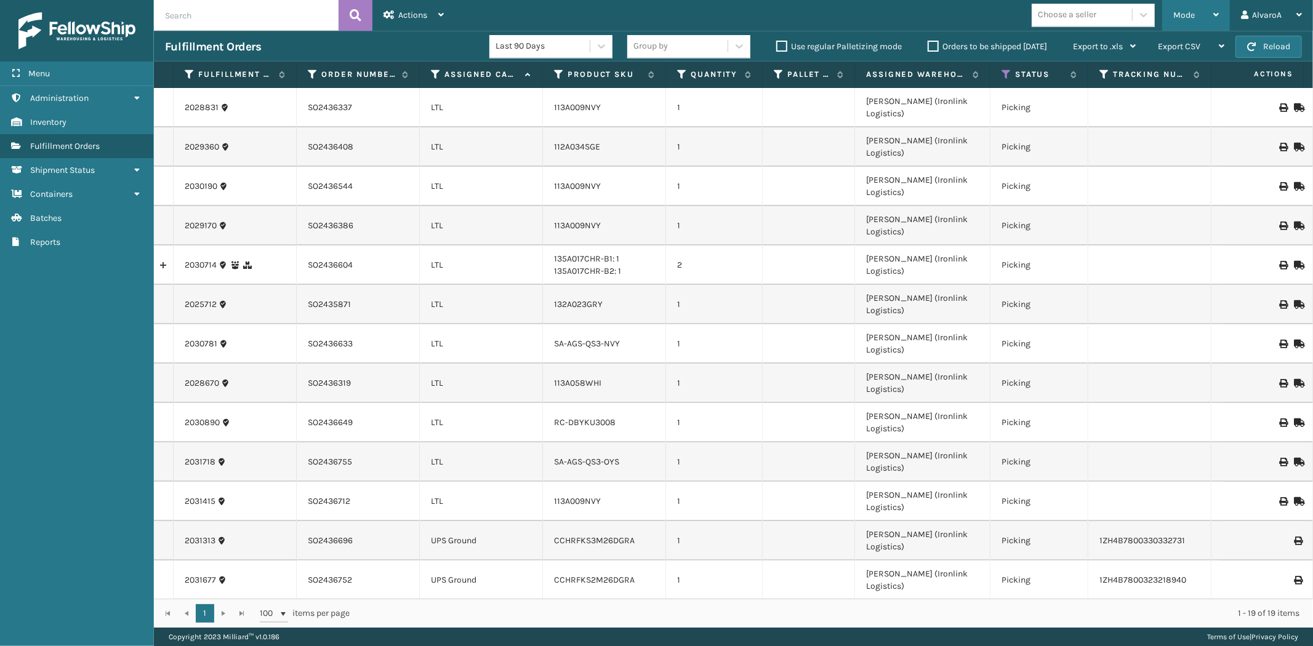
click at [1196, 23] on div "Mode" at bounding box center [1196, 15] width 46 height 31
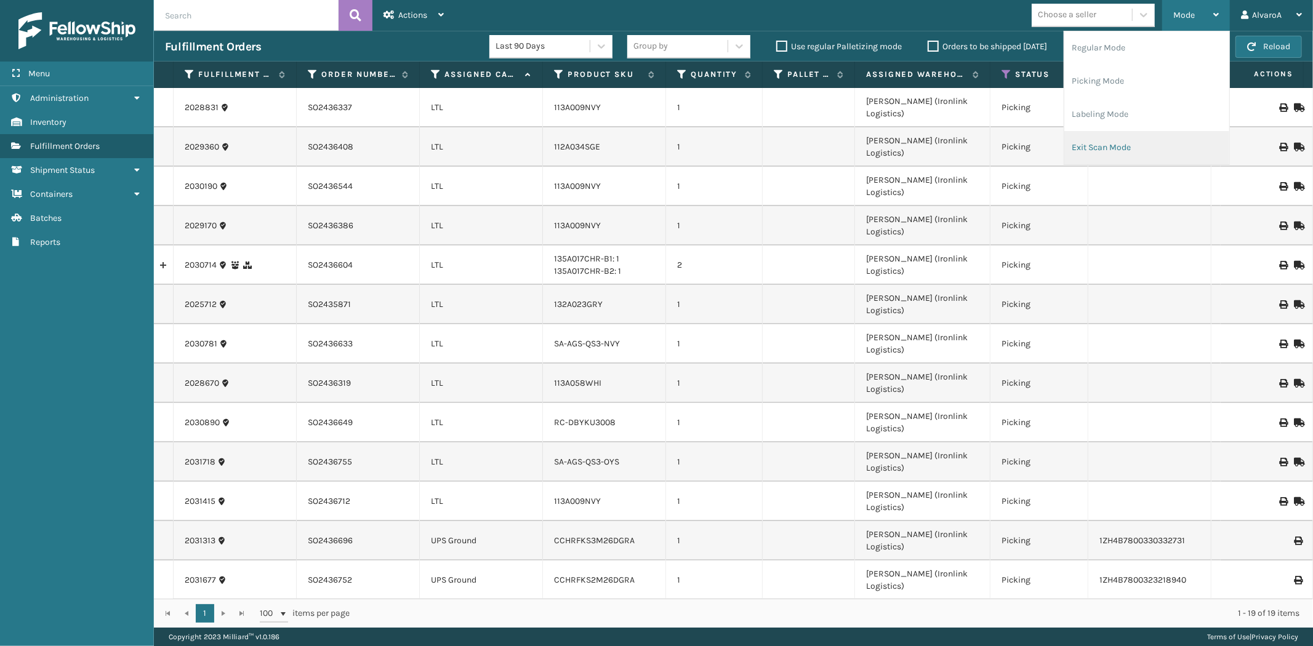
click at [1100, 145] on li "Exit Scan Mode" at bounding box center [1146, 147] width 165 height 33
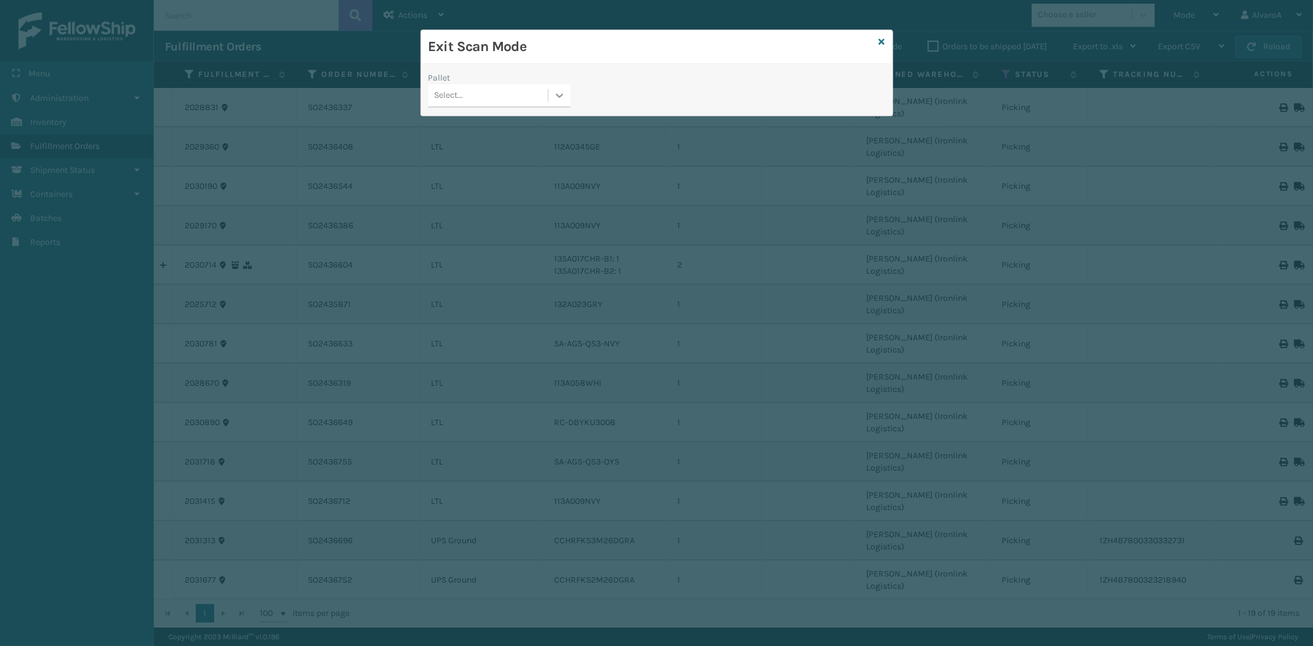
click at [560, 94] on icon at bounding box center [559, 95] width 12 height 12
click at [460, 172] on div "FDXG-GZ0WTNR8YL" at bounding box center [499, 172] width 142 height 23
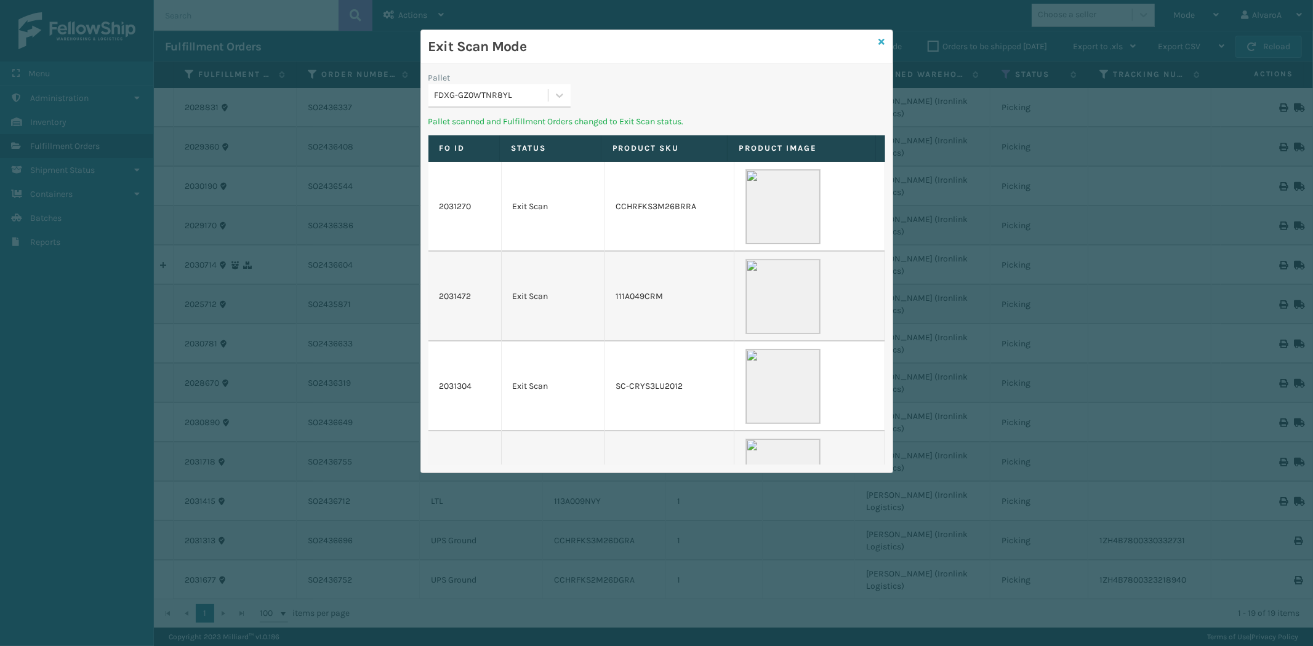
click at [882, 41] on icon at bounding box center [882, 42] width 6 height 9
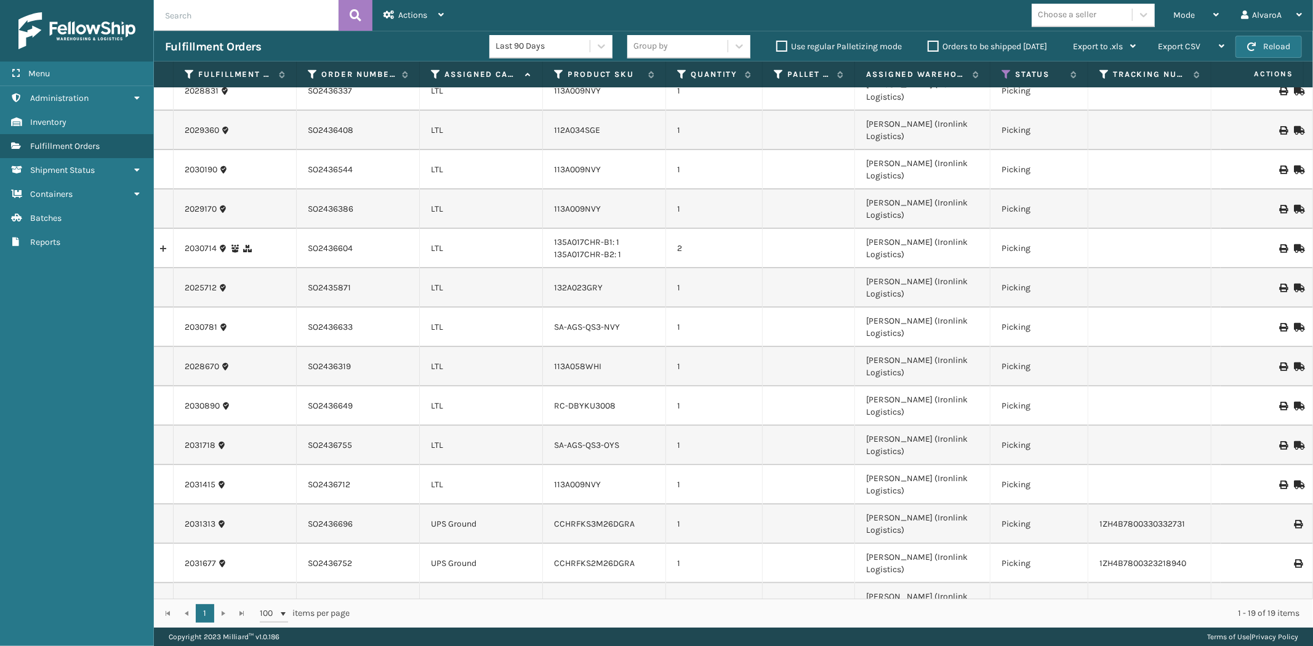
scroll to position [26, 0]
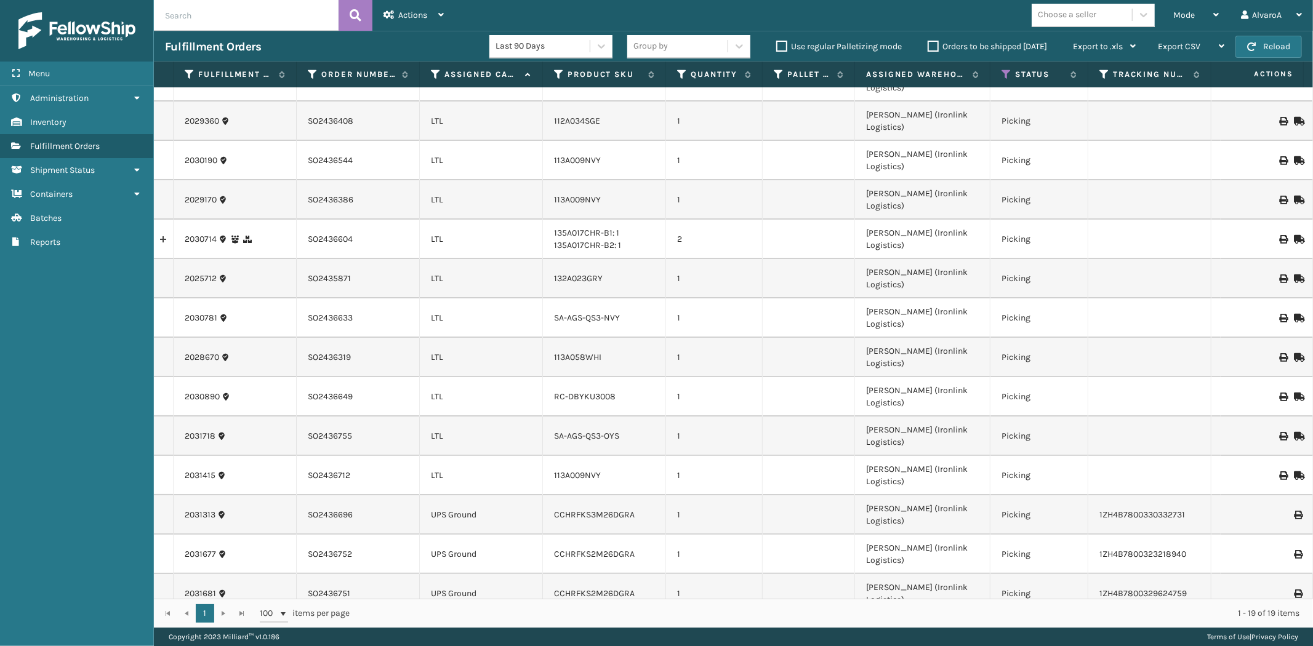
click at [930, 54] on div "Orders to be shipped [DATE]" at bounding box center [989, 46] width 145 height 15
click at [930, 51] on label "Orders to be shipped [DATE]" at bounding box center [987, 46] width 119 height 10
click at [928, 47] on input "Orders to be shipped [DATE]" at bounding box center [928, 43] width 1 height 8
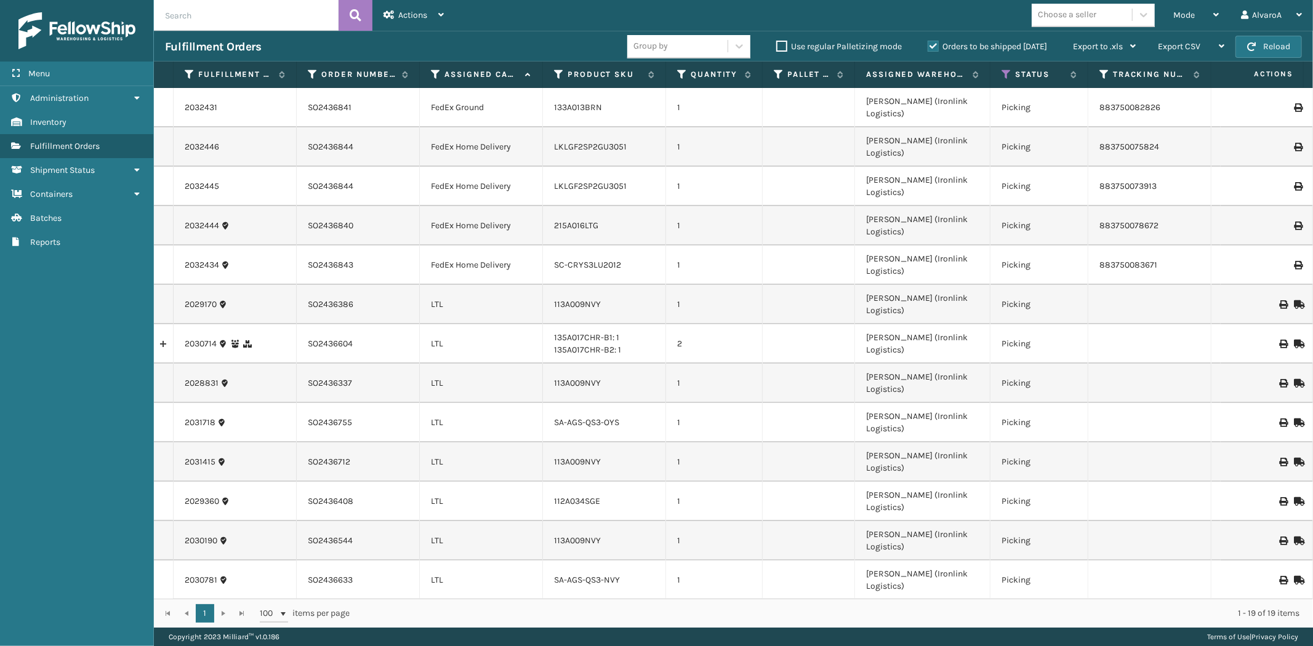
click at [931, 50] on label "Orders to be shipped [DATE]" at bounding box center [987, 46] width 119 height 10
click at [928, 47] on input "Orders to be shipped [DATE]" at bounding box center [928, 43] width 1 height 8
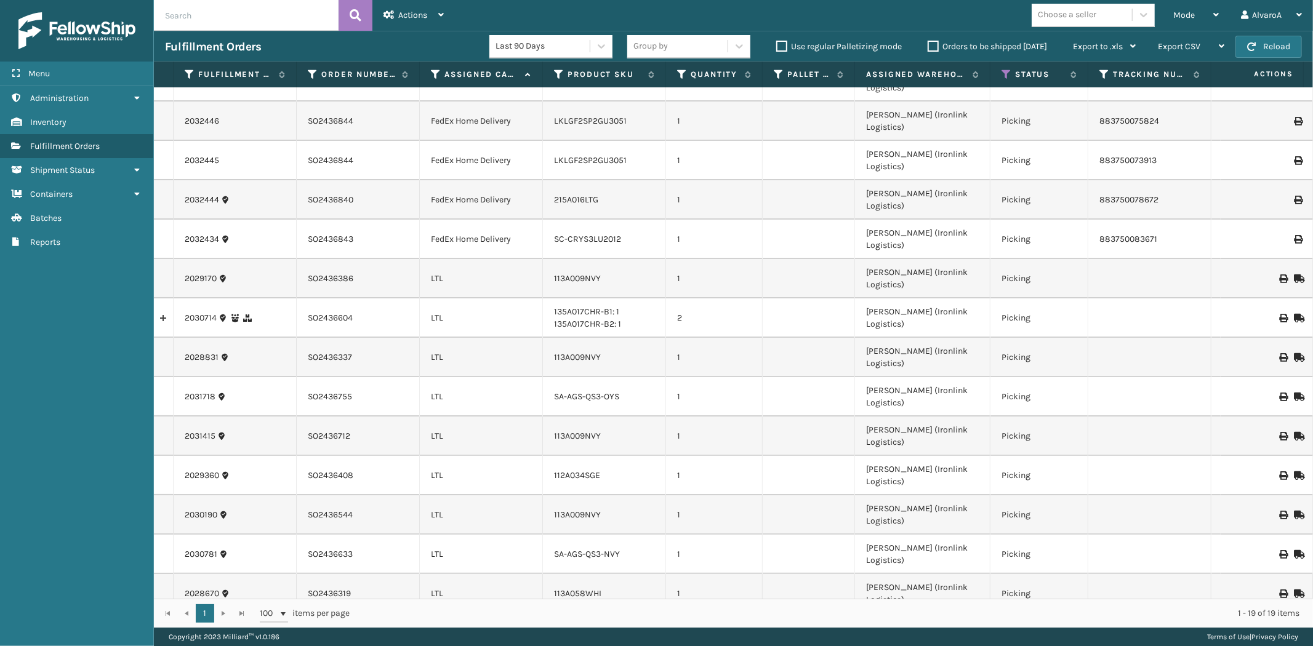
click at [930, 41] on label "Orders to be shipped [DATE]" at bounding box center [987, 46] width 119 height 10
click at [928, 41] on input "Orders to be shipped [DATE]" at bounding box center [928, 43] width 1 height 8
click at [936, 41] on label "Orders to be shipped [DATE]" at bounding box center [987, 46] width 119 height 10
click at [928, 41] on input "Orders to be shipped [DATE]" at bounding box center [928, 43] width 1 height 8
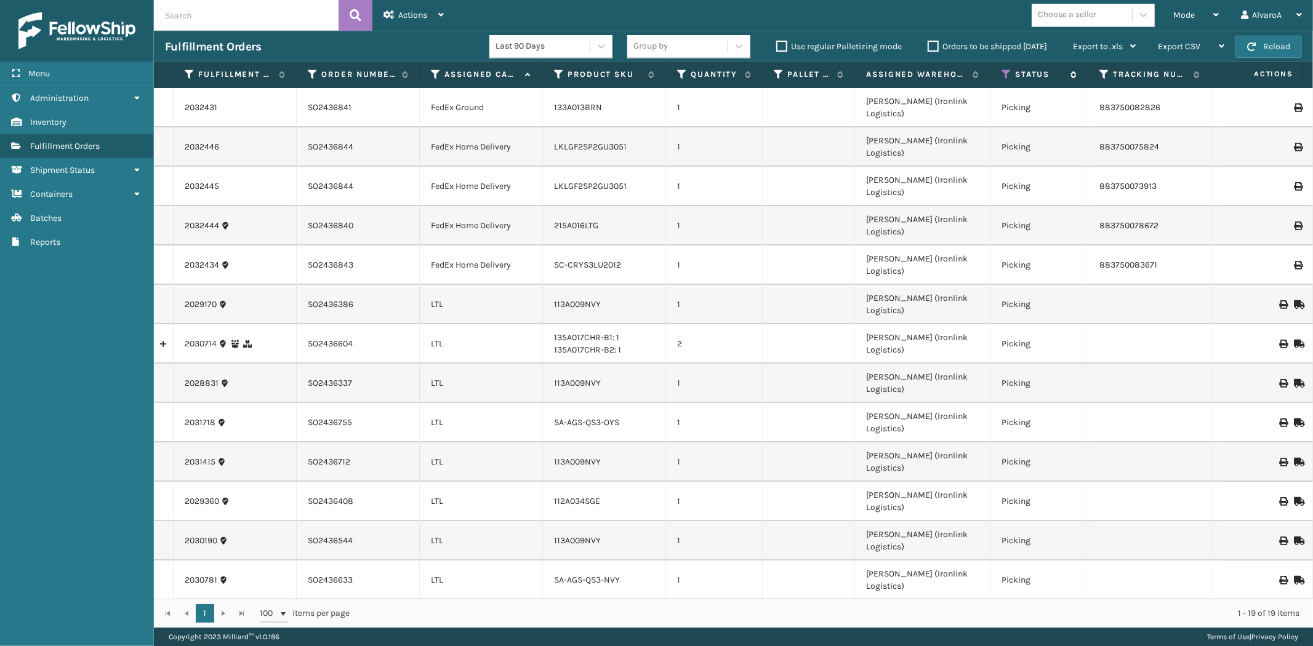
click at [1002, 70] on icon at bounding box center [1007, 74] width 10 height 11
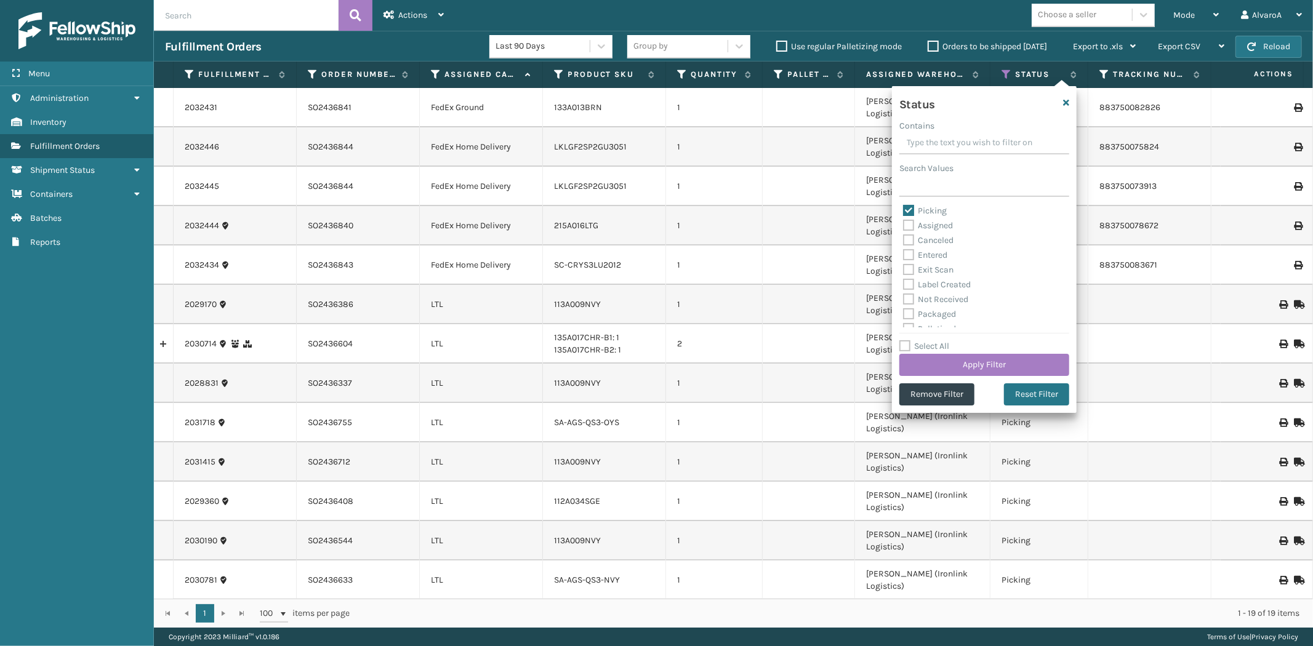
scroll to position [0, 0]
click at [935, 361] on button "Apply Filter" at bounding box center [984, 365] width 170 height 22
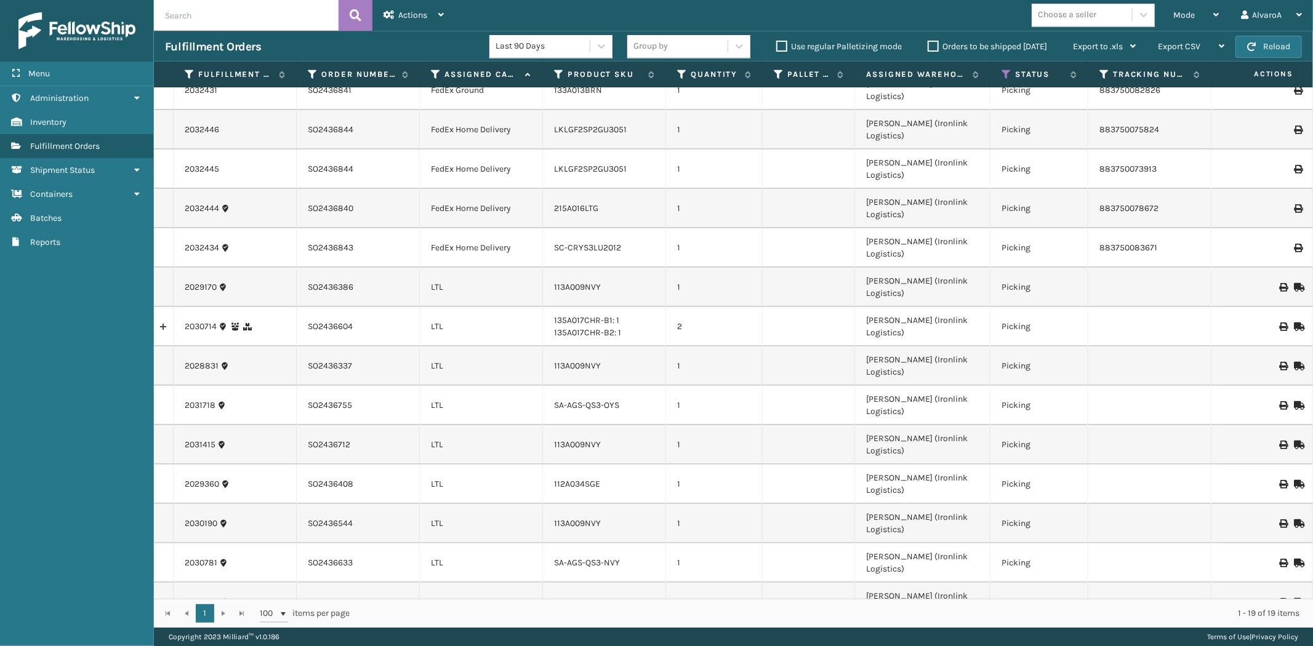
scroll to position [26, 0]
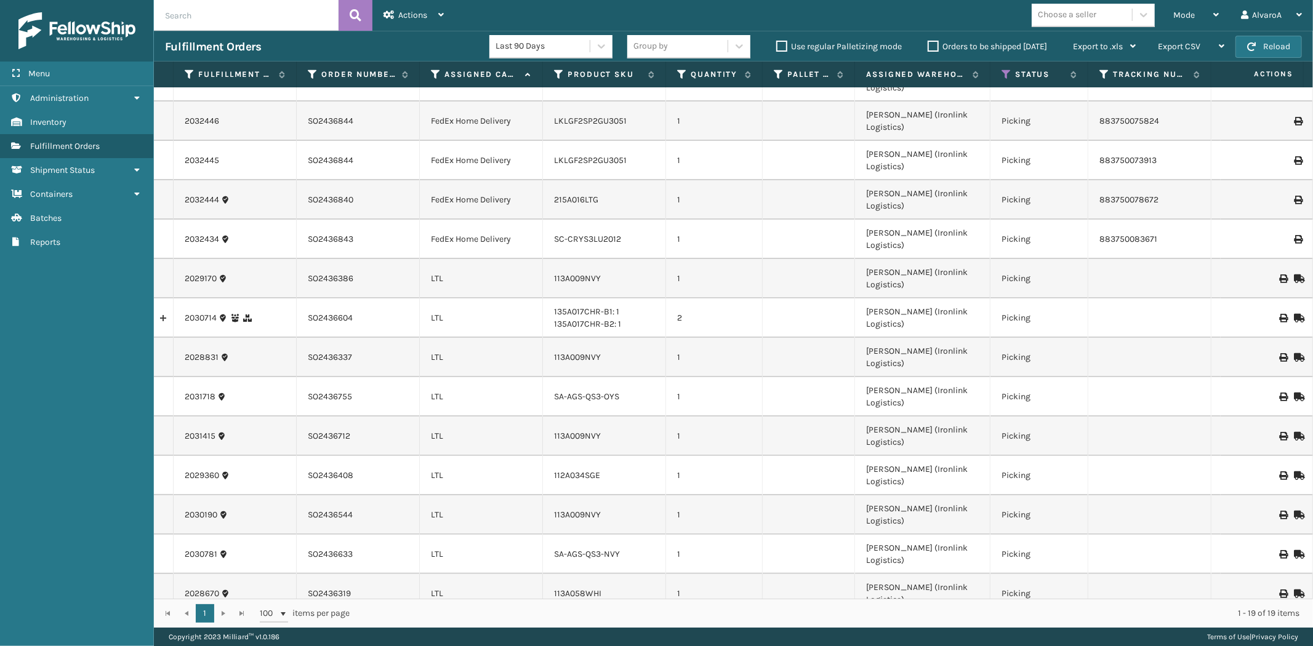
copy link "2032443"
drag, startPoint x: 182, startPoint y: 573, endPoint x: 241, endPoint y: 581, distance: 59.0
click at [939, 45] on label "Orders to be shipped [DATE]" at bounding box center [987, 46] width 119 height 10
click at [928, 45] on input "Orders to be shipped [DATE]" at bounding box center [928, 43] width 1 height 8
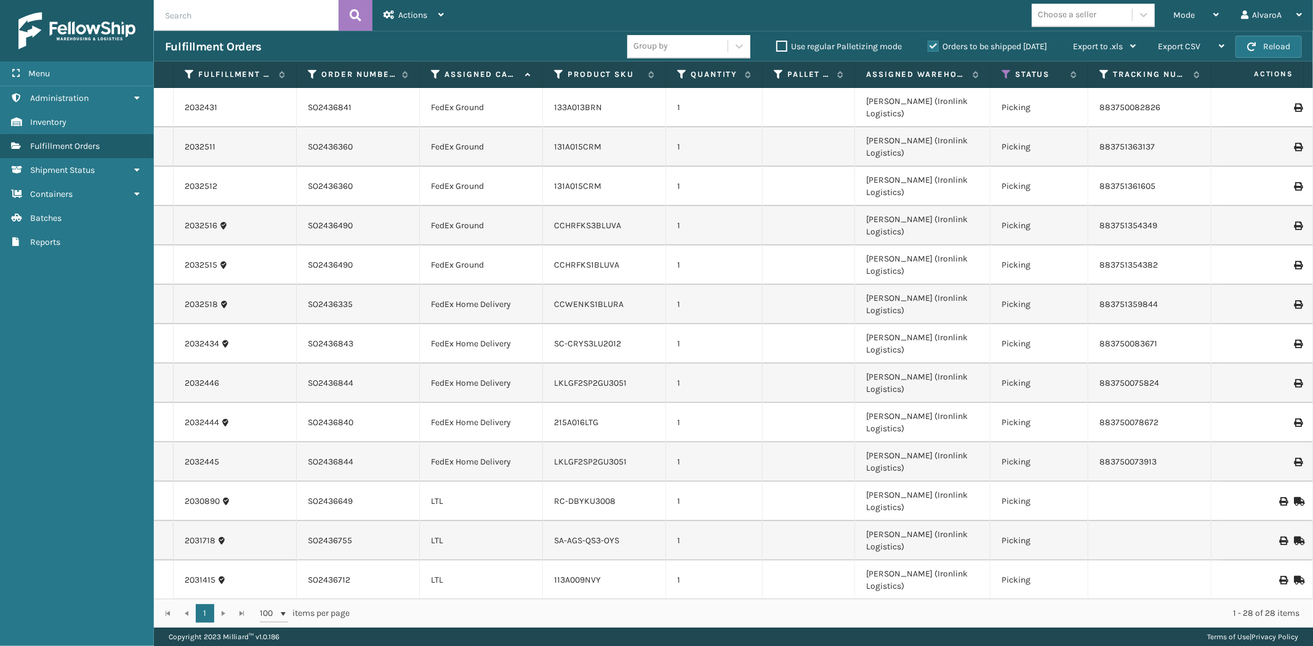
click at [939, 46] on label "Orders to be shipped [DATE]" at bounding box center [987, 46] width 119 height 10
click at [928, 46] on input "Orders to be shipped [DATE]" at bounding box center [928, 43] width 1 height 8
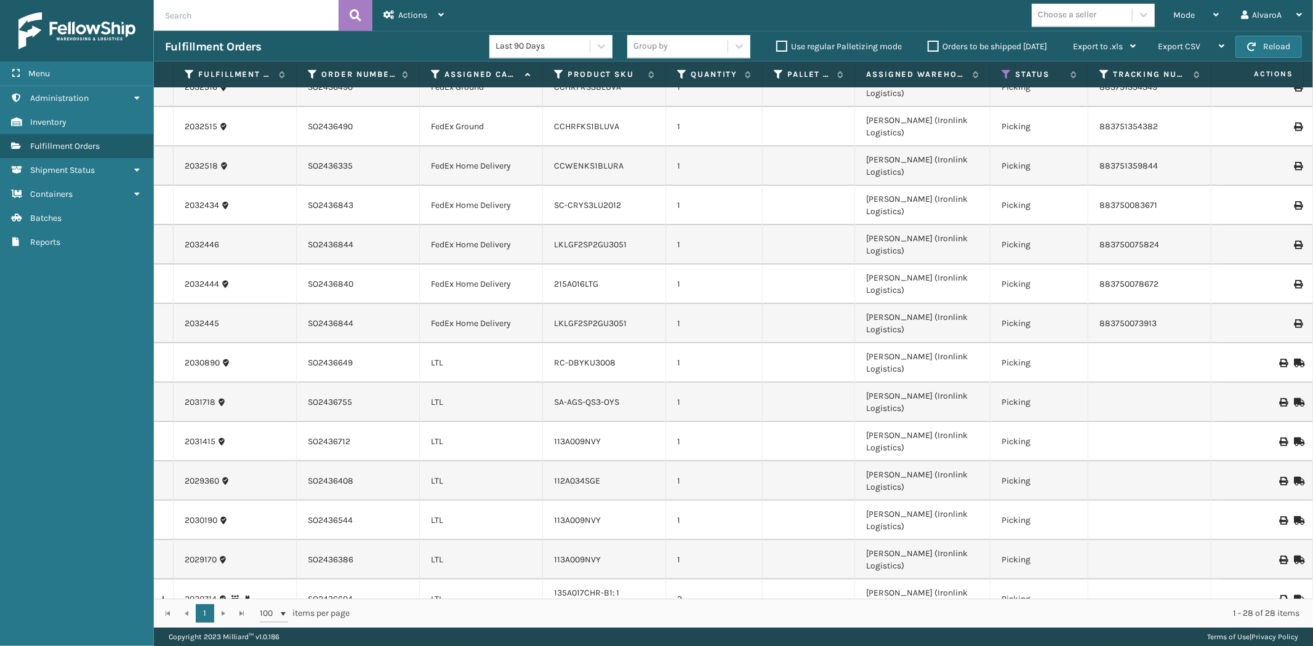
scroll to position [269, 0]
